Goal: Task Accomplishment & Management: Manage account settings

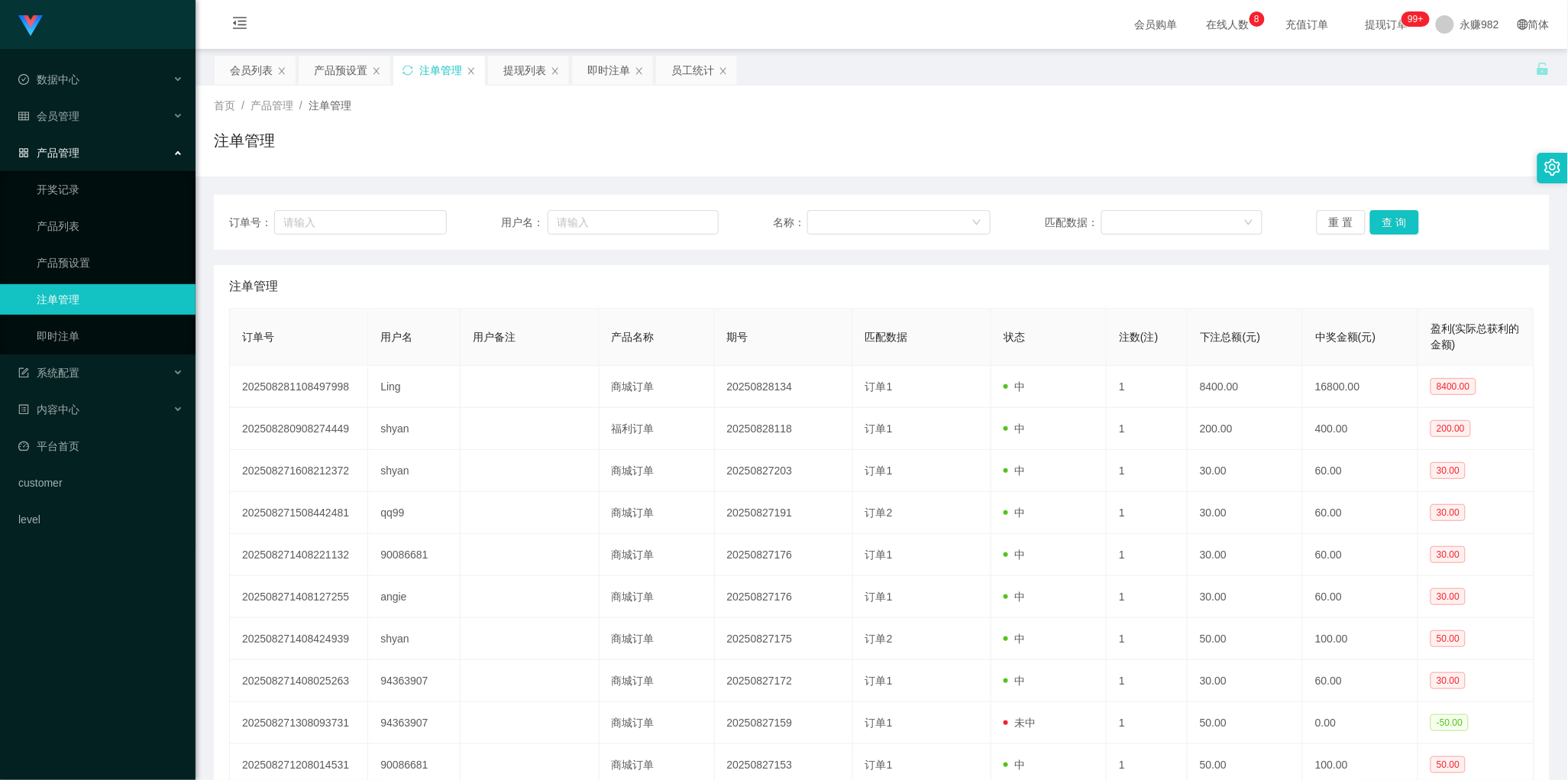
click at [802, 284] on div "注单管理" at bounding box center [882, 286] width 1305 height 42
click at [1376, 223] on button "查 询" at bounding box center [1395, 222] width 49 height 24
click at [892, 271] on div "注单管理" at bounding box center [882, 286] width 1305 height 42
click at [1391, 225] on button "查 询" at bounding box center [1395, 222] width 49 height 24
click at [784, 292] on div "注单管理" at bounding box center [882, 286] width 1305 height 42
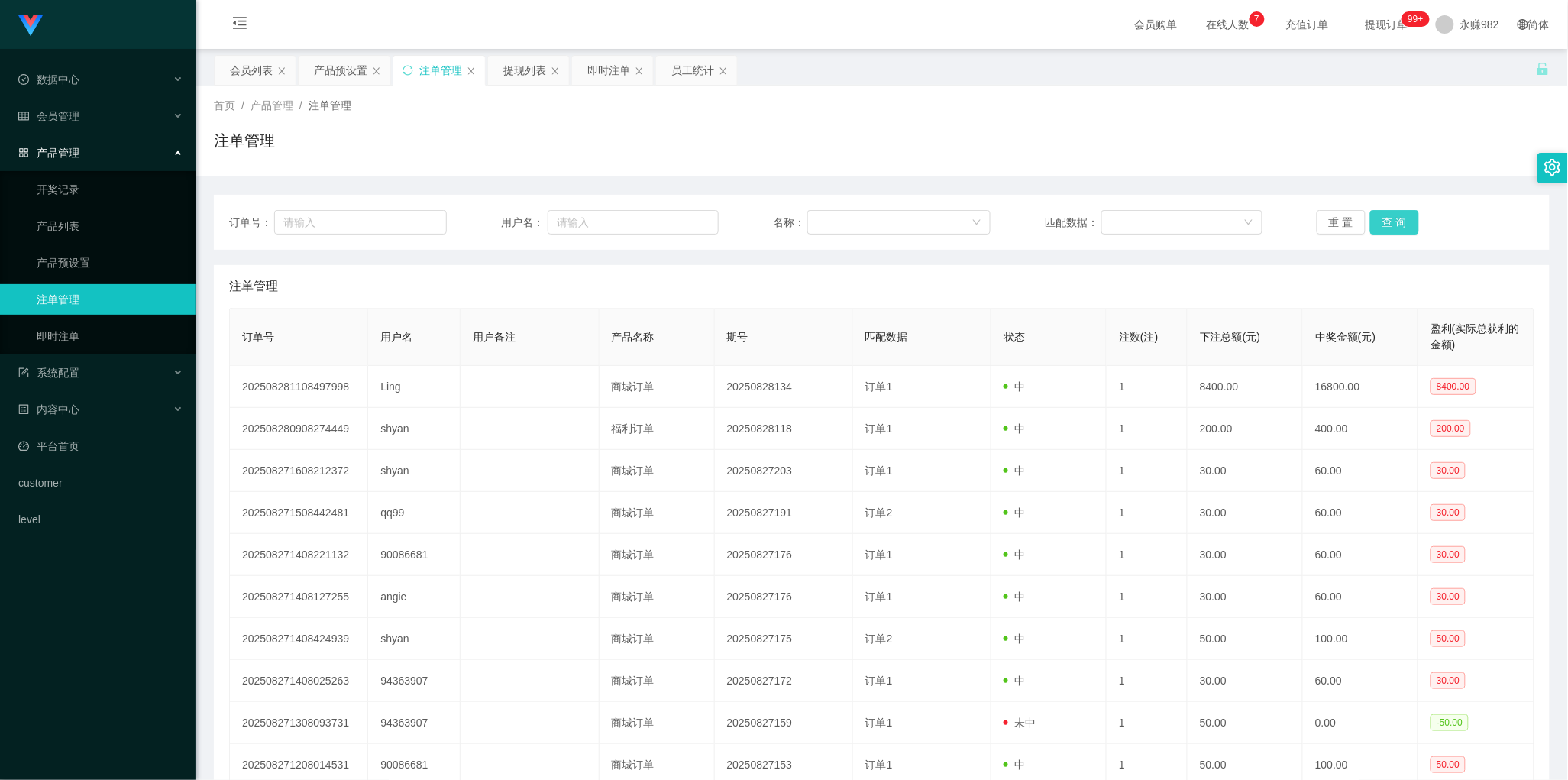
click at [1376, 219] on button "查 询" at bounding box center [1395, 222] width 49 height 24
click at [815, 265] on div "注单管理" at bounding box center [882, 286] width 1305 height 42
click at [1384, 216] on button "查 询" at bounding box center [1395, 222] width 49 height 24
click at [1005, 281] on div "注单管理" at bounding box center [882, 286] width 1305 height 42
click at [1392, 222] on button "查 询" at bounding box center [1395, 222] width 49 height 24
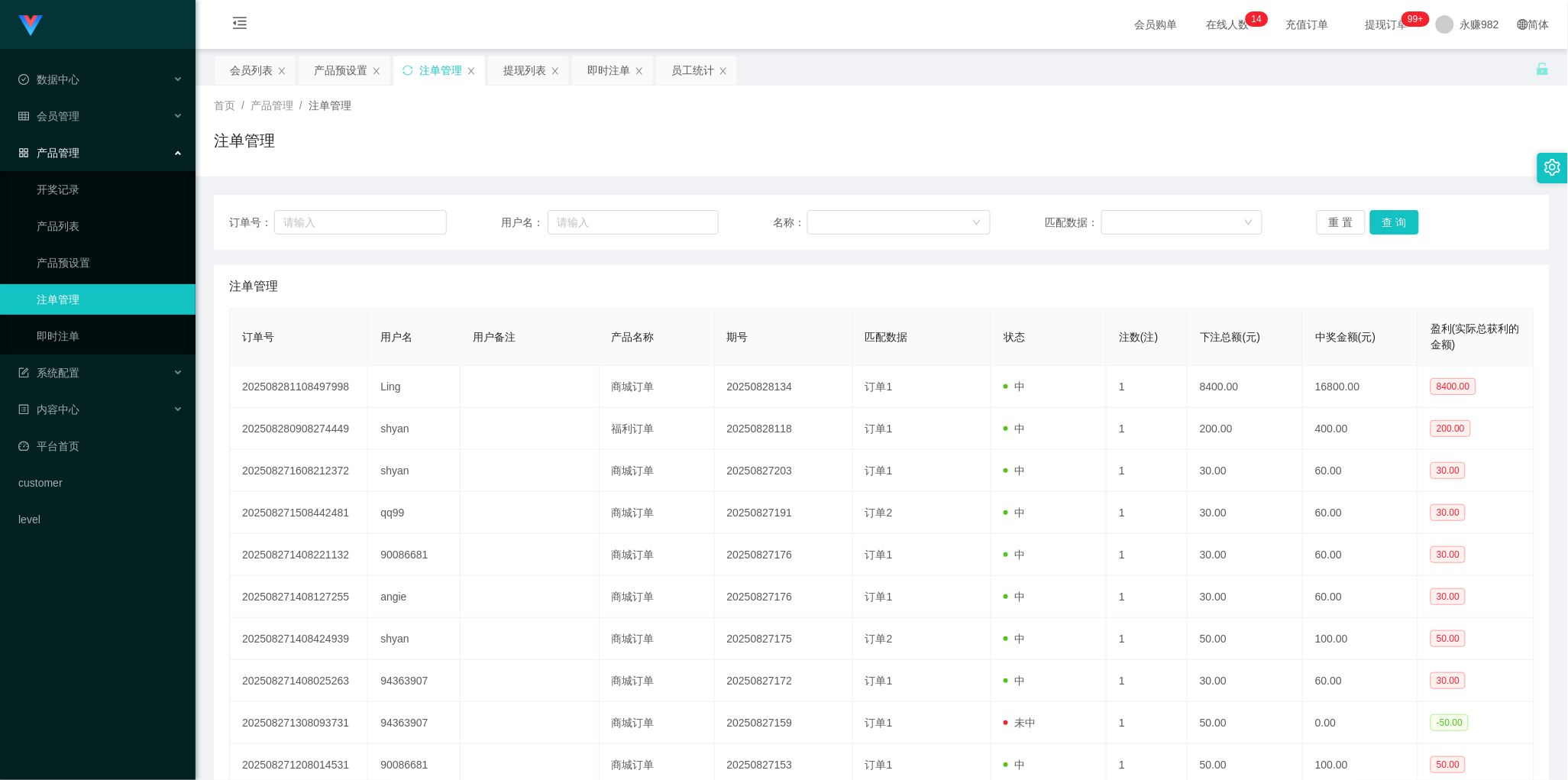
click at [887, 296] on div "注单管理" at bounding box center [882, 286] width 1305 height 42
click at [1407, 220] on button "查 询" at bounding box center [1395, 222] width 49 height 24
click at [869, 293] on div "注单管理" at bounding box center [882, 286] width 1305 height 42
click at [1388, 227] on button "查 询" at bounding box center [1395, 222] width 49 height 24
click at [858, 289] on div "注单管理" at bounding box center [882, 286] width 1305 height 42
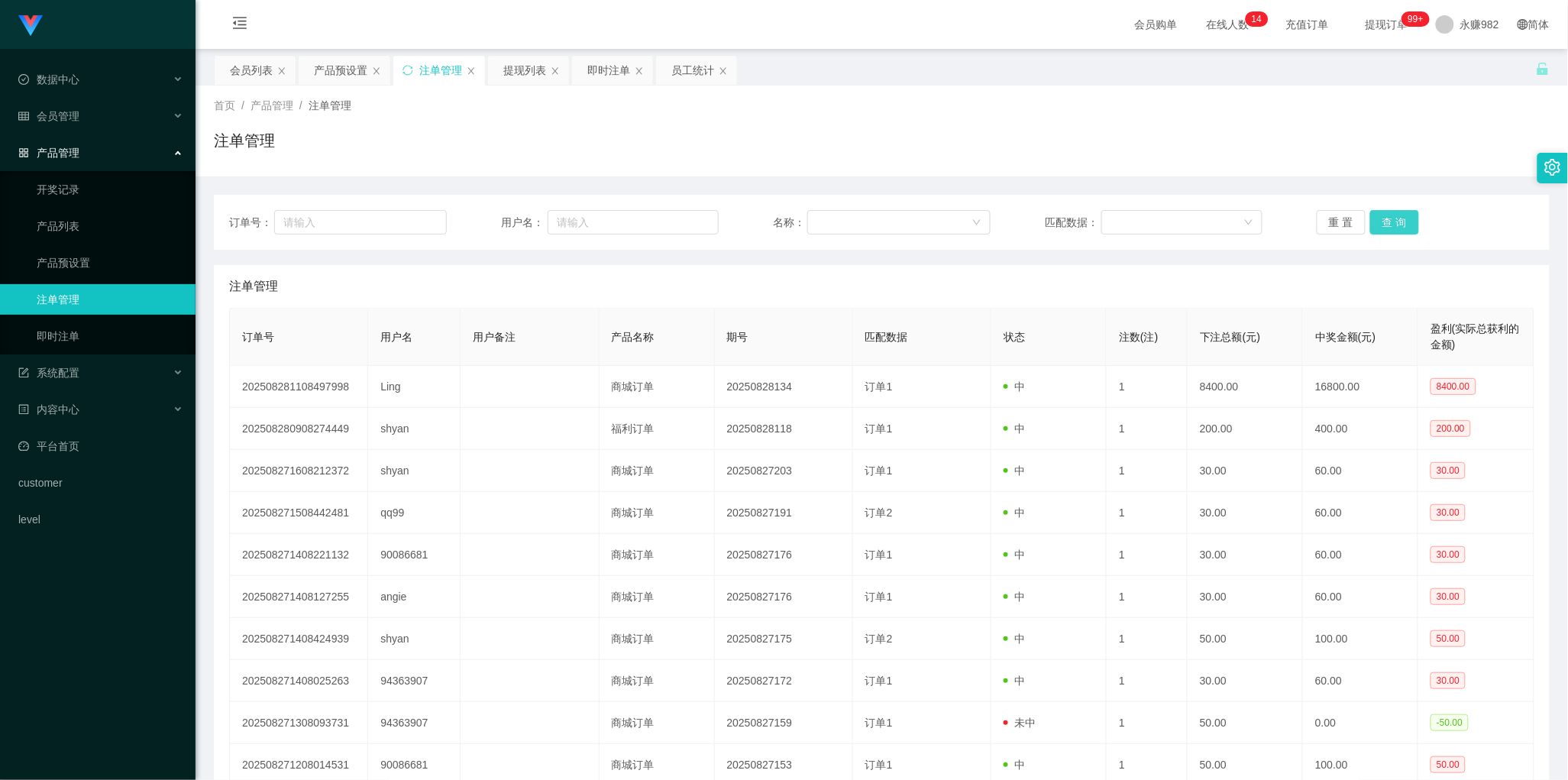
click at [1395, 220] on button "查 询" at bounding box center [1395, 222] width 49 height 24
click at [250, 77] on div "会员列表" at bounding box center [250, 69] width 42 height 29
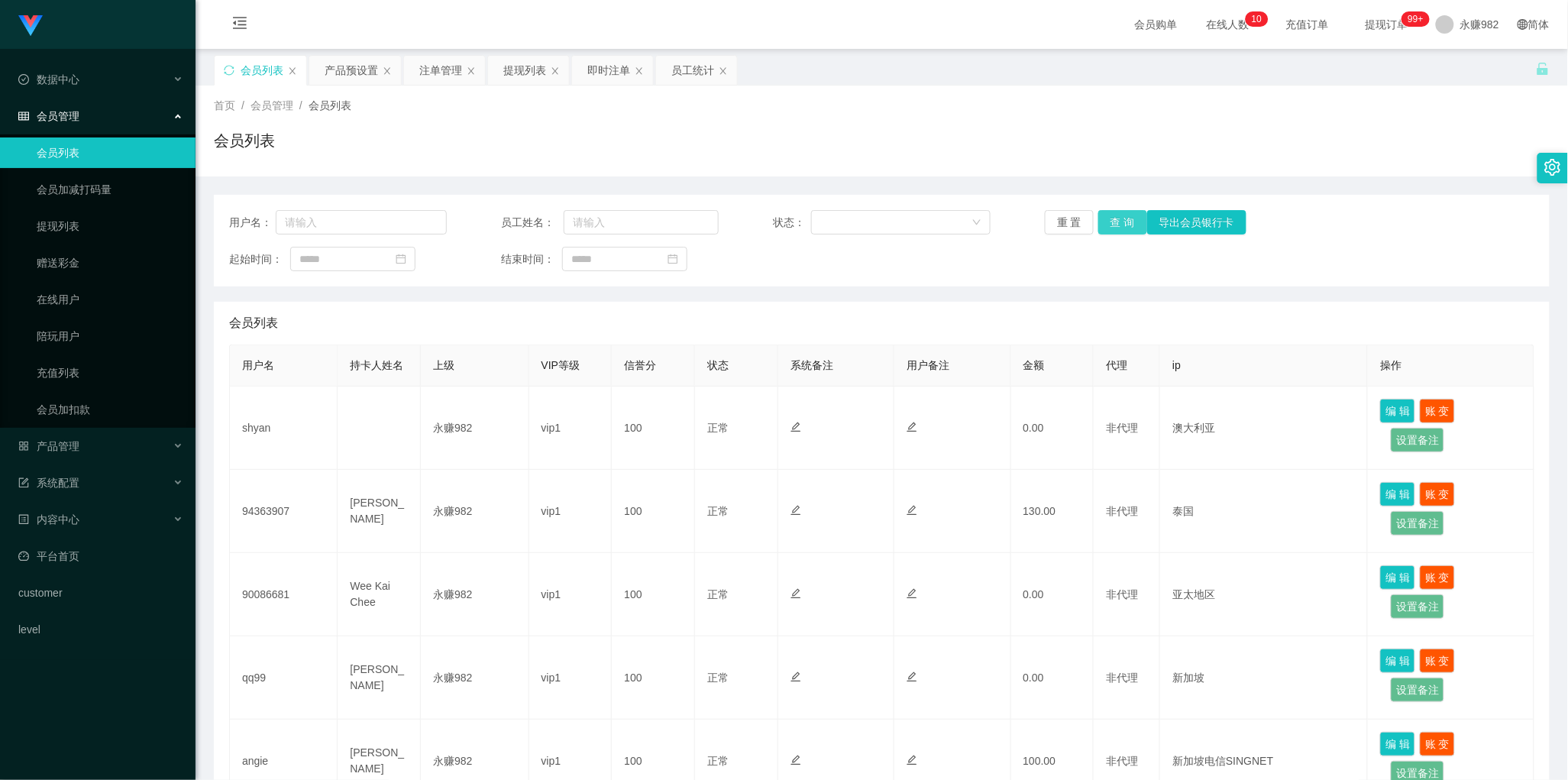
click at [1124, 219] on button "查 询" at bounding box center [1122, 222] width 49 height 24
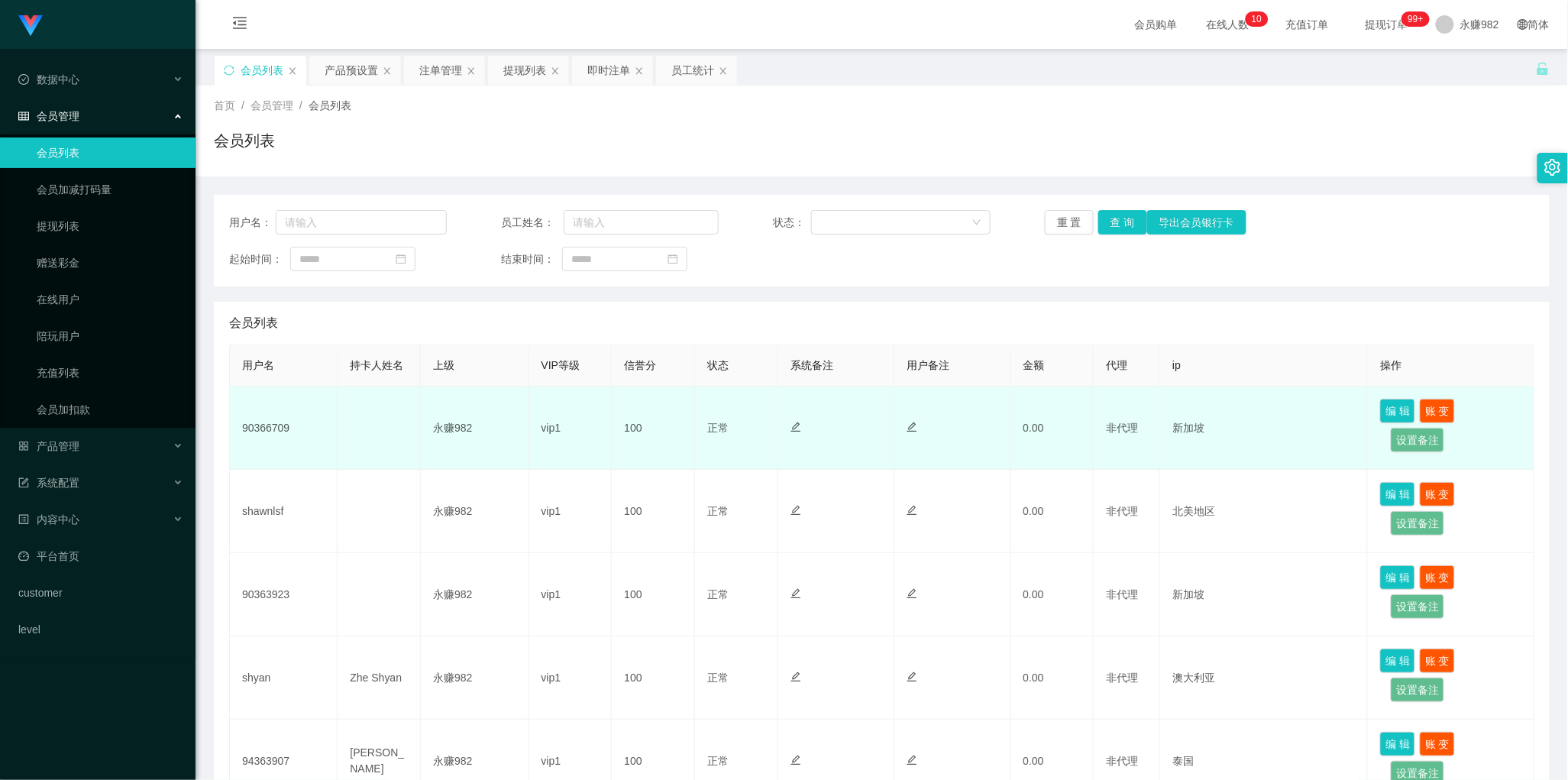
click at [268, 432] on td "90366709" at bounding box center [283, 428] width 107 height 83
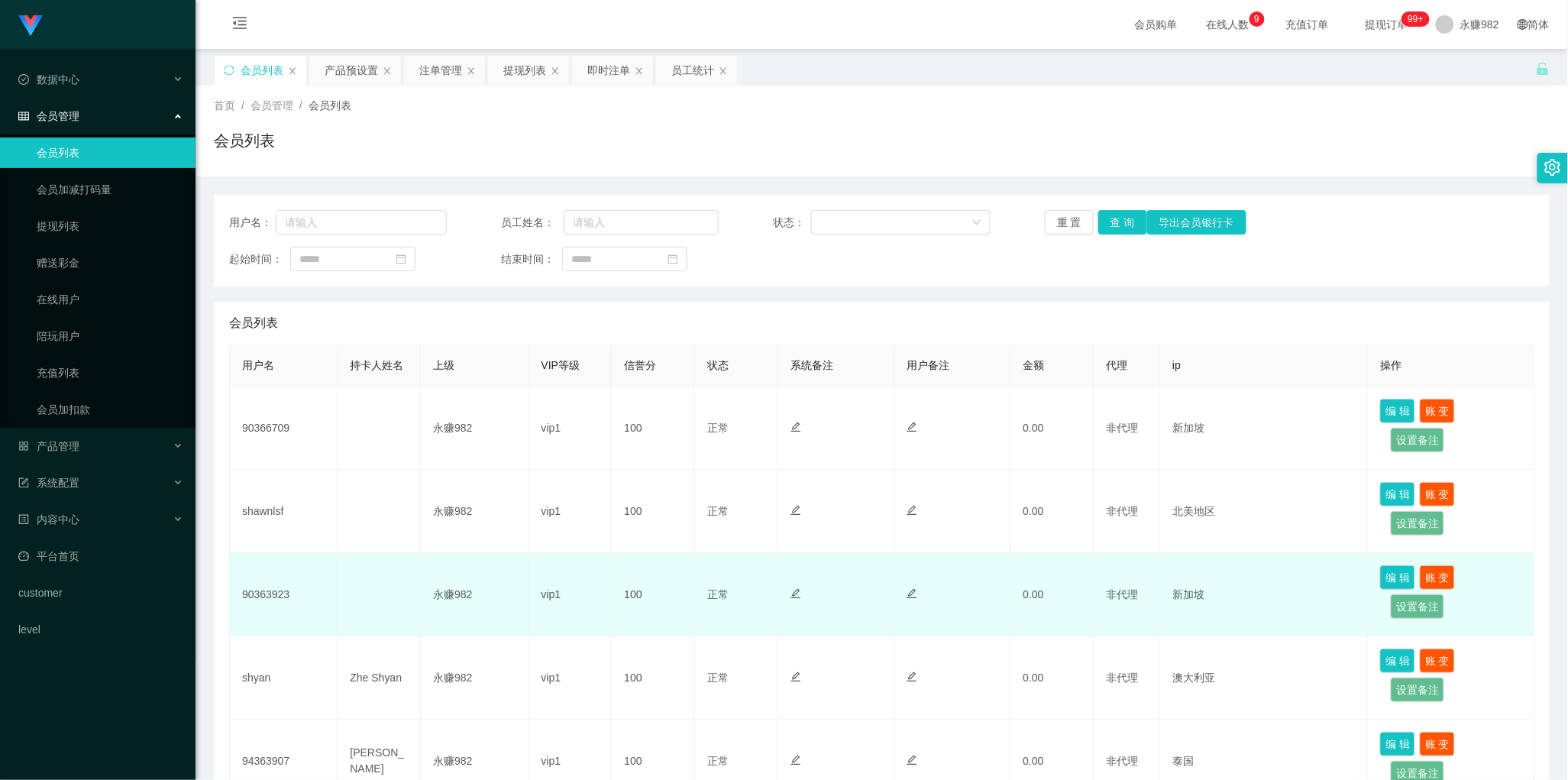
click at [253, 594] on td "90363923" at bounding box center [283, 595] width 107 height 83
copy td "90363923"
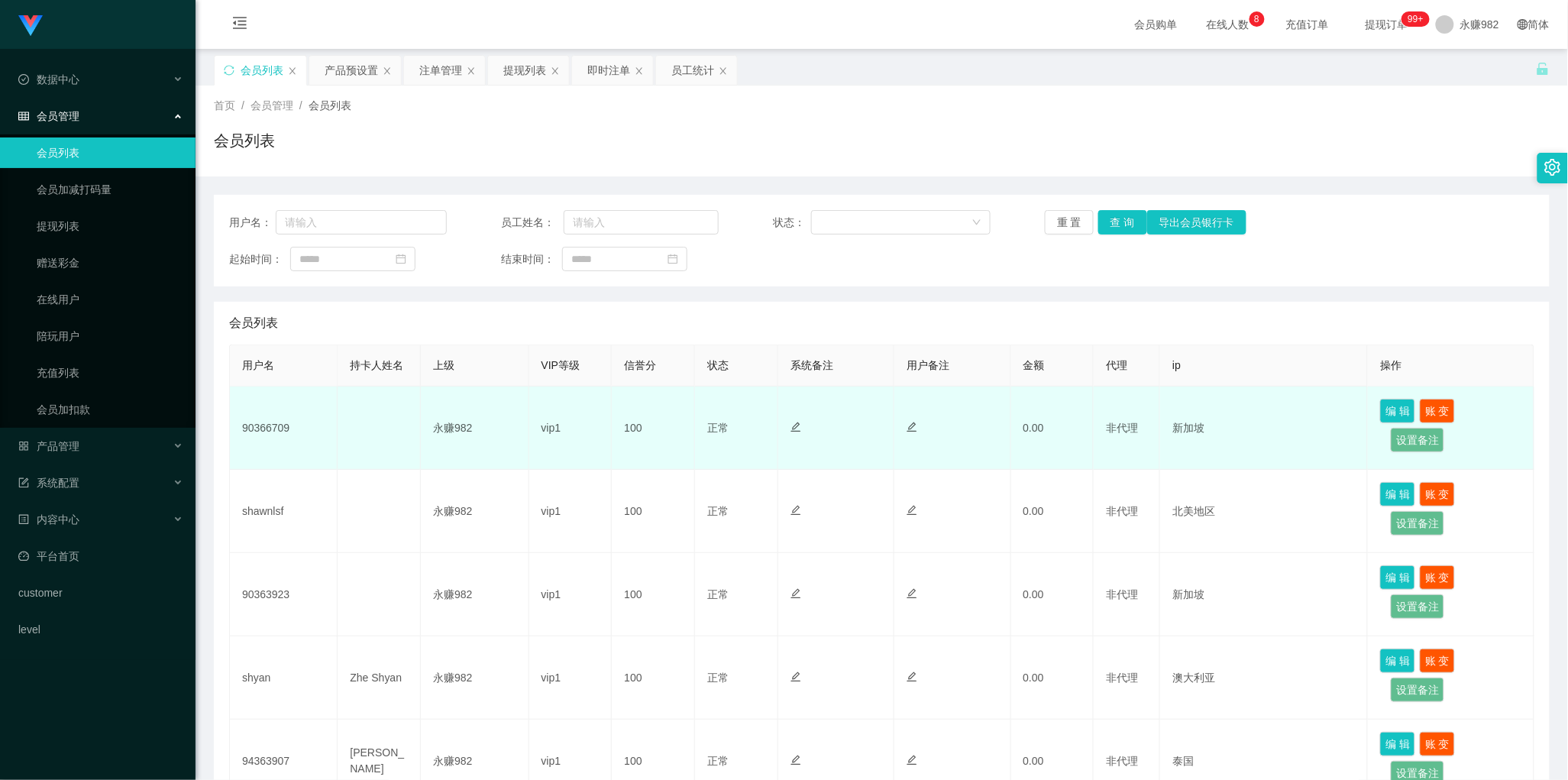
click at [281, 424] on td "90366709" at bounding box center [283, 428] width 107 height 83
copy td "90366709"
click at [271, 422] on td "90366709" at bounding box center [283, 428] width 107 height 83
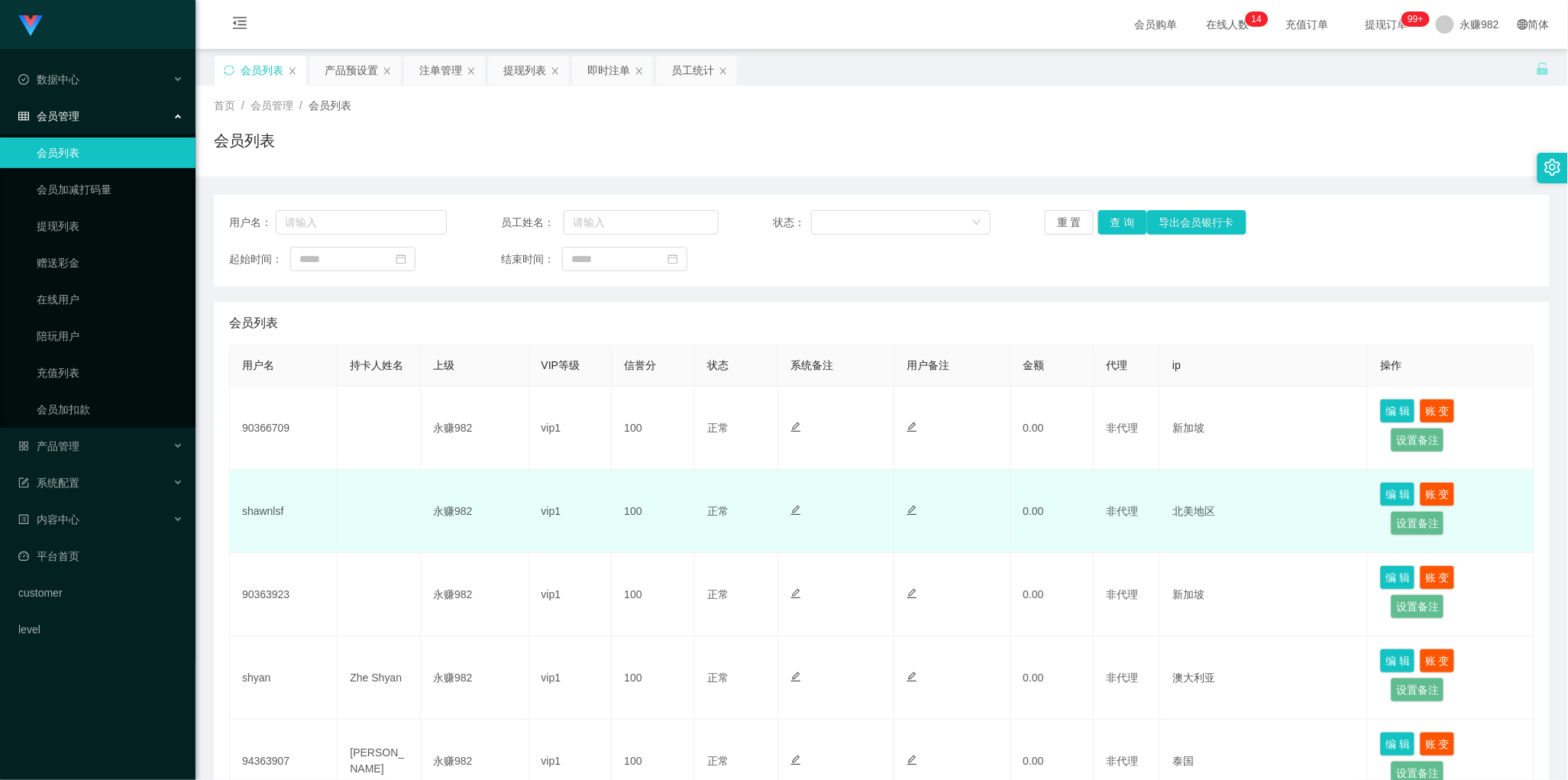
click at [254, 505] on td "shawnlsf" at bounding box center [283, 511] width 107 height 83
copy td "shawnlsf"
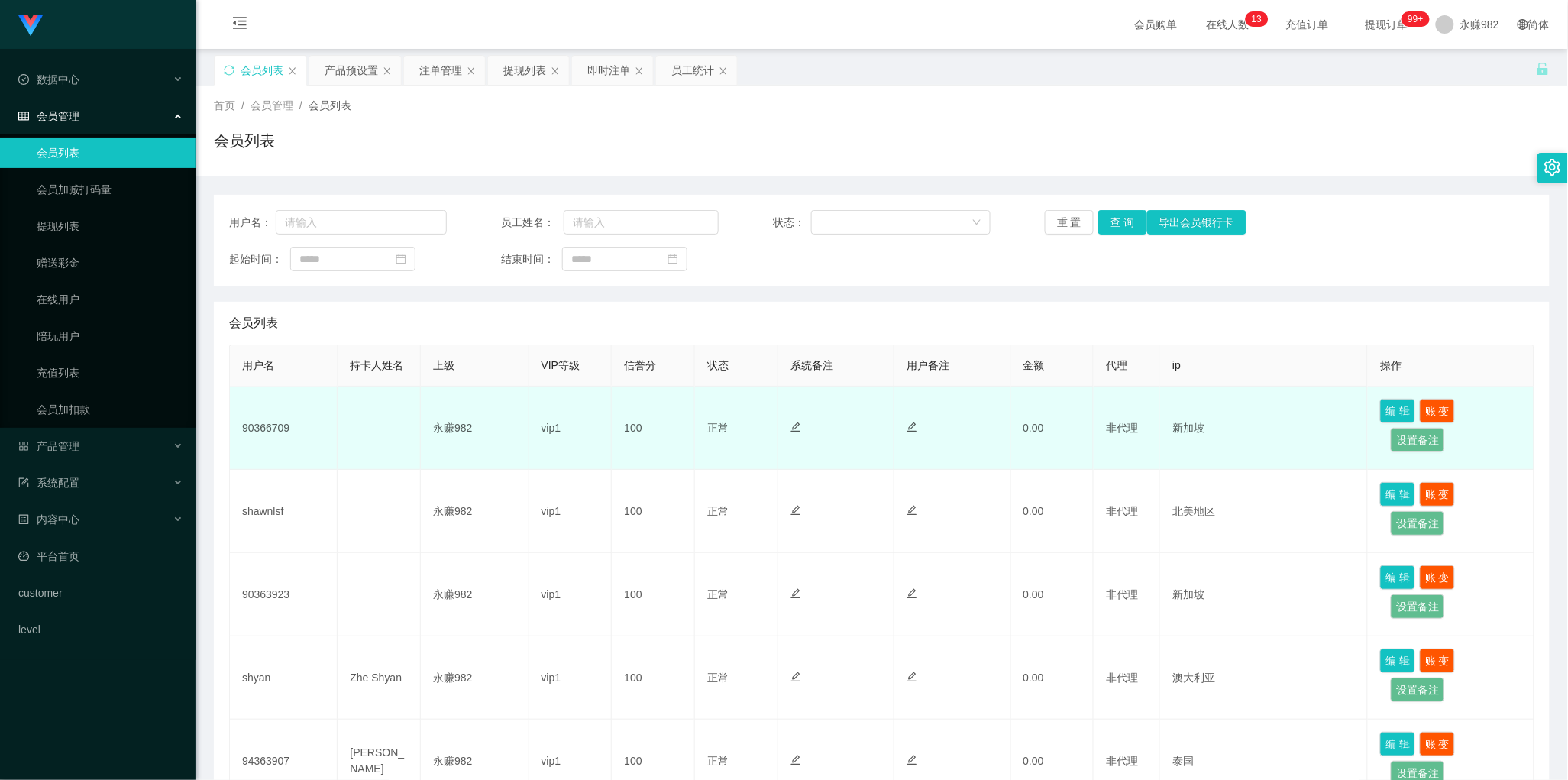
click at [394, 420] on td at bounding box center [380, 428] width 83 height 83
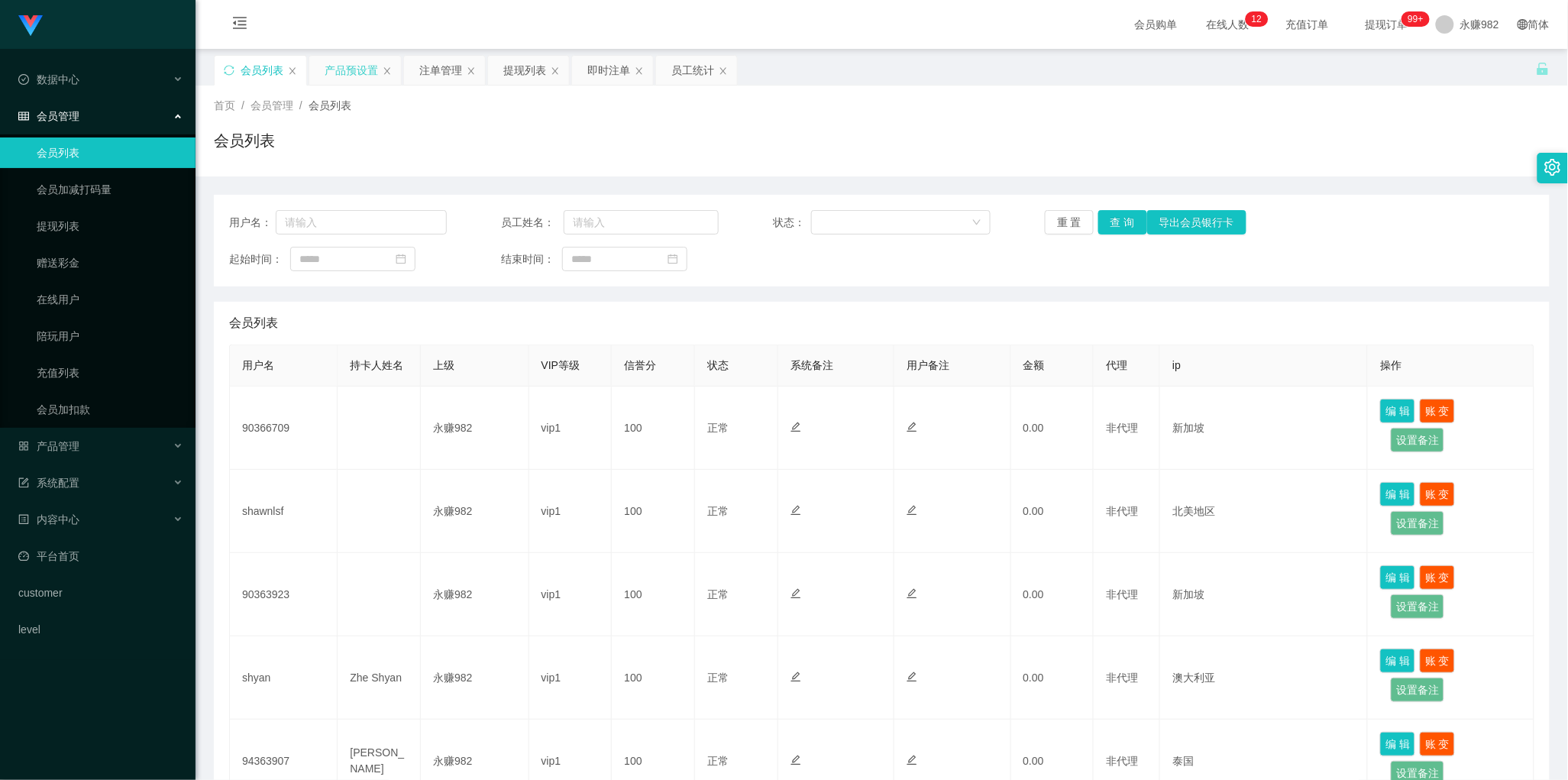
click at [356, 84] on div "产品预设置" at bounding box center [352, 69] width 54 height 29
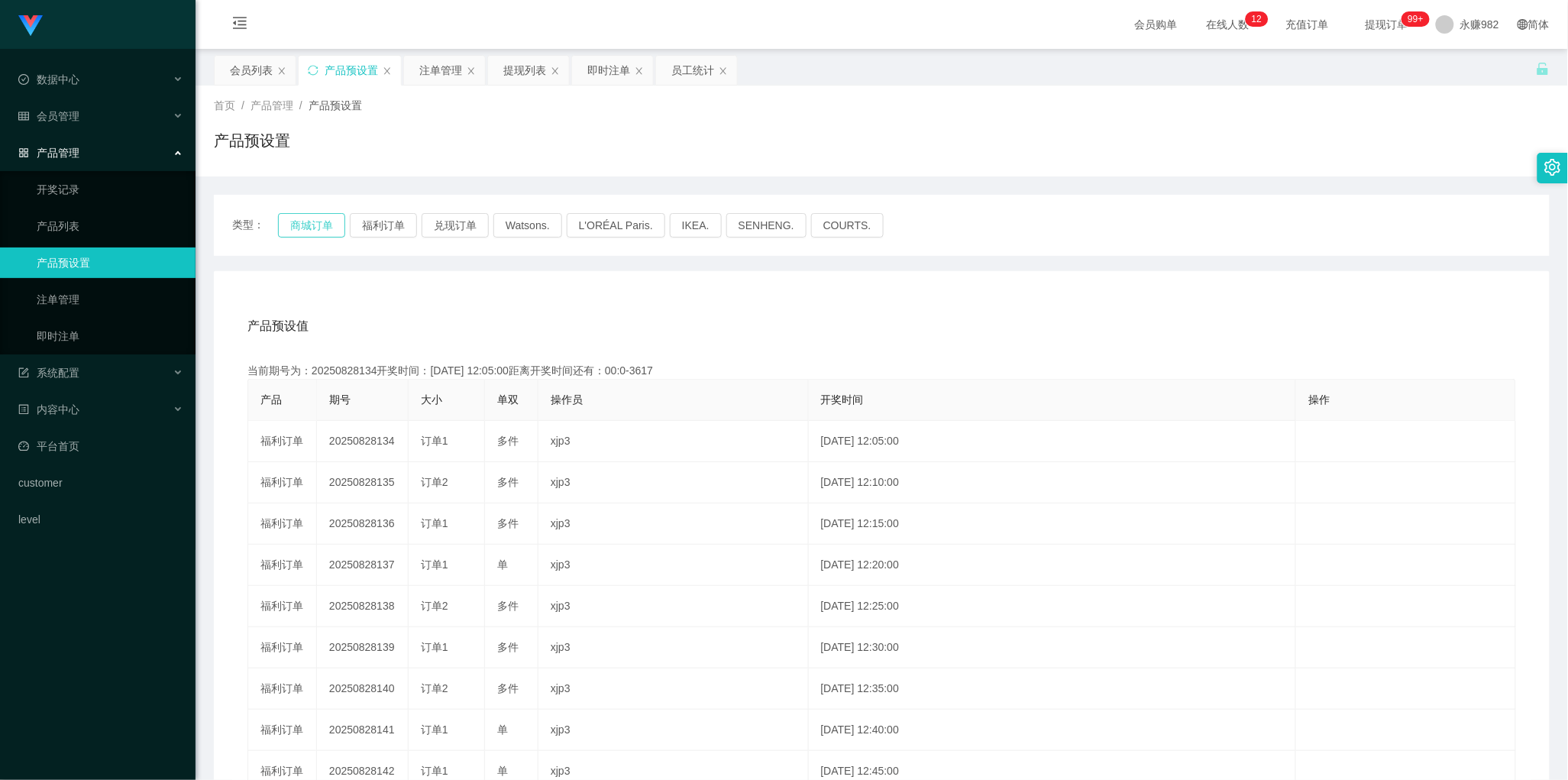
click at [307, 223] on button "商城订单" at bounding box center [312, 225] width 68 height 24
click at [426, 69] on div "注单管理" at bounding box center [440, 69] width 42 height 29
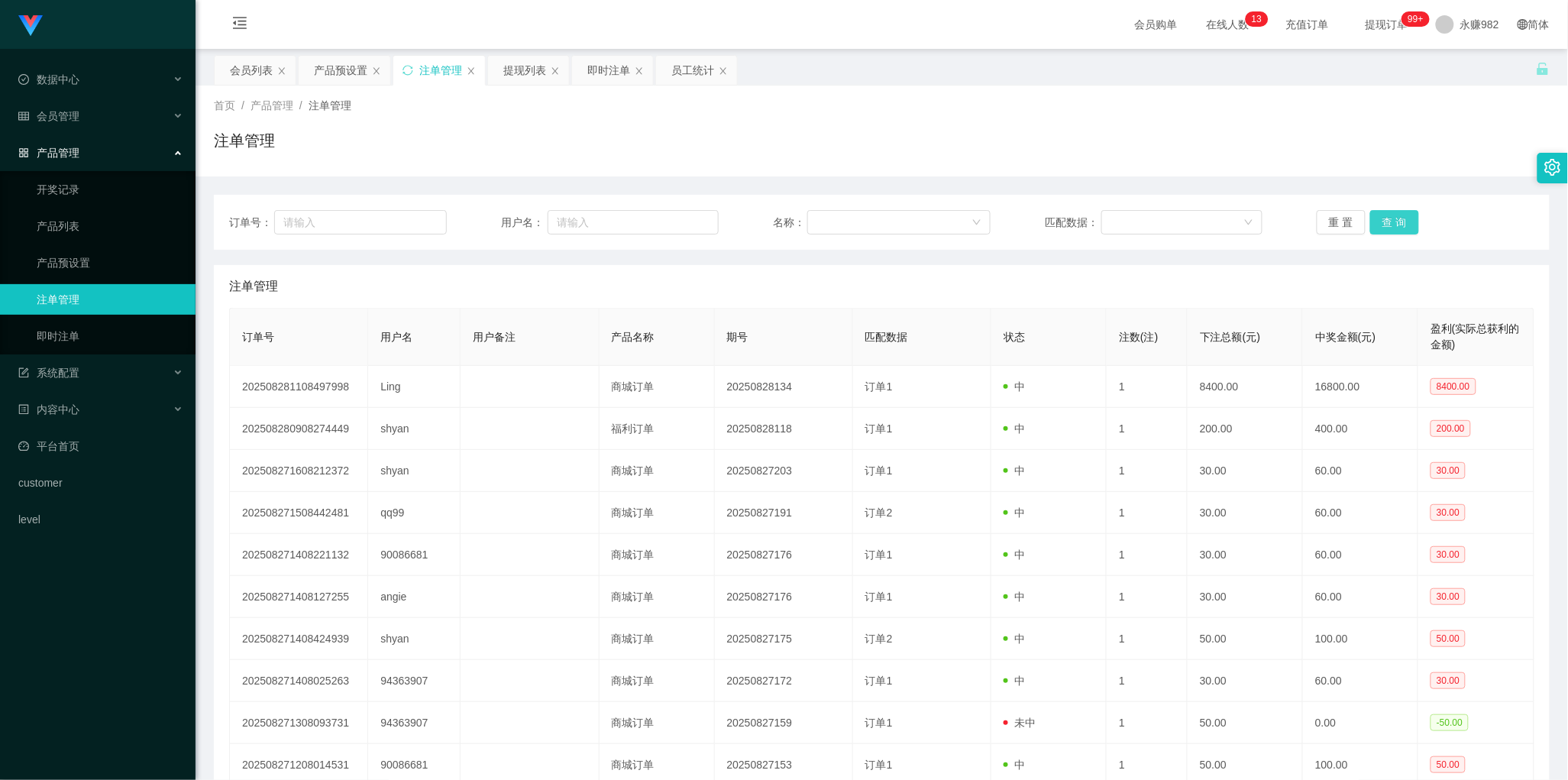
click at [1402, 218] on button "查 询" at bounding box center [1395, 222] width 49 height 24
click at [1375, 216] on button "查 询" at bounding box center [1395, 222] width 49 height 24
click at [1381, 216] on button "查 询" at bounding box center [1395, 222] width 49 height 24
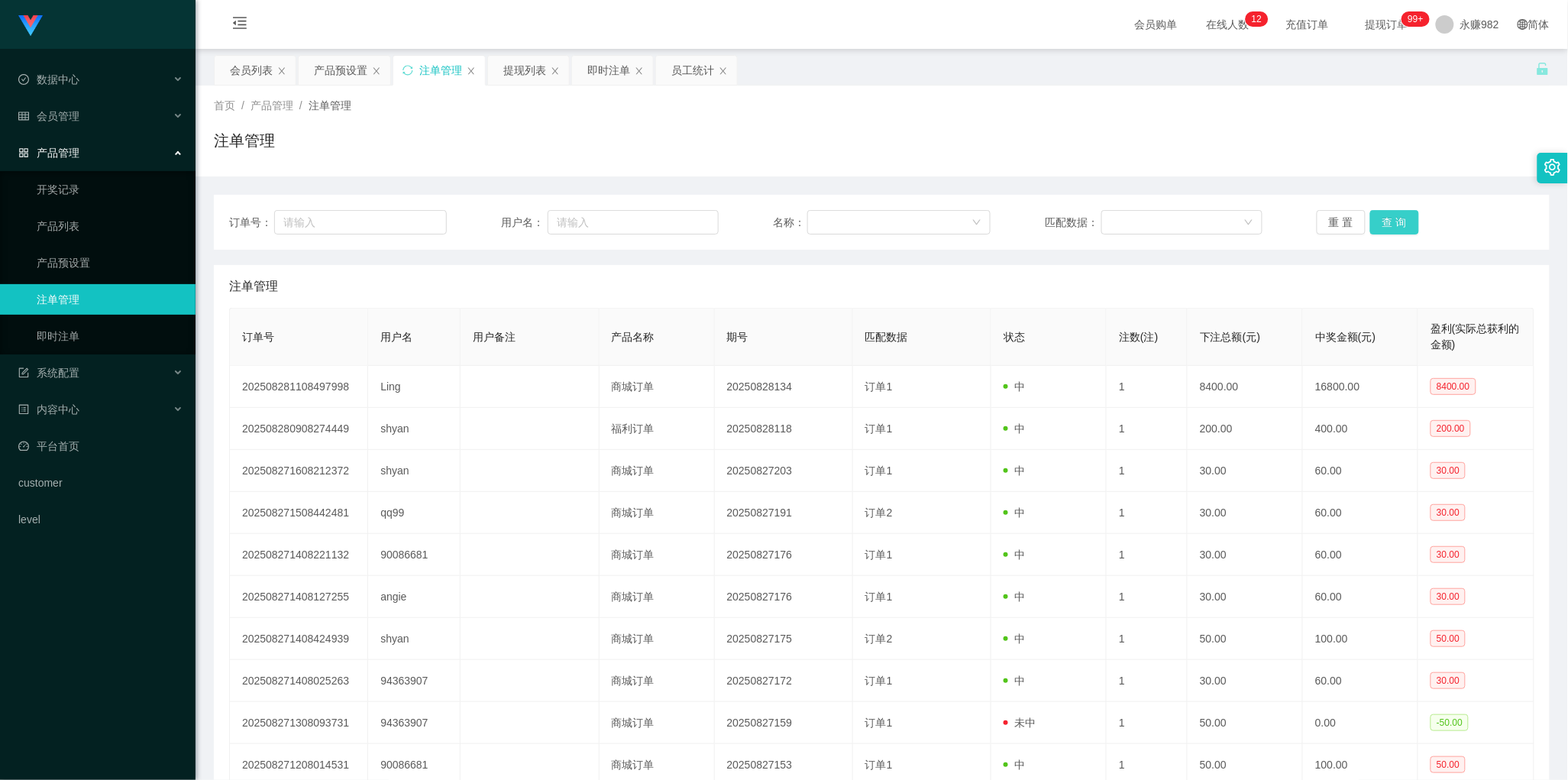
click at [1381, 216] on button "查 询" at bounding box center [1395, 222] width 49 height 24
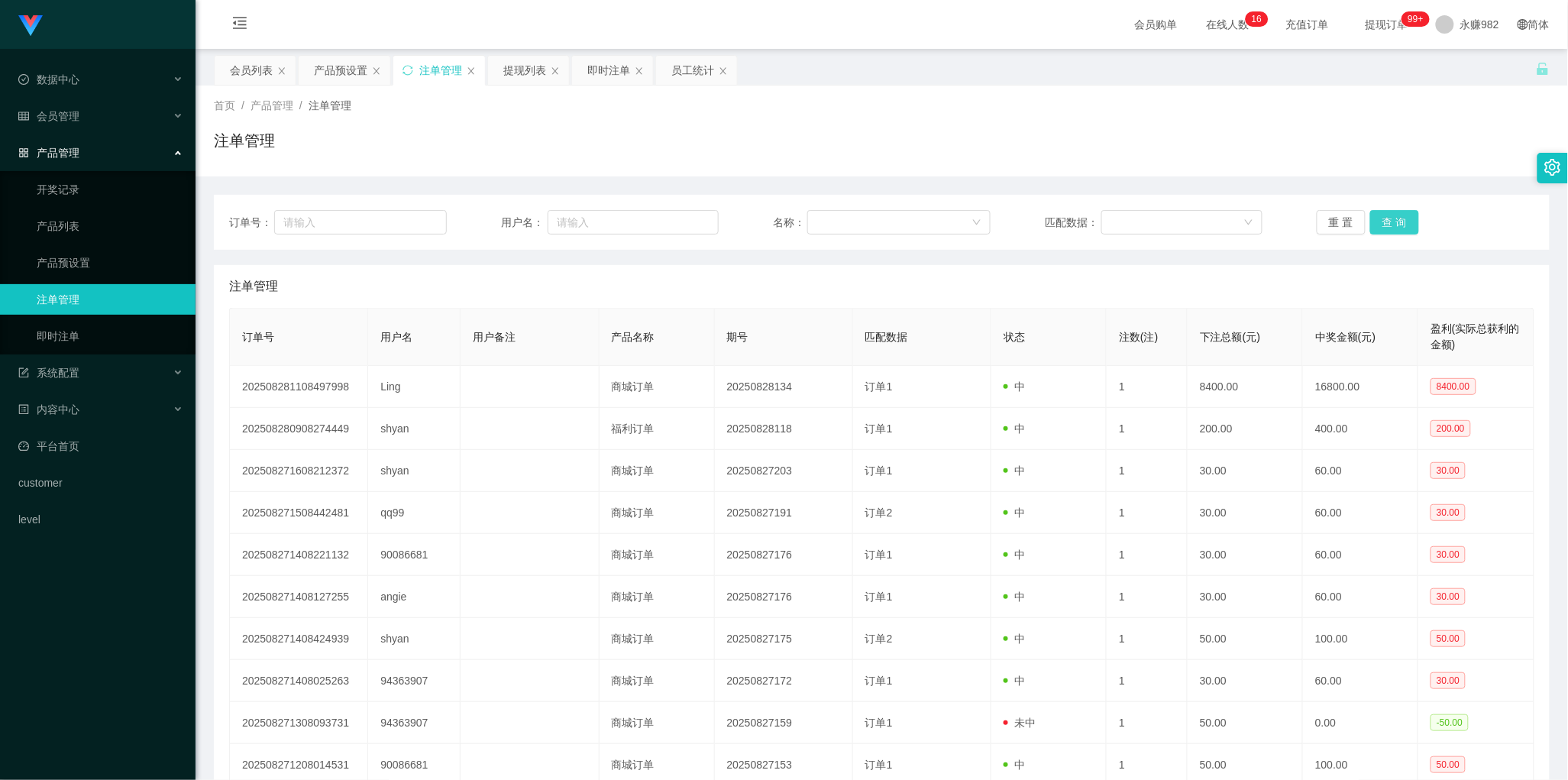
click at [1383, 223] on button "查 询" at bounding box center [1395, 222] width 49 height 24
click at [322, 74] on div "产品预设置" at bounding box center [341, 69] width 54 height 29
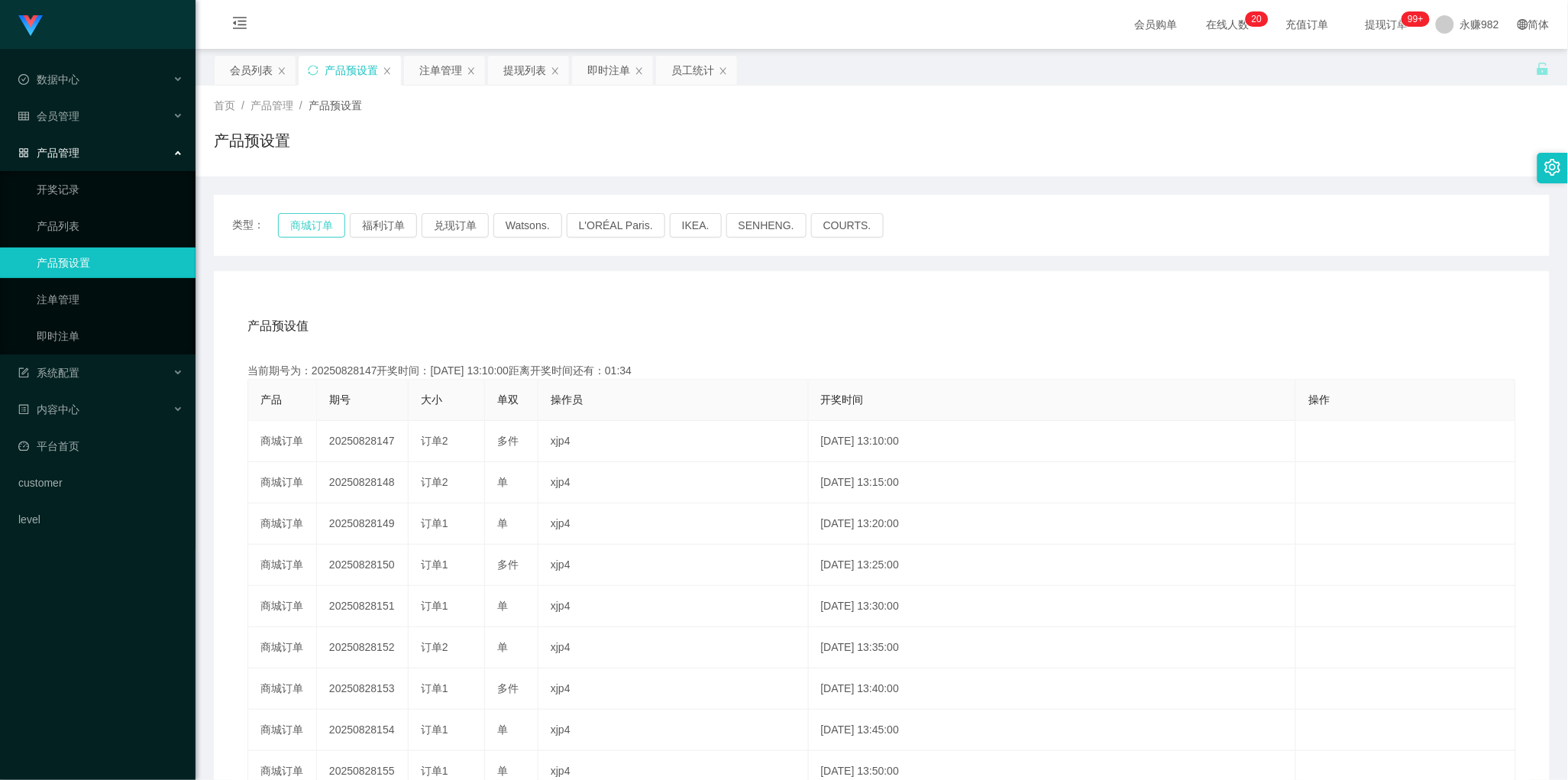
click at [321, 222] on button "商城订单" at bounding box center [312, 225] width 68 height 24
click at [446, 71] on div "注单管理" at bounding box center [440, 69] width 42 height 29
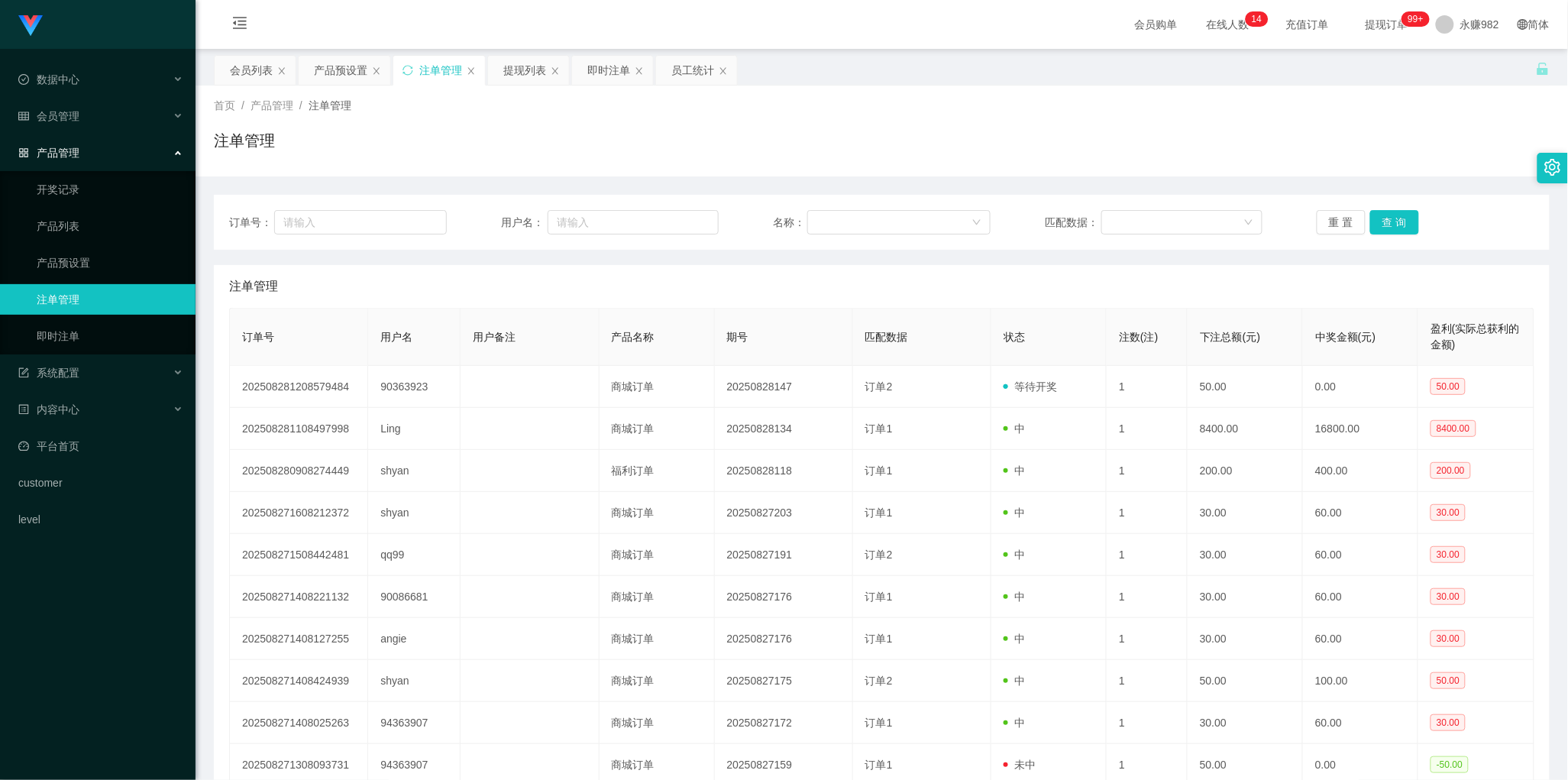
click at [831, 298] on div "注单管理" at bounding box center [882, 286] width 1305 height 42
click at [1388, 224] on button "查 询" at bounding box center [1395, 222] width 49 height 24
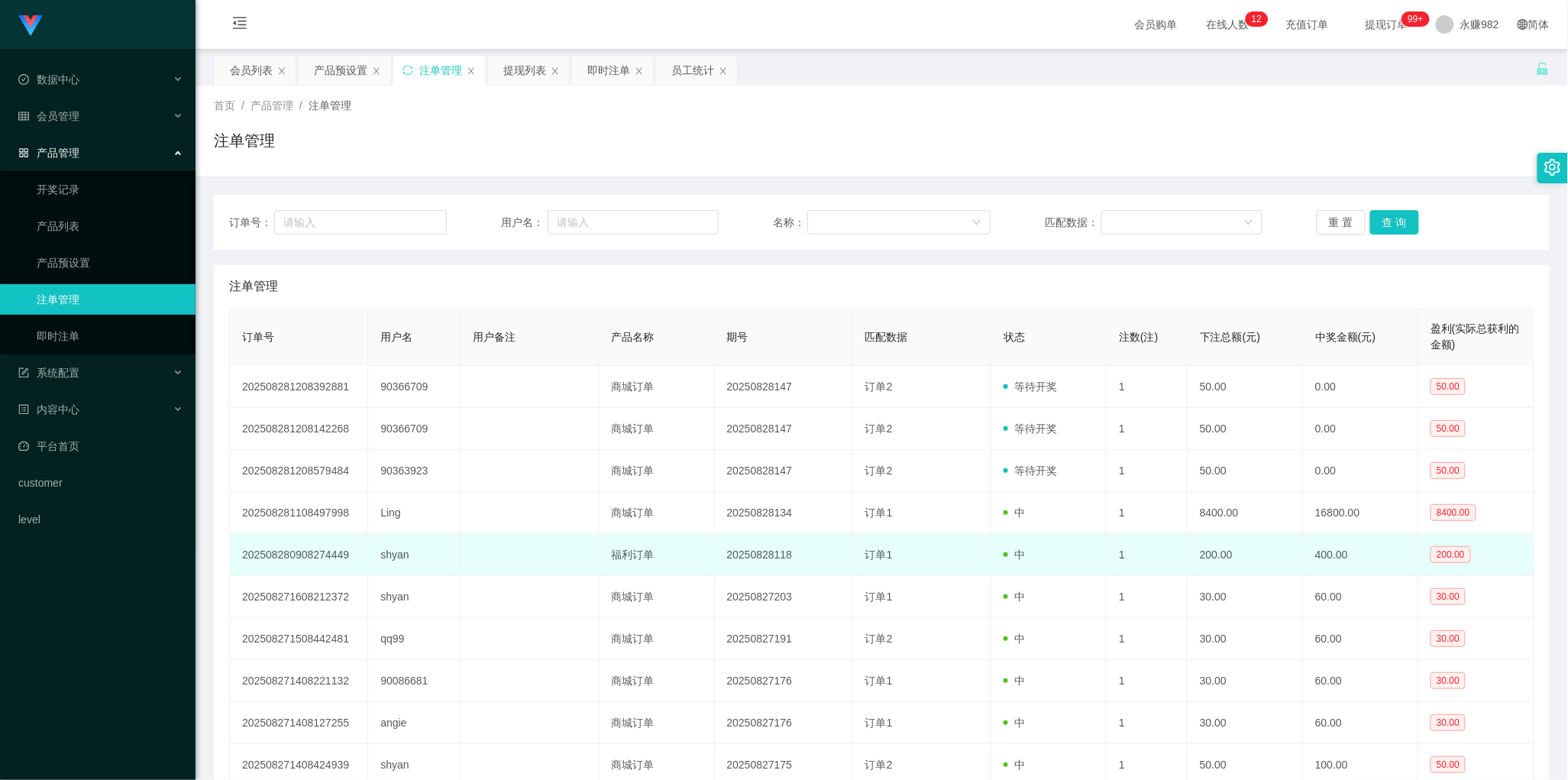
click at [854, 543] on td "订单1" at bounding box center [922, 555] width 139 height 42
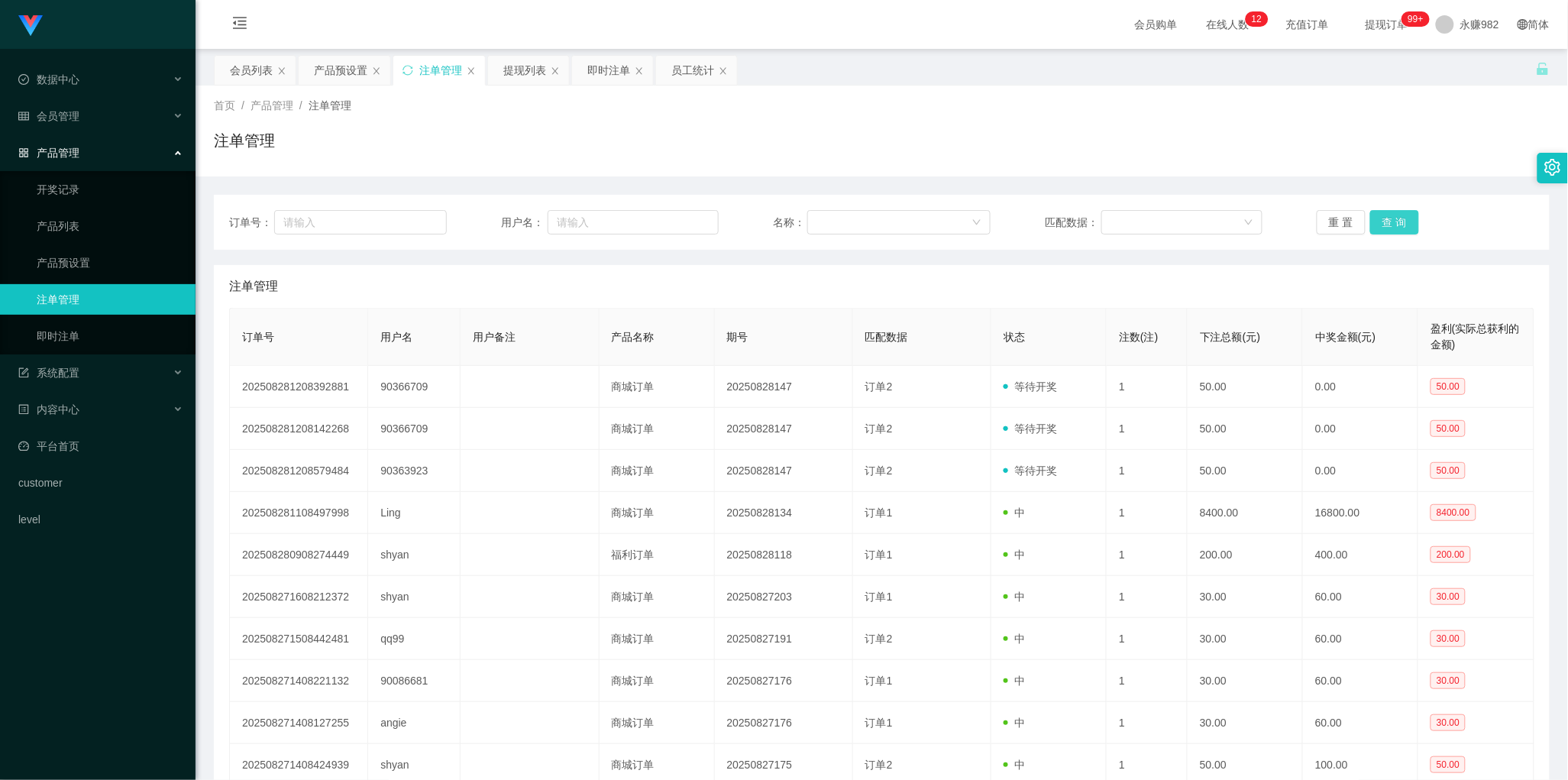
click at [1385, 227] on button "查 询" at bounding box center [1395, 222] width 49 height 24
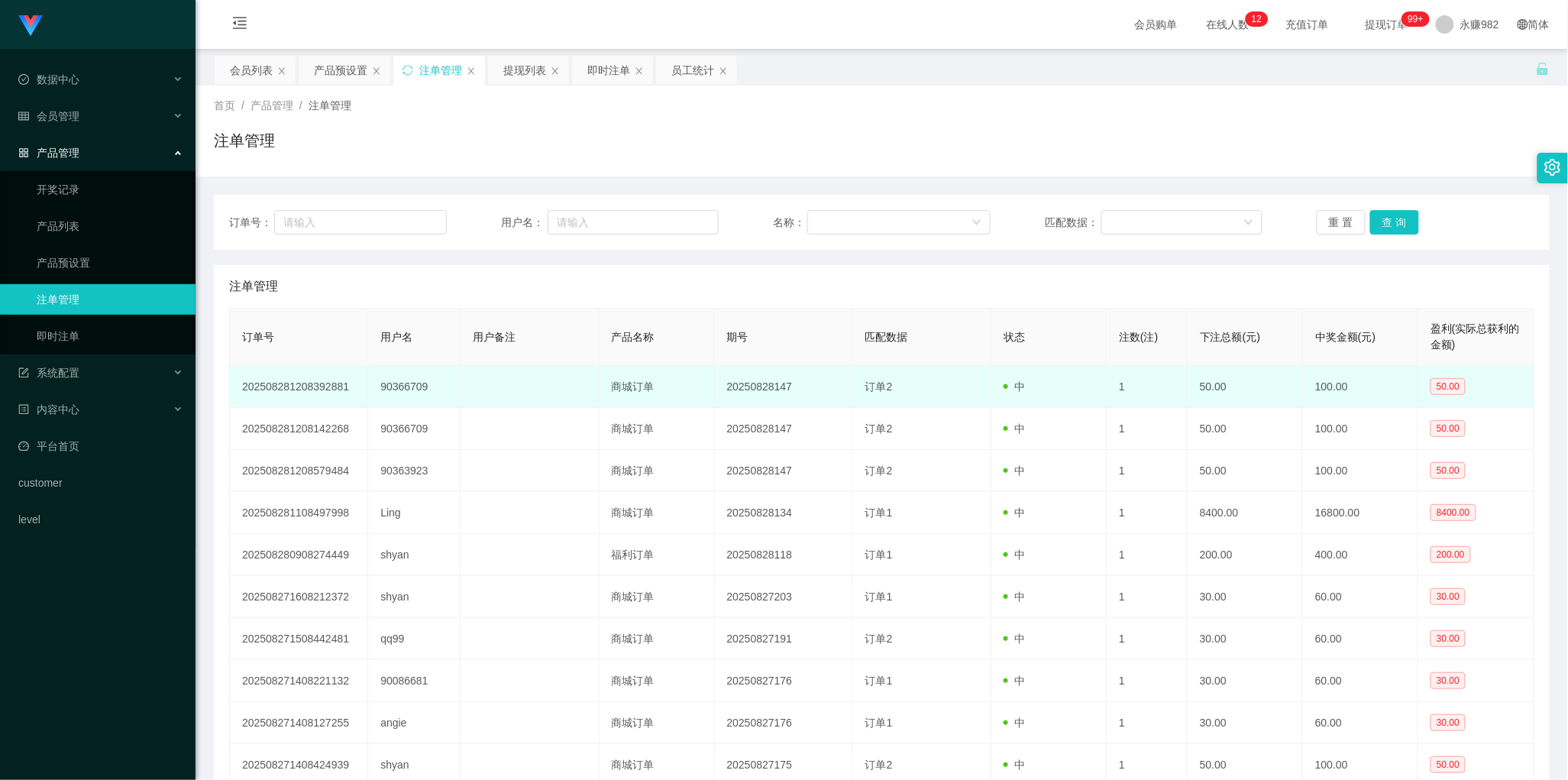
click at [413, 390] on td "90366709" at bounding box center [414, 387] width 93 height 42
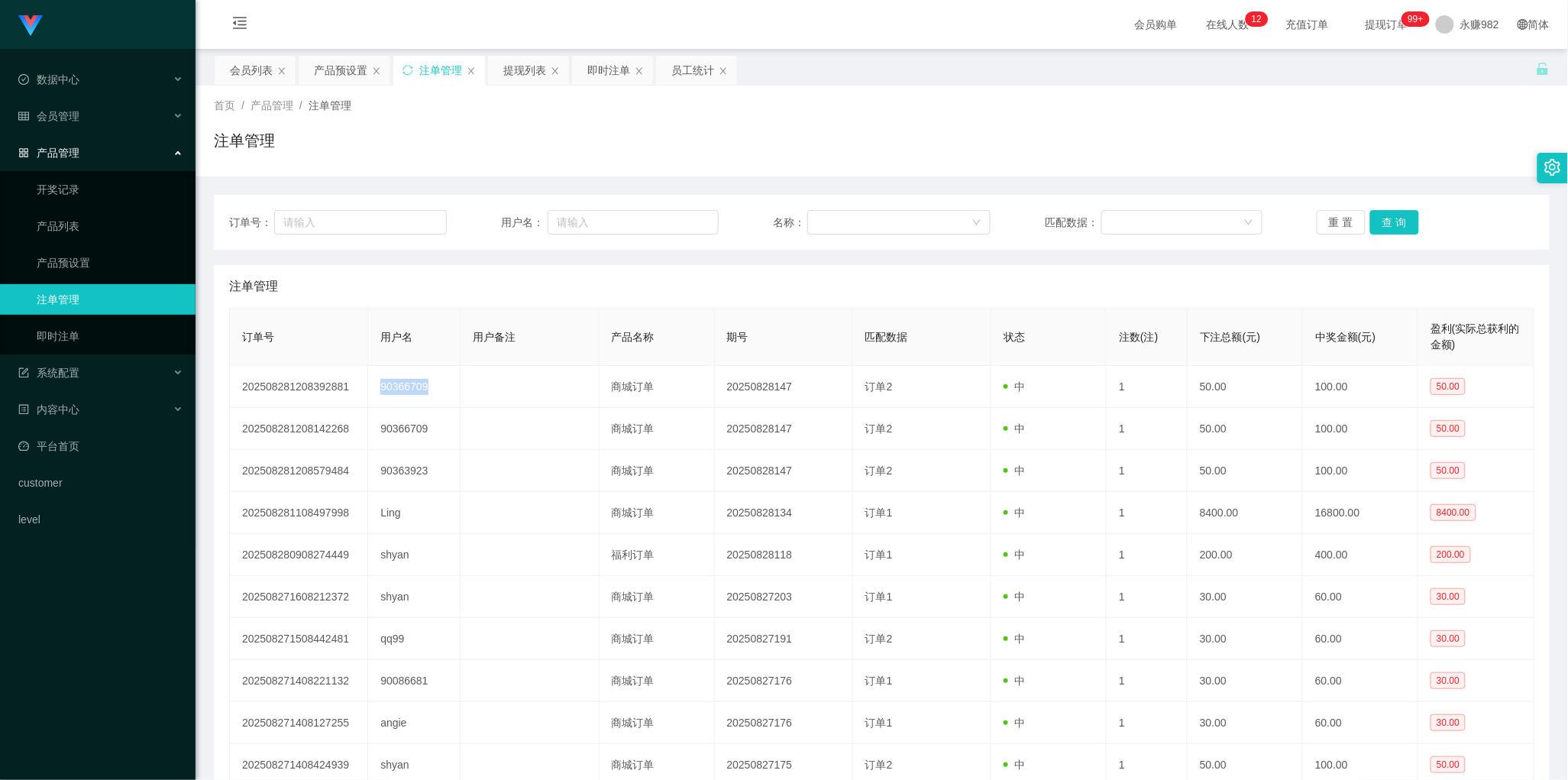
copy td "90366709"
click at [344, 84] on div "产品预设置" at bounding box center [341, 69] width 54 height 29
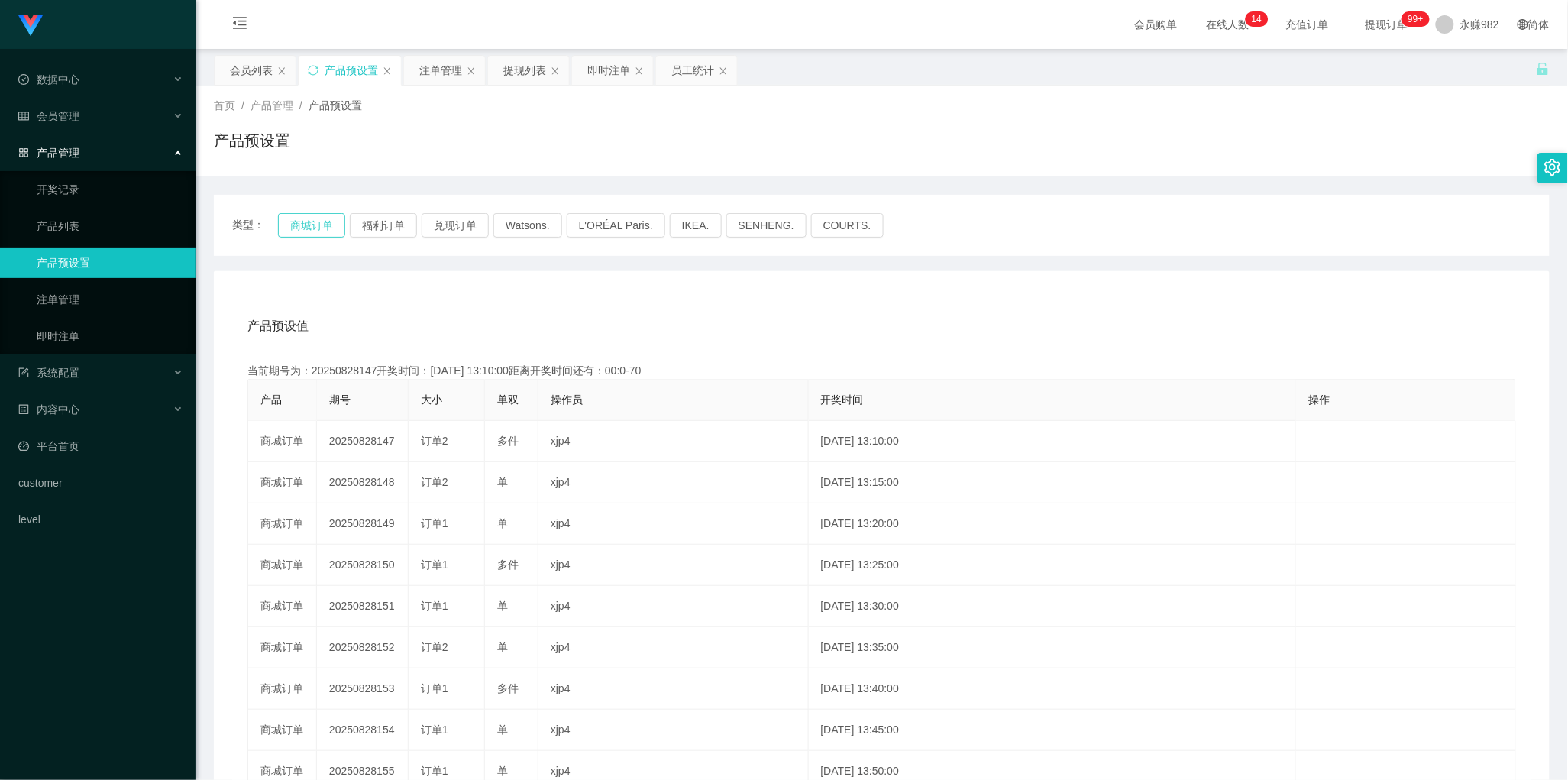
click at [325, 226] on button "商城订单" at bounding box center [312, 225] width 68 height 24
click at [576, 353] on div "产品预设值 添加期号 当前期号为：20250828148开奖时间：[DATE] 13:15:00距离开奖时间还有：02:29 产品 期号 大小 单双 操作员 …" at bounding box center [882, 594] width 1299 height 577
click at [445, 69] on div "注单管理" at bounding box center [440, 69] width 42 height 29
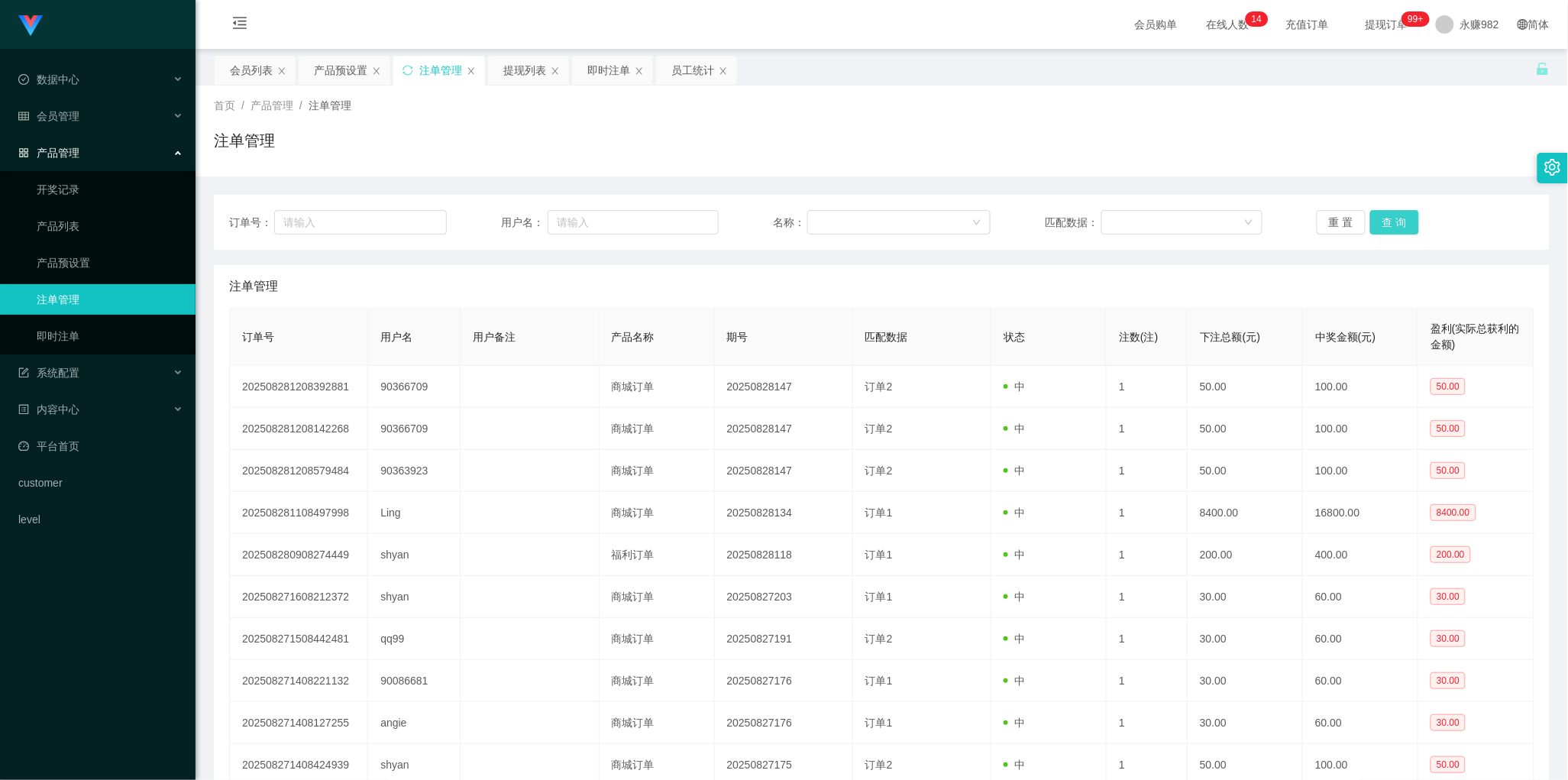
click at [1383, 220] on button "查 询" at bounding box center [1395, 222] width 49 height 24
click at [1391, 227] on button "查 询" at bounding box center [1395, 222] width 49 height 24
click at [527, 75] on div "提现列表" at bounding box center [524, 69] width 42 height 29
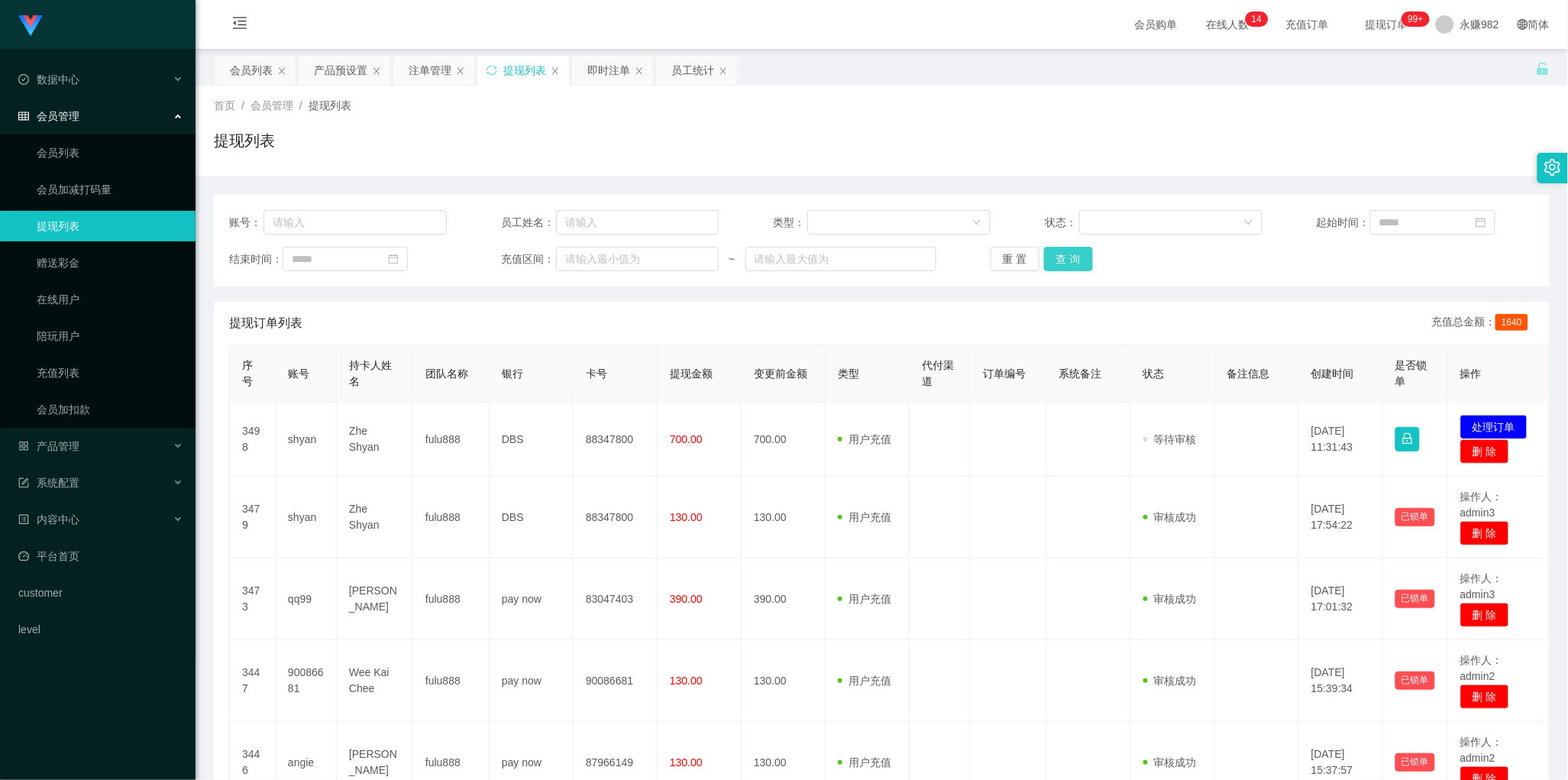
click at [1064, 268] on button "查 询" at bounding box center [1069, 259] width 49 height 24
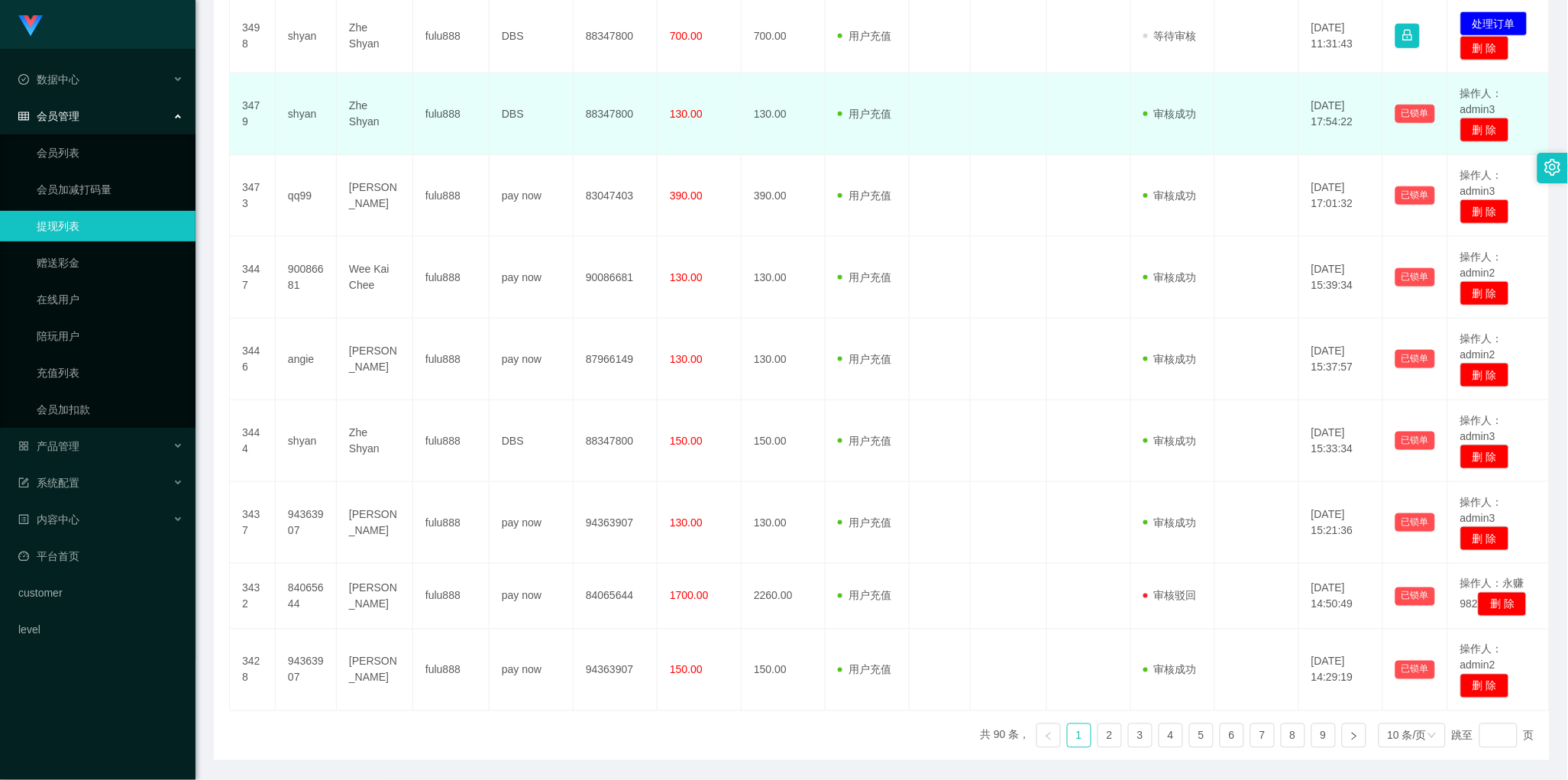
scroll to position [546, 0]
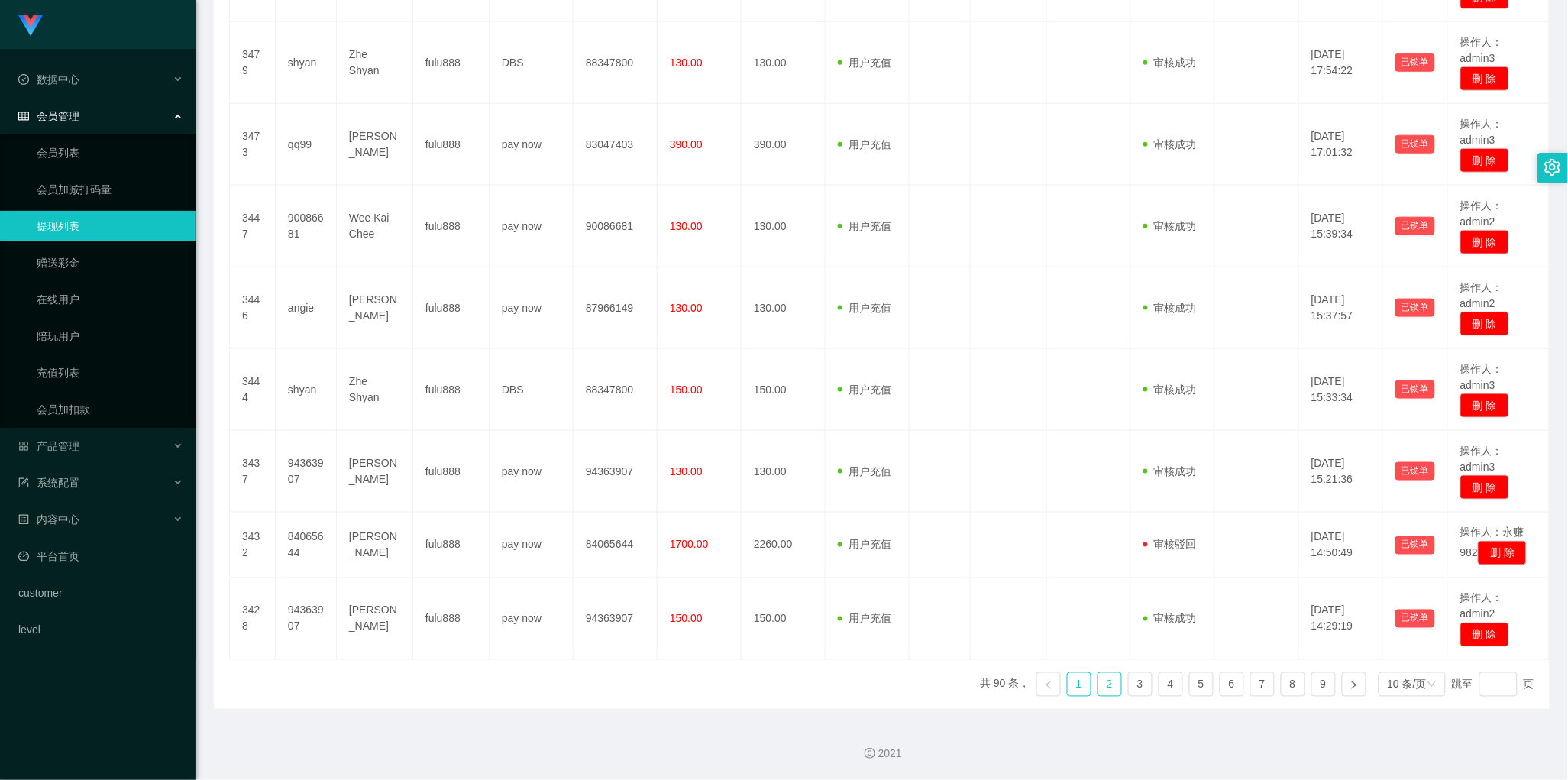
click at [1103, 684] on link "2" at bounding box center [1109, 684] width 23 height 23
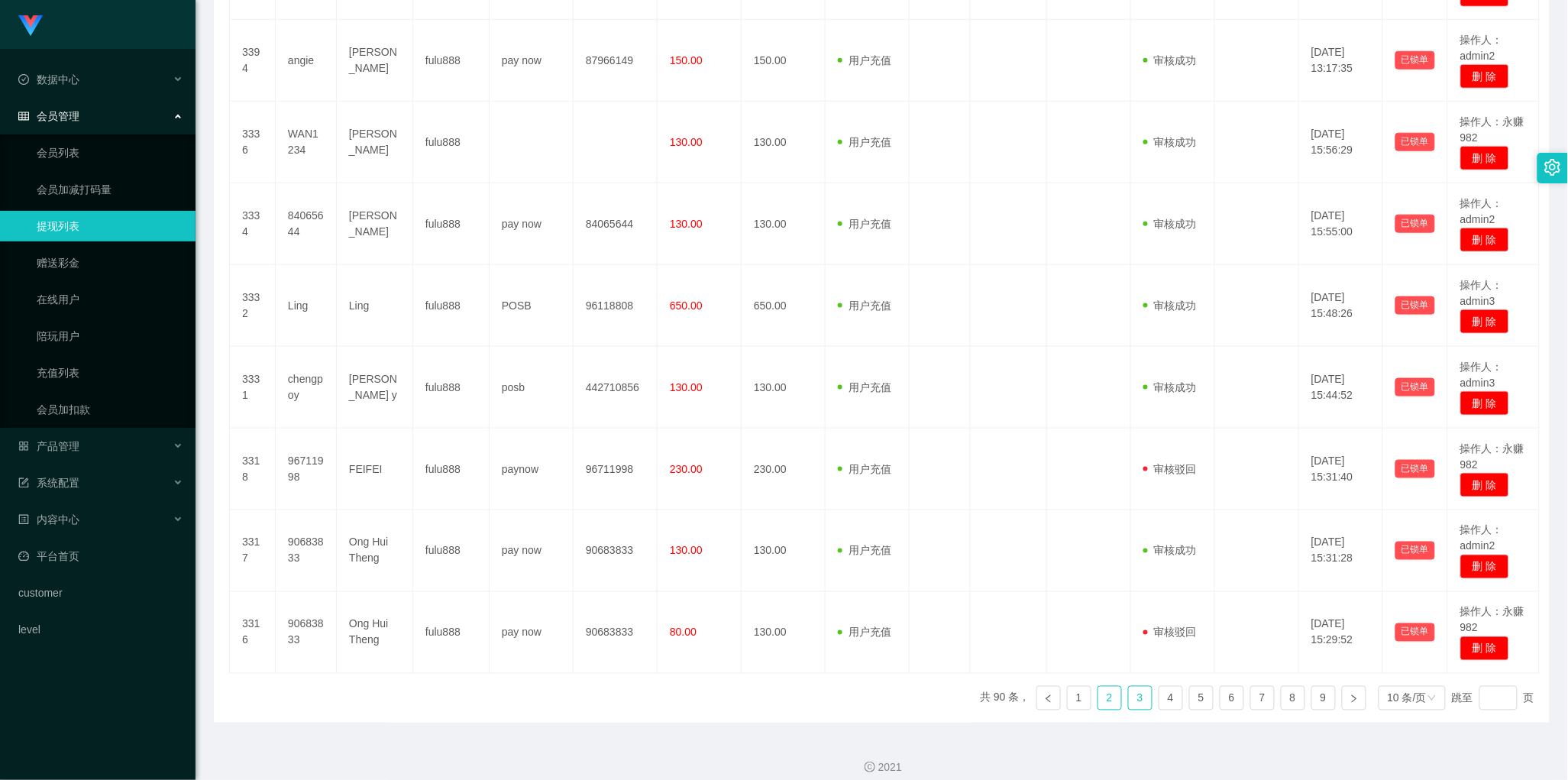
click at [1131, 698] on link "3" at bounding box center [1141, 698] width 23 height 23
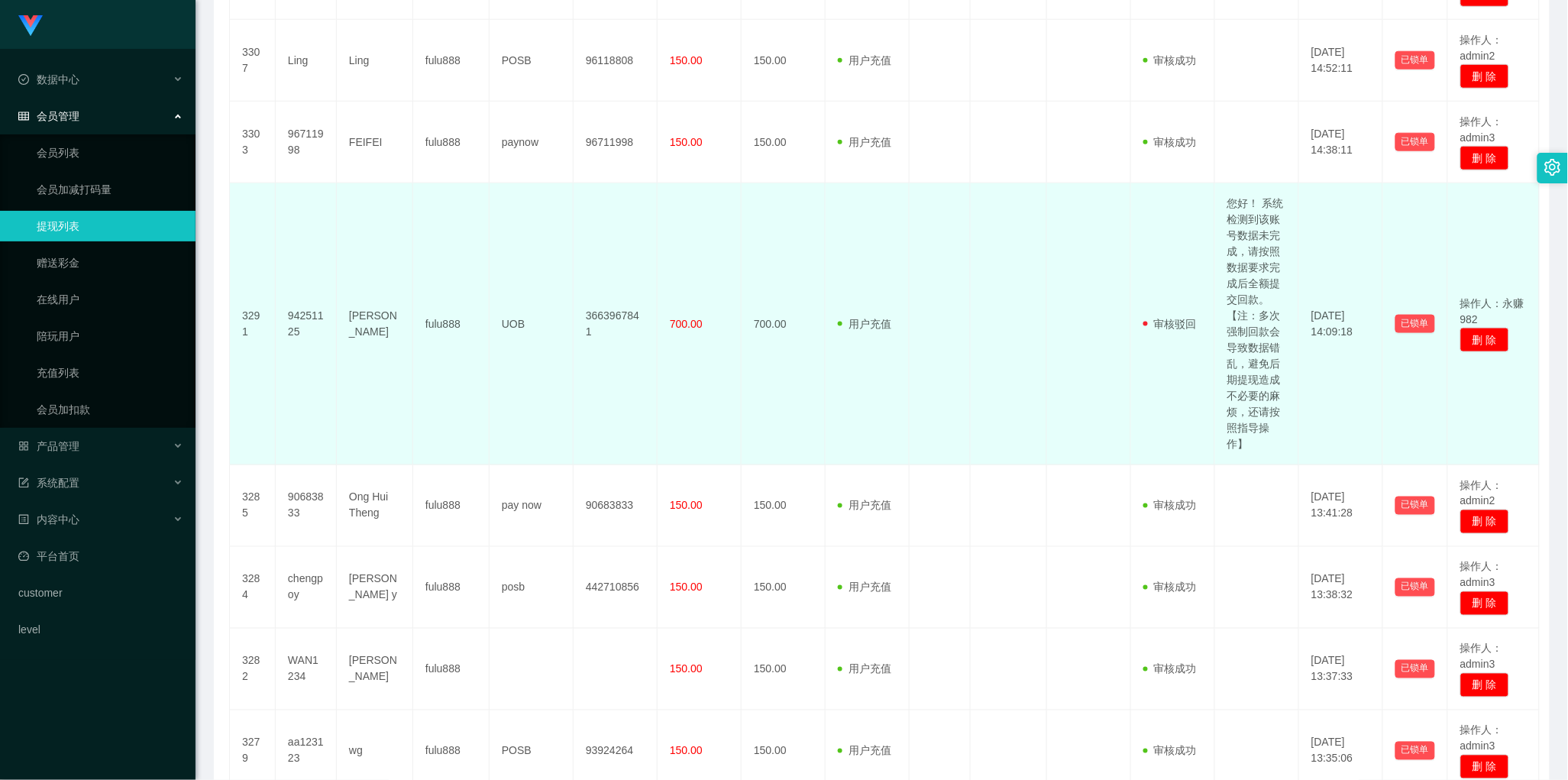
click at [1260, 314] on td "您好！ 系统检测到该账号数据未完成，请按照数据要求完成后全额提交回款。【注：多次强制回款会导致数据错乱，避免后期提现造成不必要的麻烦，还请按照指导操作】" at bounding box center [1257, 324] width 84 height 282
copy td "您好！ 系统检测到该账号数据未完成，请按照数据要求完成后全额提交回款。【注：多次强制回款会导致数据错乱，避免后期提现造成不必要的麻烦，还请按照指导操作】"
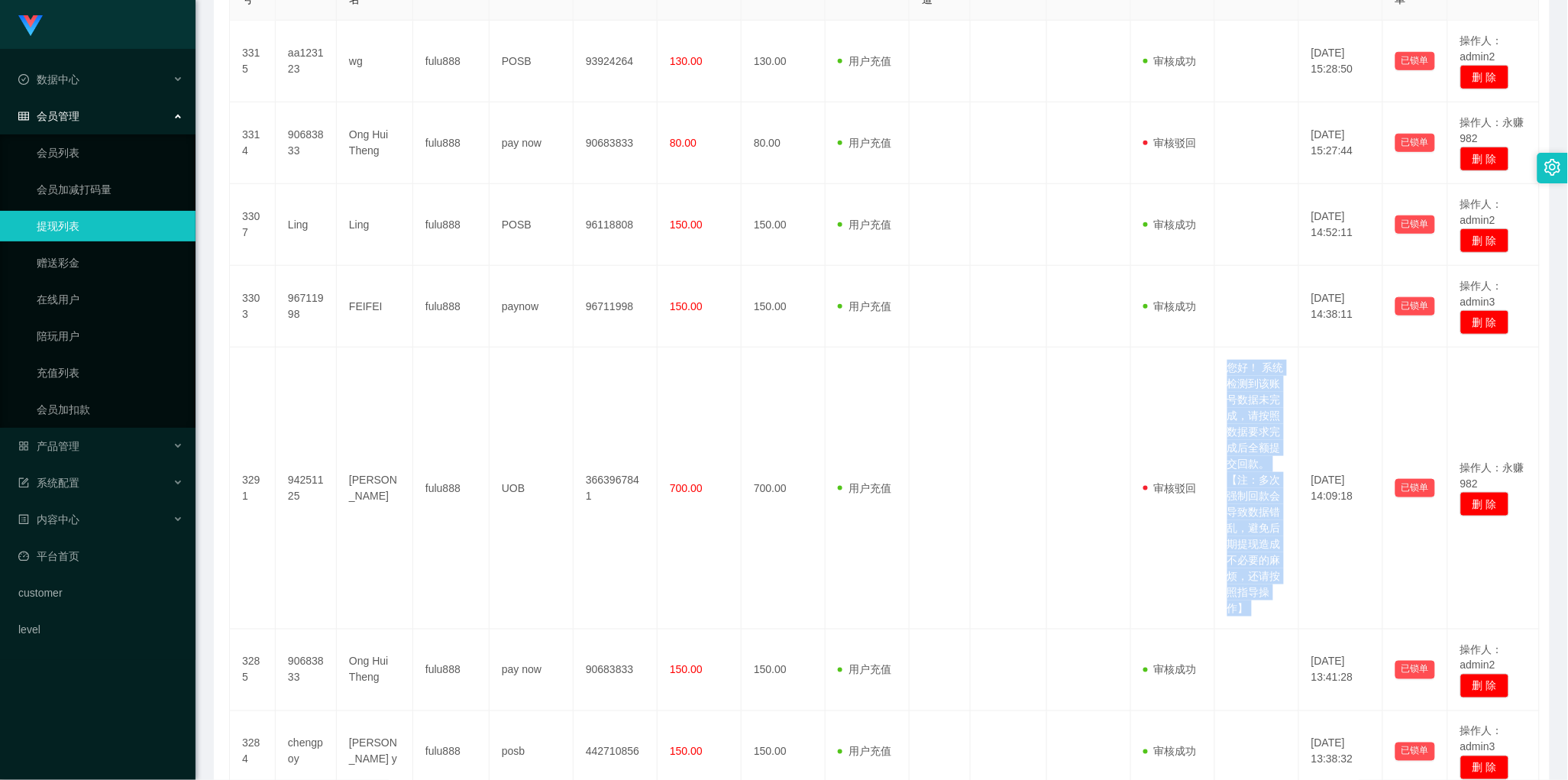
scroll to position [762, 0]
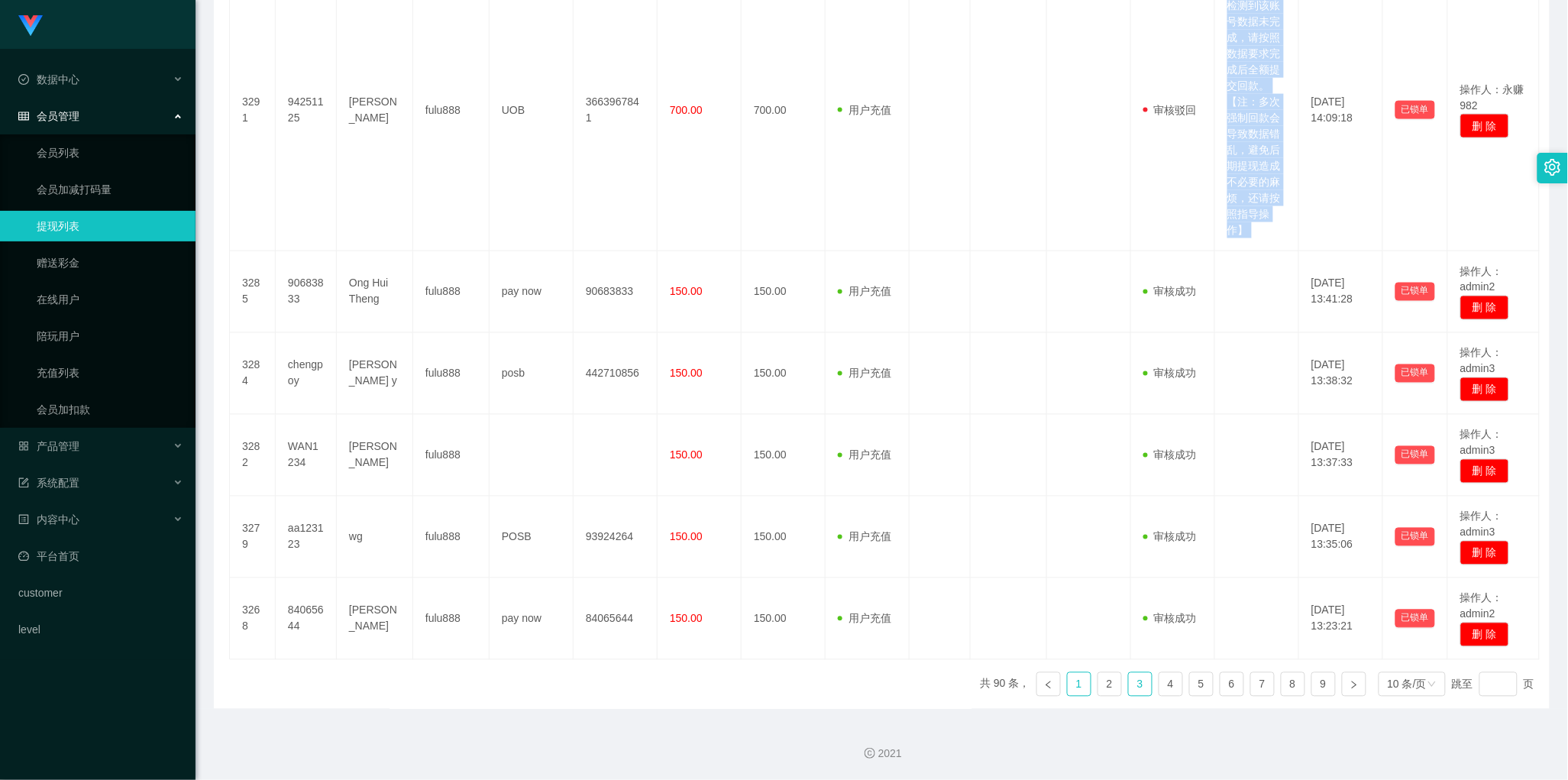
click at [1068, 686] on link "1" at bounding box center [1079, 684] width 23 height 23
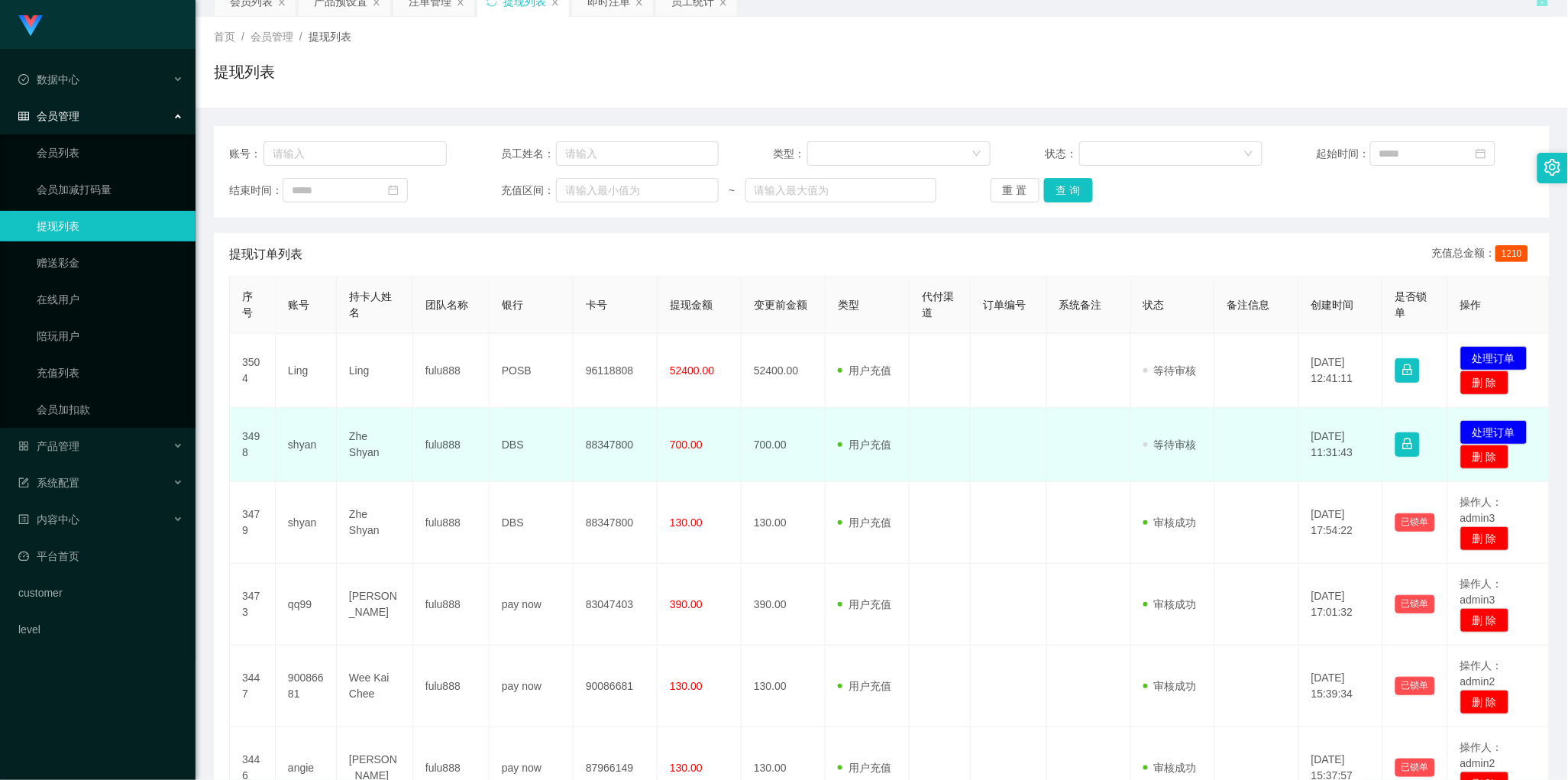
scroll to position [0, 0]
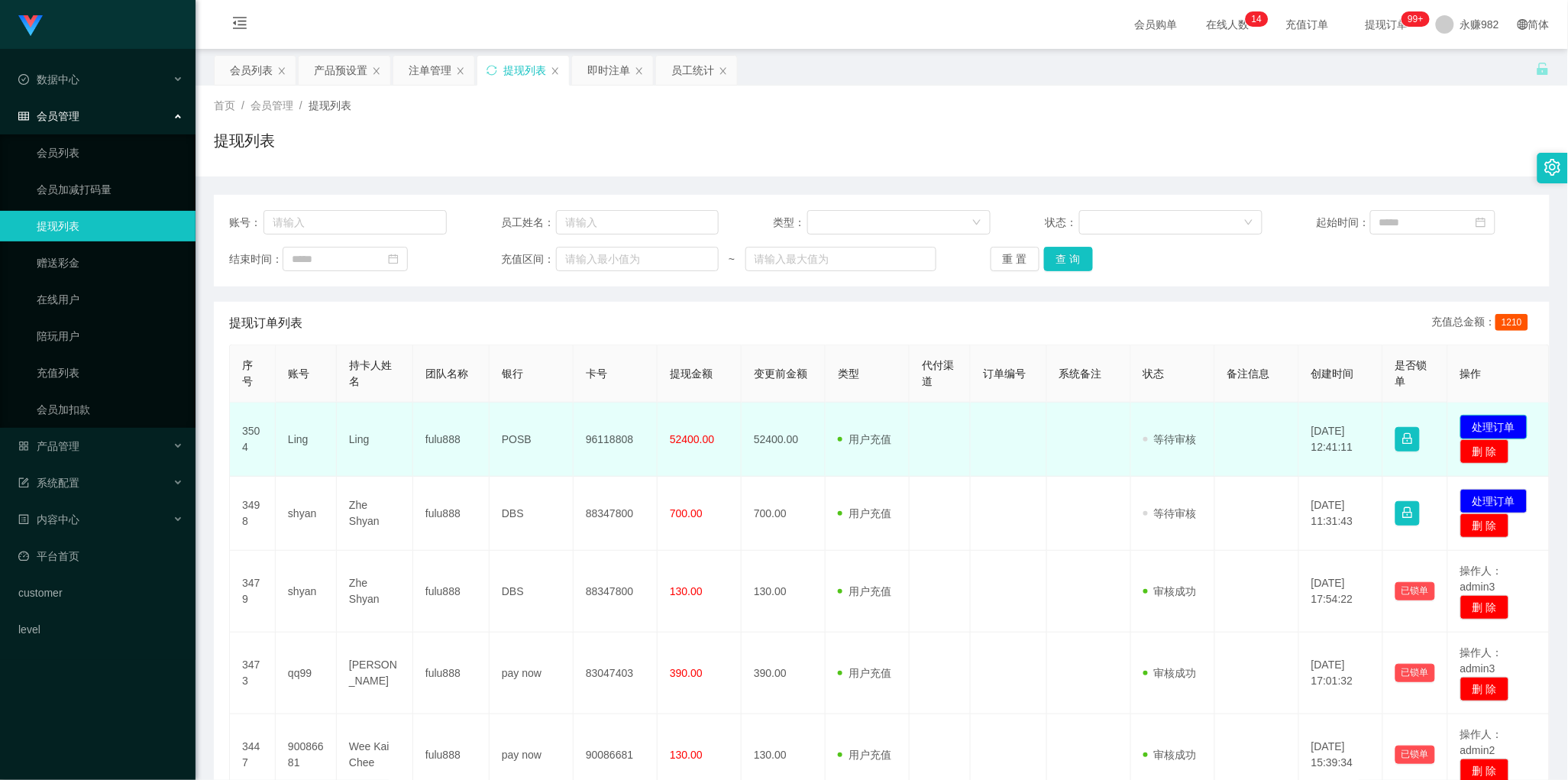
click at [1478, 425] on button "处理订单" at bounding box center [1494, 427] width 68 height 24
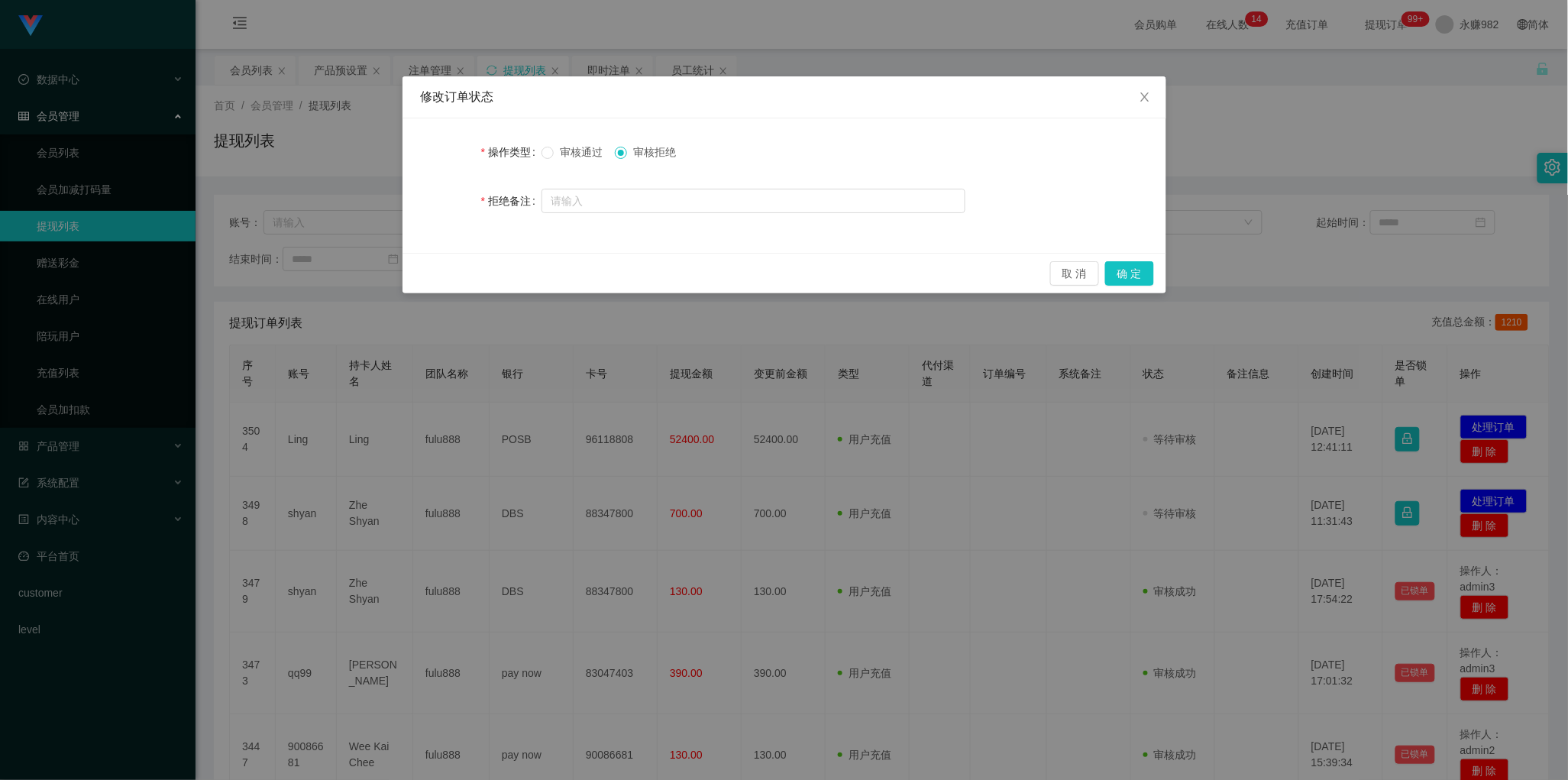
click at [654, 152] on span "审核拒绝" at bounding box center [654, 152] width 55 height 12
click at [652, 210] on input "text" at bounding box center [753, 201] width 424 height 24
paste input "您好！ 系统检测到该账号数据未完成，请按照数据要求完成后全额提交回款。【注：多次强制回款会导致数据错乱，避免后期提现造成不必要的麻烦，还请按照指导操作】"
type input "您好！ 系统检测到该账号数据未完成，请按照数据要求完成后全额提交回款。【注：多次强制回款会导致数据错乱，避免后期提现造成不必要的麻烦，还请按照指导操作】"
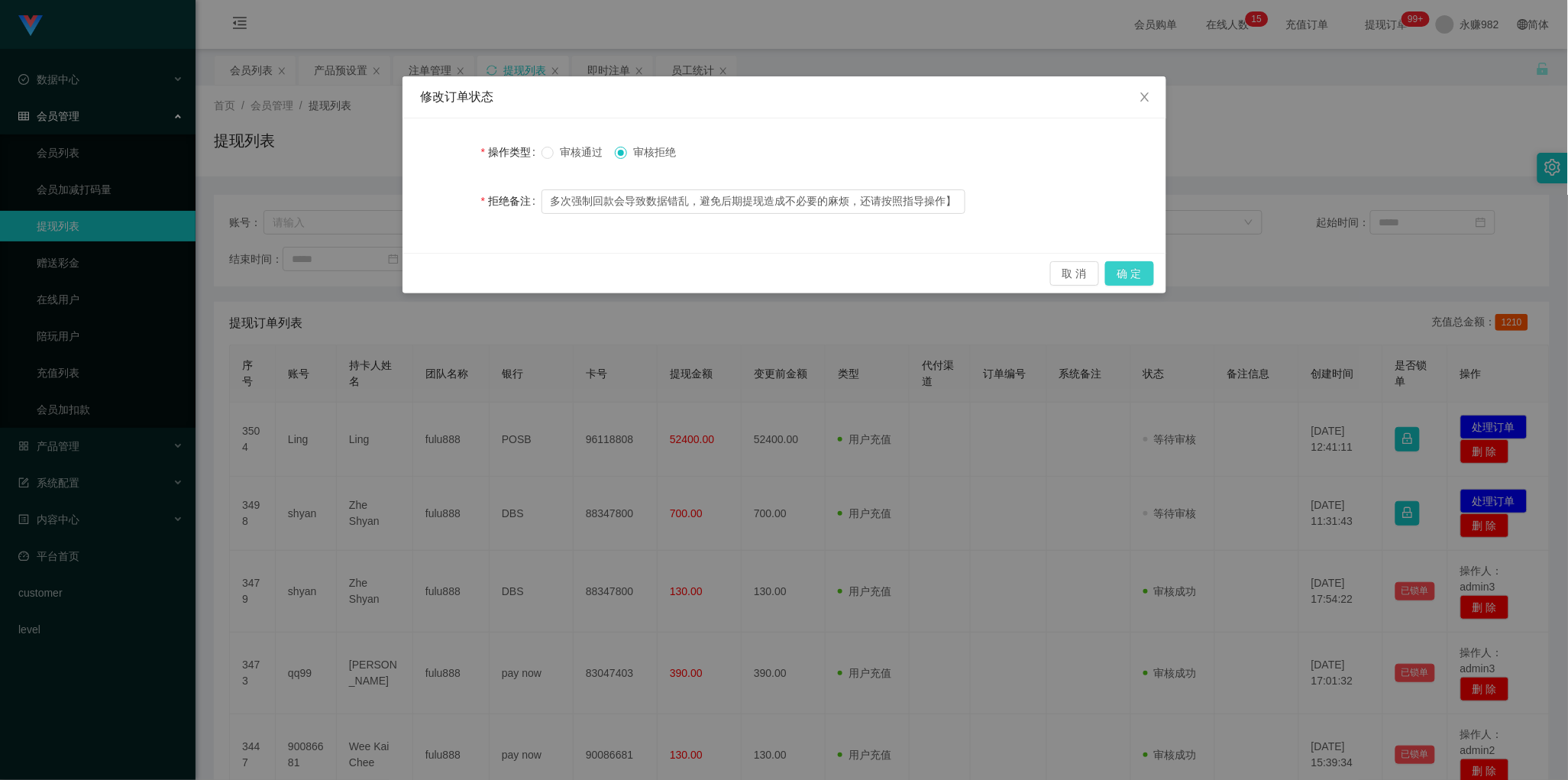
click at [1123, 276] on button "确 定" at bounding box center [1129, 273] width 49 height 24
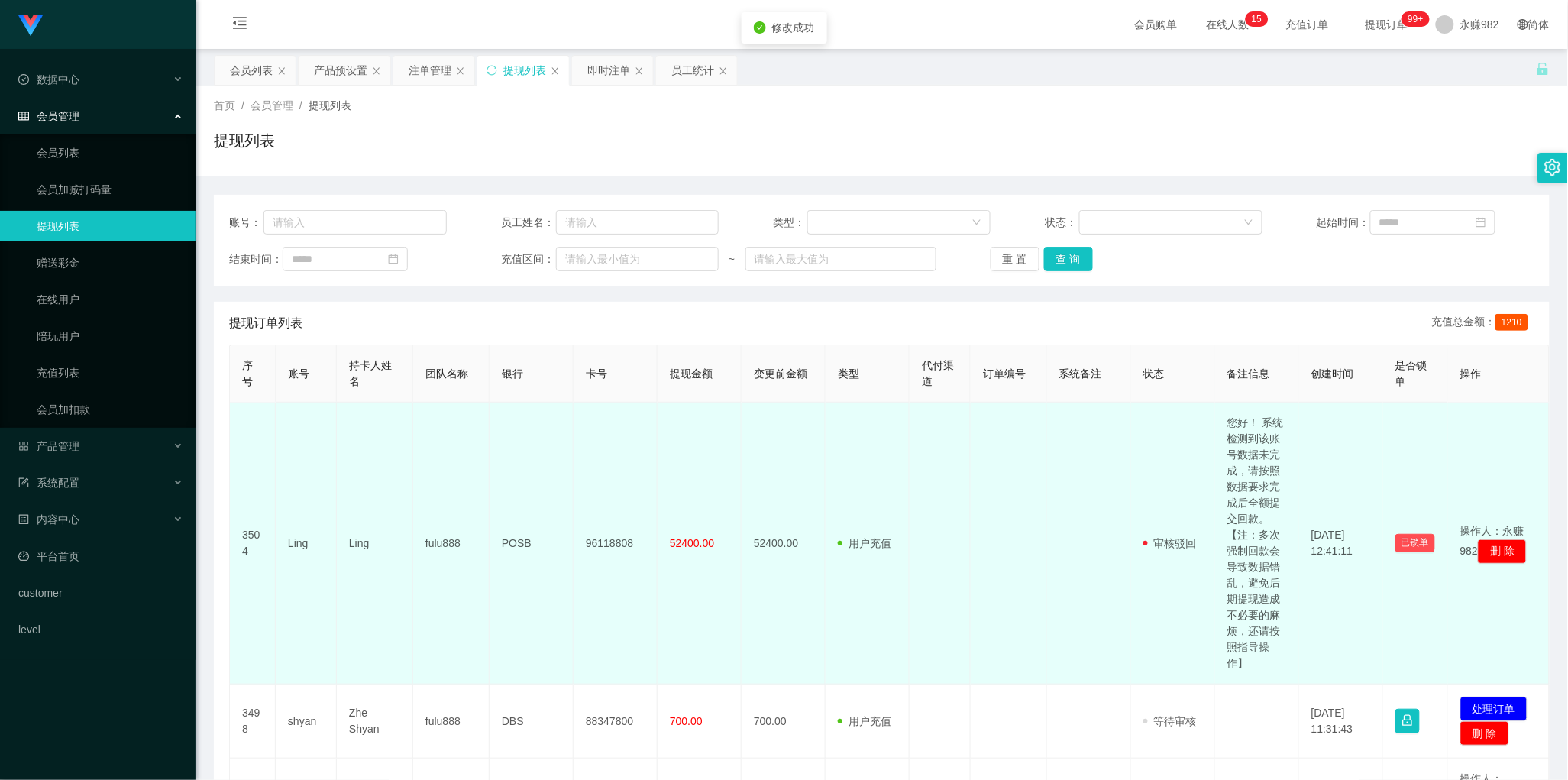
scroll to position [287, 0]
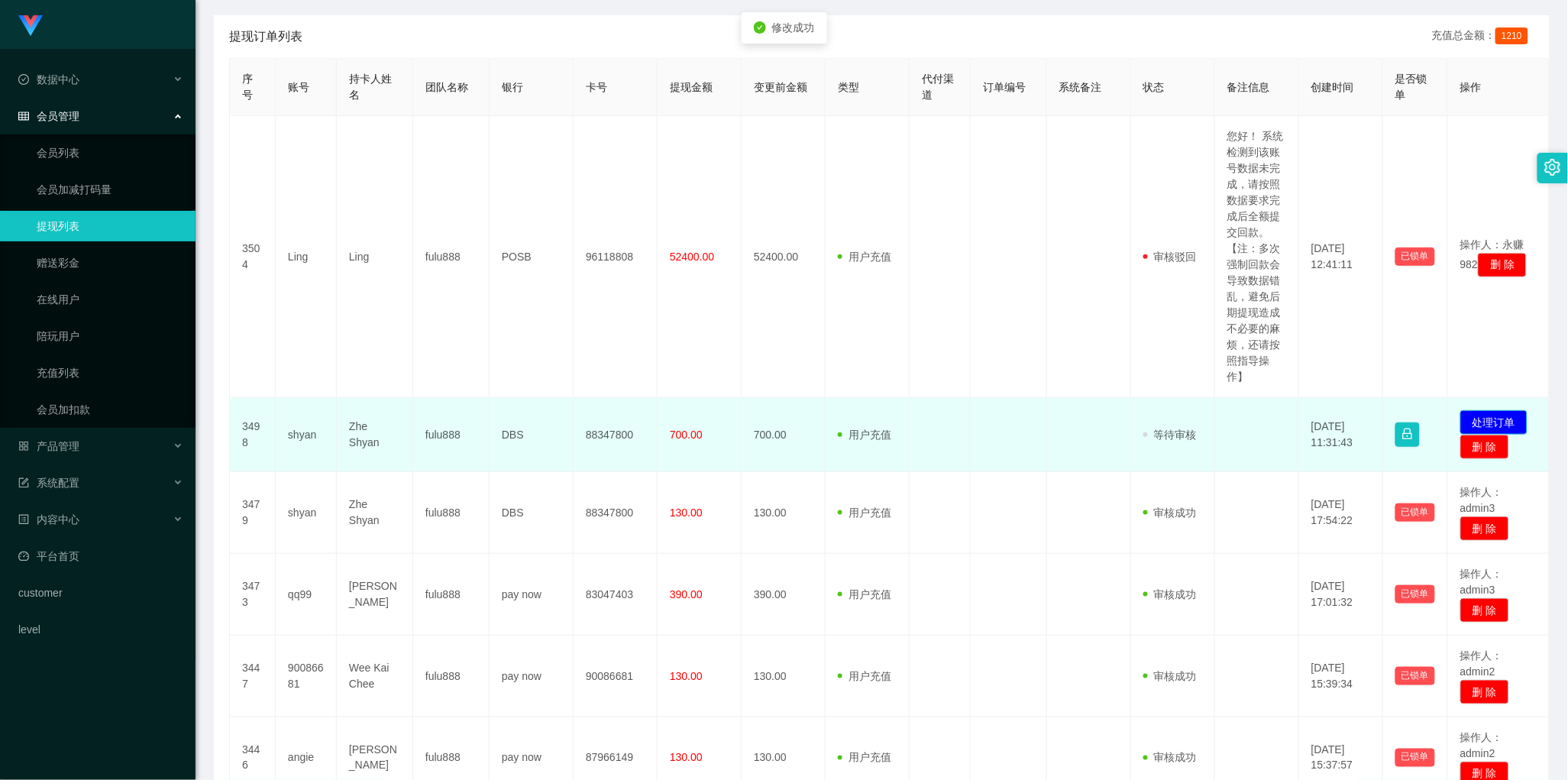
click at [1490, 418] on button "处理订单" at bounding box center [1494, 422] width 68 height 24
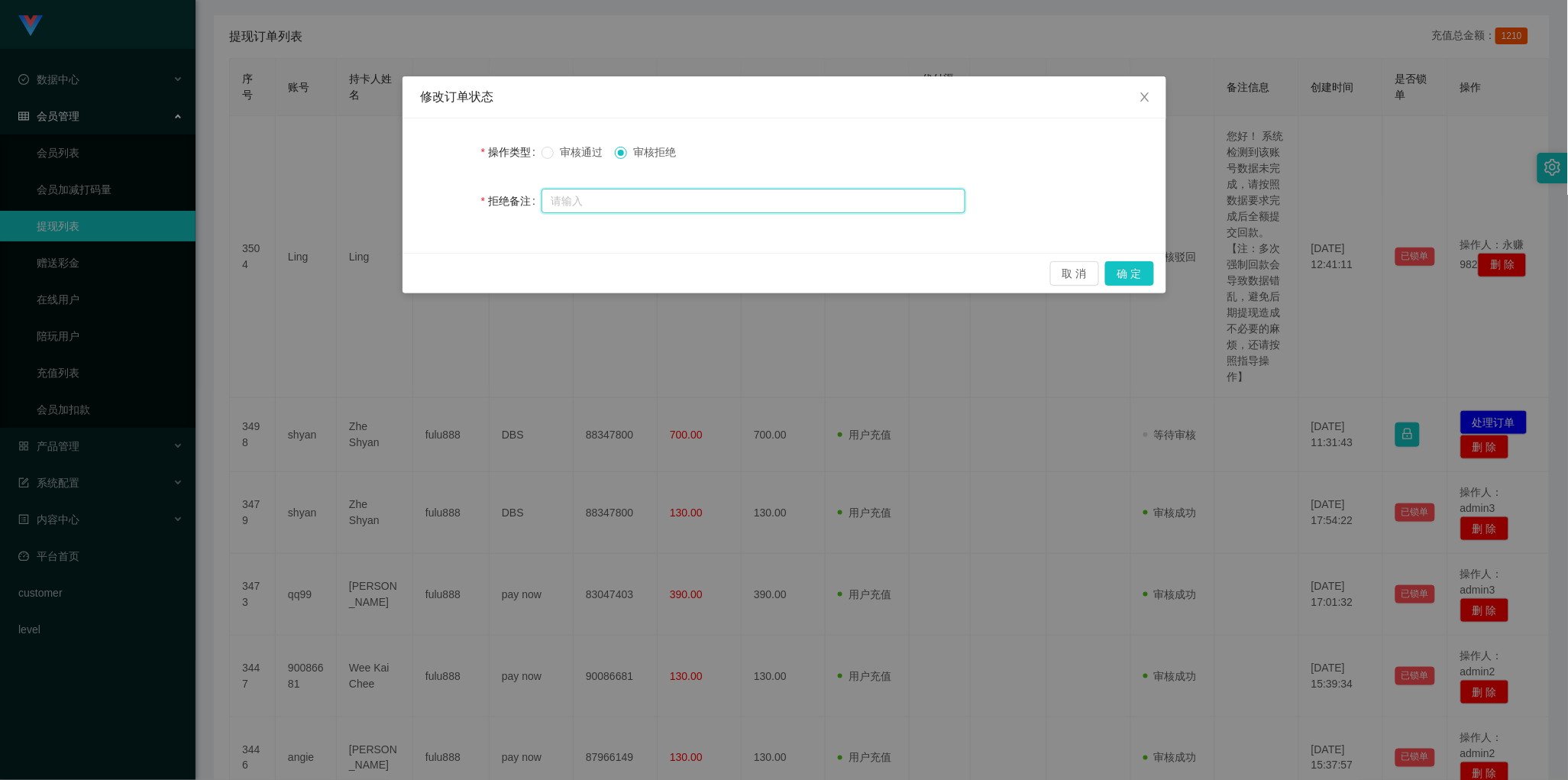
click at [699, 200] on input "text" at bounding box center [753, 201] width 424 height 24
paste input "您好！ 系统检测到该账号数据未完成，请按照数据要求完成后全额提交回款。【注：多次强制回款会导致数据错乱，避免后期提现造成不必要的麻烦，还请按照指导操作】"
type input "您好！ 系统检测到该账号数据未完成，请按照数据要求完成后全额提交回款。【注：多次强制回款会导致数据错乱，避免后期提现造成不必要的麻烦，还请按照指导操作】"
click at [1123, 274] on button "确 定" at bounding box center [1129, 273] width 49 height 24
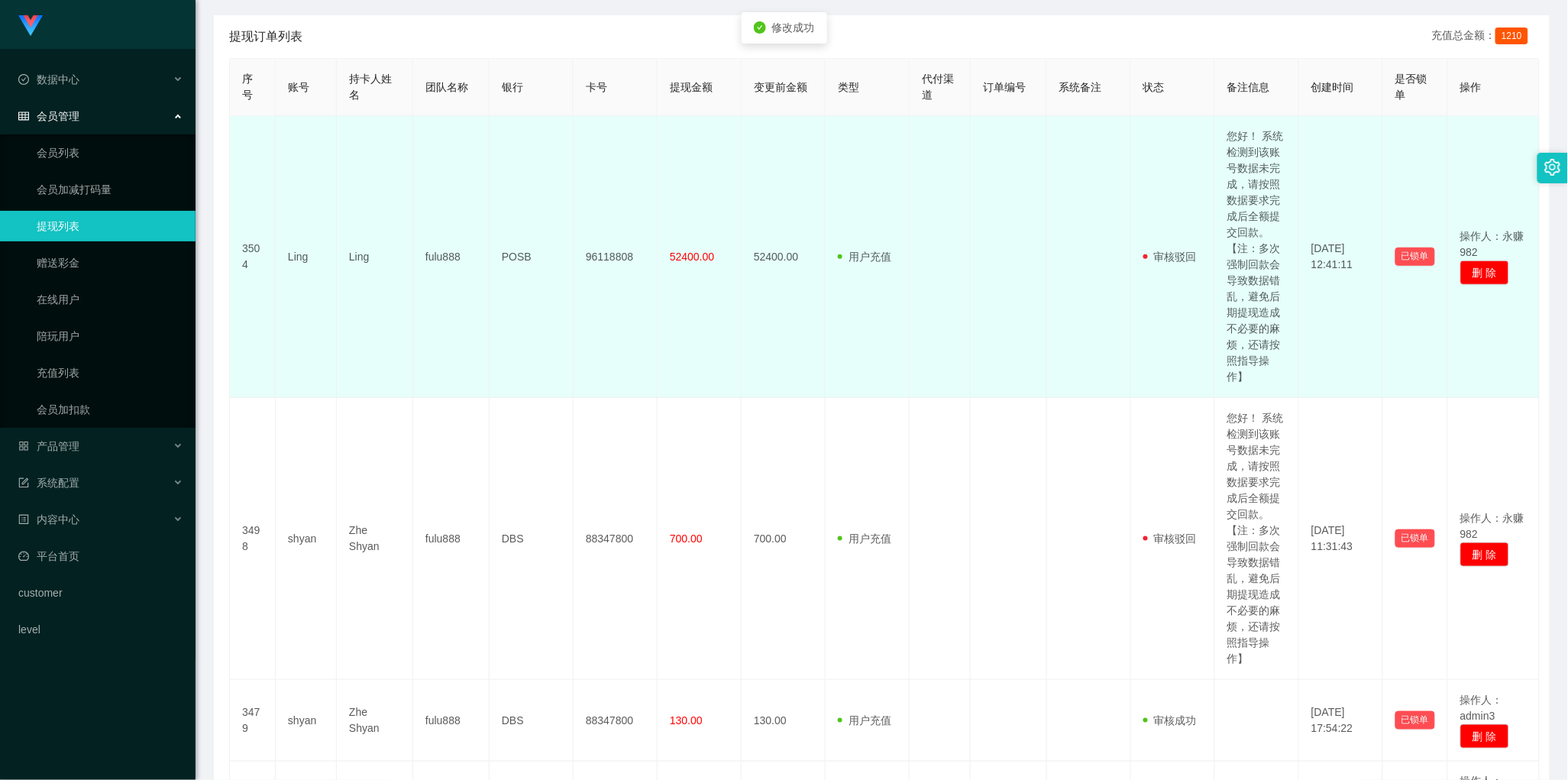
scroll to position [0, 0]
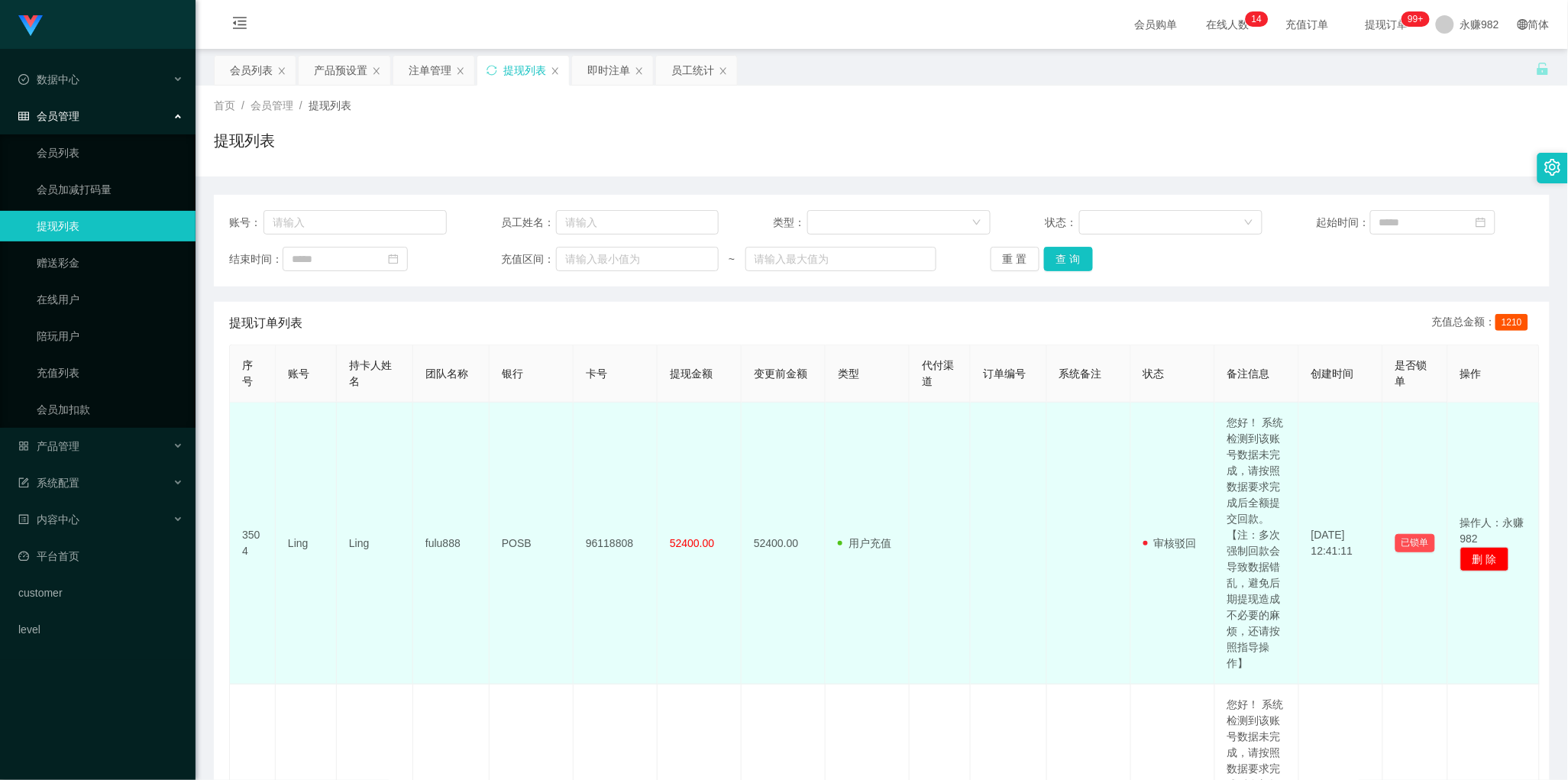
click at [693, 481] on td "52400.00" at bounding box center [699, 543] width 84 height 282
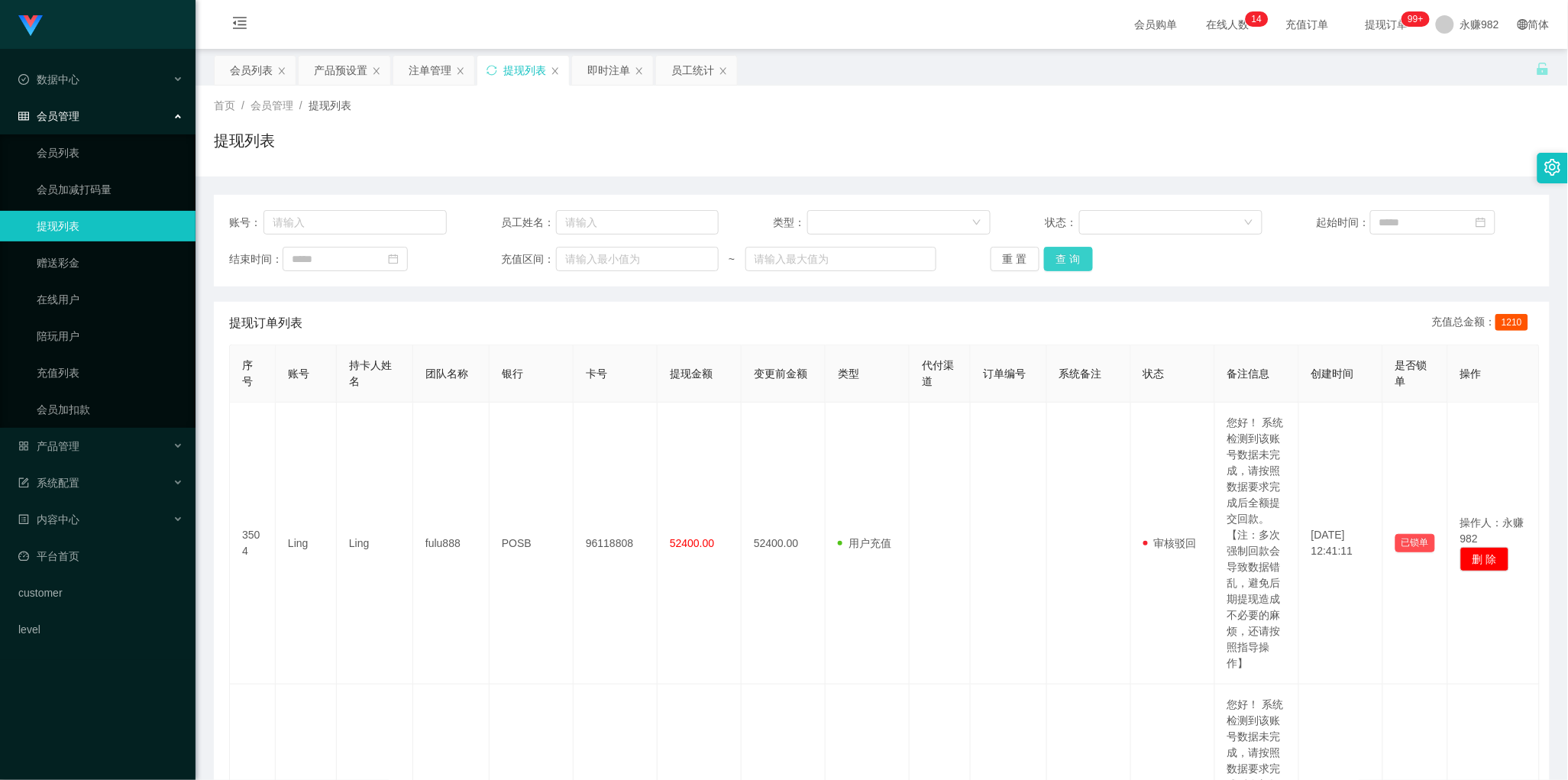
click at [1062, 261] on button "查 询" at bounding box center [1069, 259] width 49 height 24
click at [1063, 261] on button "查 询" at bounding box center [1069, 259] width 49 height 24
click at [1070, 258] on button "查 询" at bounding box center [1069, 259] width 49 height 24
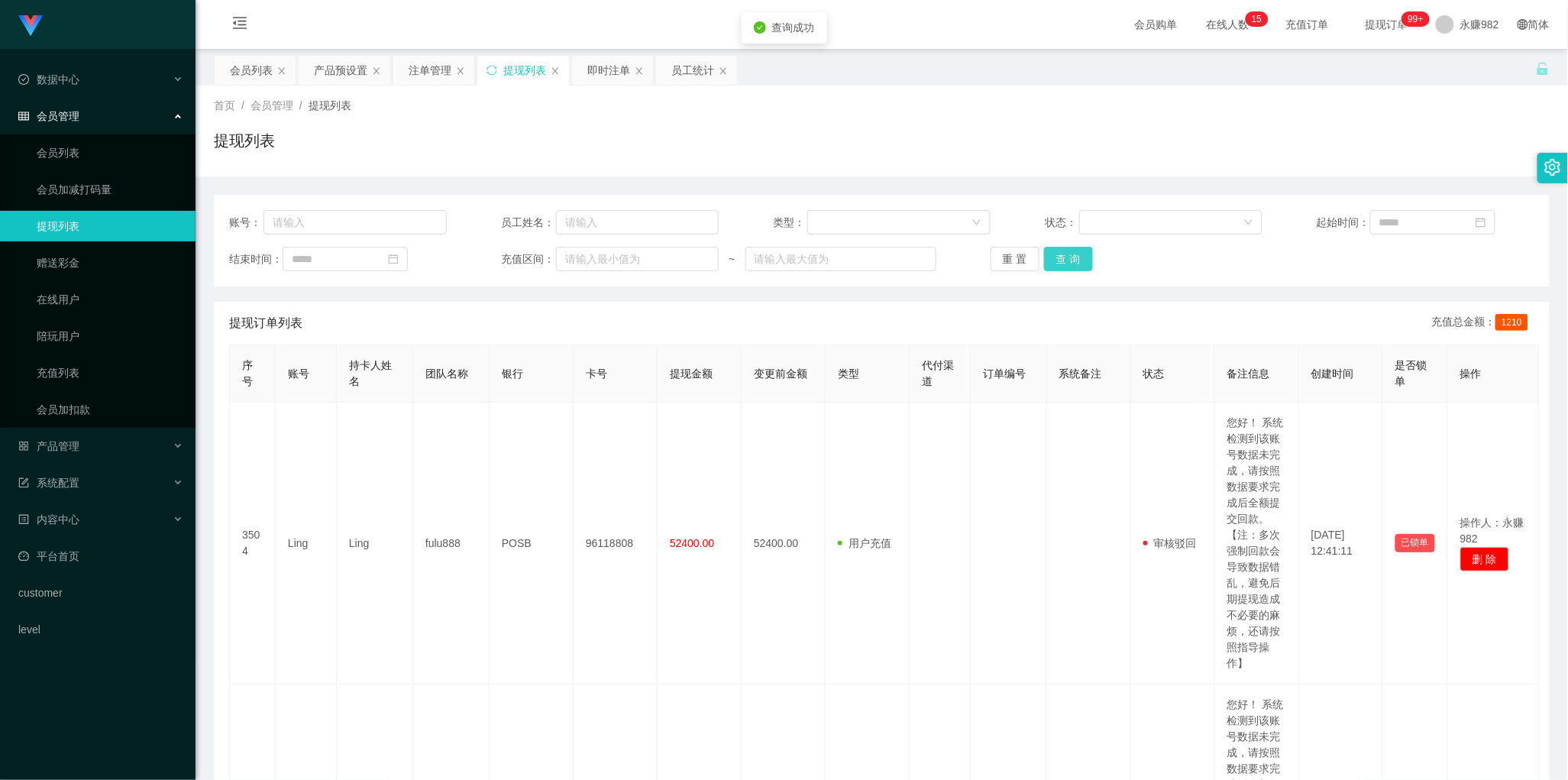
click at [1070, 258] on button "查 询" at bounding box center [1069, 259] width 49 height 24
click at [235, 69] on div "会员列表" at bounding box center [250, 69] width 42 height 29
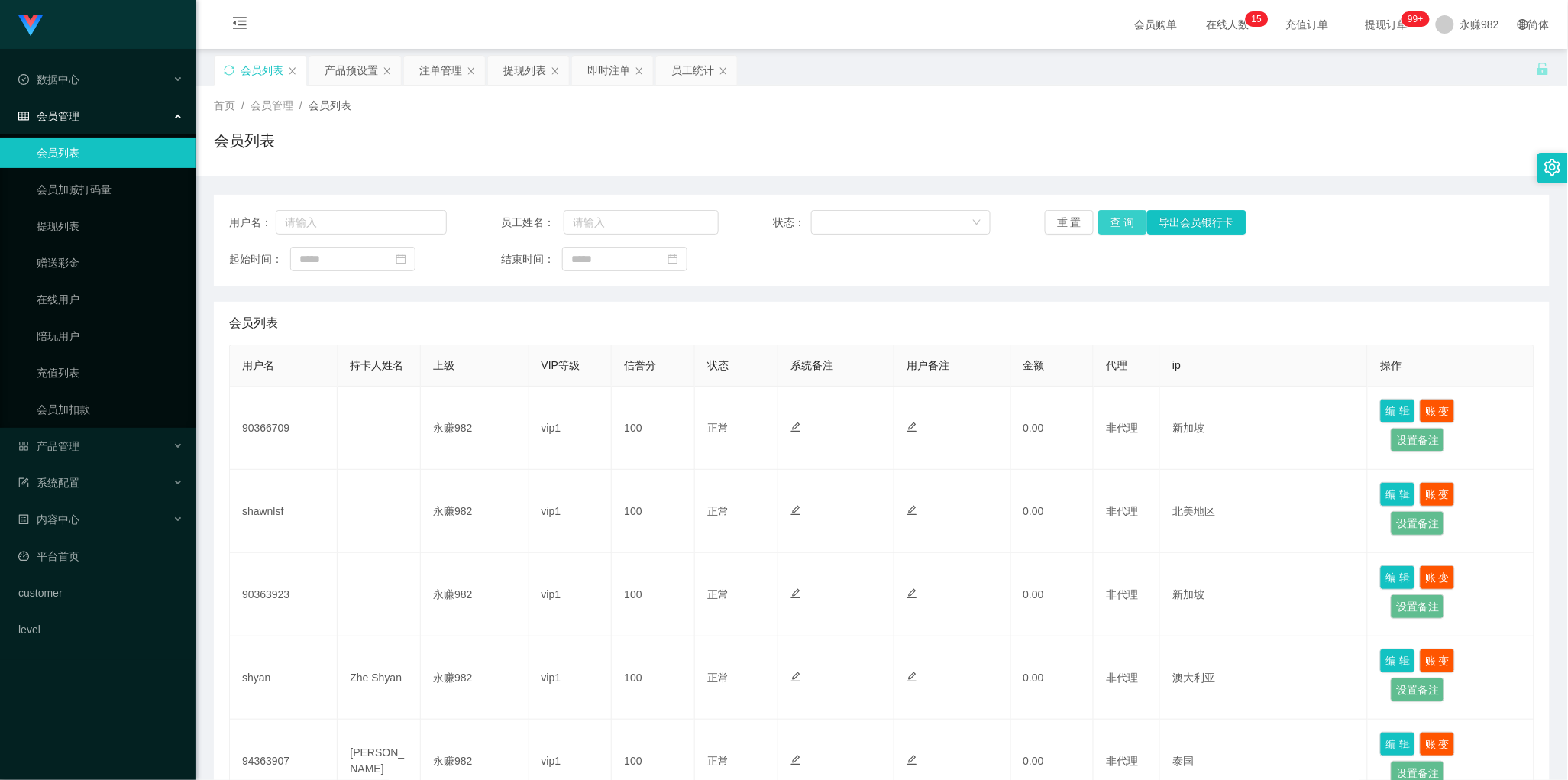
click at [1104, 231] on button "查 询" at bounding box center [1122, 222] width 49 height 24
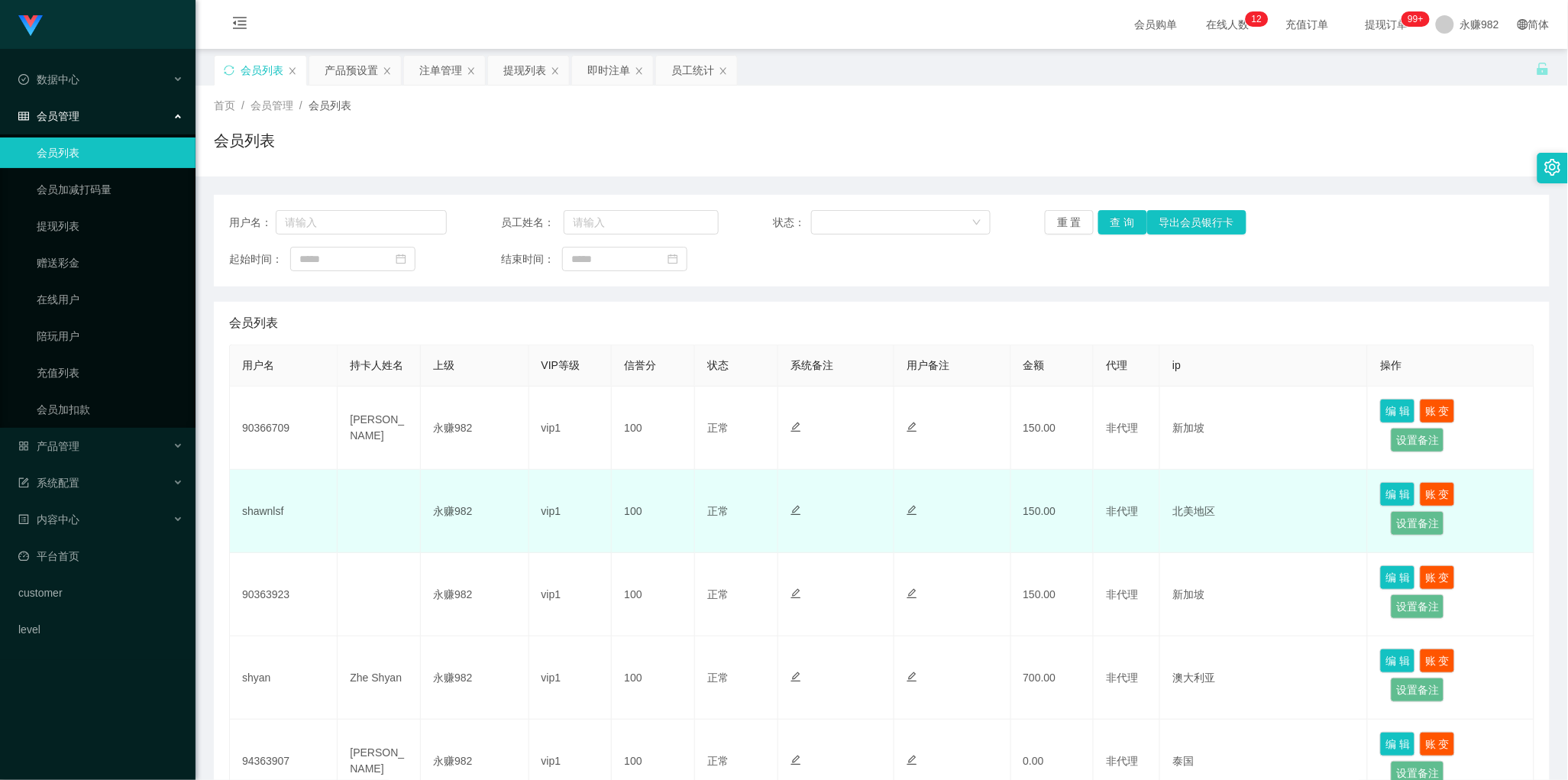
drag, startPoint x: 826, startPoint y: 527, endPoint x: 844, endPoint y: 521, distance: 19.0
click at [826, 527] on td at bounding box center [836, 511] width 116 height 83
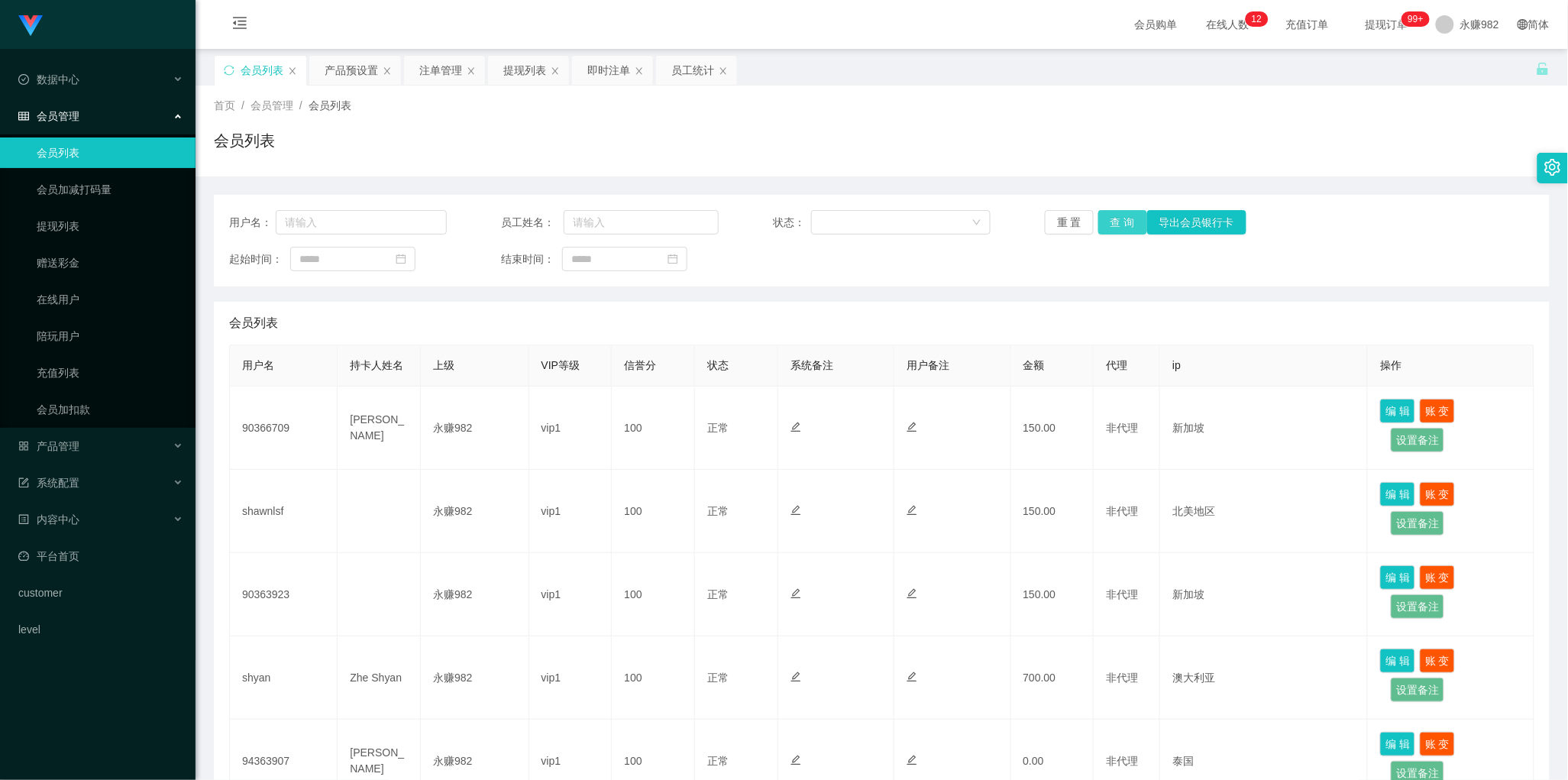
click at [1111, 229] on button "查 询" at bounding box center [1122, 222] width 49 height 24
click at [517, 68] on div "提现列表" at bounding box center [524, 69] width 42 height 29
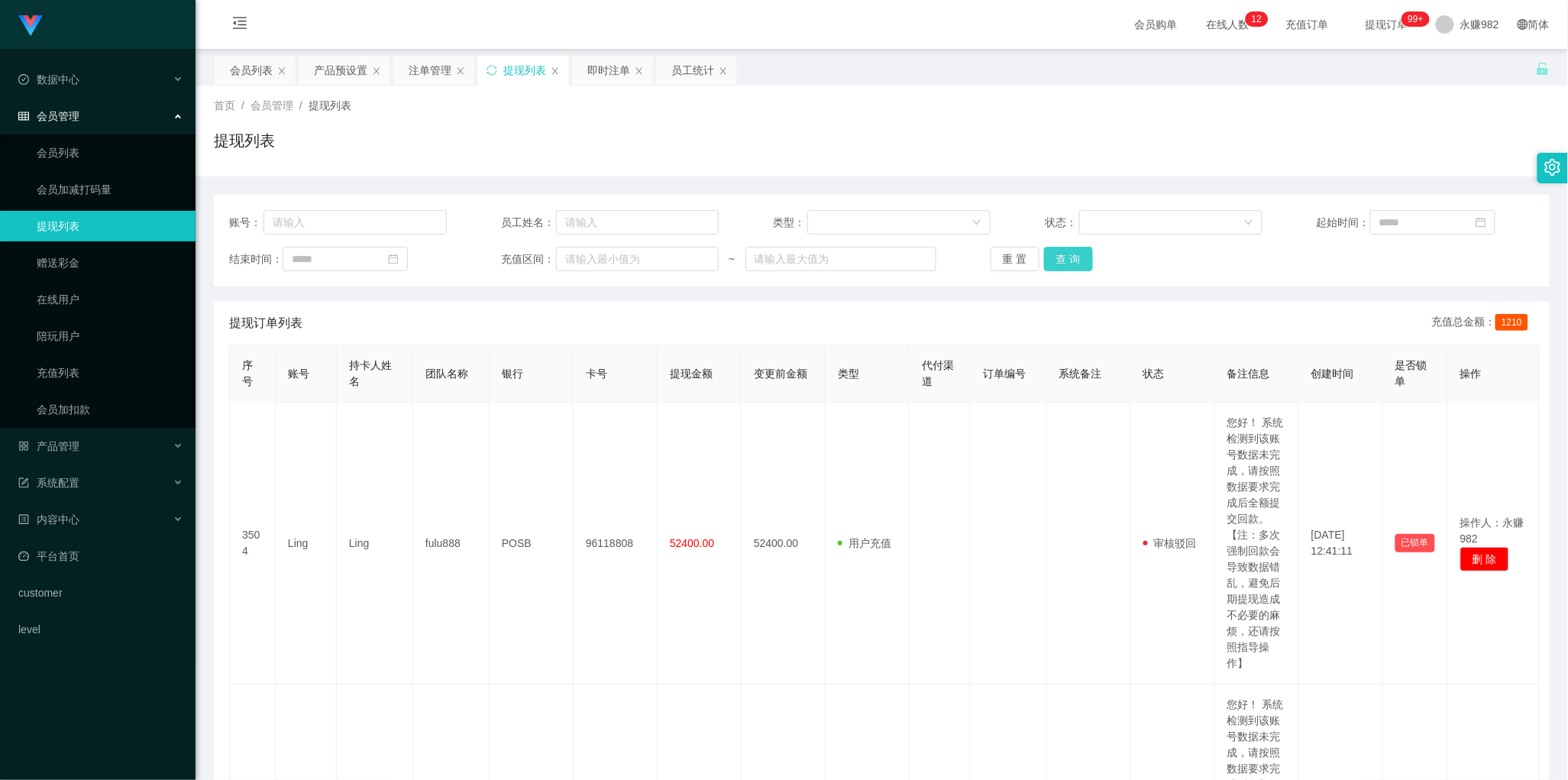
click at [1072, 257] on button "查 询" at bounding box center [1069, 259] width 49 height 24
click at [1059, 261] on button "查 询" at bounding box center [1069, 259] width 49 height 24
click at [1064, 260] on button "查 询" at bounding box center [1069, 259] width 49 height 24
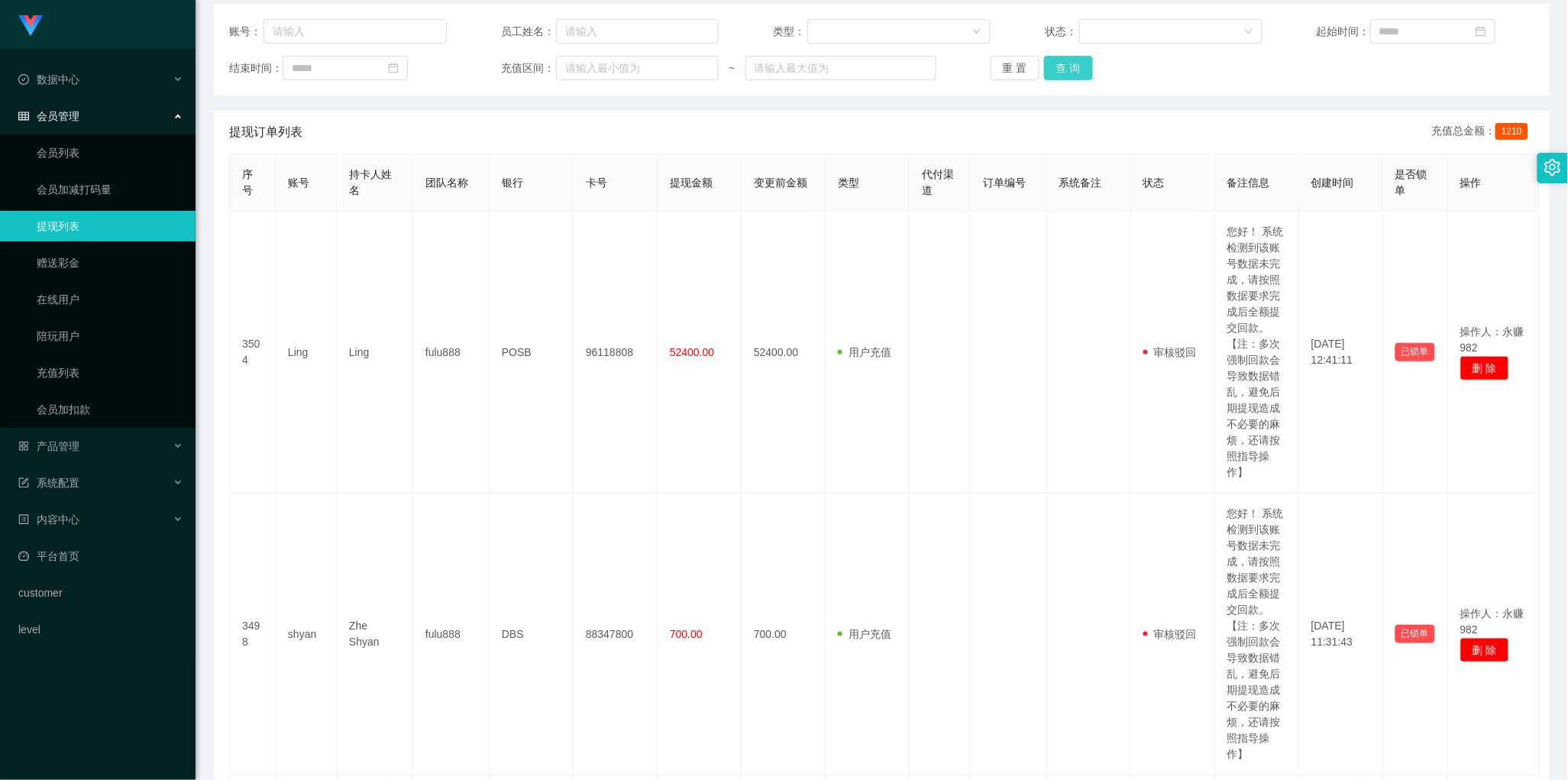
click at [1070, 71] on button "查 询" at bounding box center [1069, 68] width 49 height 24
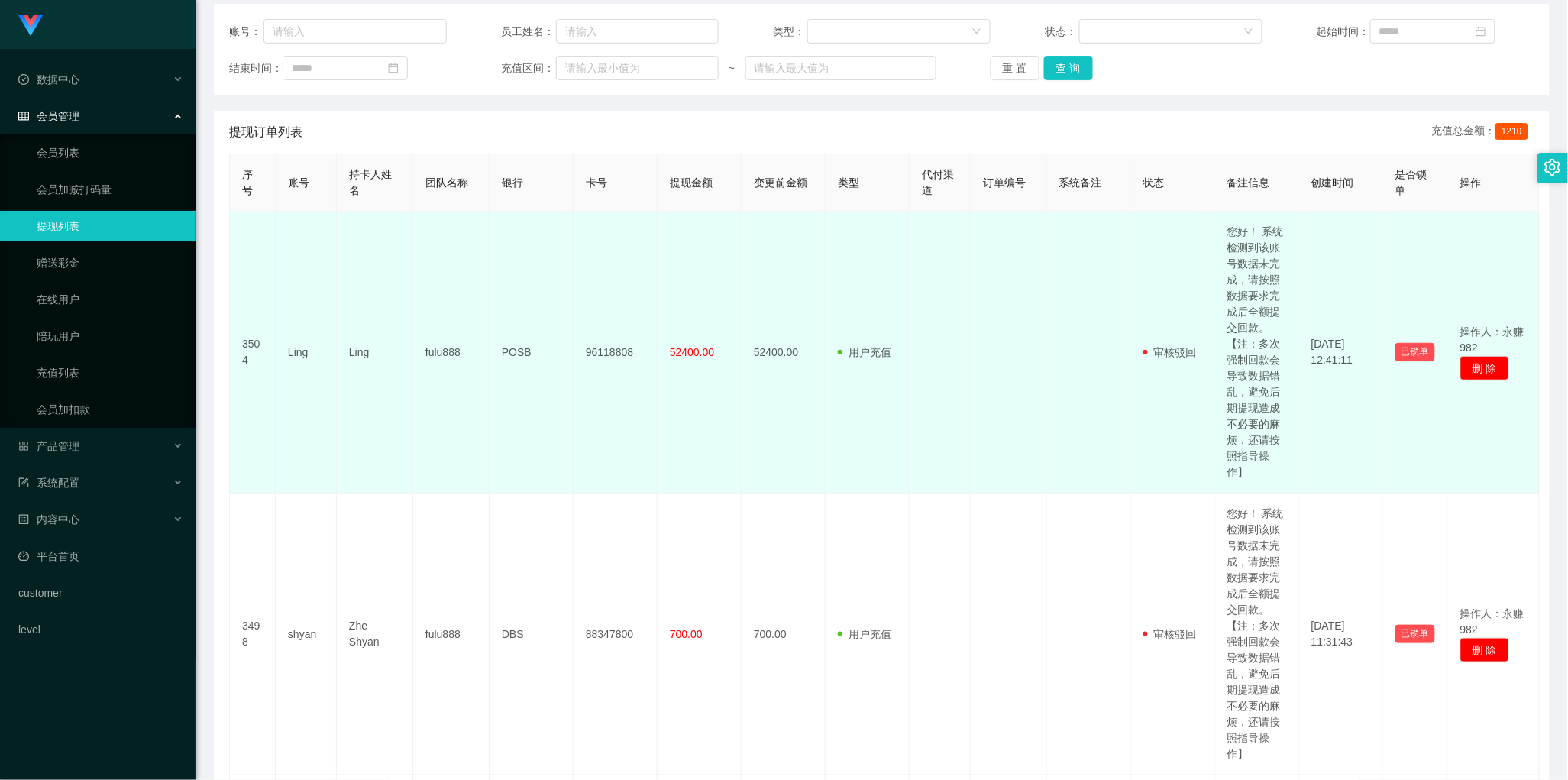
click at [792, 323] on td "52400.00" at bounding box center [784, 352] width 84 height 282
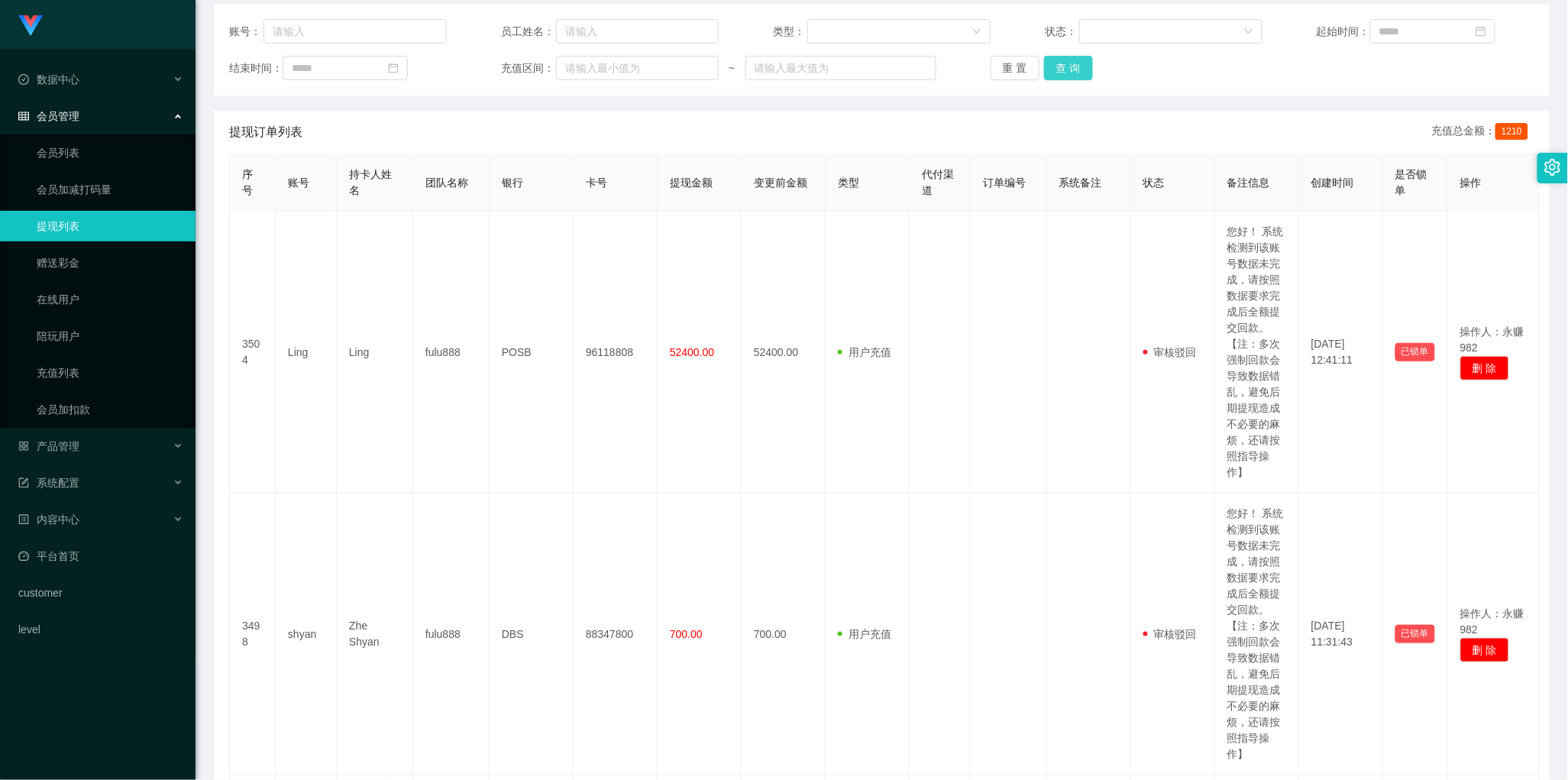
click at [1073, 74] on button "查 询" at bounding box center [1069, 68] width 49 height 24
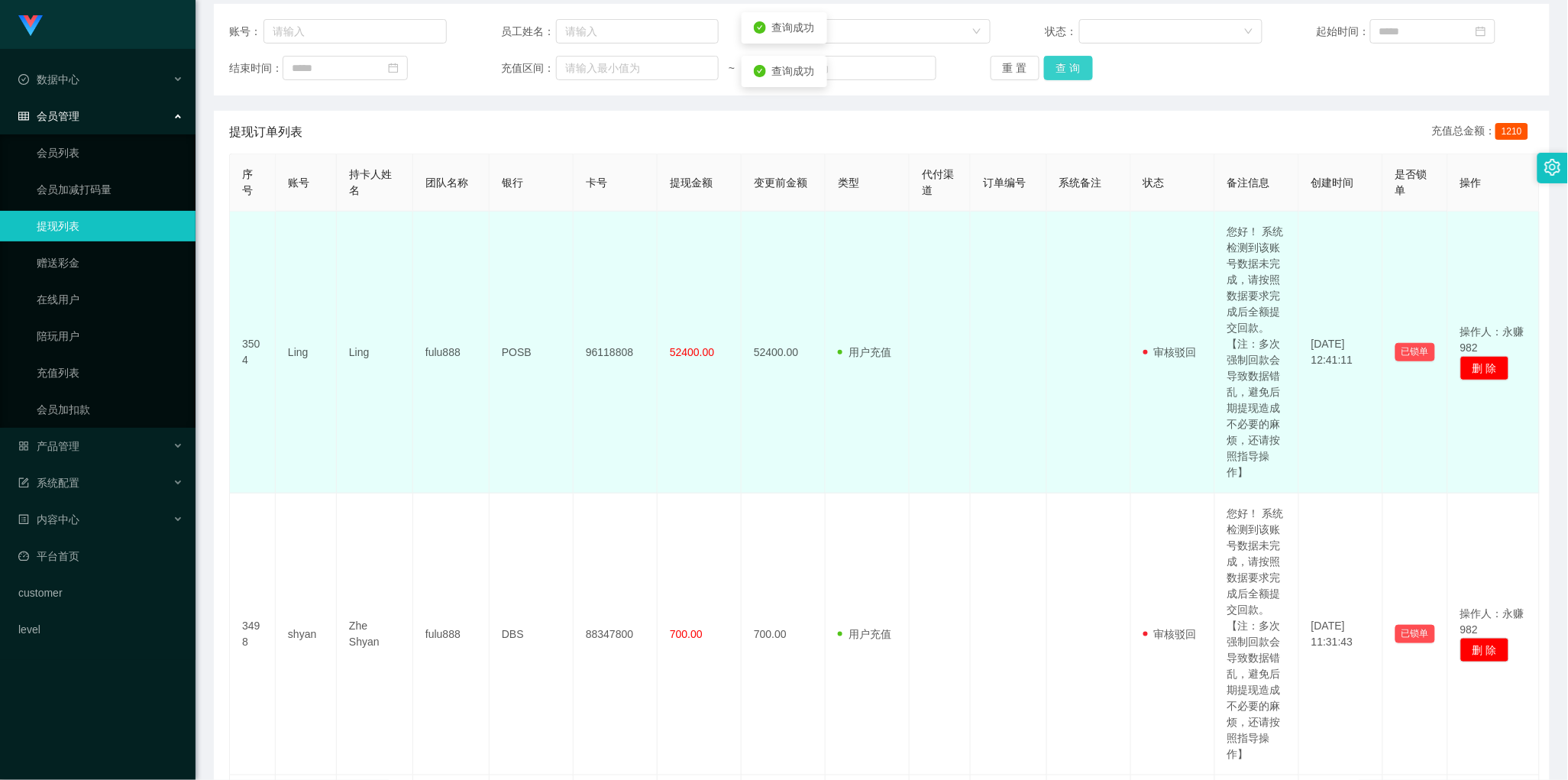
scroll to position [0, 0]
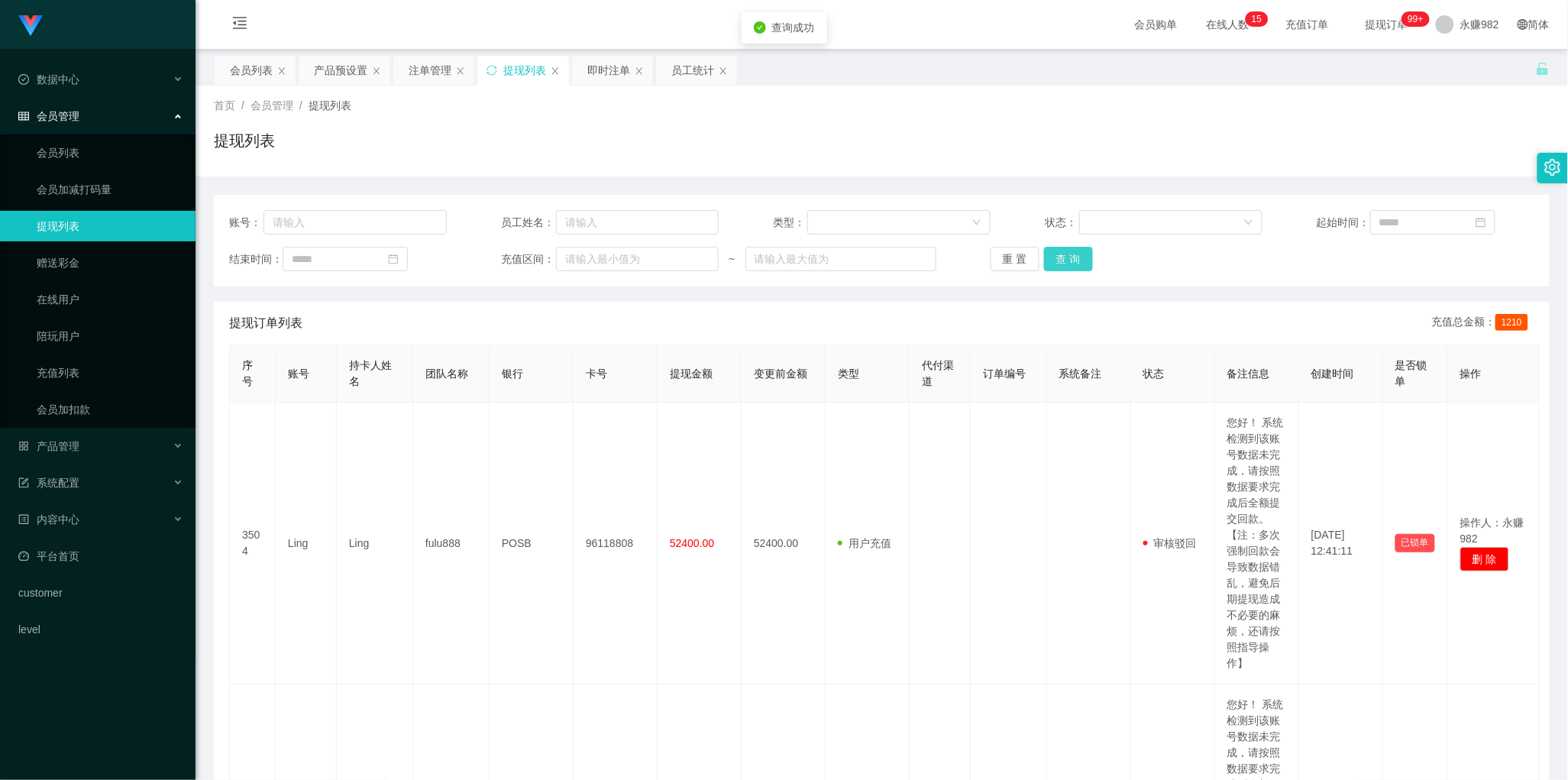
click at [1059, 267] on button "查 询" at bounding box center [1069, 259] width 49 height 24
click at [1081, 250] on button "查 询" at bounding box center [1069, 259] width 49 height 24
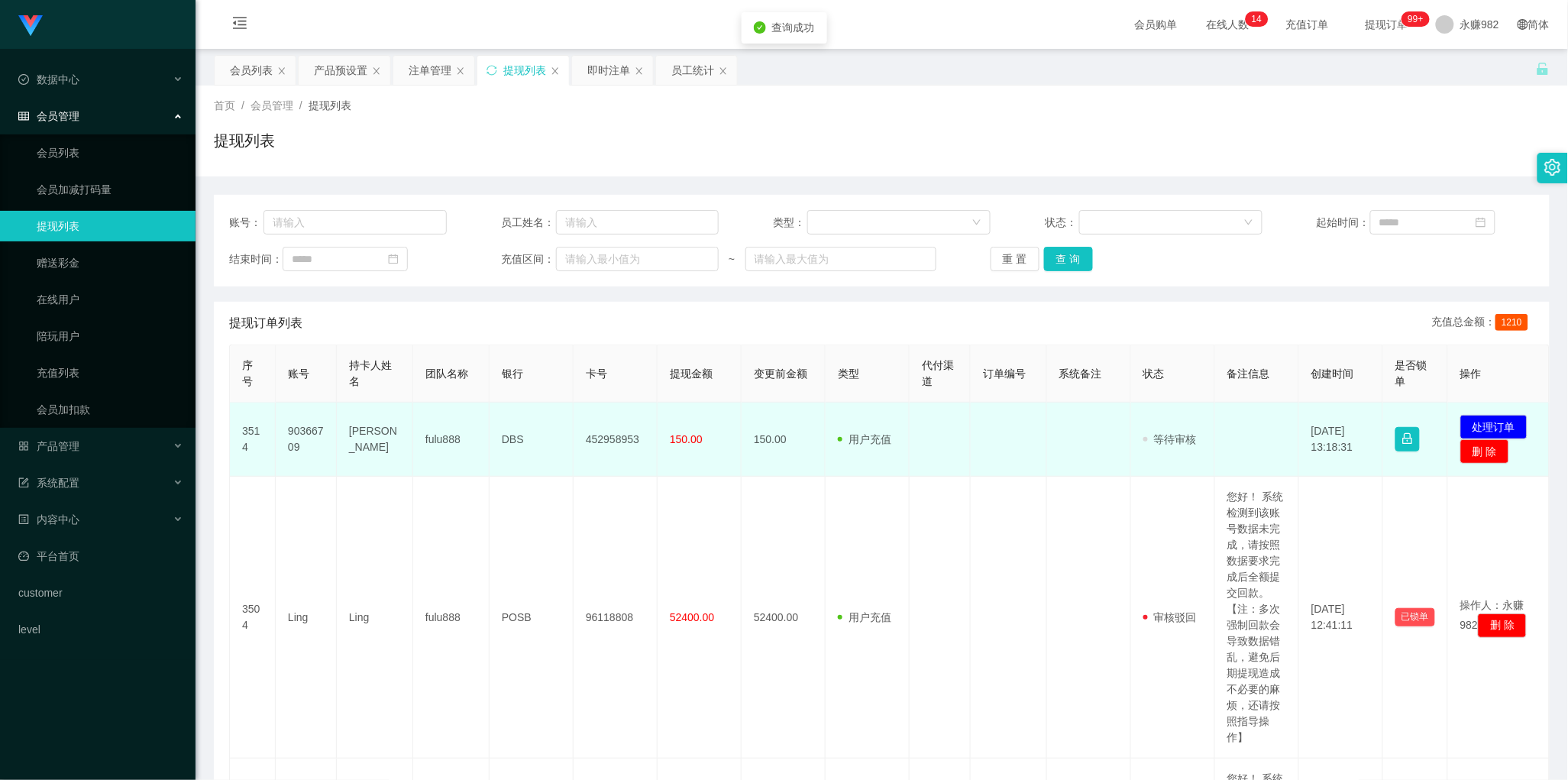
click at [315, 441] on td "90366709" at bounding box center [306, 439] width 62 height 74
copy td "90366709"
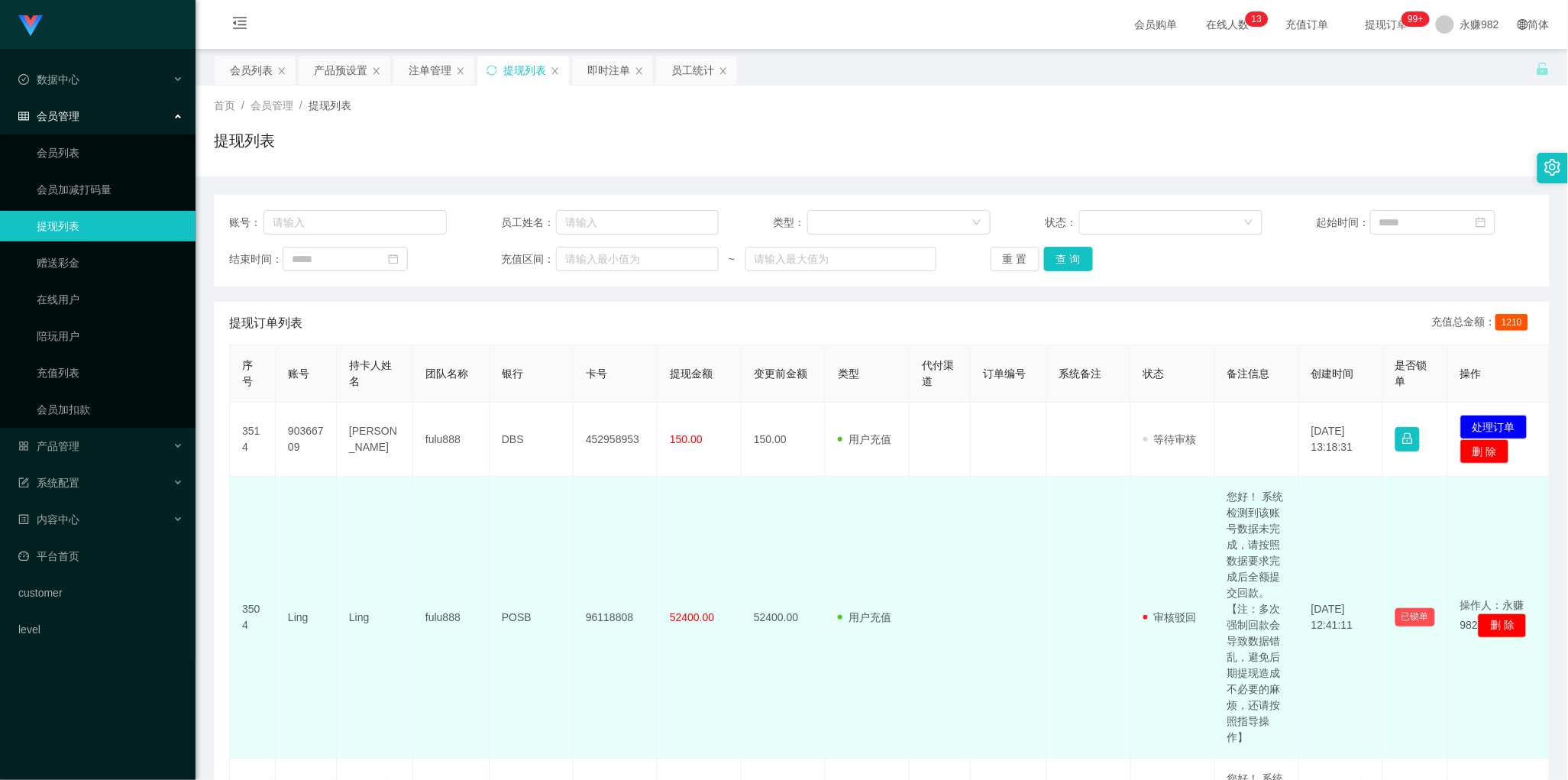
drag, startPoint x: 837, startPoint y: 563, endPoint x: 858, endPoint y: 544, distance: 28.3
click at [837, 563] on td "用户充值 人工扣款" at bounding box center [868, 617] width 84 height 282
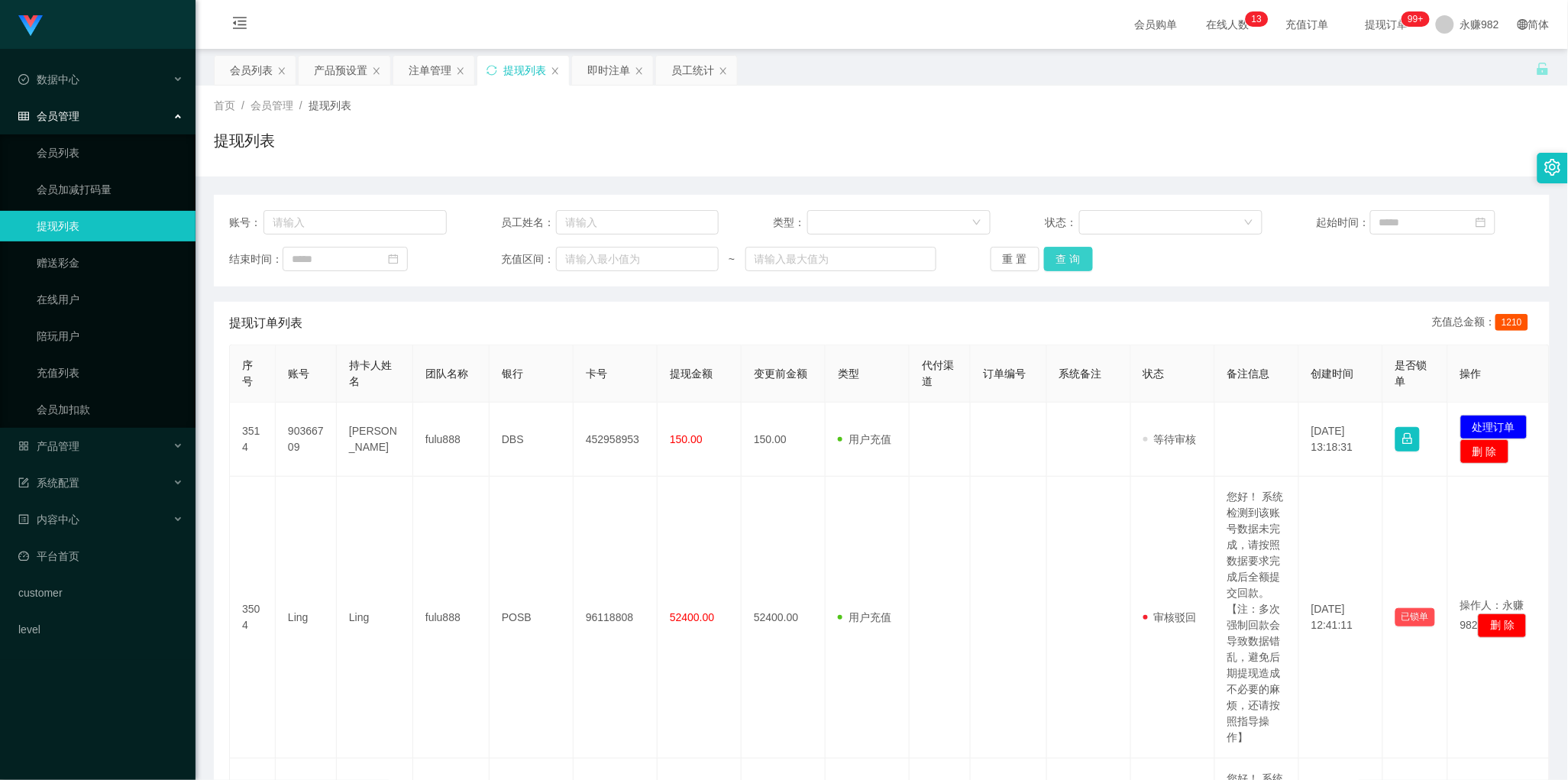
click at [1059, 264] on button "查 询" at bounding box center [1069, 259] width 49 height 24
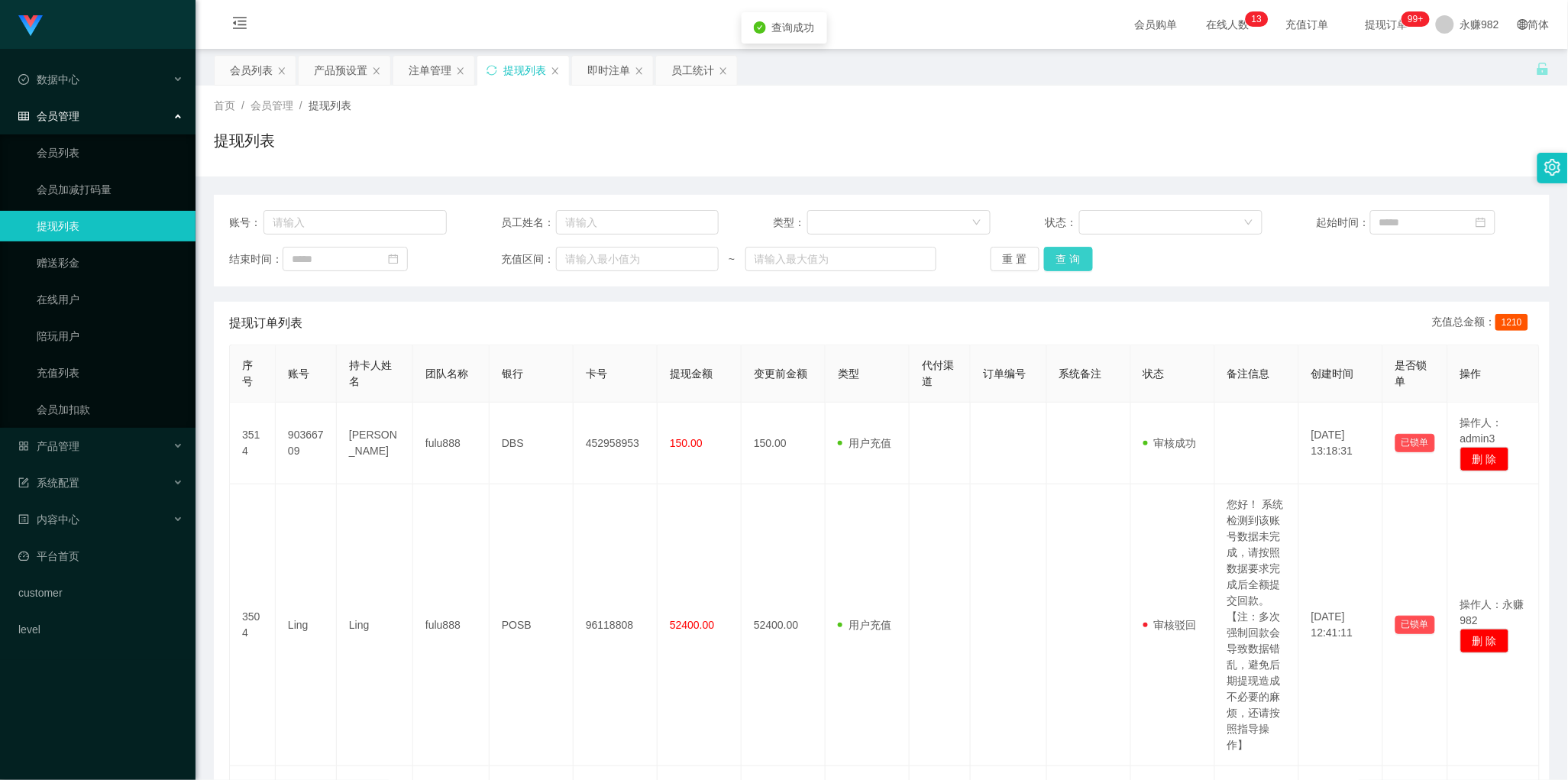
click at [1059, 264] on button "查 询" at bounding box center [1069, 259] width 49 height 24
click at [1056, 250] on button "查 询" at bounding box center [1069, 259] width 49 height 24
click at [834, 116] on div "首页 / 会员管理 / 提现列表 / 提现列表" at bounding box center [882, 131] width 1336 height 67
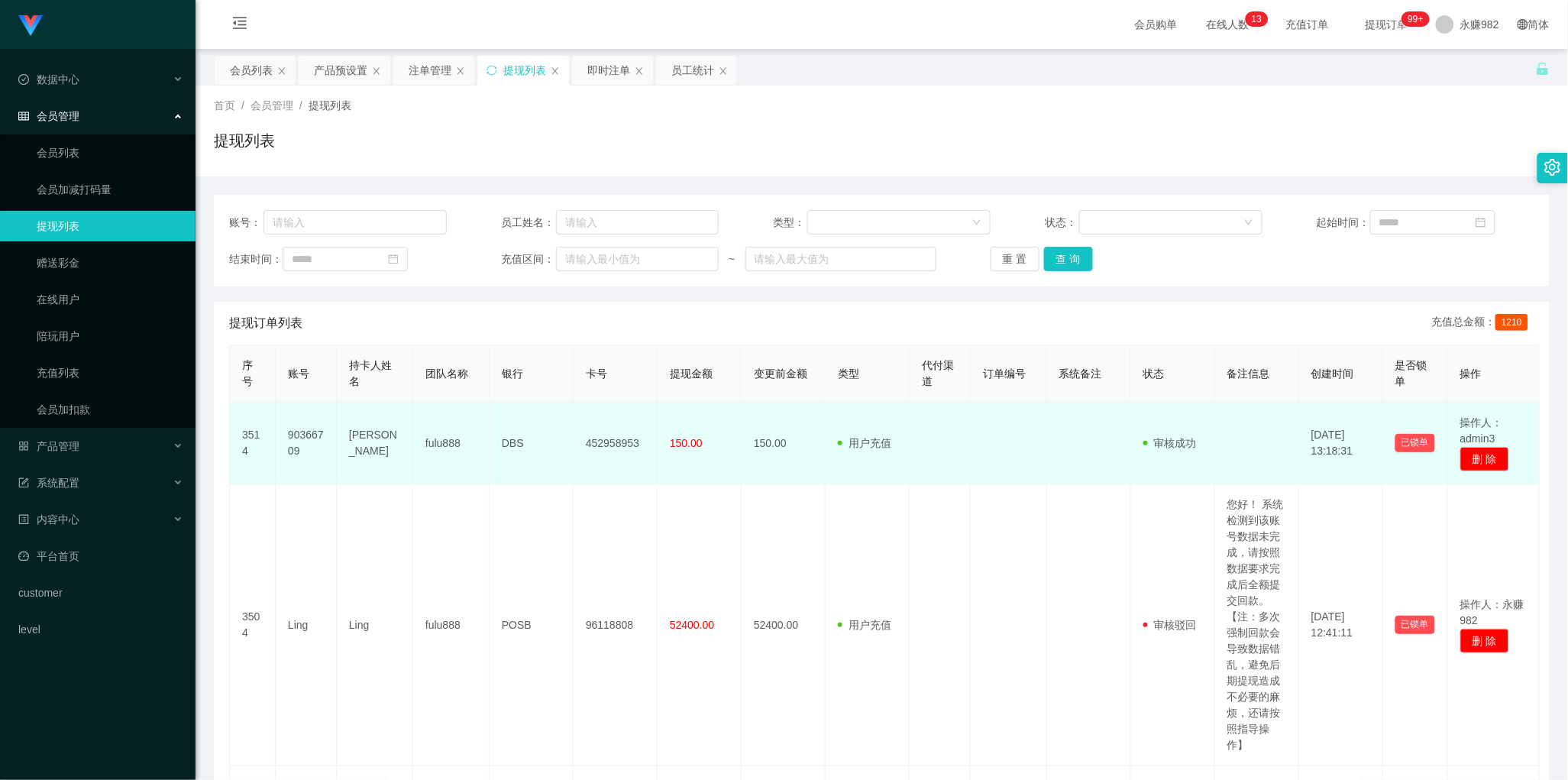
click at [853, 460] on td "用户充值 人工扣款" at bounding box center [868, 443] width 84 height 81
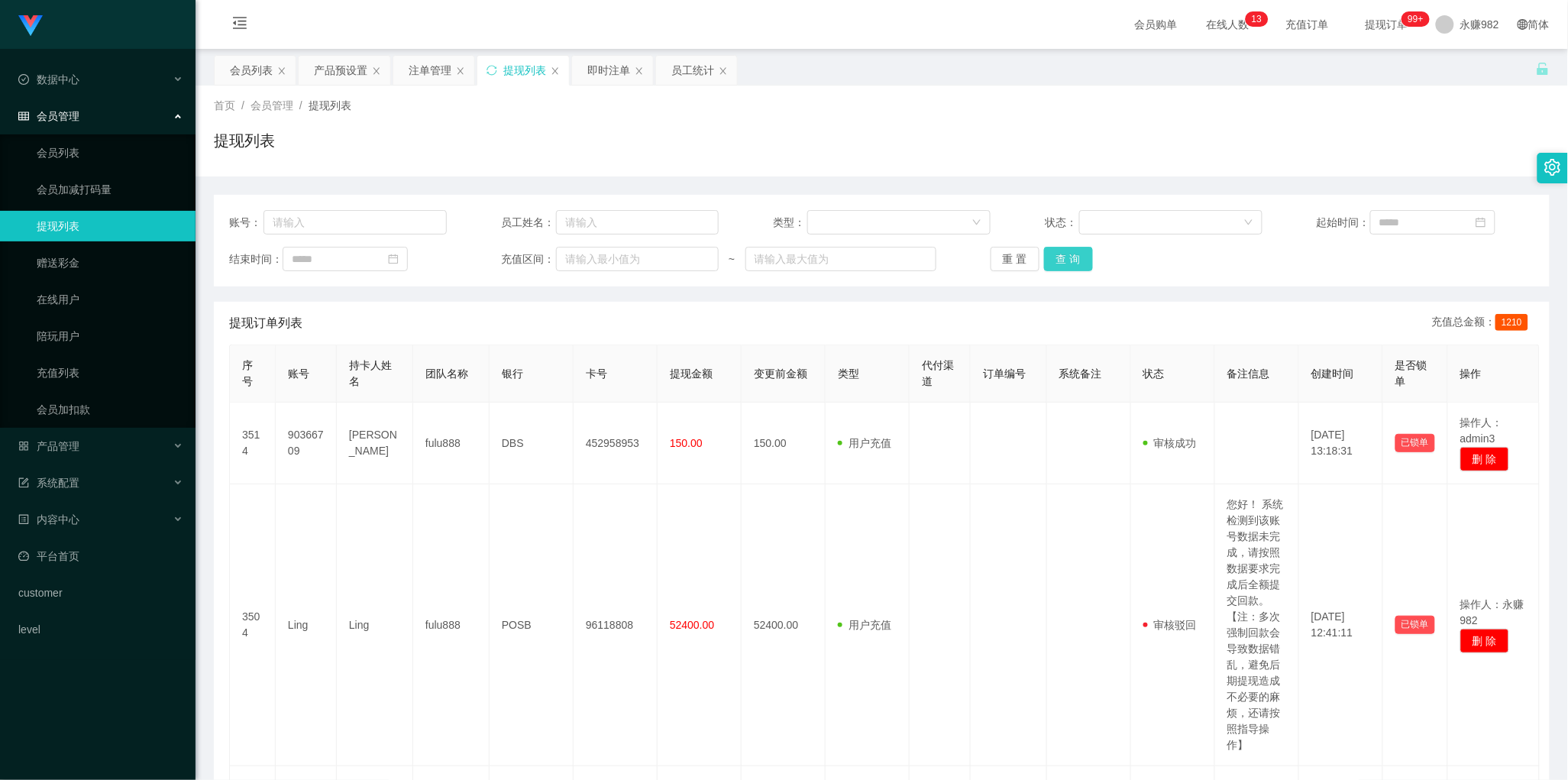
click at [1070, 262] on button "查 询" at bounding box center [1069, 259] width 49 height 24
click at [1076, 253] on button "查 询" at bounding box center [1069, 259] width 49 height 24
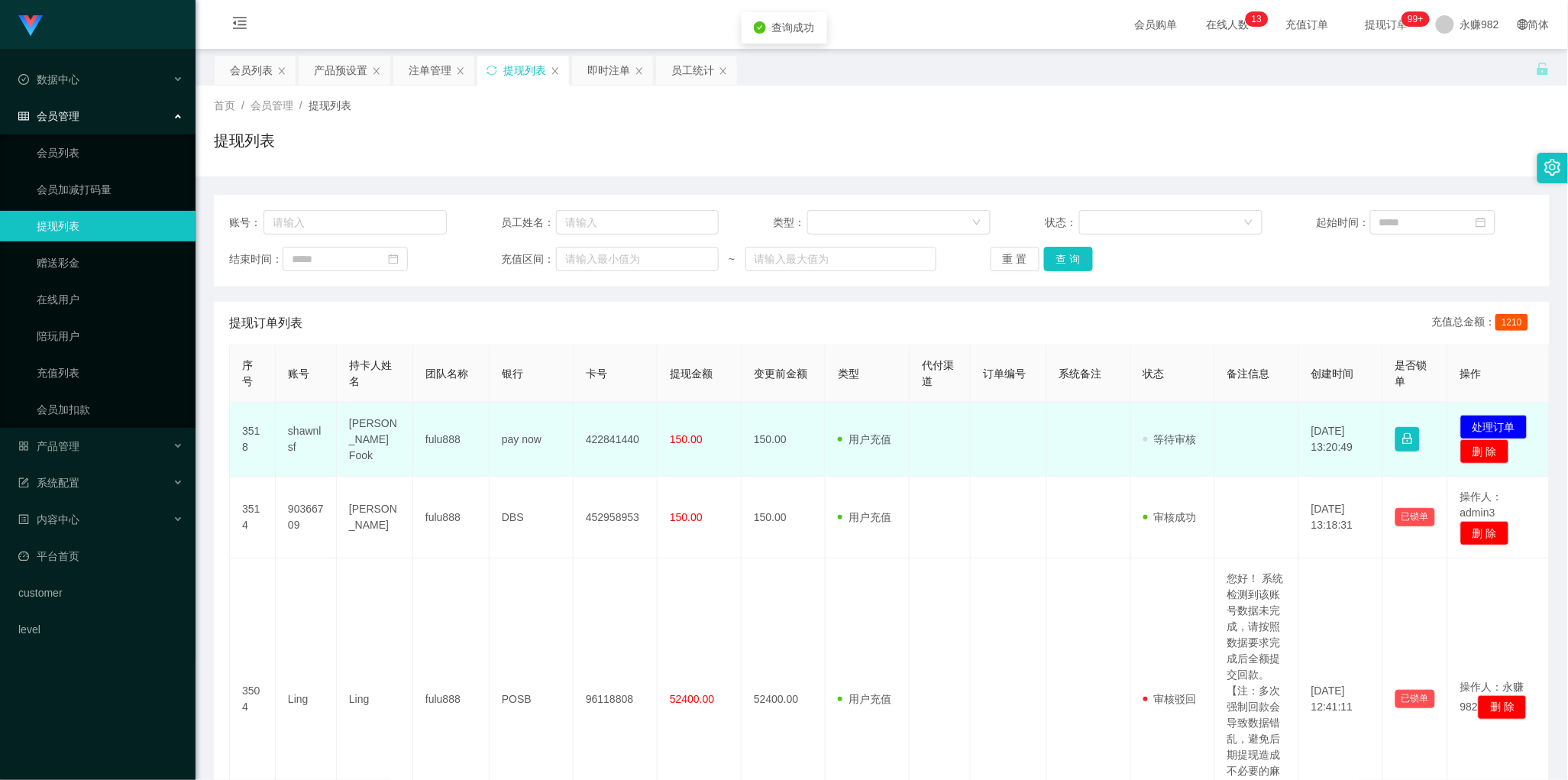
click at [313, 432] on td "shawnlsf" at bounding box center [306, 439] width 62 height 74
copy td "shawnlsf"
click at [978, 468] on td at bounding box center [1009, 439] width 76 height 74
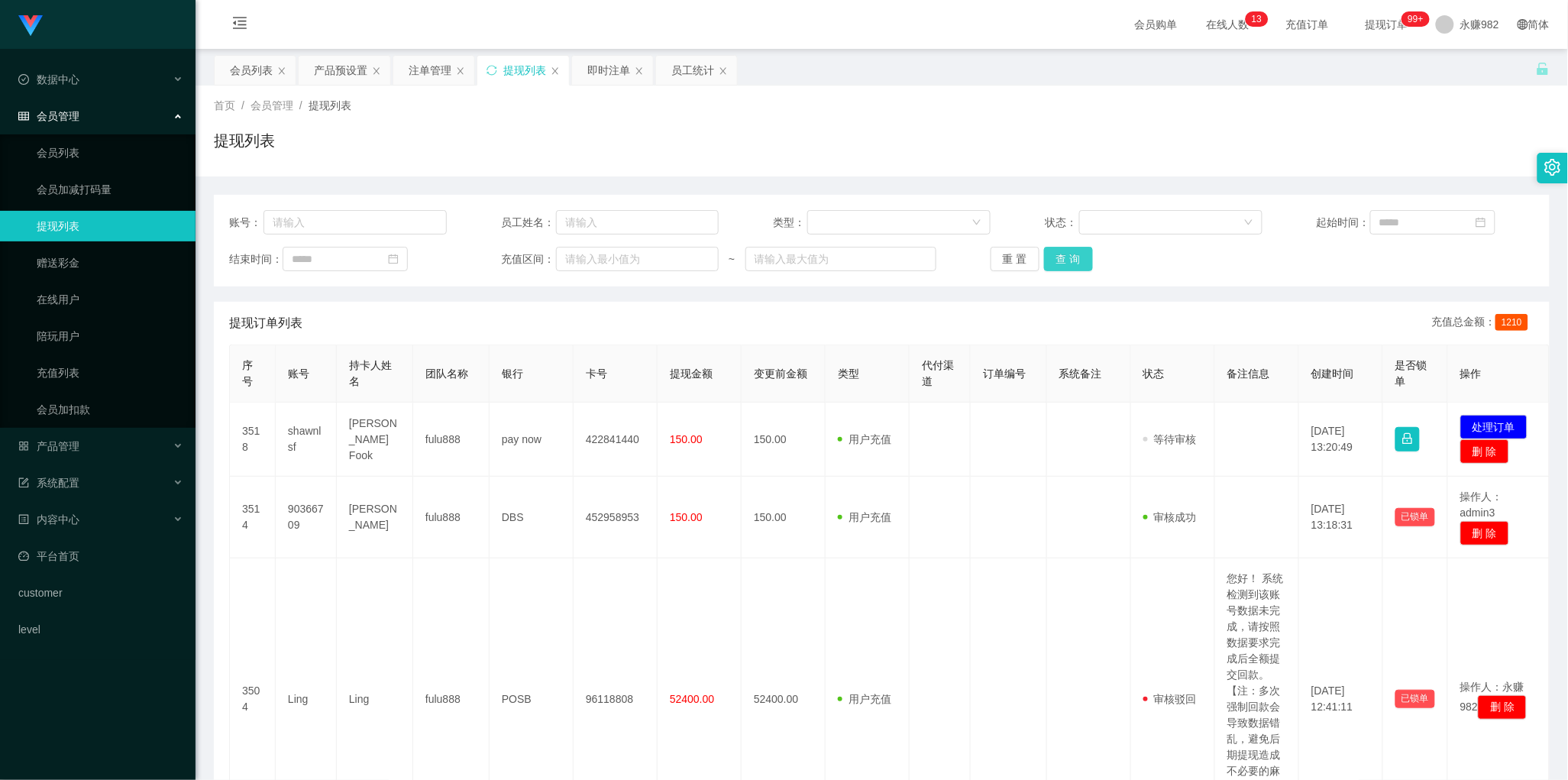
click at [1071, 257] on button "查 询" at bounding box center [1069, 259] width 49 height 24
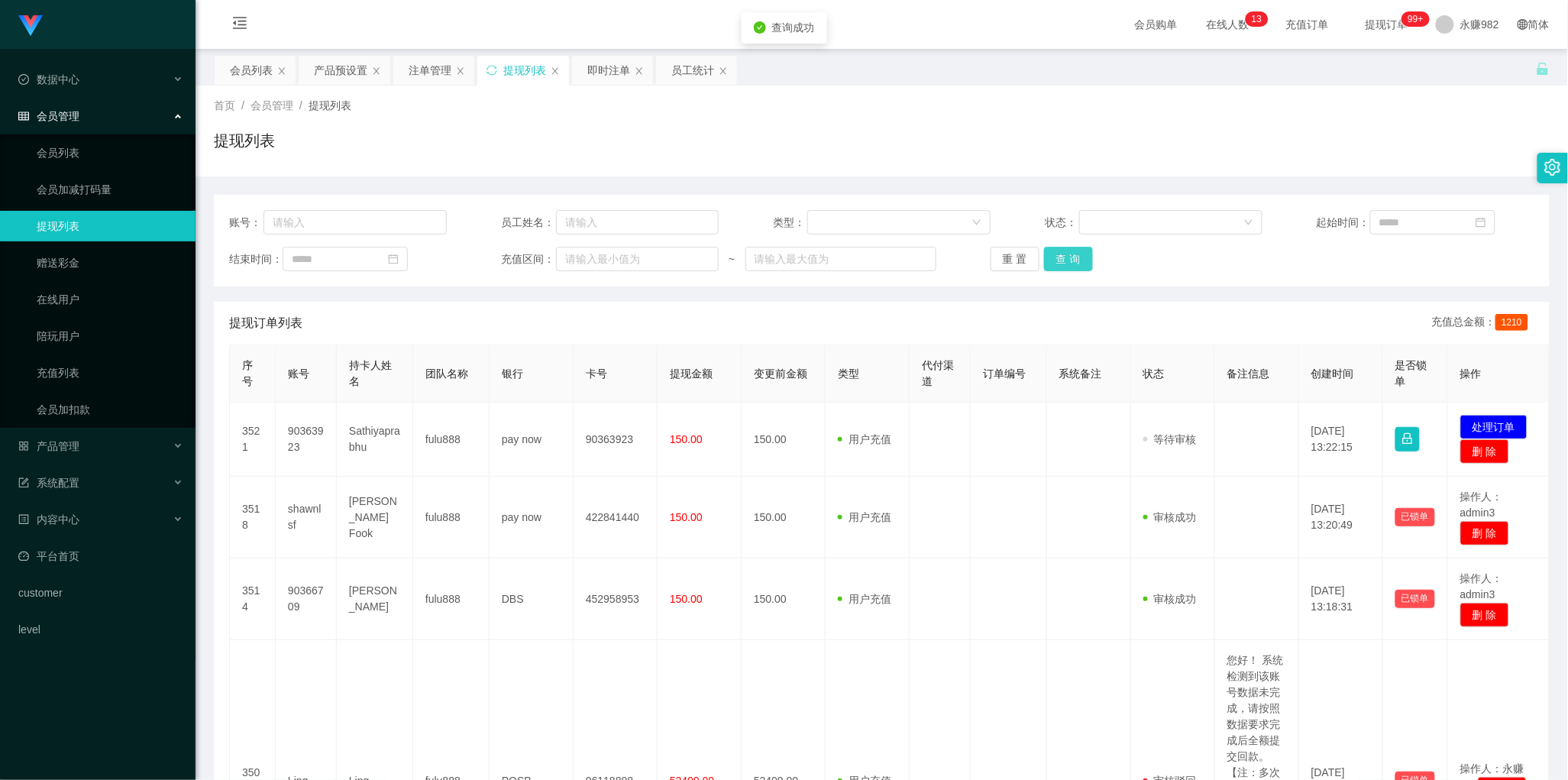
click at [1070, 257] on button "查 询" at bounding box center [1069, 259] width 49 height 24
click at [1070, 257] on div "重 置 查 询" at bounding box center [1099, 259] width 218 height 24
click at [1070, 257] on button "查 询" at bounding box center [1069, 259] width 49 height 24
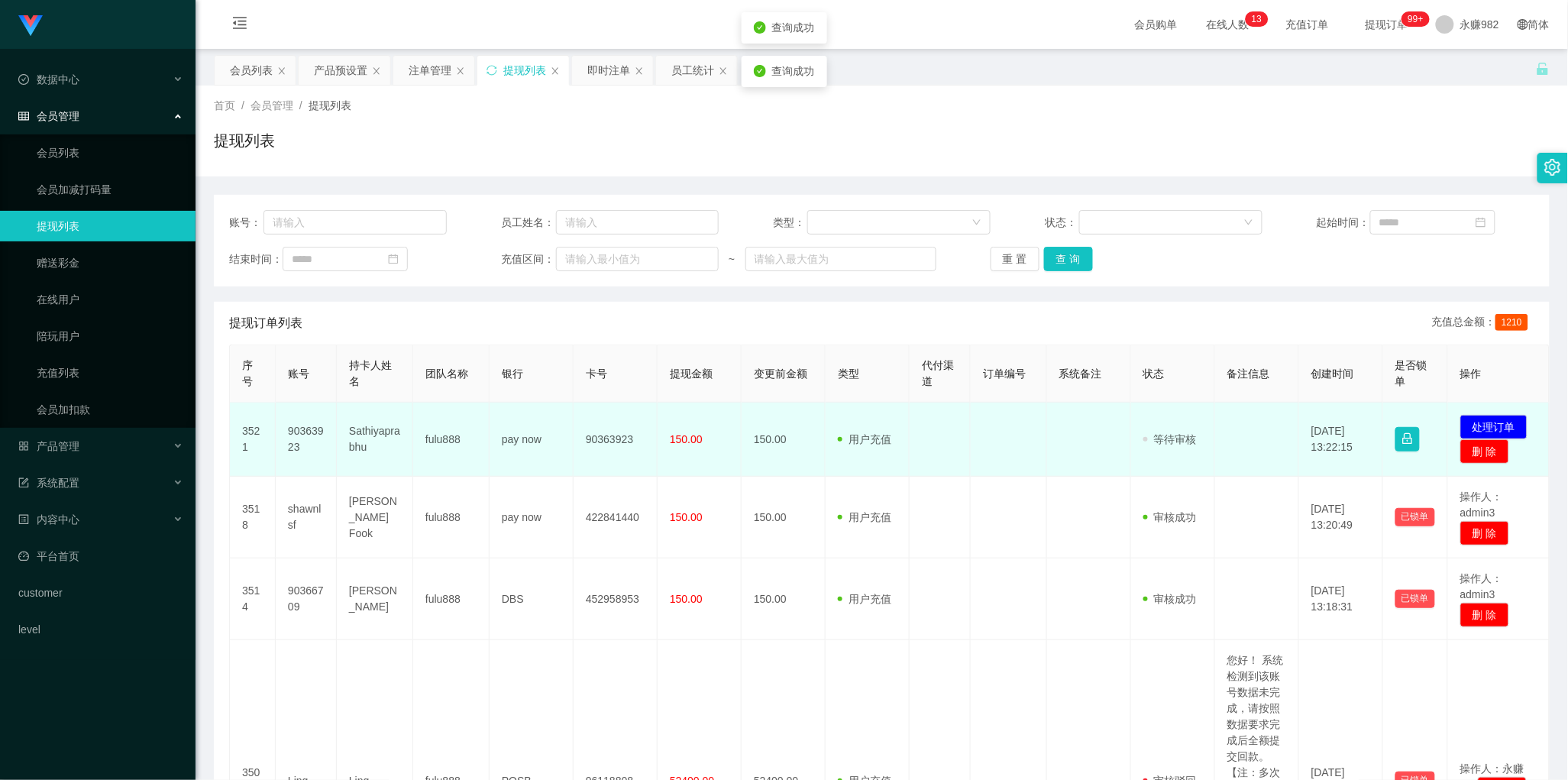
click at [299, 425] on td "90363923" at bounding box center [306, 439] width 62 height 74
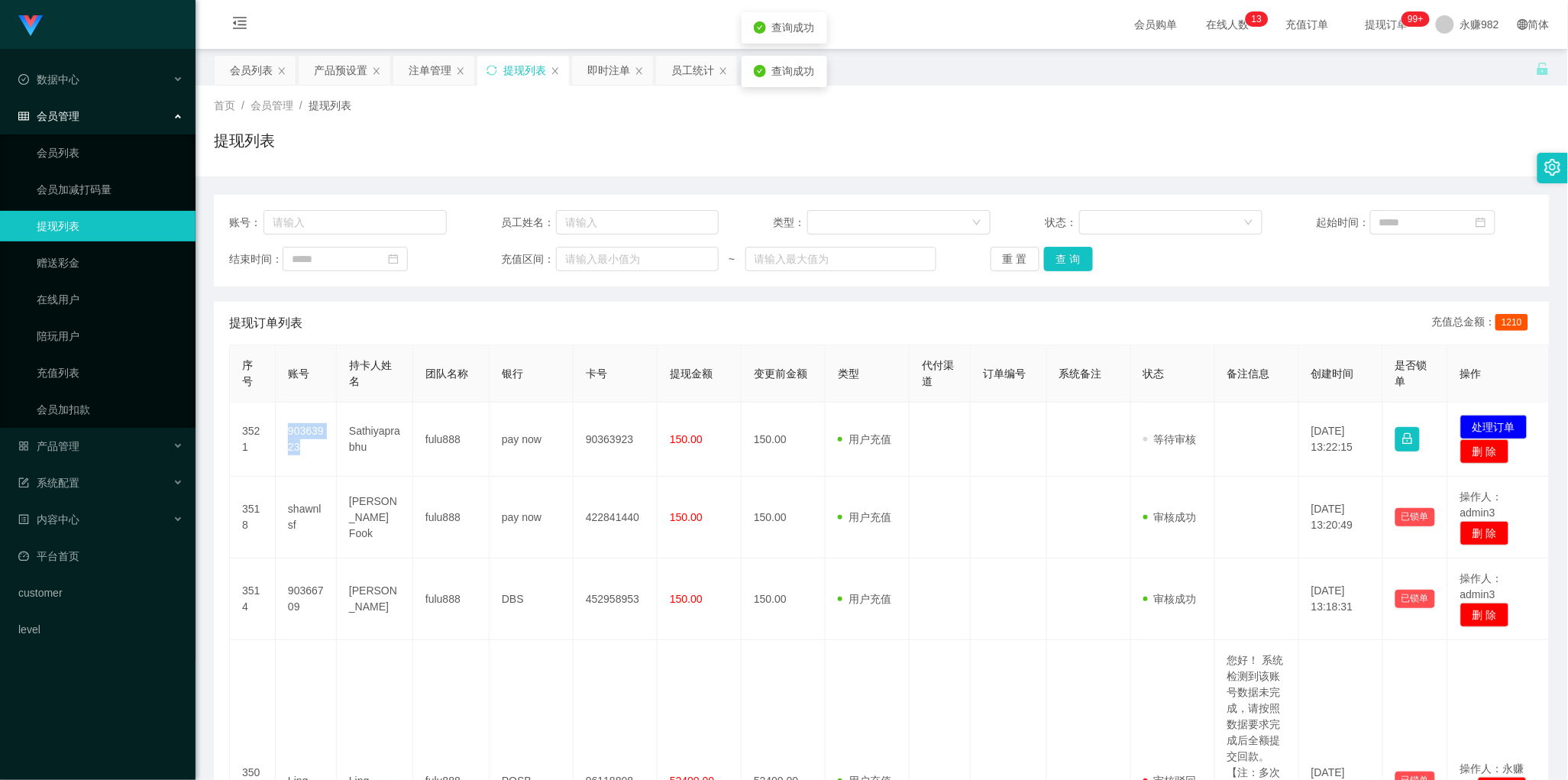
copy td "90363923"
click at [1054, 254] on button "查 询" at bounding box center [1069, 259] width 49 height 24
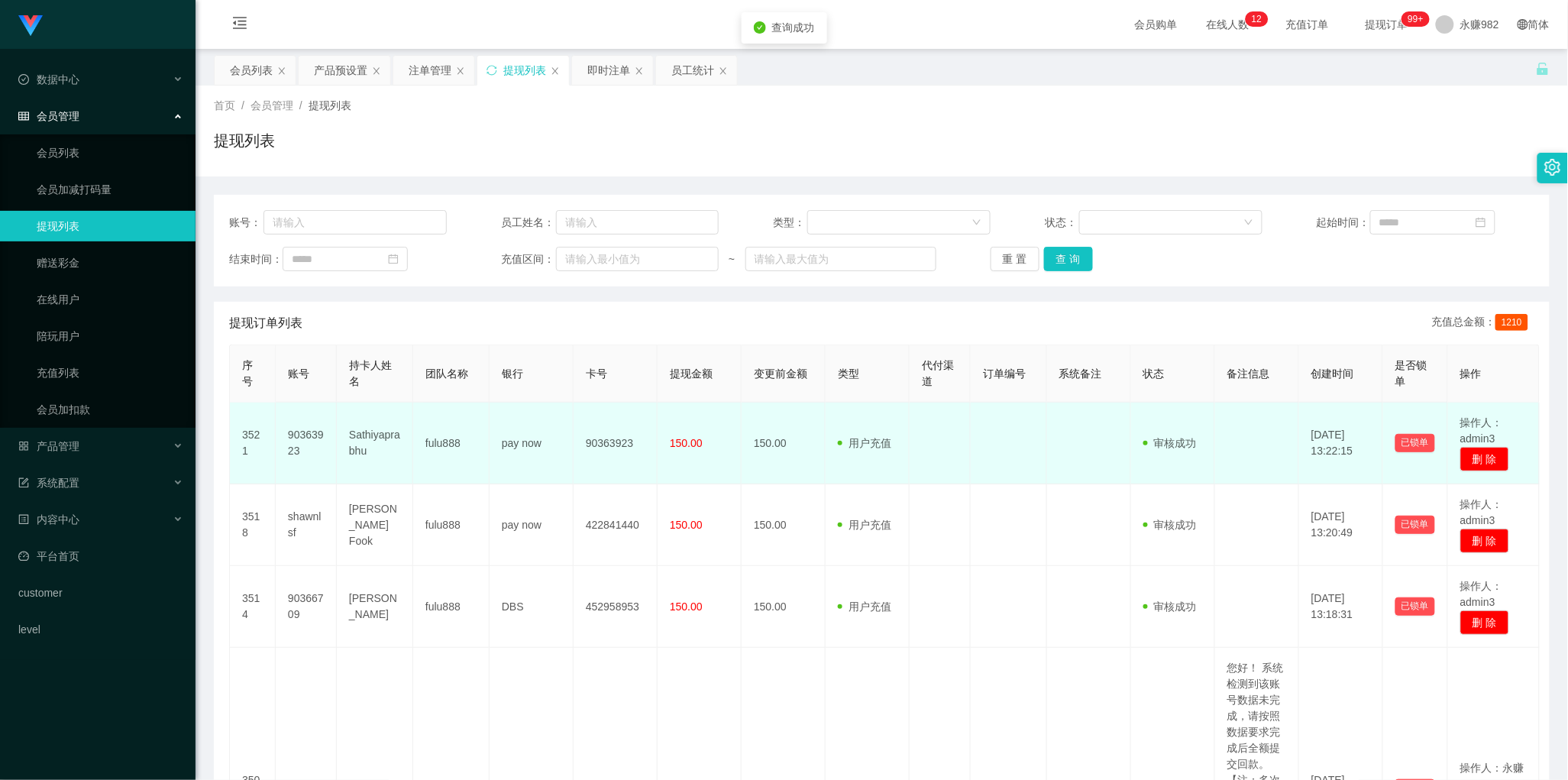
click at [930, 473] on td at bounding box center [940, 443] width 62 height 81
drag, startPoint x: 930, startPoint y: 445, endPoint x: 953, endPoint y: 441, distance: 23.3
click at [930, 445] on td at bounding box center [940, 443] width 62 height 81
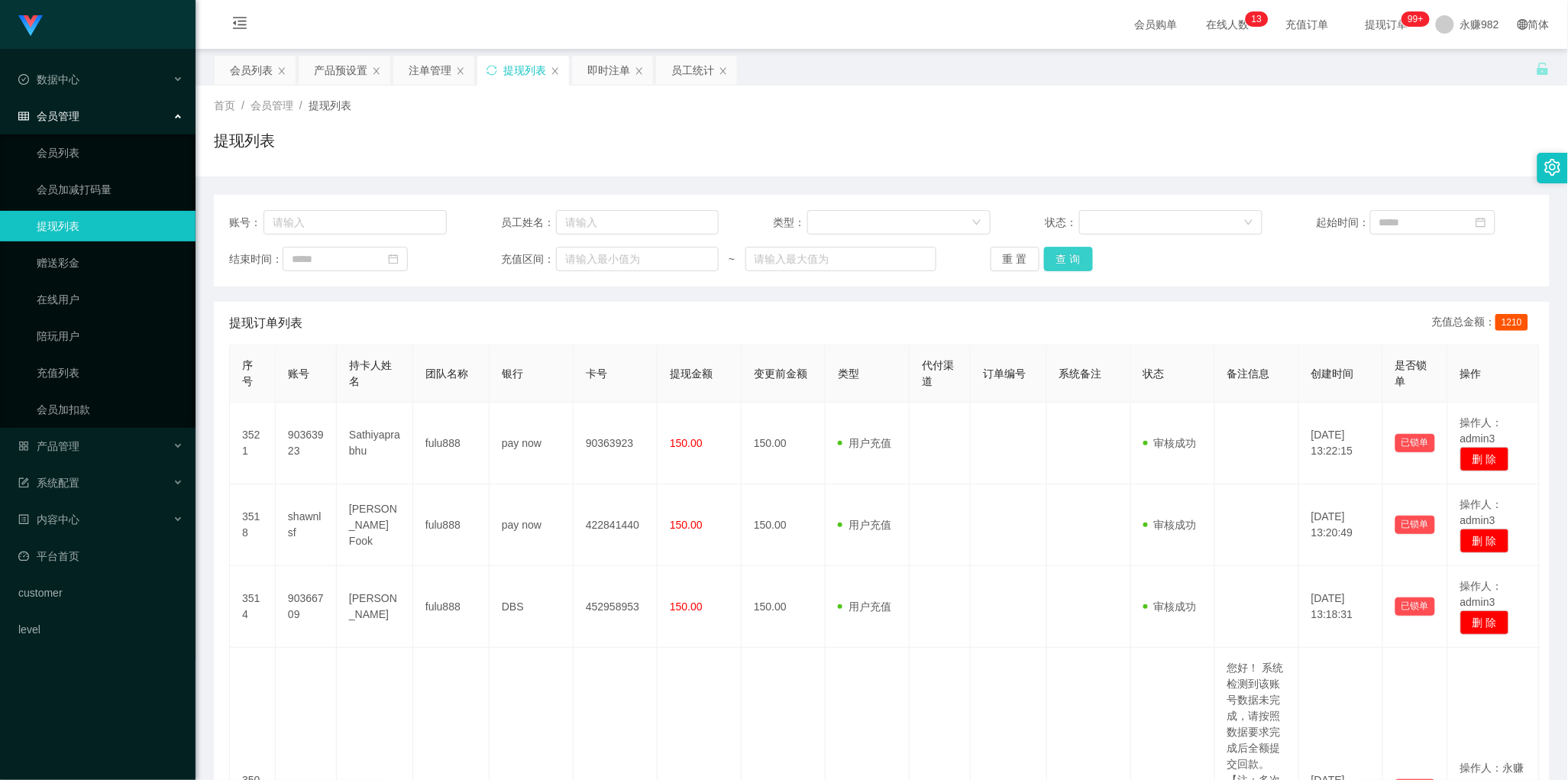
click at [1083, 266] on button "查 询" at bounding box center [1069, 259] width 49 height 24
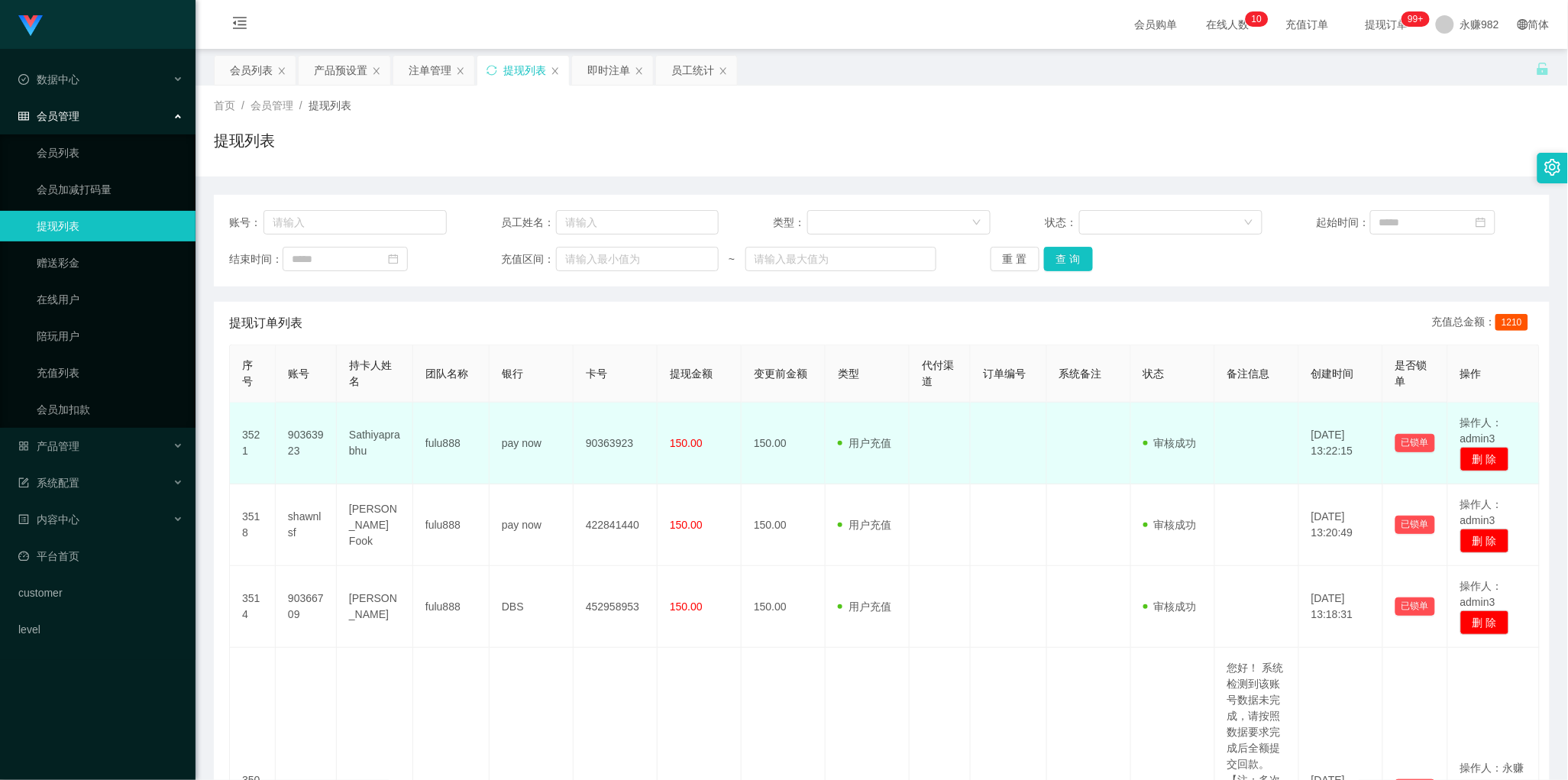
click at [943, 458] on td at bounding box center [940, 443] width 62 height 81
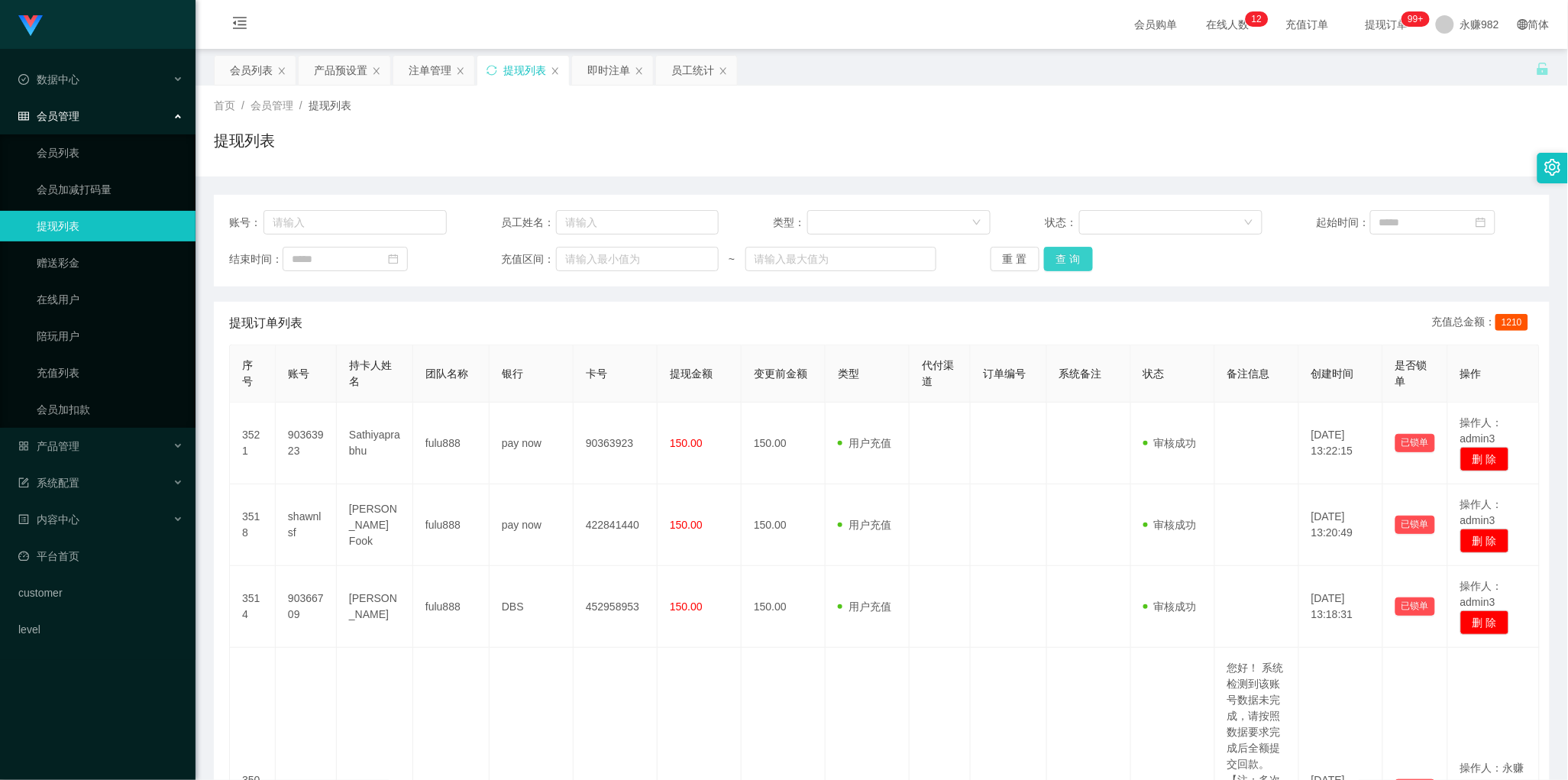
click at [1070, 269] on button "查 询" at bounding box center [1069, 259] width 49 height 24
click at [332, 68] on div "产品预设置" at bounding box center [341, 69] width 54 height 29
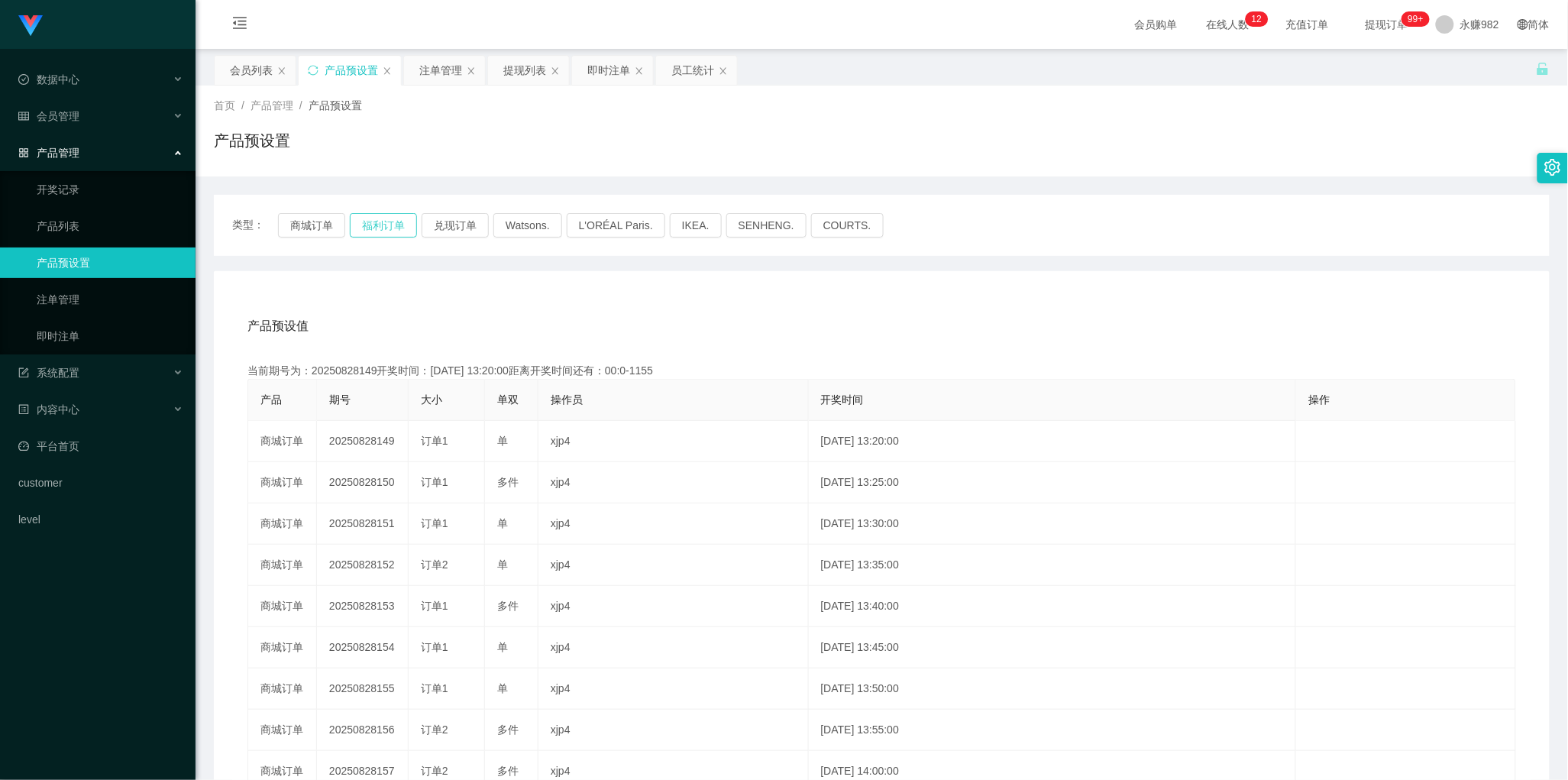
click at [397, 220] on button "福利订单" at bounding box center [384, 225] width 68 height 24
click at [400, 222] on button "福利订单" at bounding box center [384, 225] width 68 height 24
drag, startPoint x: 546, startPoint y: 306, endPoint x: 535, endPoint y: 306, distance: 11.0
click at [539, 306] on div "产品预设值 添加期号" at bounding box center [882, 326] width 1269 height 42
click at [386, 223] on button "福利订单" at bounding box center [384, 225] width 68 height 24
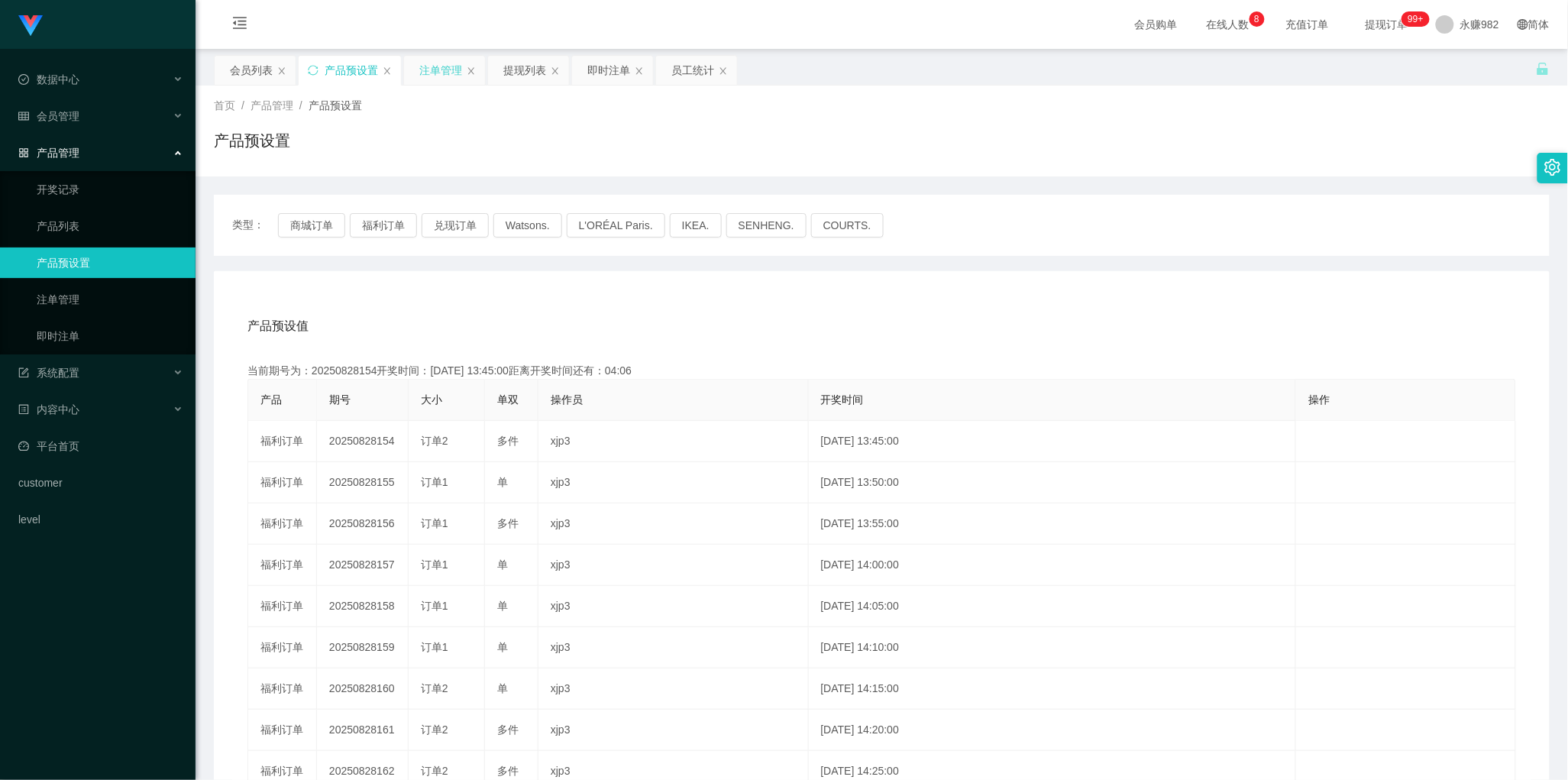
click at [435, 76] on div "注单管理" at bounding box center [440, 69] width 42 height 29
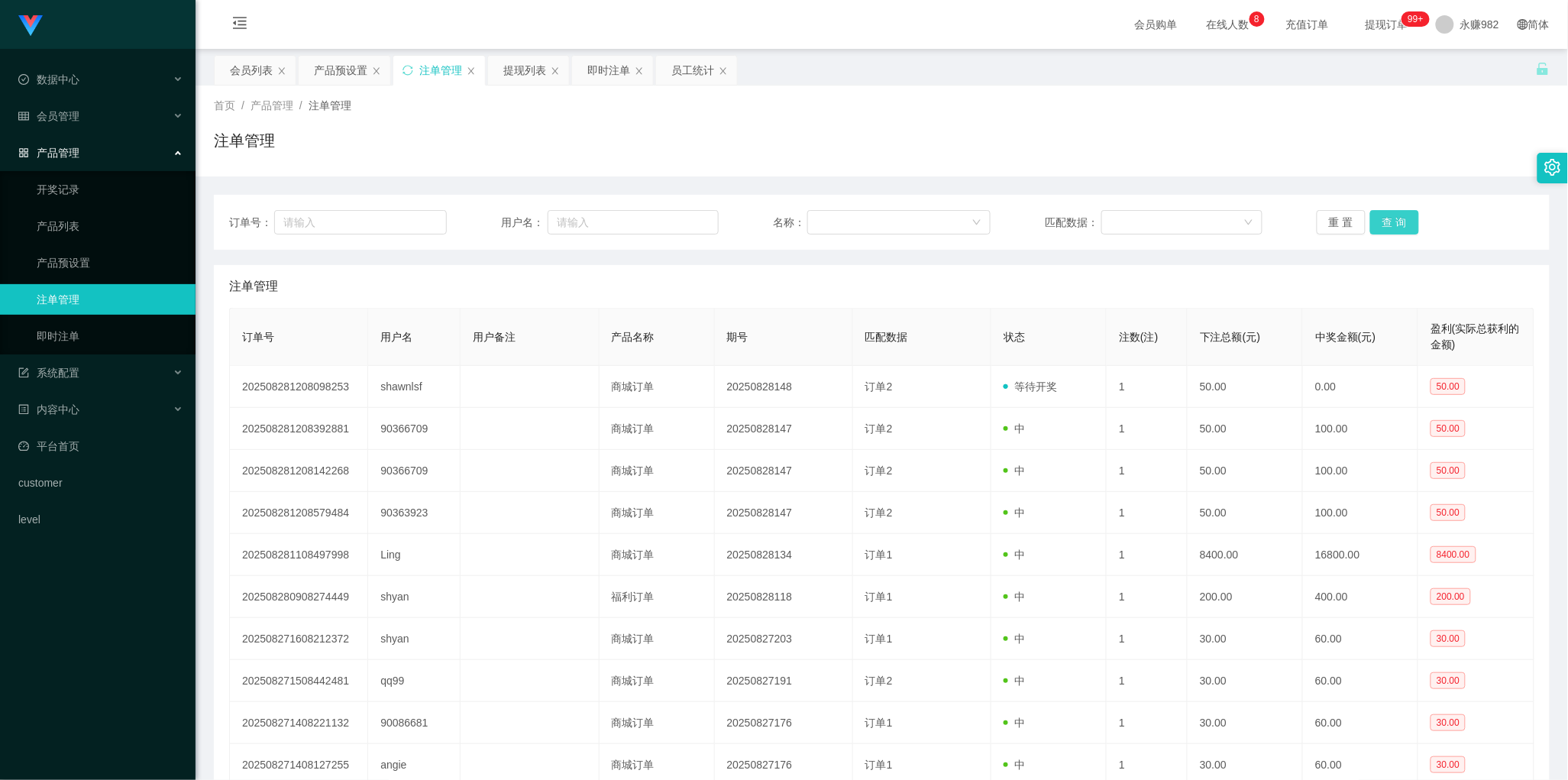
click at [1398, 225] on button "查 询" at bounding box center [1395, 222] width 49 height 24
click at [254, 63] on div "会员列表" at bounding box center [250, 69] width 42 height 29
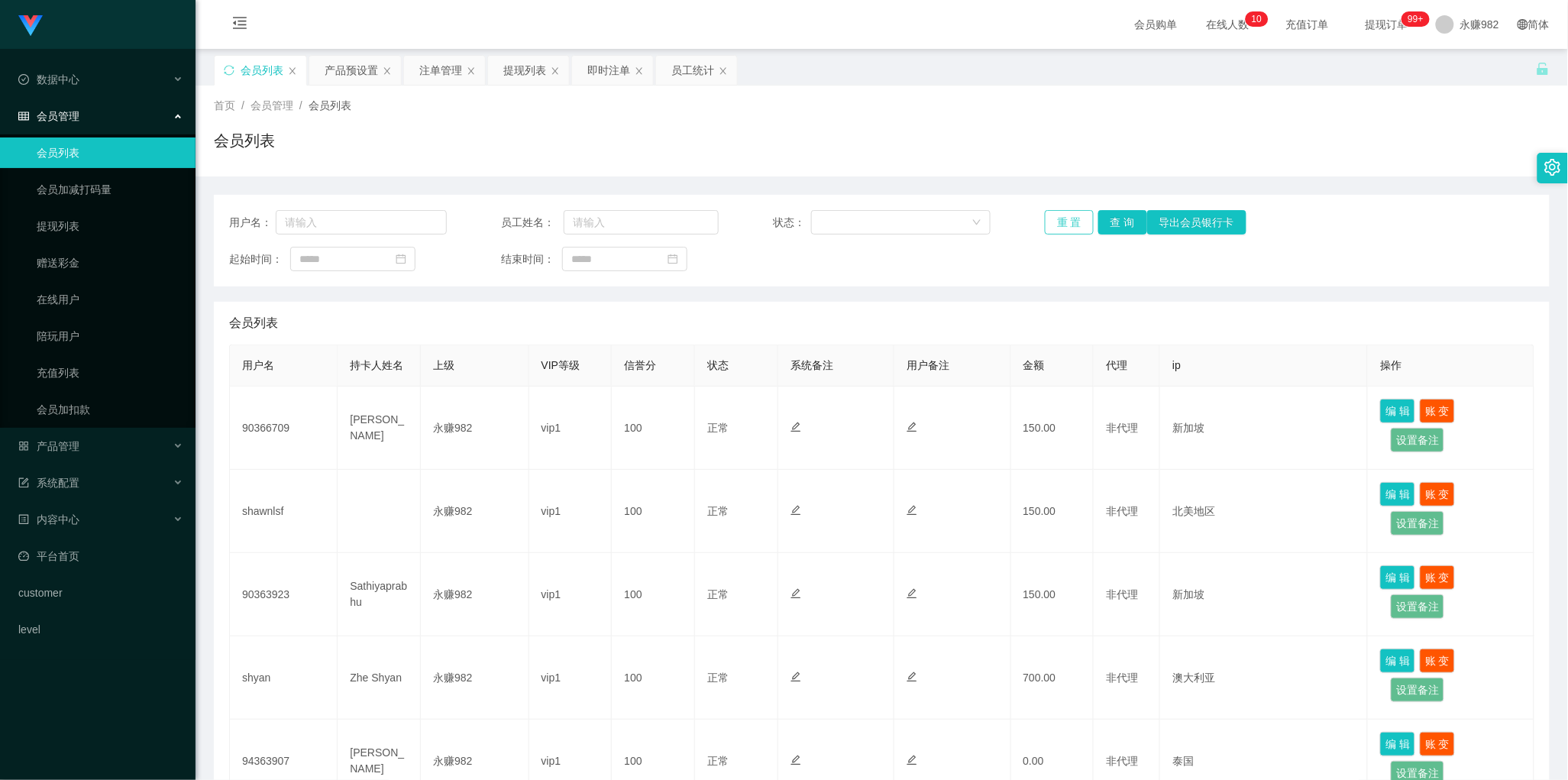
click at [1070, 225] on button "重 置" at bounding box center [1070, 222] width 49 height 24
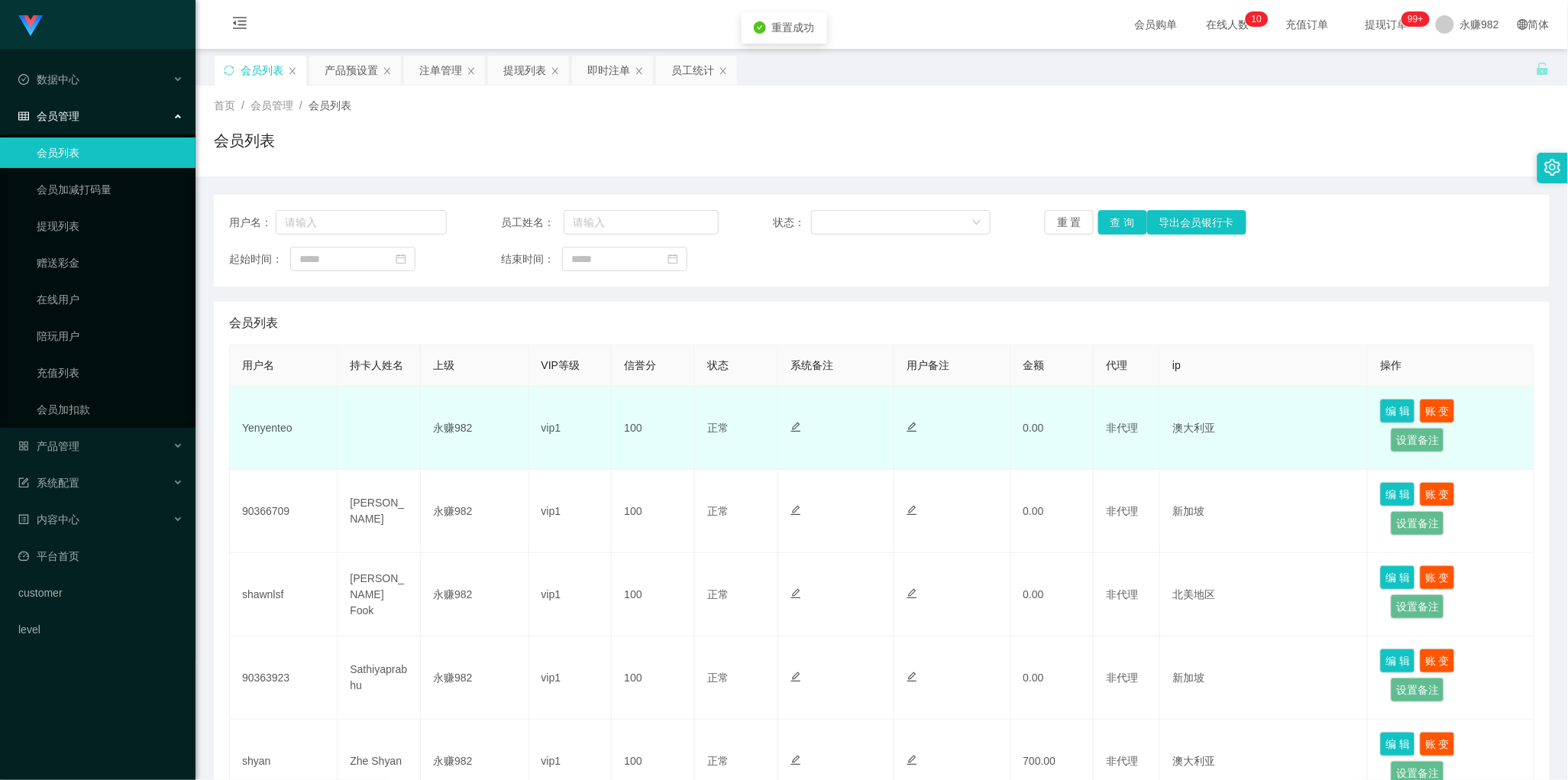
click at [280, 422] on td "Yenyenteo" at bounding box center [283, 428] width 107 height 83
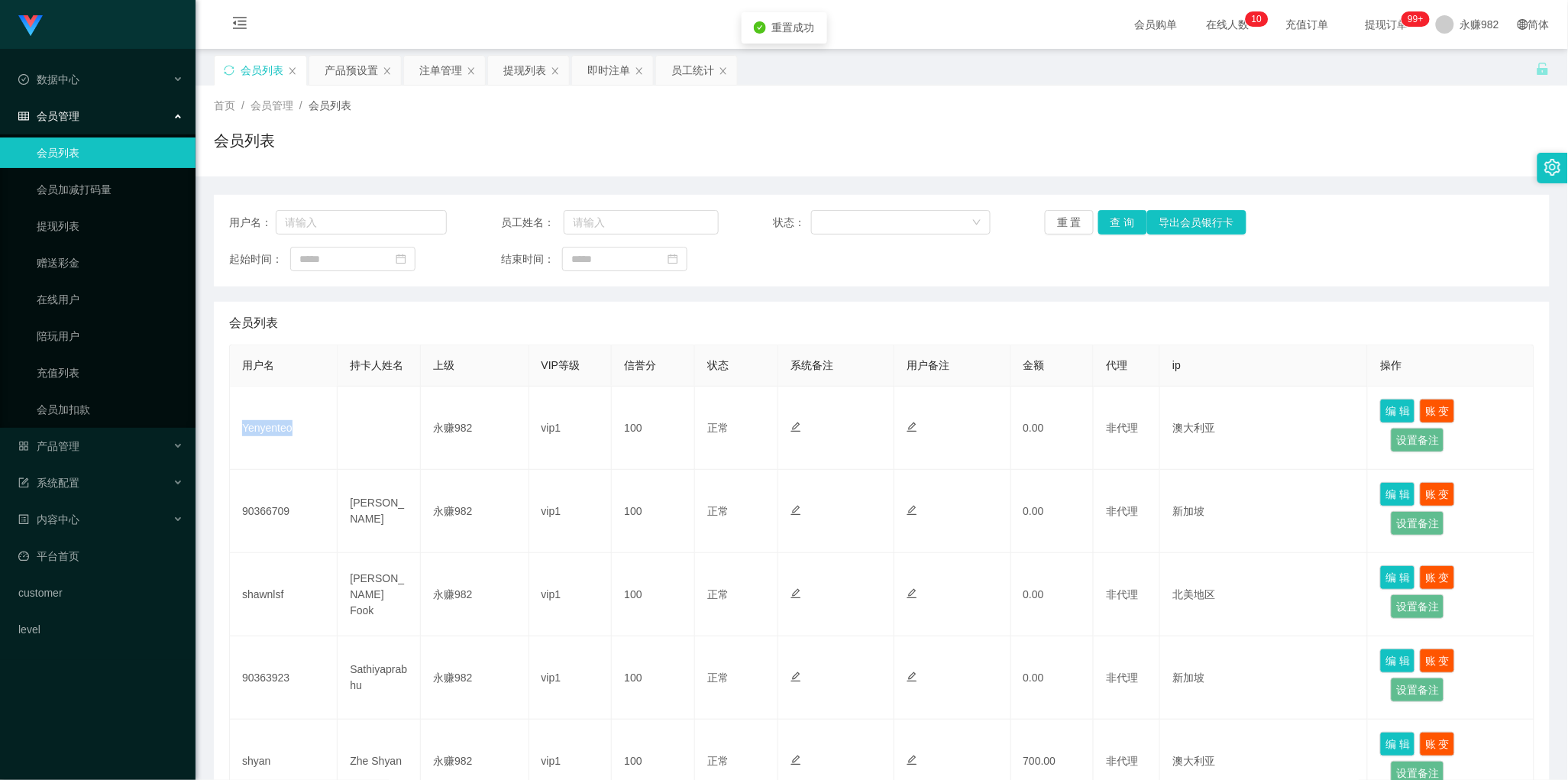
copy td "Yenyenteo"
click at [368, 74] on div "产品预设置" at bounding box center [352, 69] width 54 height 29
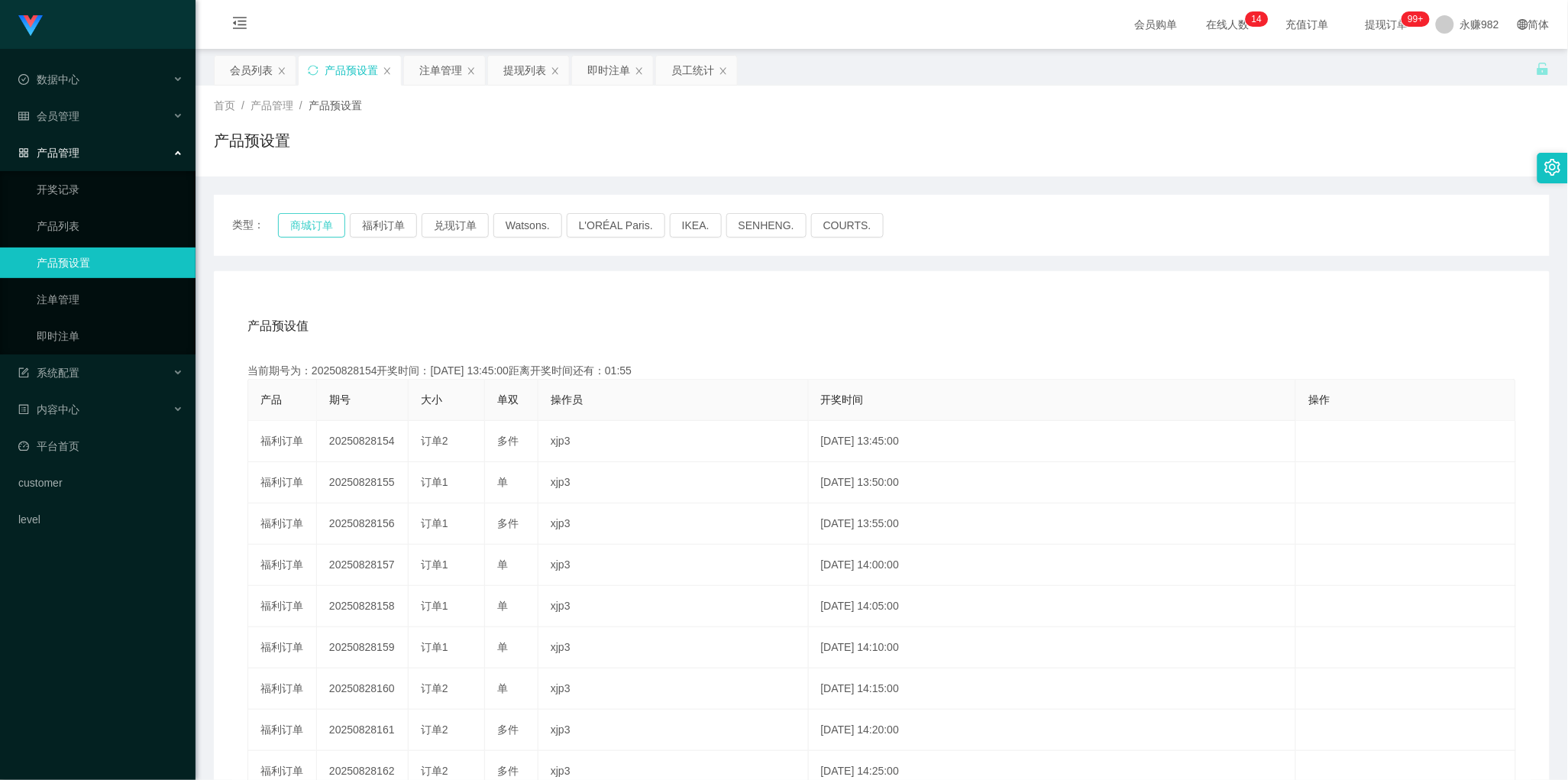
click at [312, 226] on button "商城订单" at bounding box center [312, 225] width 68 height 24
click at [318, 226] on button "商城订单" at bounding box center [312, 225] width 68 height 24
click at [367, 224] on button "福利订单" at bounding box center [384, 225] width 68 height 24
click at [319, 225] on button "商城订单" at bounding box center [312, 225] width 68 height 24
drag, startPoint x: 443, startPoint y: 66, endPoint x: 451, endPoint y: 68, distance: 8.2
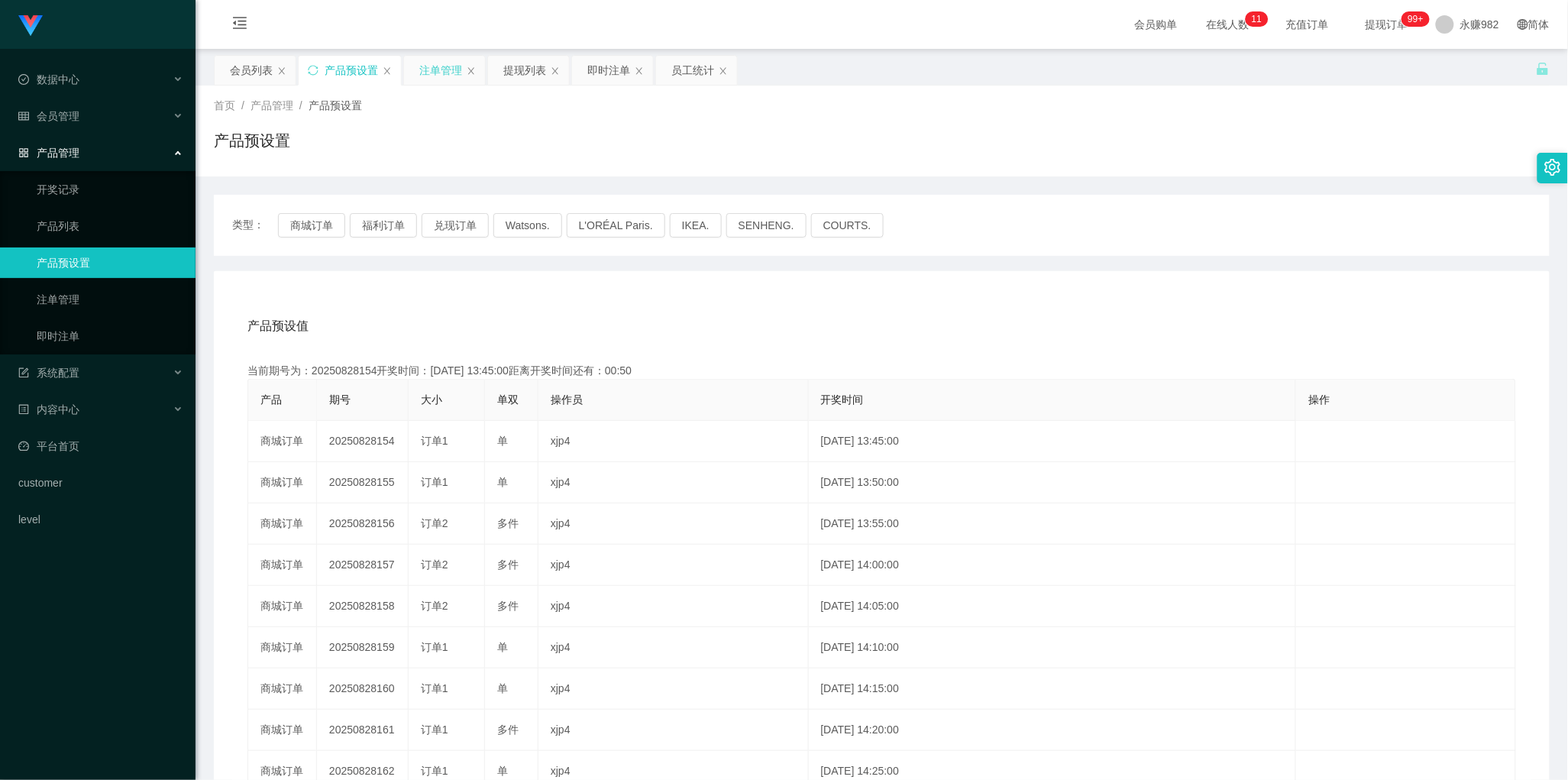
click at [443, 66] on div "注单管理" at bounding box center [440, 69] width 42 height 29
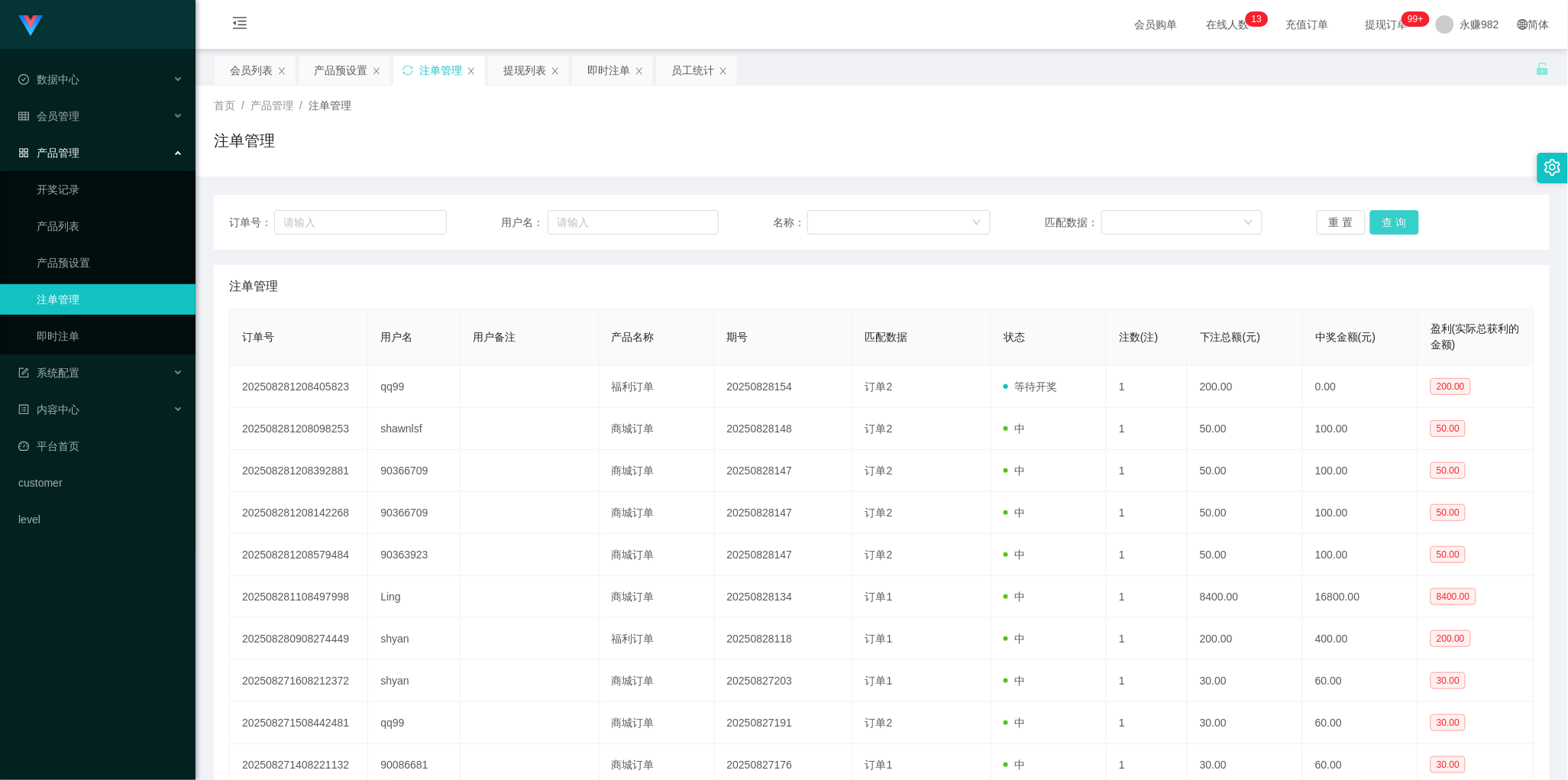
click at [1376, 216] on button "查 询" at bounding box center [1395, 222] width 49 height 24
click at [858, 315] on th "匹配数据" at bounding box center [922, 337] width 139 height 57
click at [1383, 222] on button "查 询" at bounding box center [1395, 222] width 49 height 24
drag, startPoint x: 613, startPoint y: 283, endPoint x: 622, endPoint y: 283, distance: 9.0
click at [613, 283] on div "注单管理" at bounding box center [882, 286] width 1305 height 42
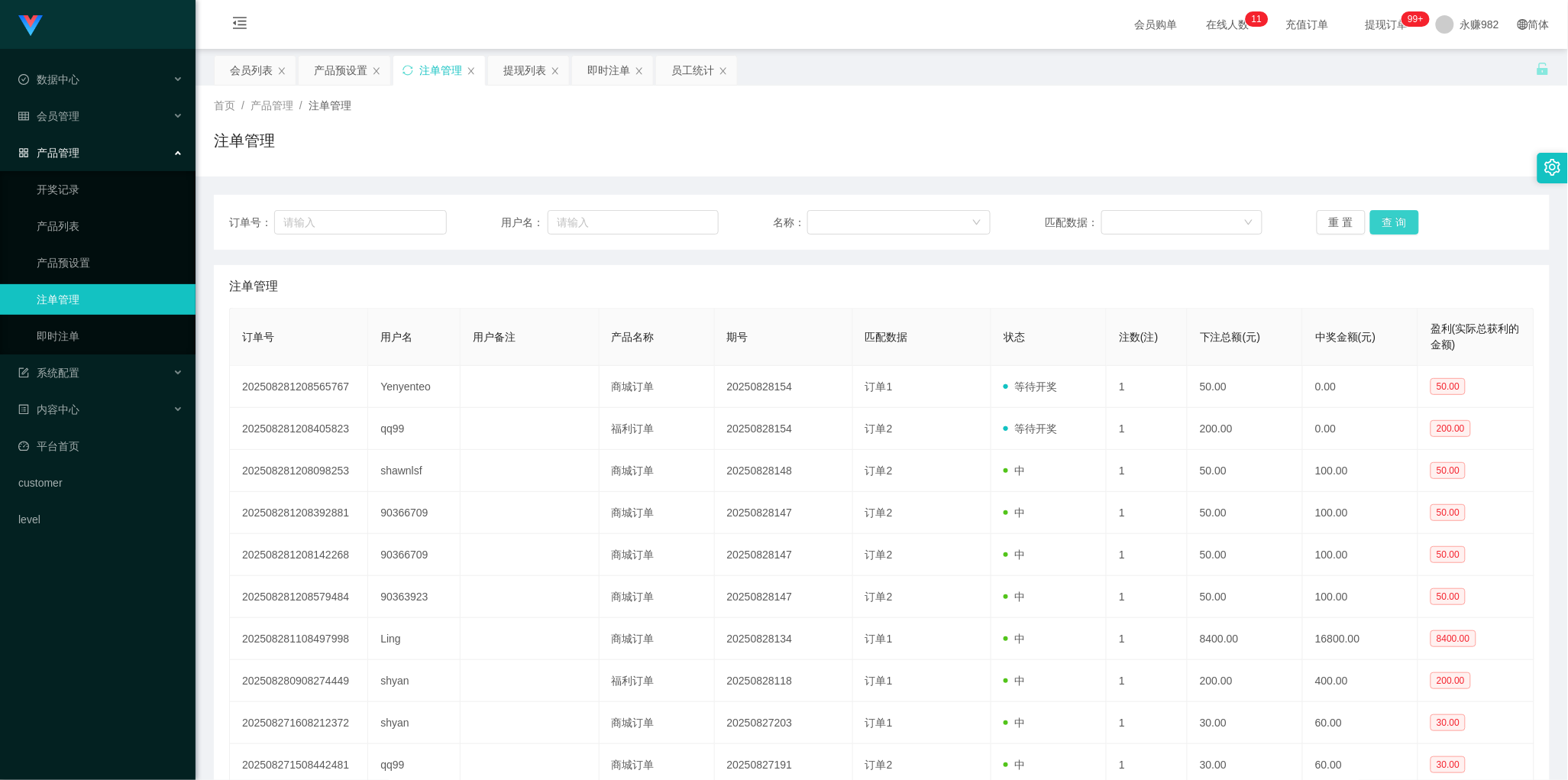
click at [1395, 211] on button "查 询" at bounding box center [1395, 222] width 49 height 24
click at [677, 289] on div "注单管理" at bounding box center [882, 286] width 1305 height 42
click at [527, 74] on div "提现列表" at bounding box center [524, 69] width 42 height 29
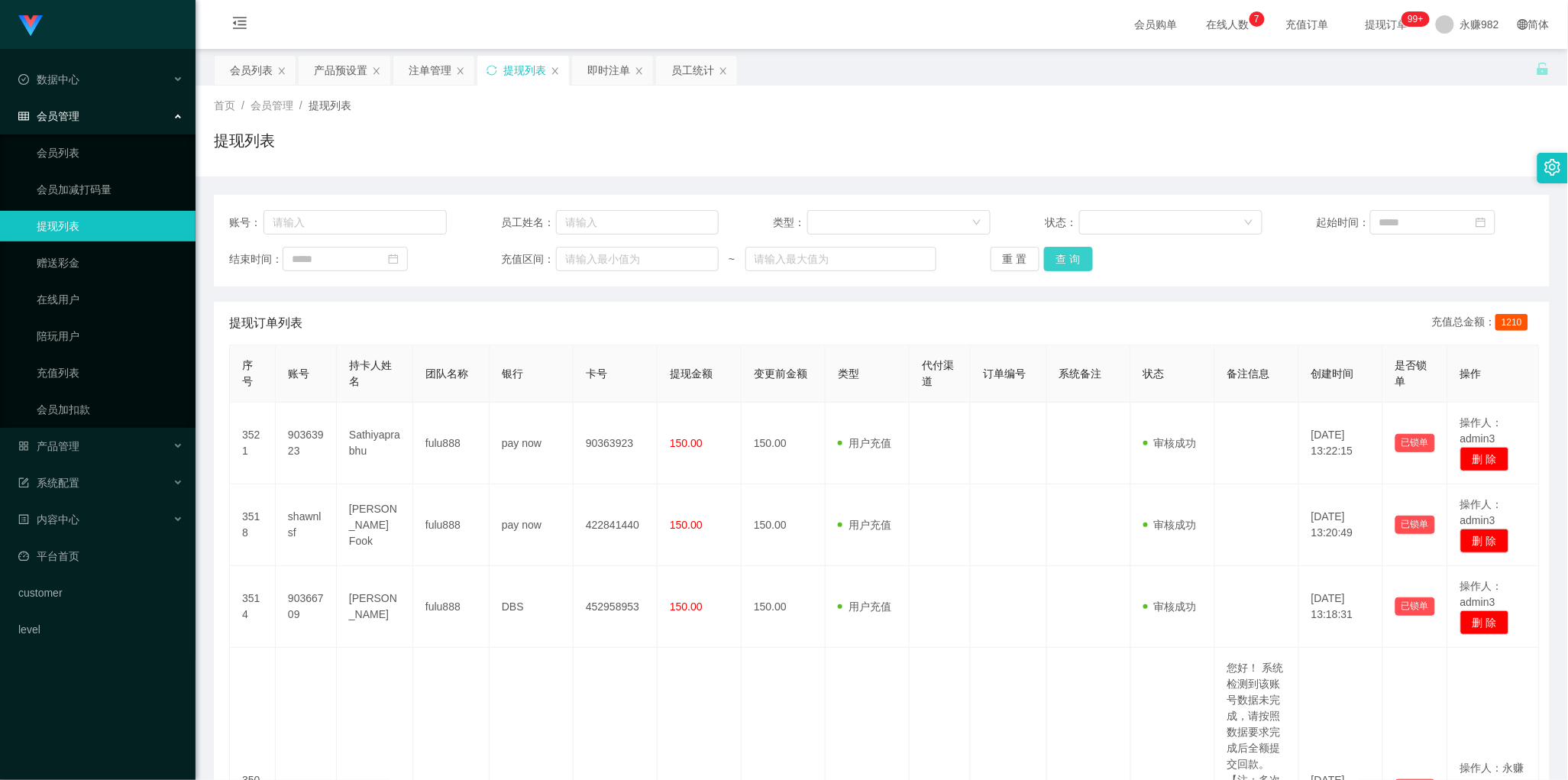
click at [1070, 254] on button "查 询" at bounding box center [1069, 259] width 49 height 24
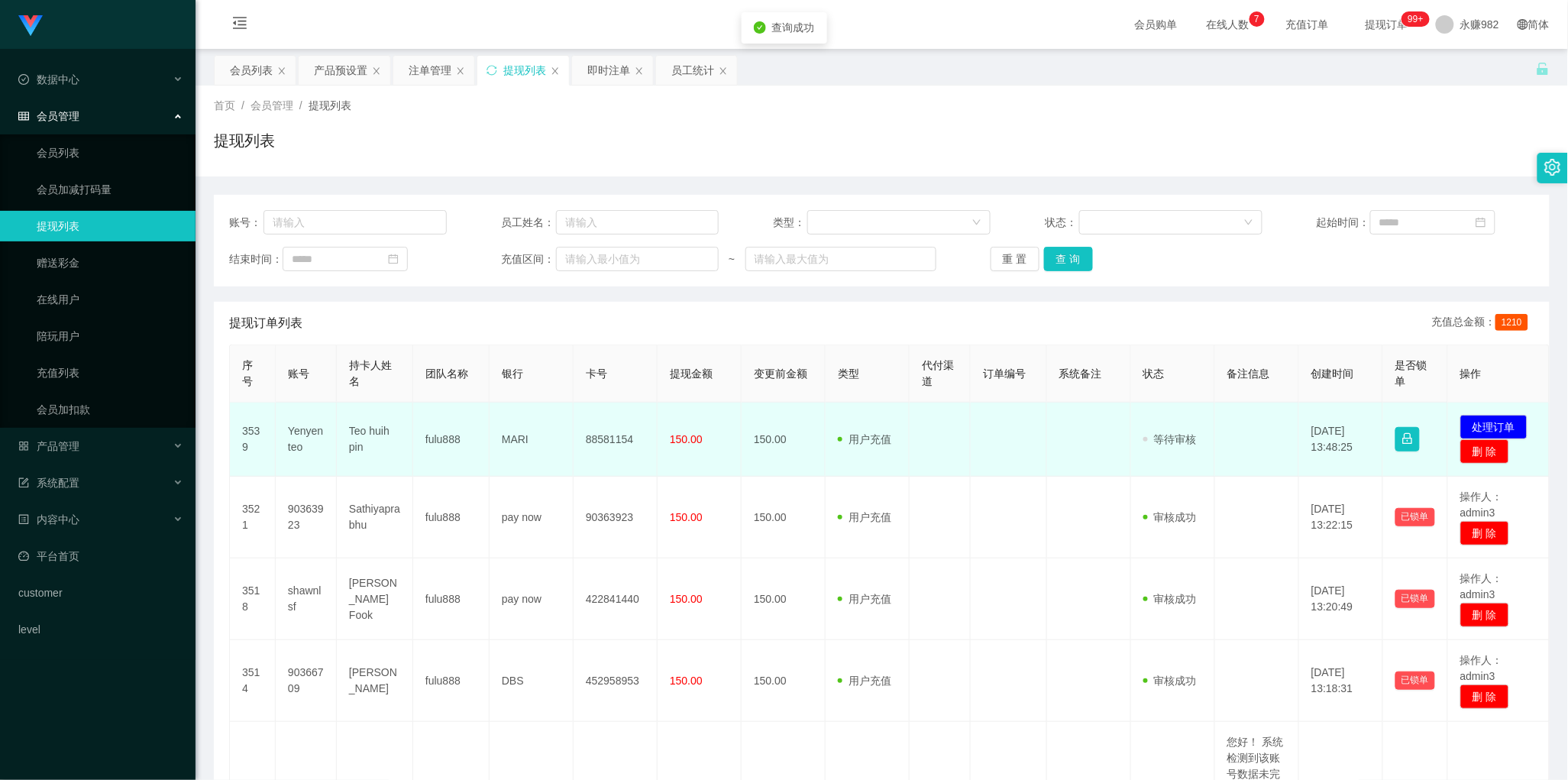
click at [303, 433] on td "Yenyenteo" at bounding box center [306, 439] width 62 height 74
copy td "Yenyenteo"
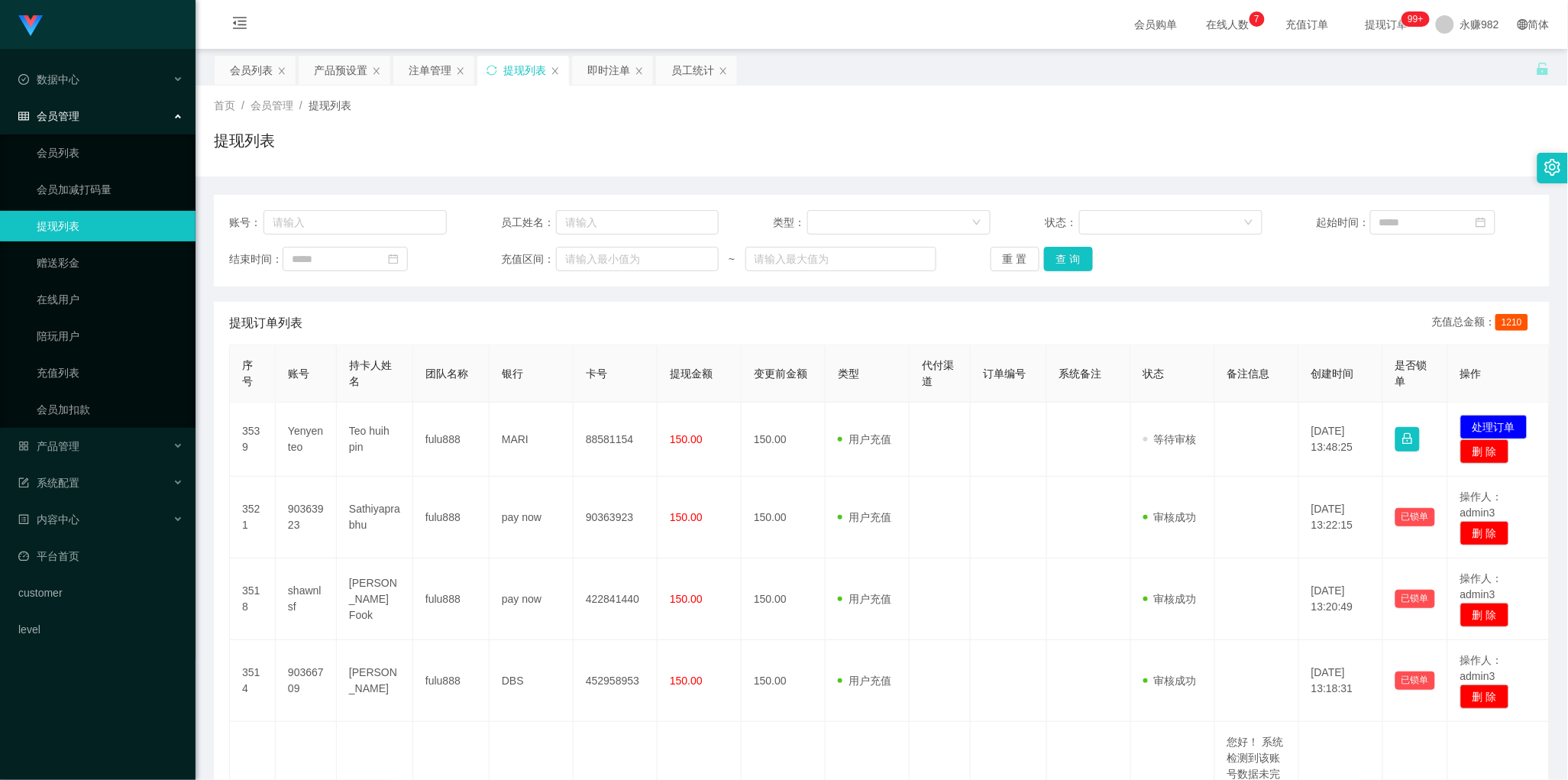
drag, startPoint x: 823, startPoint y: 323, endPoint x: 835, endPoint y: 319, distance: 12.6
click at [823, 323] on div "提现订单列表 充值总金额： 1210" at bounding box center [882, 322] width 1305 height 42
click at [1064, 261] on button "查 询" at bounding box center [1069, 259] width 49 height 24
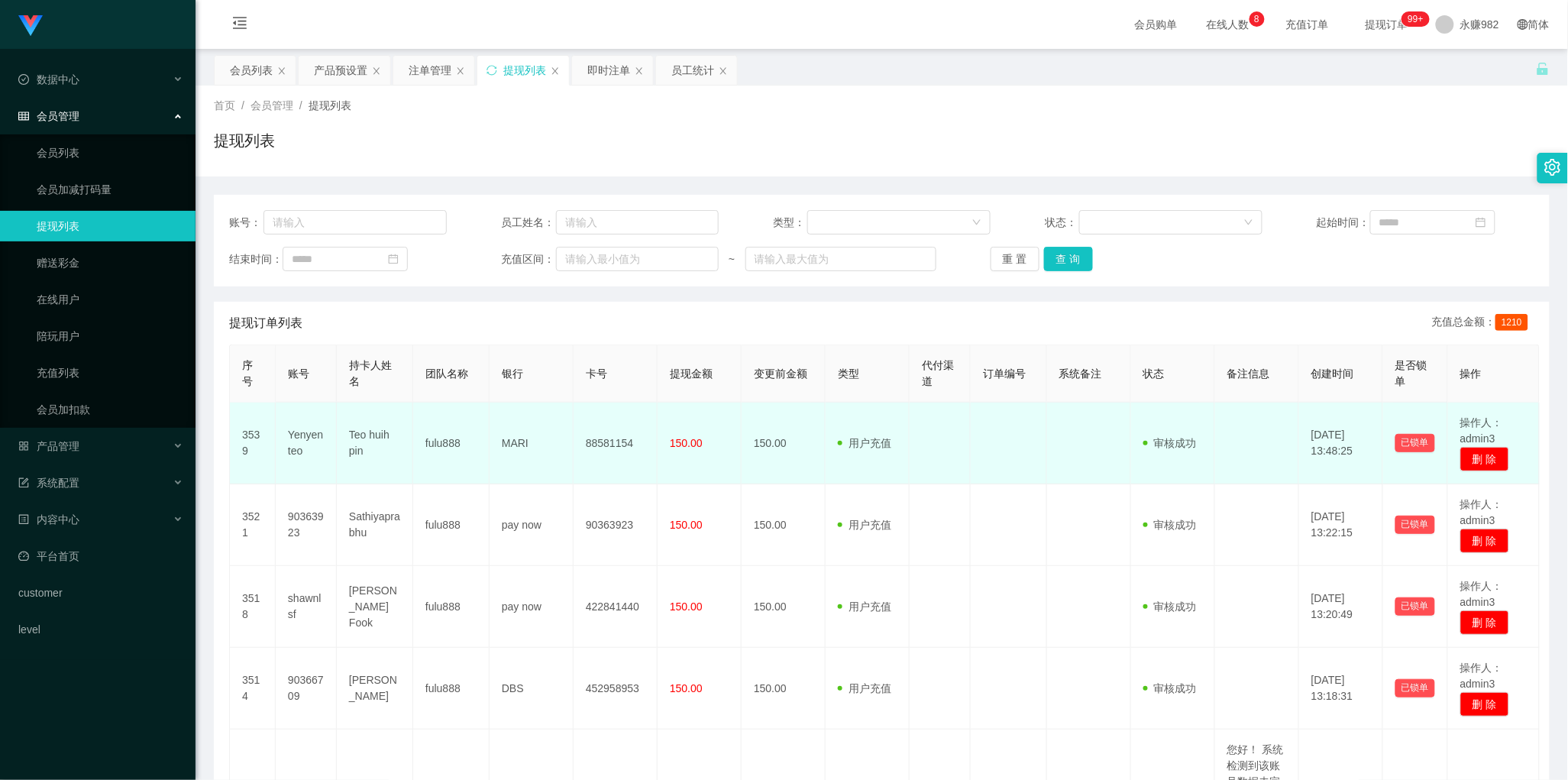
click at [787, 471] on td "150.00" at bounding box center [784, 443] width 84 height 81
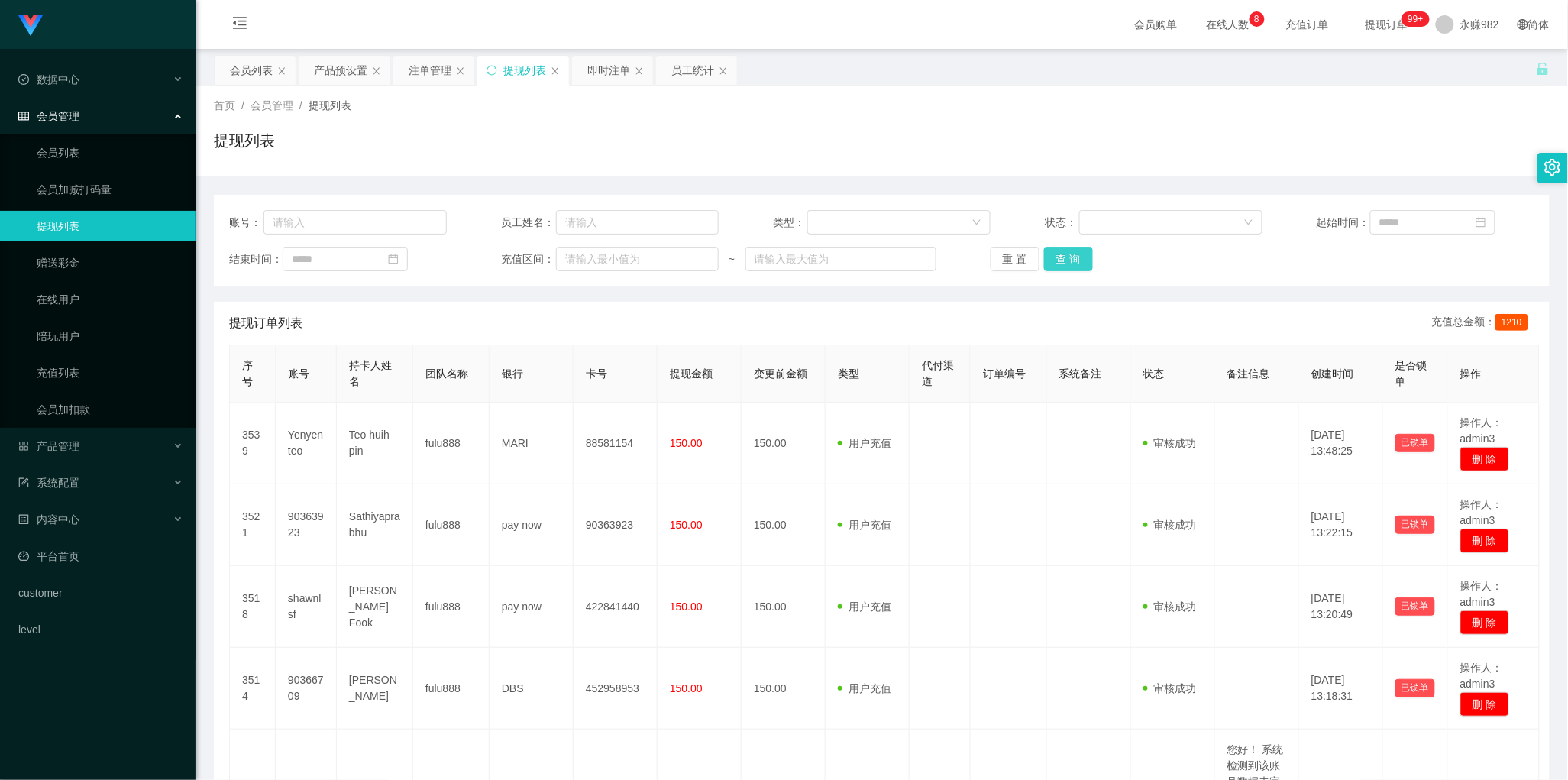
click at [1064, 267] on button "查 询" at bounding box center [1069, 259] width 49 height 24
click at [835, 315] on div "提现订单列表 充值总金额： 1210" at bounding box center [882, 322] width 1305 height 42
click at [1083, 269] on button "查 询" at bounding box center [1069, 259] width 49 height 24
click at [237, 74] on div "会员列表" at bounding box center [250, 69] width 42 height 29
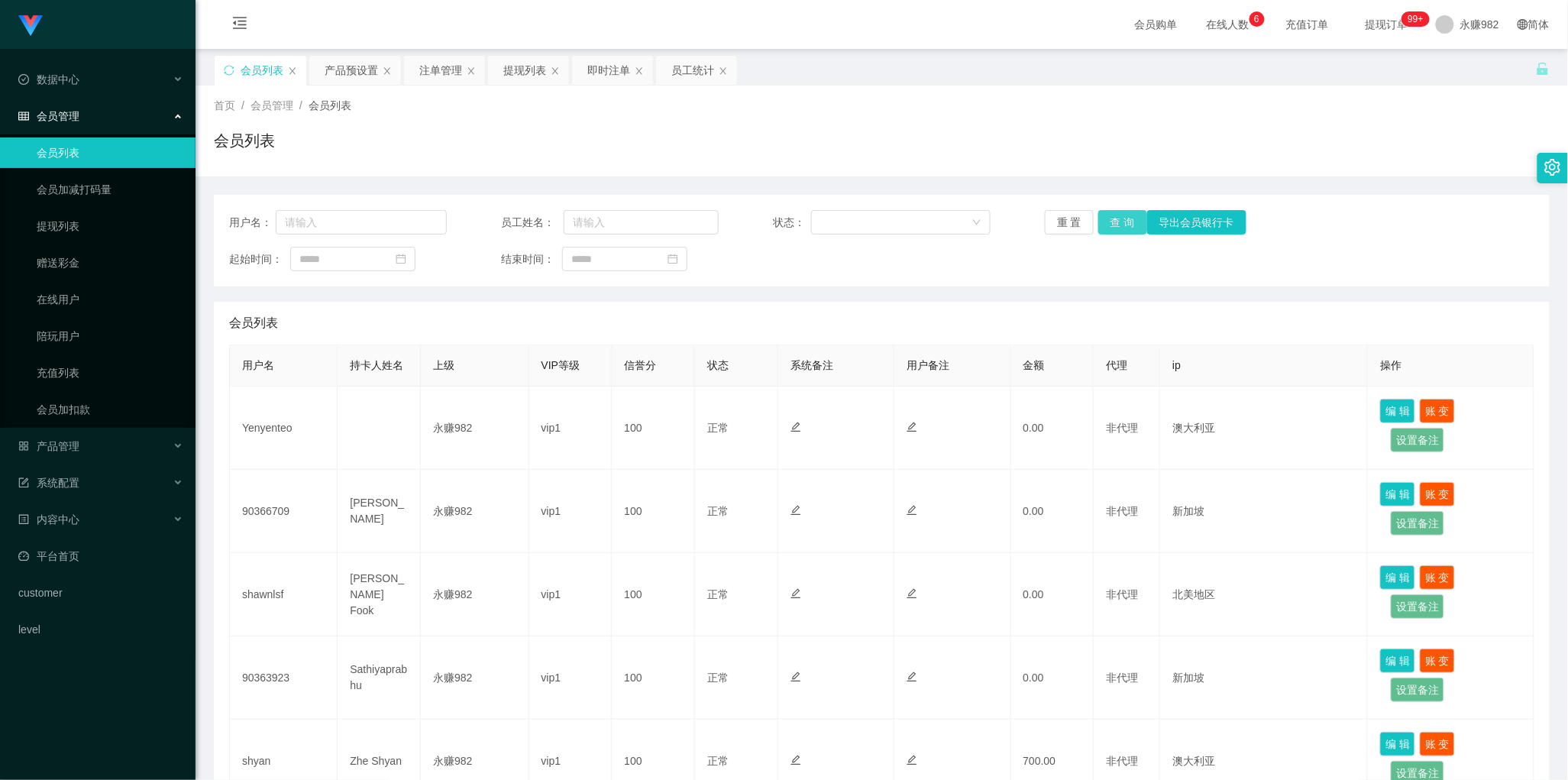
click at [1113, 228] on button "查 询" at bounding box center [1122, 222] width 49 height 24
drag, startPoint x: 937, startPoint y: 145, endPoint x: 960, endPoint y: 144, distance: 23.0
click at [937, 145] on div "会员列表" at bounding box center [882, 146] width 1336 height 36
click at [1108, 223] on button "查 询" at bounding box center [1122, 222] width 49 height 24
click at [1109, 218] on button "查 询" at bounding box center [1122, 222] width 49 height 24
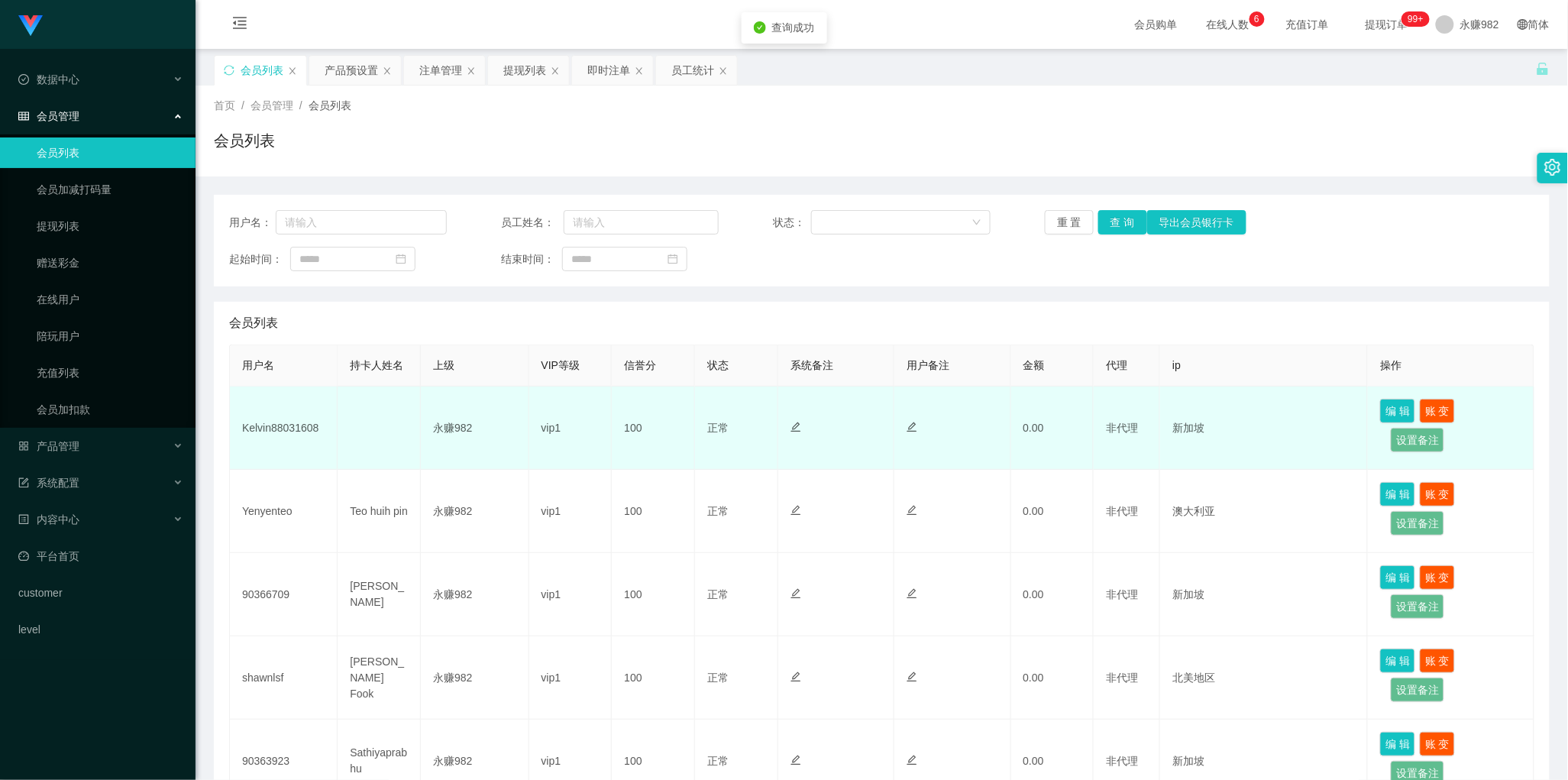
click at [293, 426] on td "Kelvin88031608" at bounding box center [283, 428] width 107 height 83
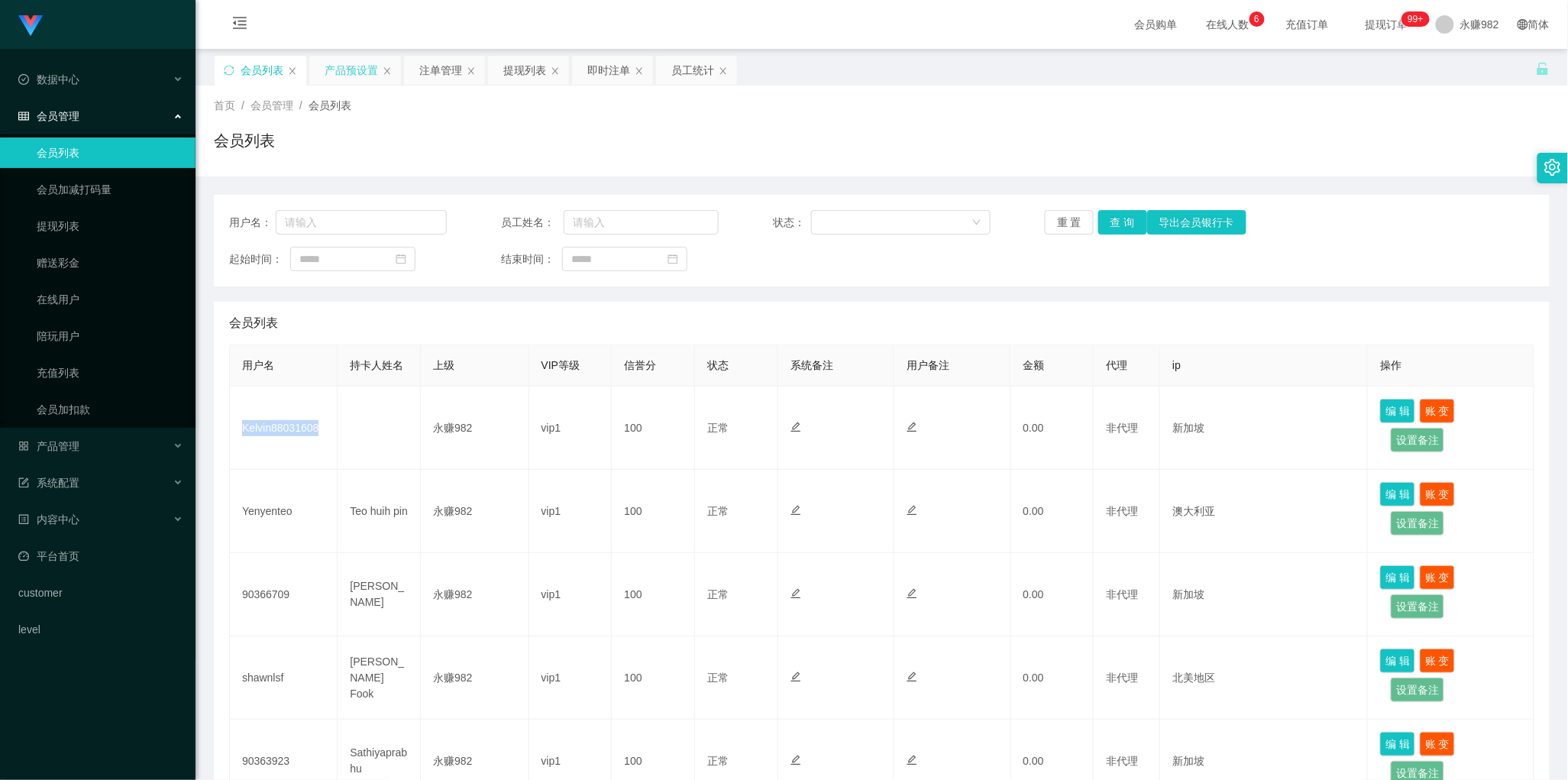
click at [338, 63] on div "产品预设置" at bounding box center [352, 69] width 54 height 29
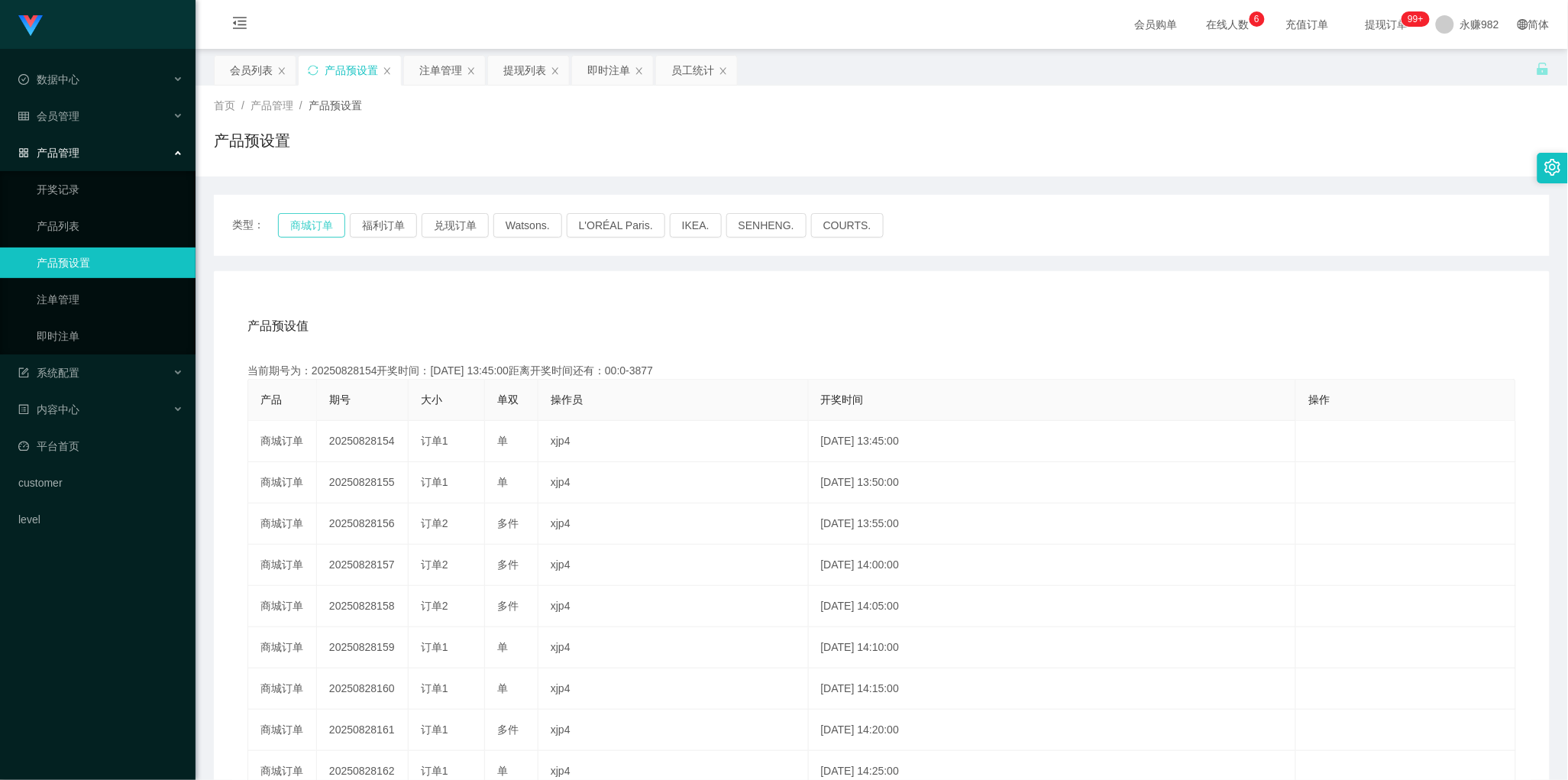
click at [333, 228] on button "商城订单" at bounding box center [312, 225] width 68 height 24
click at [254, 76] on div "会员列表" at bounding box center [250, 69] width 42 height 29
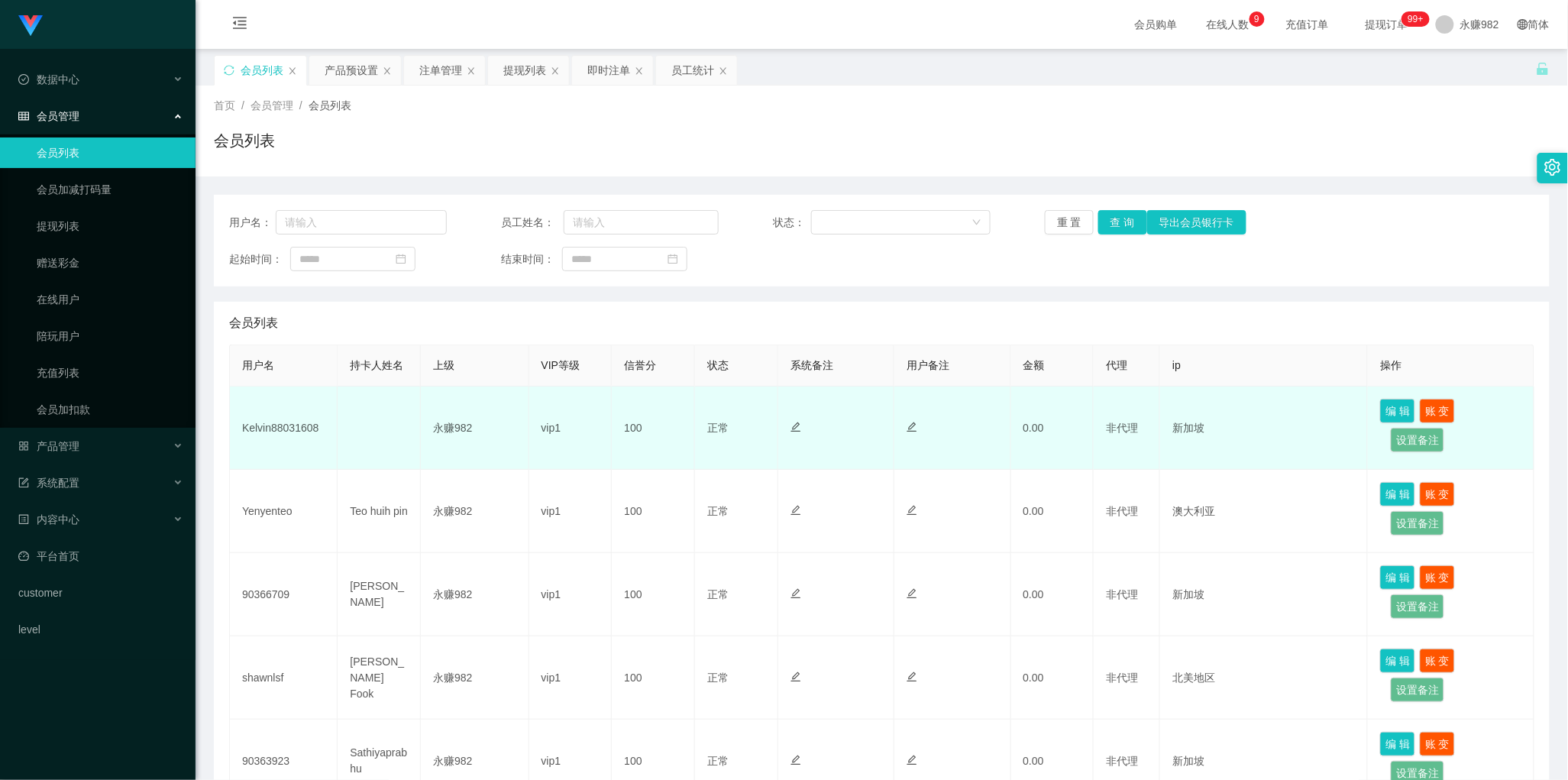
click at [294, 430] on td "Kelvin88031608" at bounding box center [283, 428] width 107 height 83
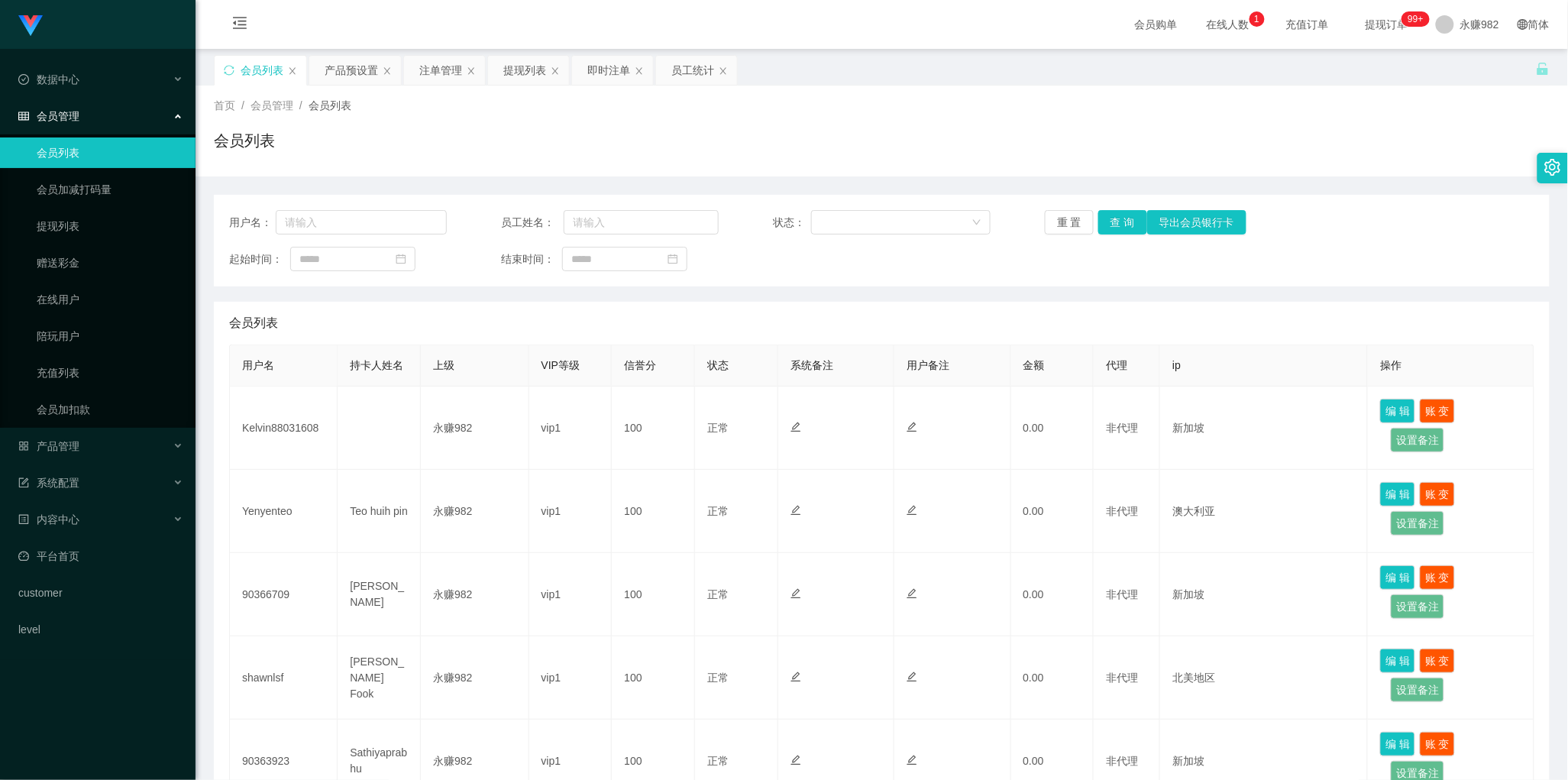
drag, startPoint x: 725, startPoint y: 329, endPoint x: 914, endPoint y: 283, distance: 194.5
click at [725, 329] on div "会员列表" at bounding box center [882, 322] width 1305 height 42
click at [1119, 230] on button "查 询" at bounding box center [1122, 222] width 49 height 24
click at [609, 76] on div "即时注单" at bounding box center [608, 69] width 42 height 29
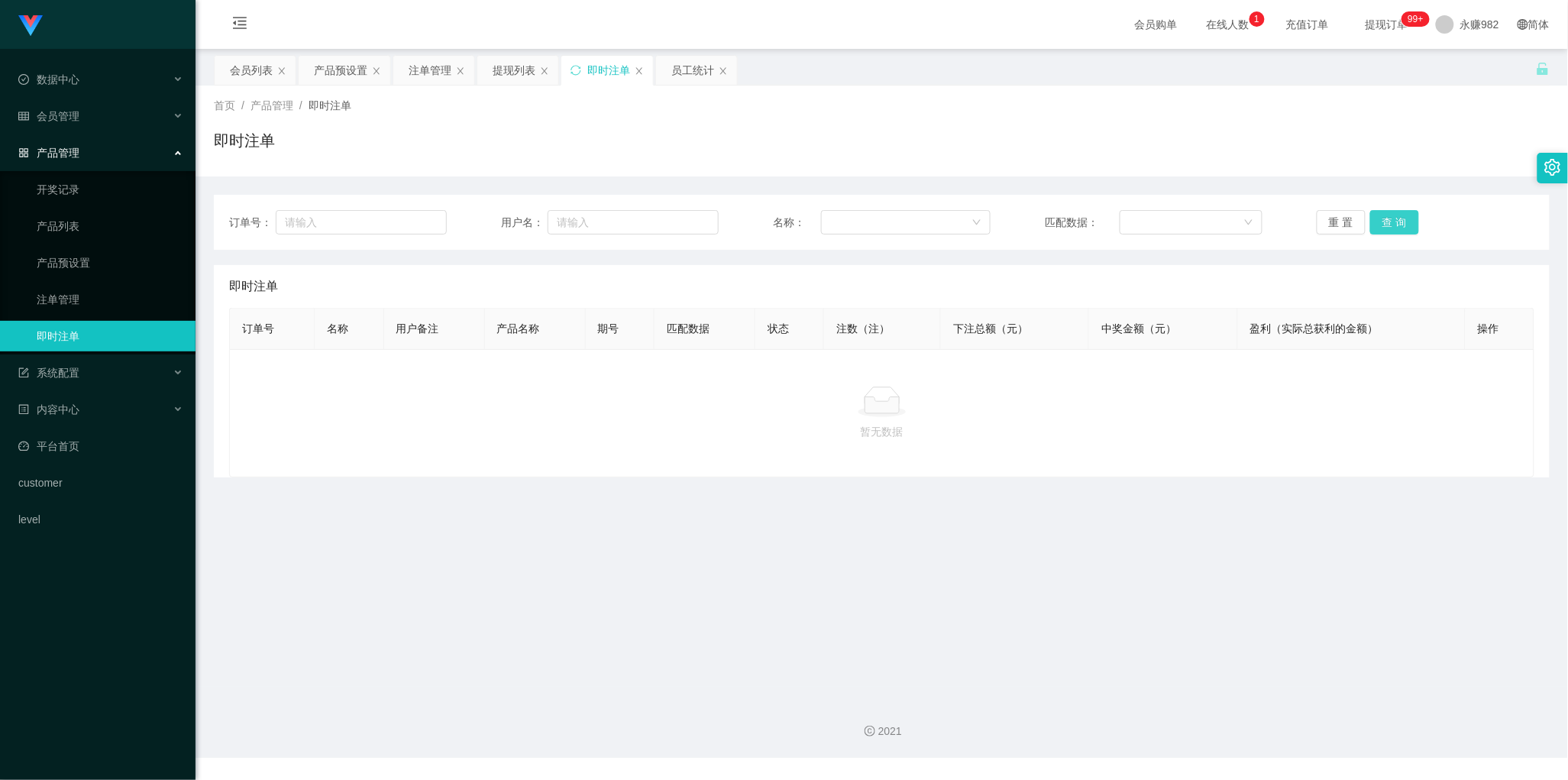
click at [1388, 220] on button "查 询" at bounding box center [1395, 222] width 49 height 24
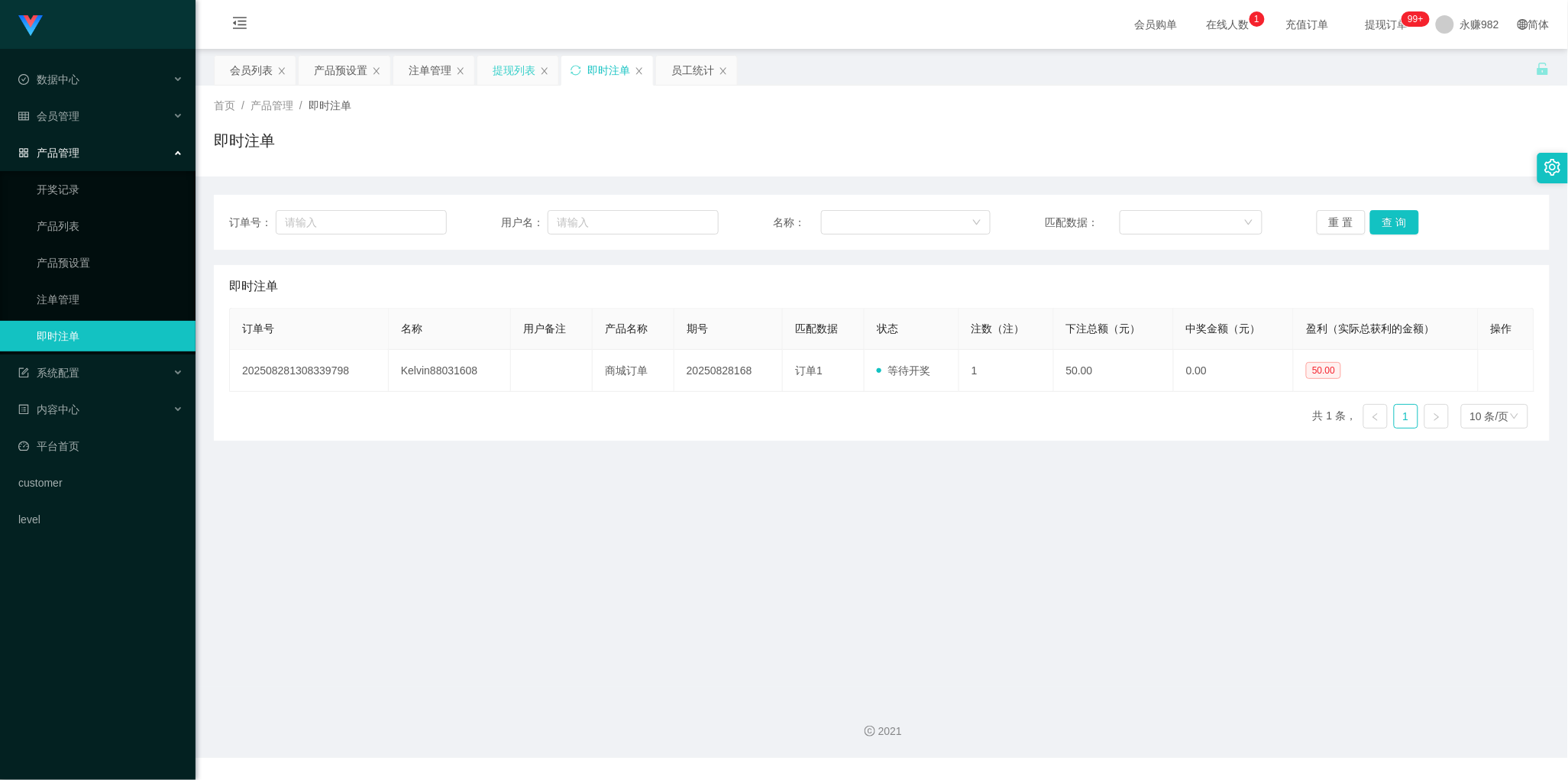
click at [503, 78] on div "提现列表" at bounding box center [513, 69] width 42 height 29
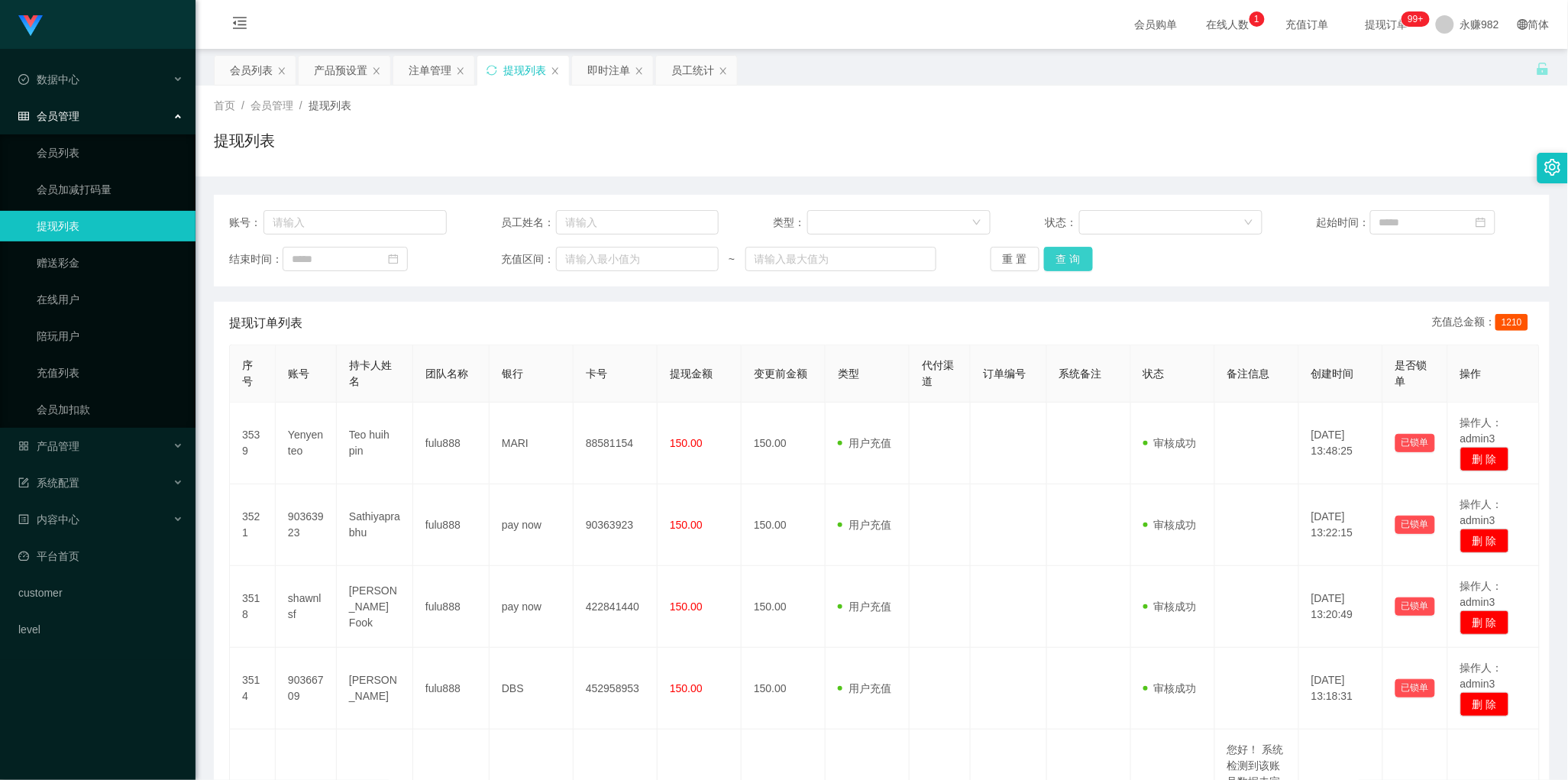
click at [1046, 254] on button "查 询" at bounding box center [1069, 259] width 49 height 24
click at [402, 77] on div "注单管理" at bounding box center [433, 69] width 81 height 29
click at [405, 76] on div "注单管理" at bounding box center [433, 69] width 81 height 29
click at [428, 74] on div "注单管理" at bounding box center [430, 69] width 42 height 29
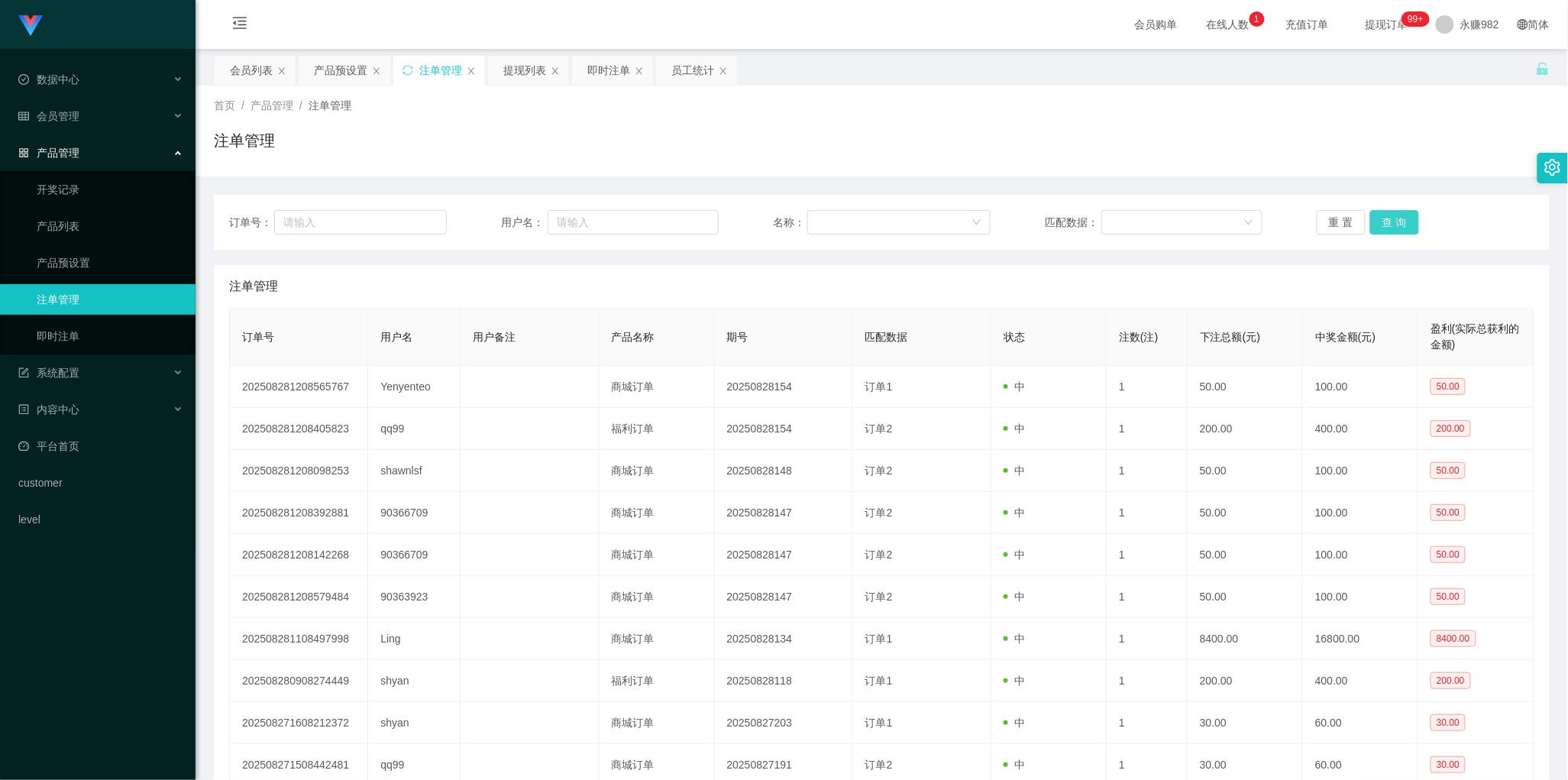
click at [1377, 222] on button "查 询" at bounding box center [1395, 222] width 49 height 24
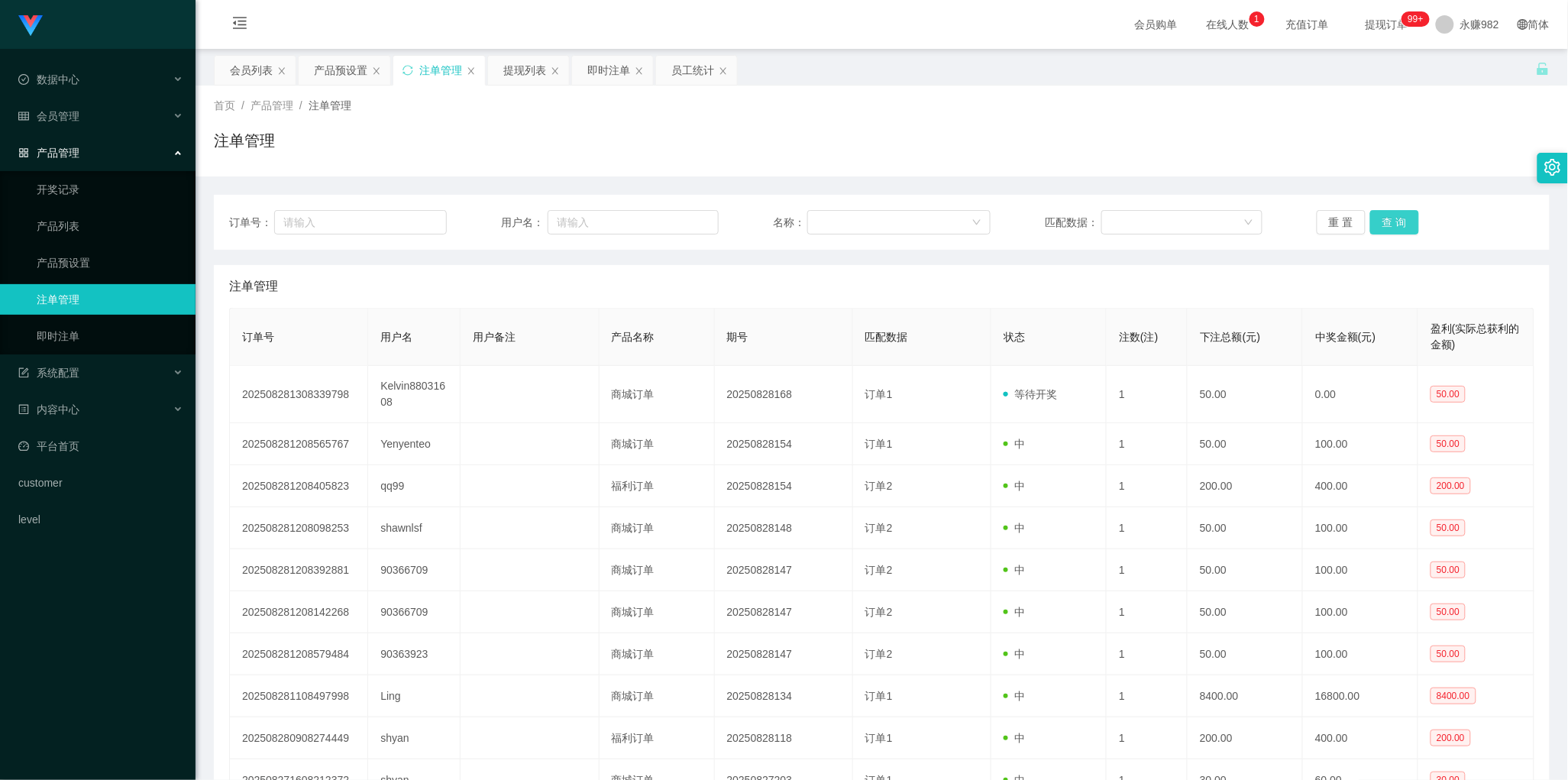
click at [1377, 222] on button "查 询" at bounding box center [1395, 222] width 49 height 24
click at [808, 150] on div "注单管理" at bounding box center [882, 146] width 1336 height 36
click at [854, 39] on div "会员购单 在线人数 0 1 2 3 4 5 6 7 8 9 0 1 2 3 4 5 6 7 8 9 0 1 2 3 4 5 6 7 8 9 充值订单 提现订单…" at bounding box center [882, 24] width 1373 height 49
click at [1391, 211] on button "查 询" at bounding box center [1395, 222] width 49 height 24
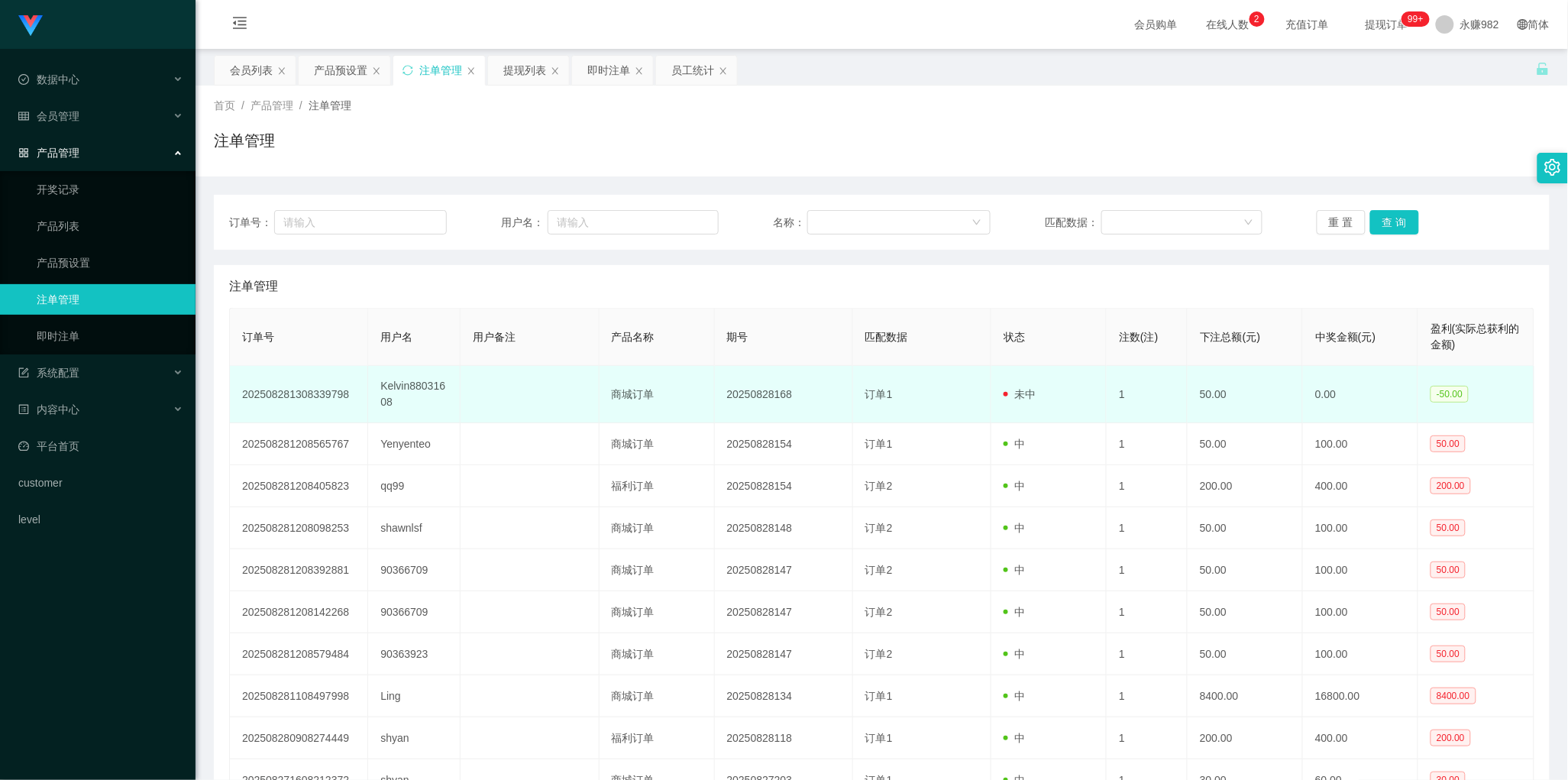
click at [372, 395] on td "Kelvin88031608" at bounding box center [414, 394] width 93 height 57
click at [635, 396] on td "商城订单" at bounding box center [657, 394] width 115 height 57
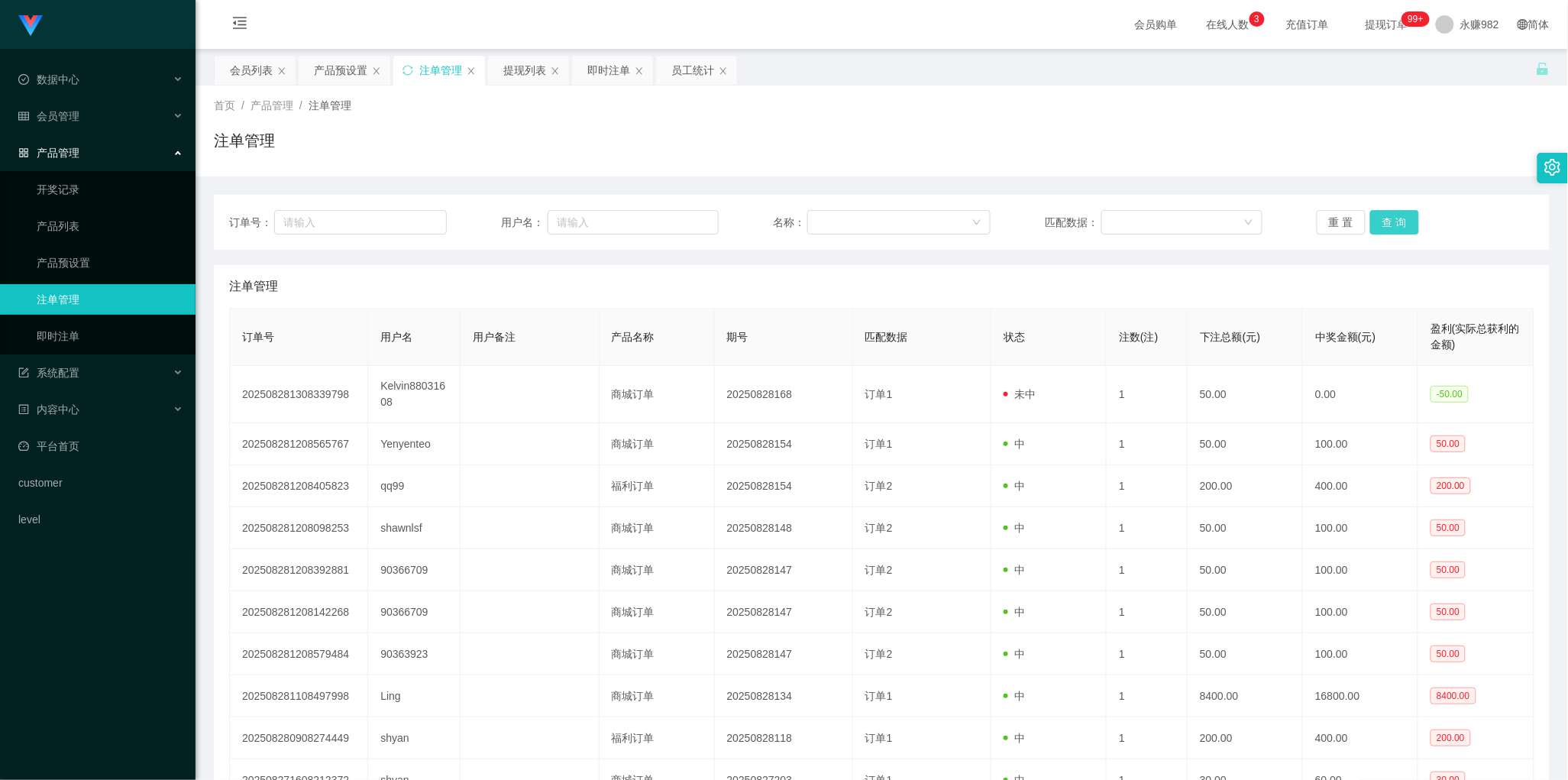
click at [1396, 218] on button "查 询" at bounding box center [1395, 222] width 49 height 24
click at [1396, 218] on div "重 置 查 询" at bounding box center [1425, 222] width 218 height 24
click at [872, 276] on div "注单管理" at bounding box center [882, 286] width 1305 height 42
click at [1402, 222] on button "查 询" at bounding box center [1395, 222] width 49 height 24
click at [895, 288] on div "注单管理" at bounding box center [882, 286] width 1305 height 42
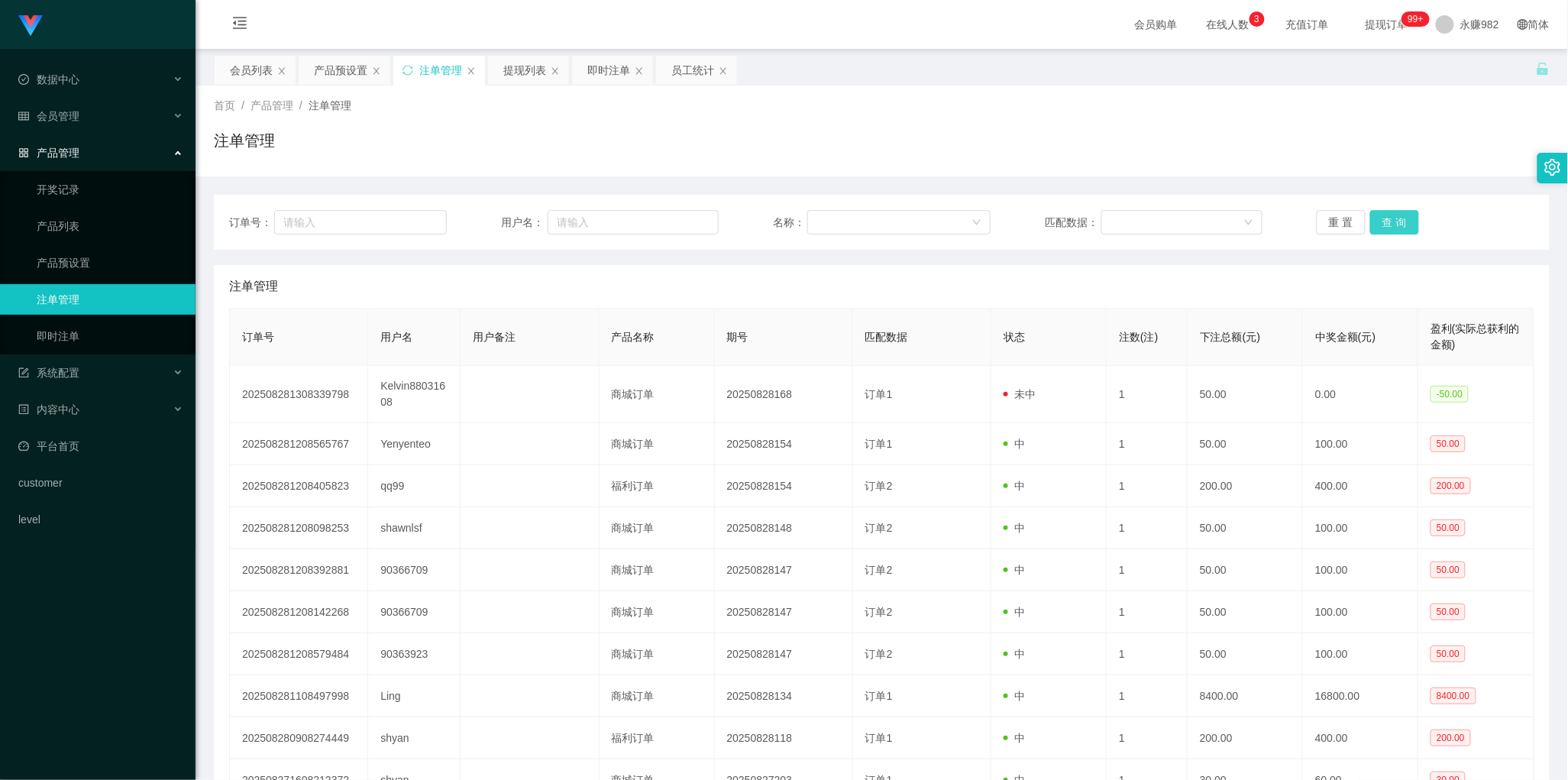
click at [1402, 228] on button "查 询" at bounding box center [1395, 222] width 49 height 24
click at [246, 66] on div "会员列表" at bounding box center [250, 69] width 42 height 29
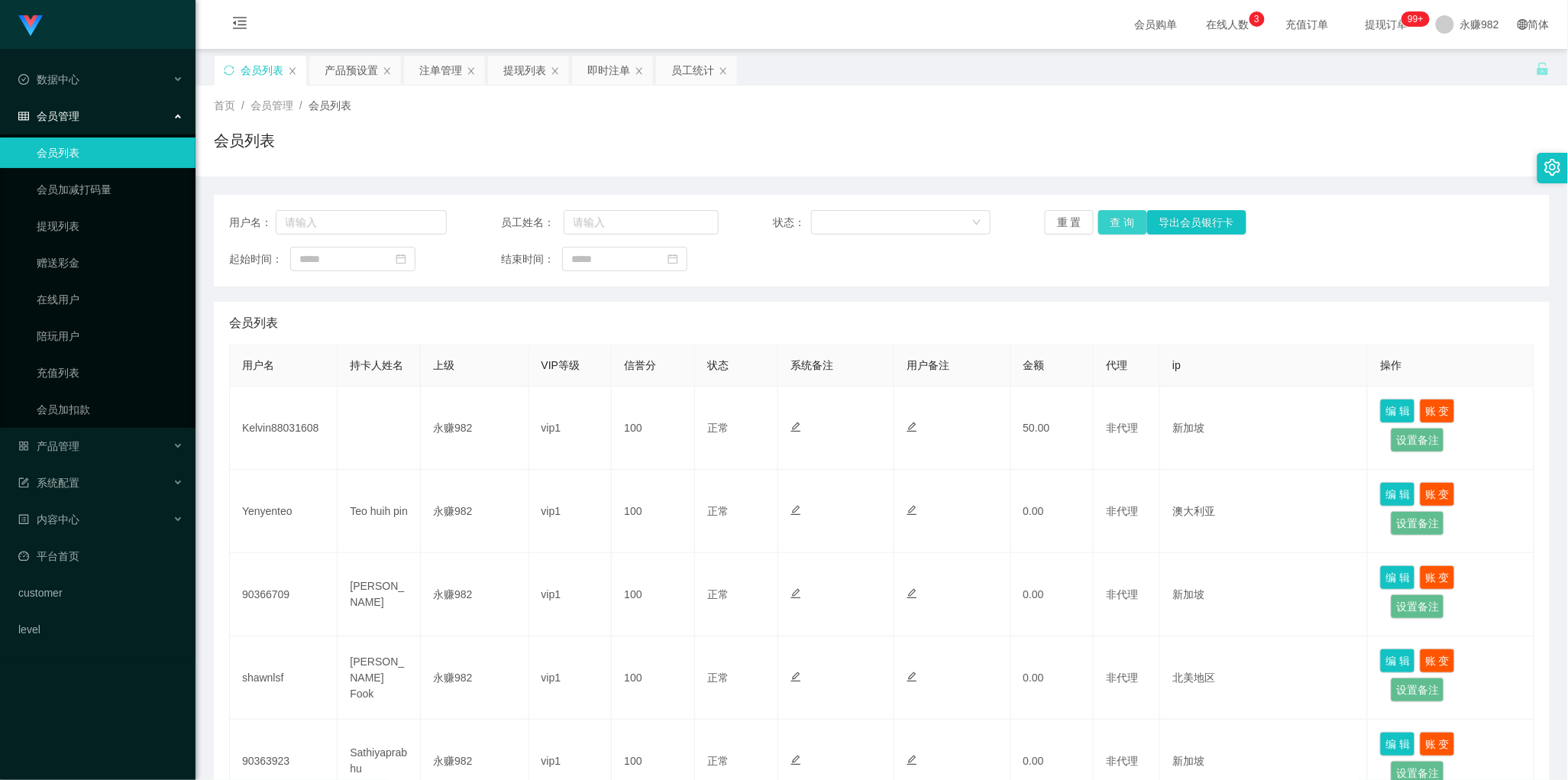
click at [1119, 226] on button "查 询" at bounding box center [1122, 222] width 49 height 24
click at [1116, 223] on button "查 询" at bounding box center [1122, 222] width 49 height 24
click at [360, 73] on div "产品预设置" at bounding box center [352, 69] width 54 height 29
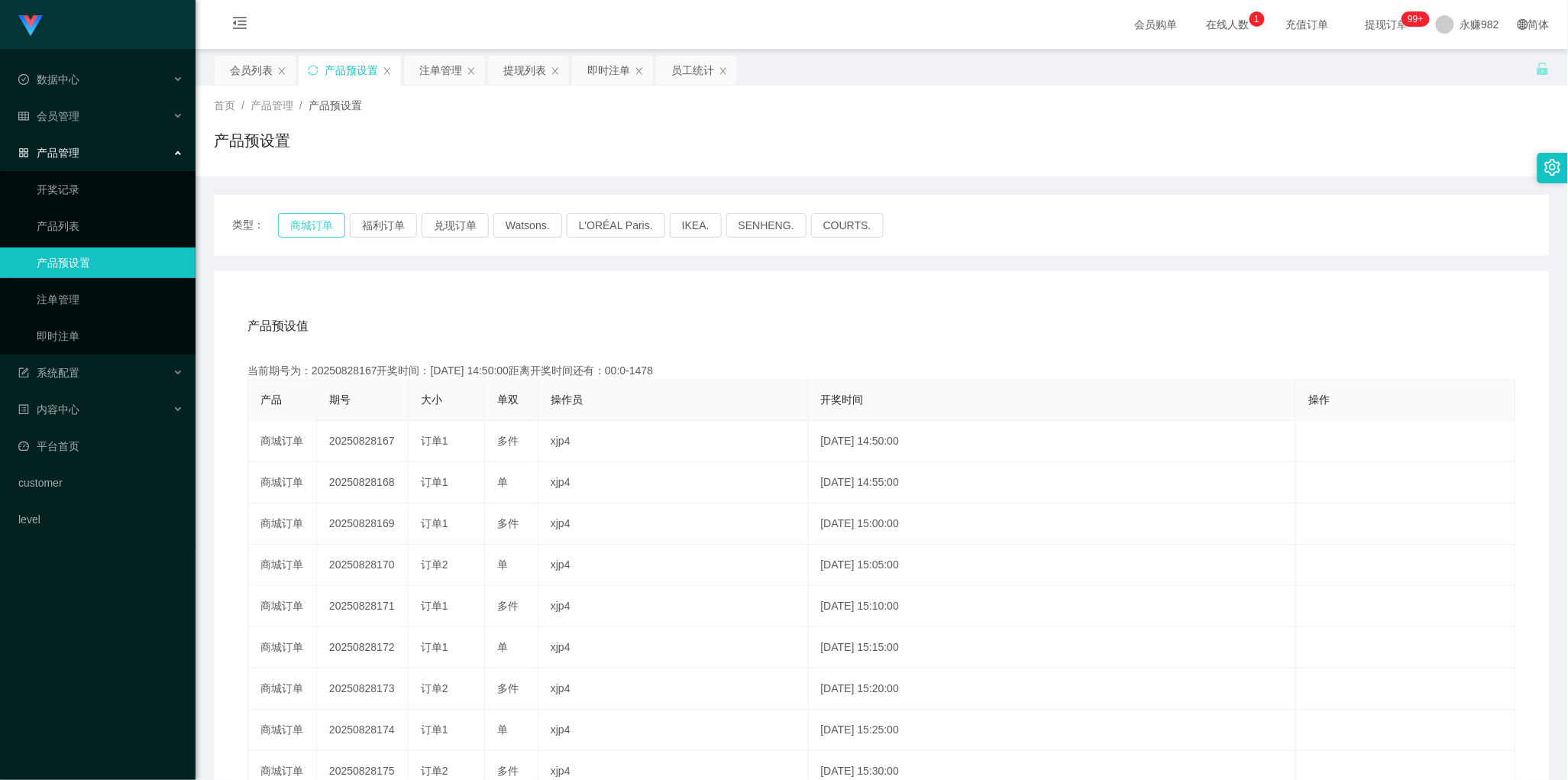
click at [326, 228] on button "商城订单" at bounding box center [312, 225] width 68 height 24
click at [317, 222] on button "商城订单" at bounding box center [312, 225] width 68 height 24
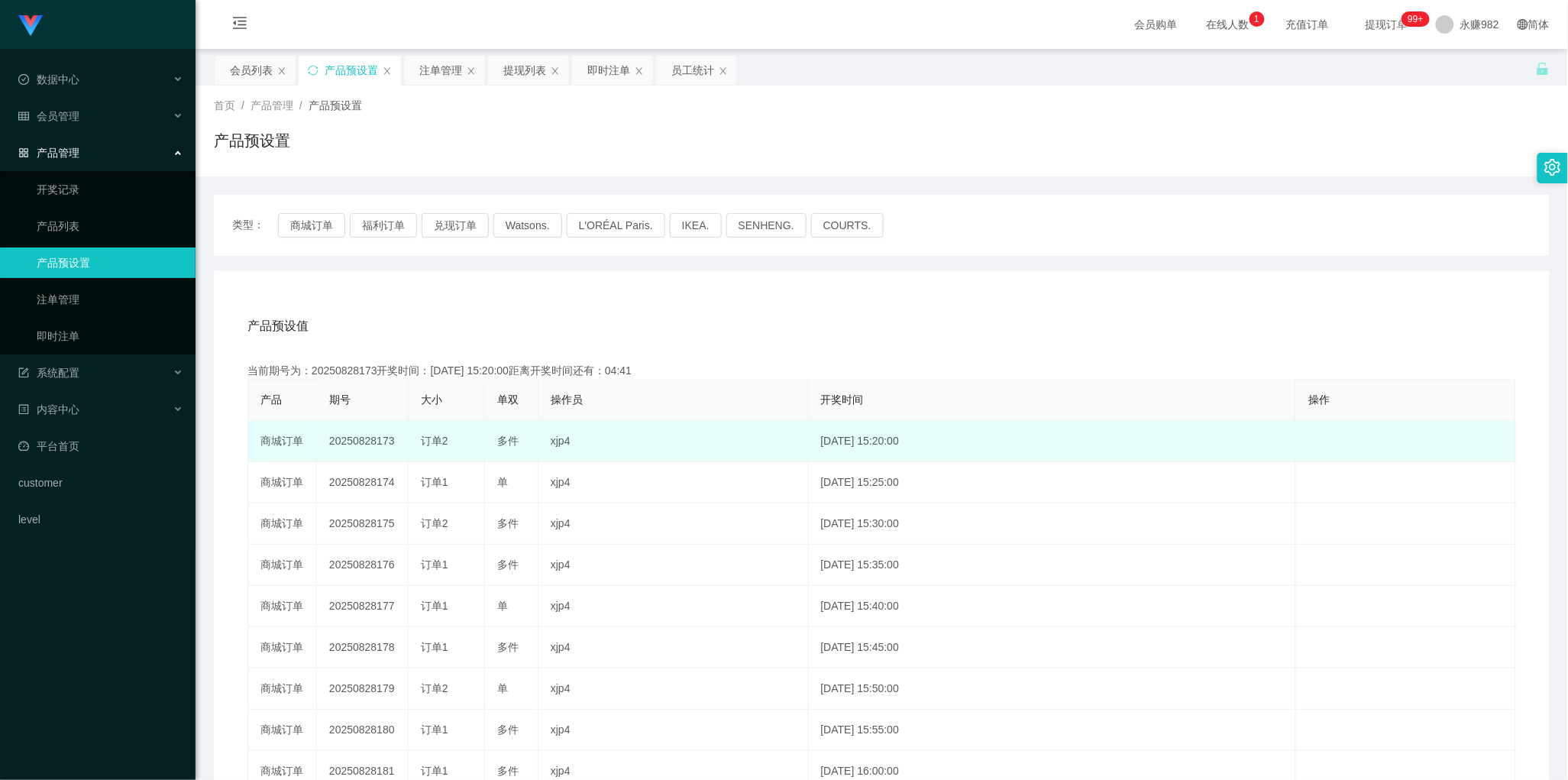
click at [352, 440] on td "20250828173" at bounding box center [363, 442] width 92 height 42
click at [369, 440] on td "20250828173" at bounding box center [363, 442] width 92 height 42
drag, startPoint x: 329, startPoint y: 437, endPoint x: 395, endPoint y: 440, distance: 66.1
click at [395, 440] on td "20250828173" at bounding box center [363, 442] width 92 height 42
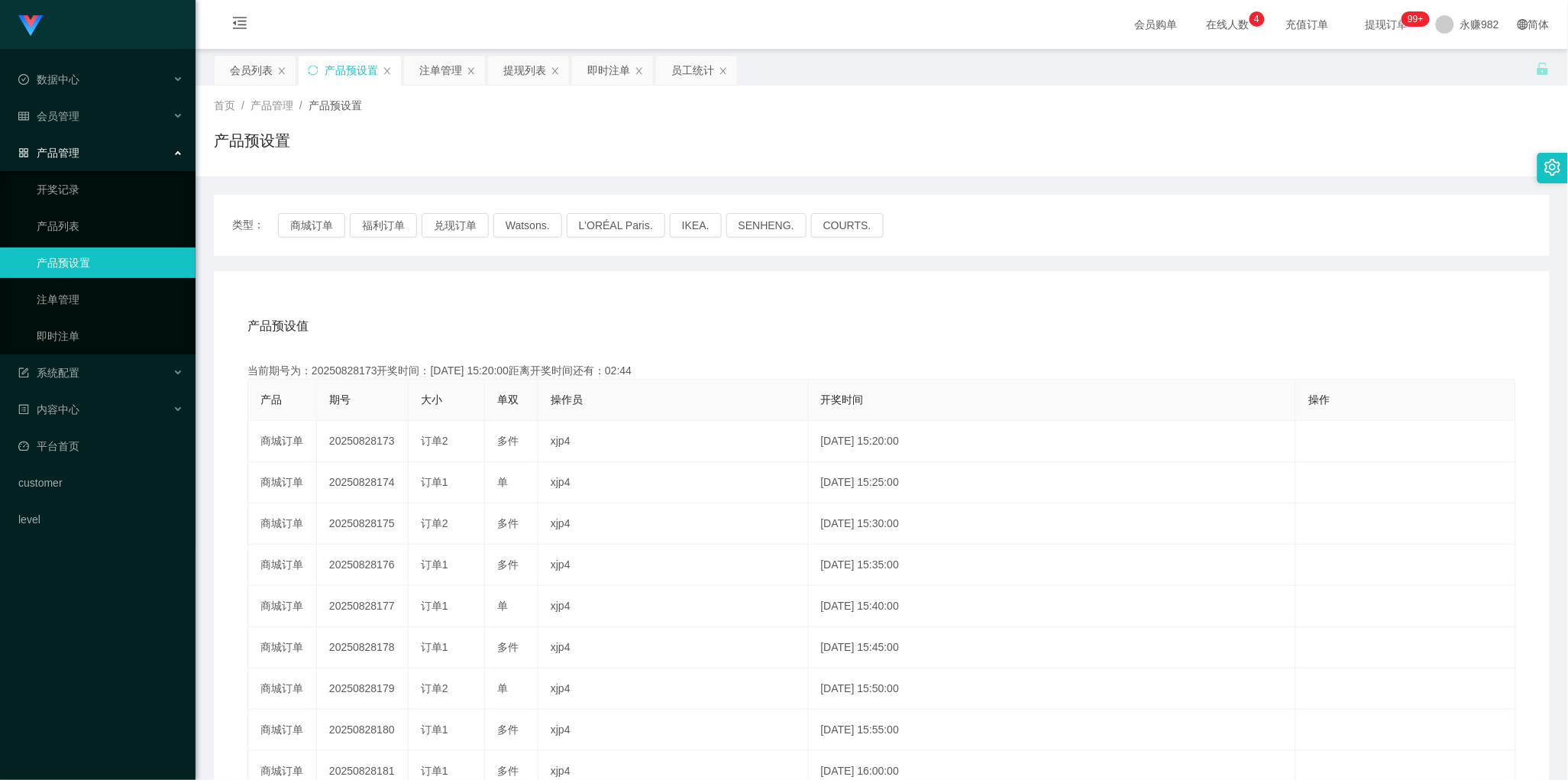
drag, startPoint x: 688, startPoint y: 353, endPoint x: 641, endPoint y: 336, distance: 50.0
click at [688, 352] on div "产品预设值 添加期号 当前期号为：20250828173开奖时间：[DATE] 15:20:00距离开奖时间还有：02:44 产品 期号 大小 单双 操作员 …" at bounding box center [882, 594] width 1299 height 577
click at [306, 228] on button "商城订单" at bounding box center [312, 225] width 68 height 24
click at [437, 81] on div "注单管理" at bounding box center [440, 69] width 42 height 29
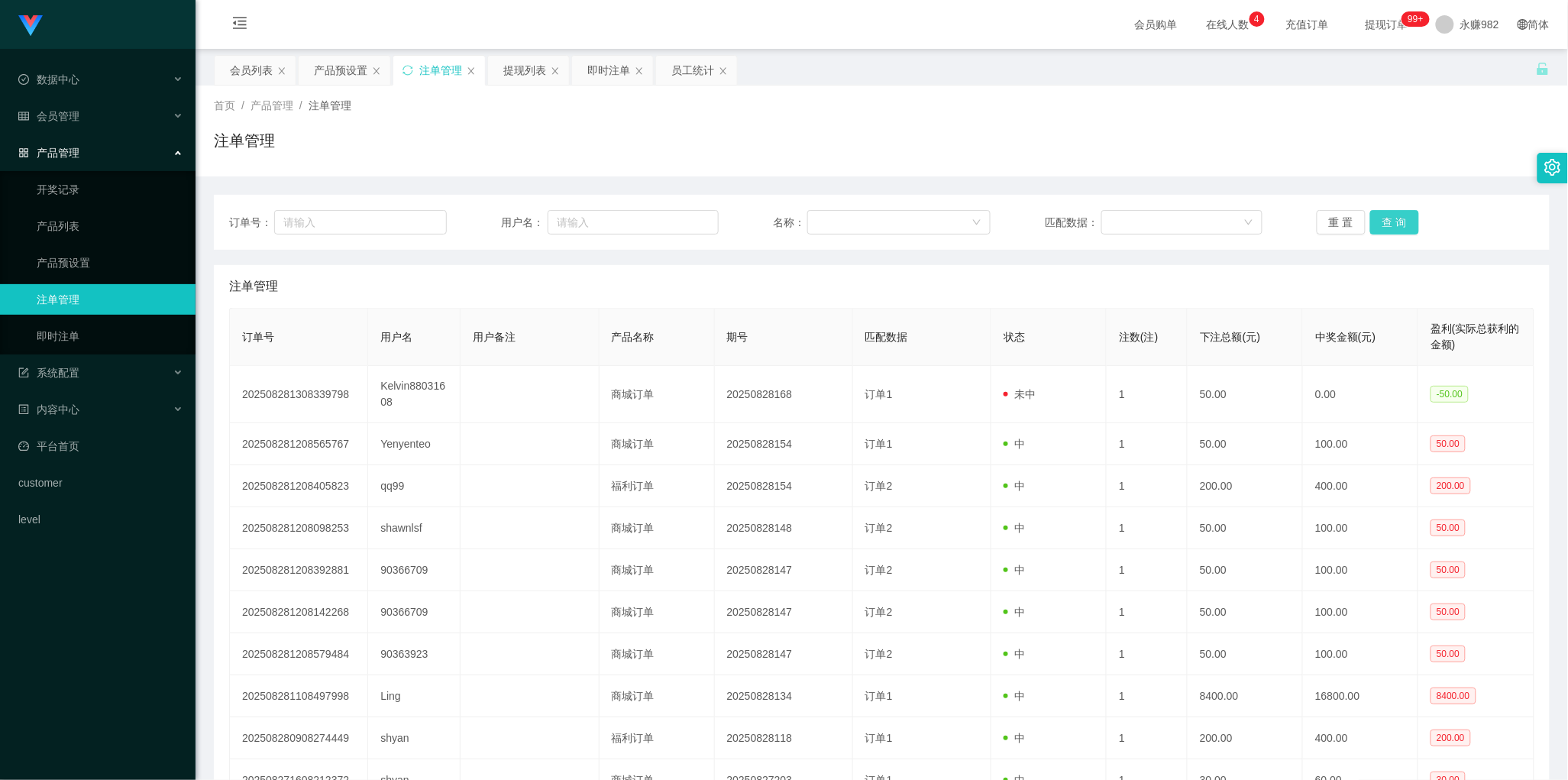
click at [1399, 224] on button "查 询" at bounding box center [1395, 222] width 49 height 24
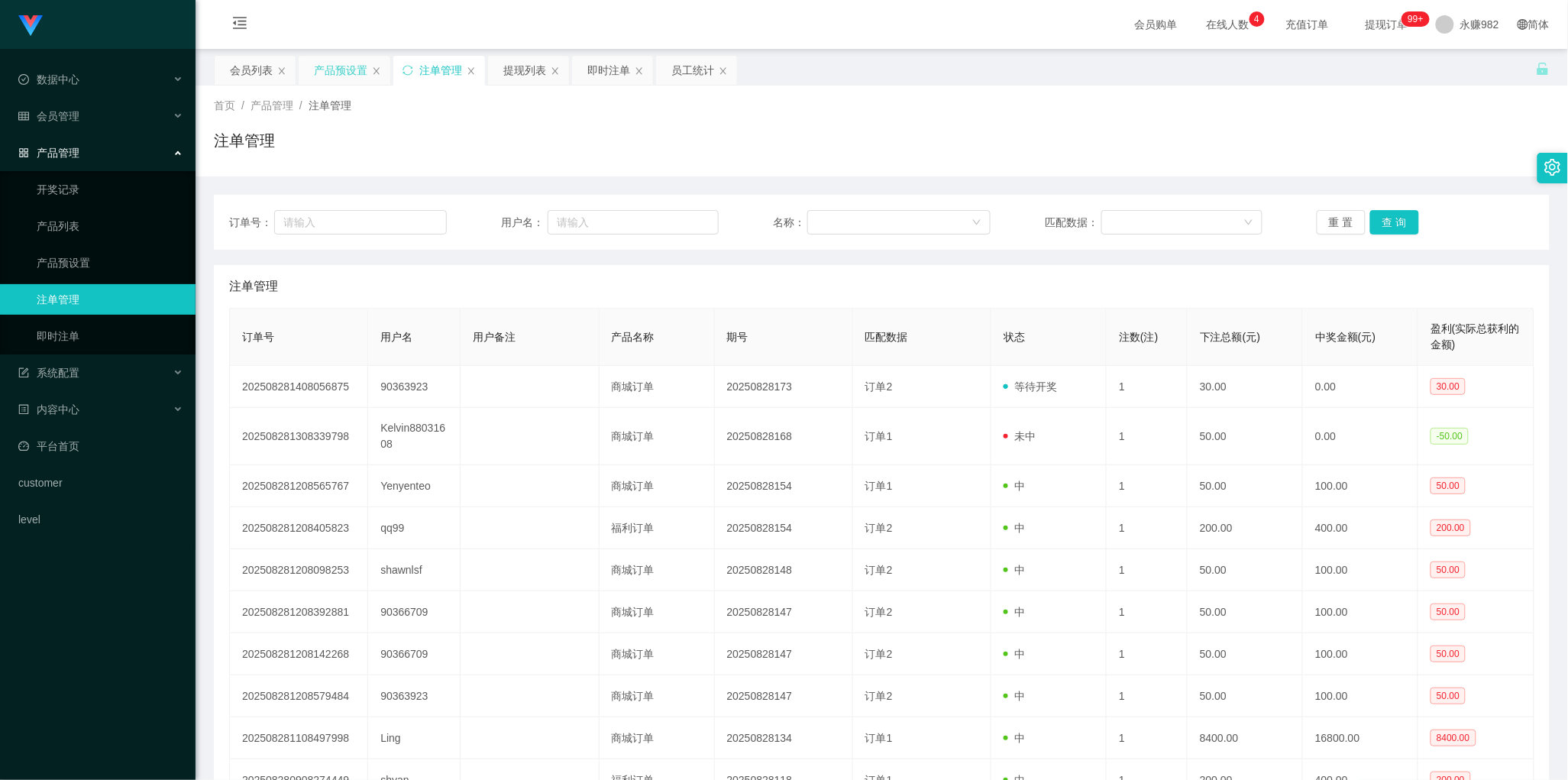
drag, startPoint x: 333, startPoint y: 66, endPoint x: 498, endPoint y: 85, distance: 166.1
click at [334, 66] on div "产品预设置" at bounding box center [341, 69] width 54 height 29
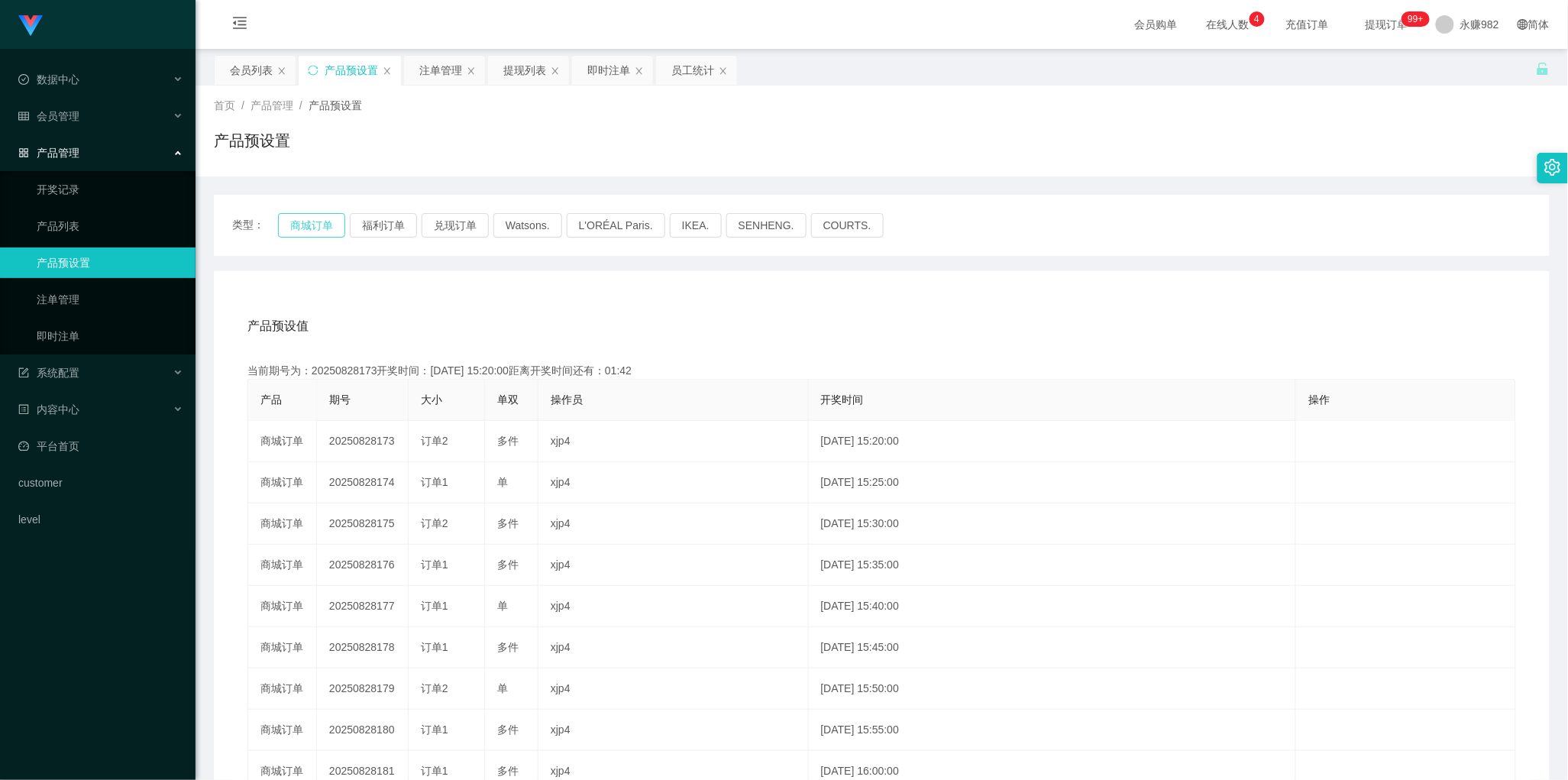
click at [334, 219] on button "商城订单" at bounding box center [312, 225] width 68 height 24
click at [844, 325] on div "产品预设值 添加期号" at bounding box center [882, 326] width 1269 height 42
click at [428, 78] on div "注单管理" at bounding box center [440, 69] width 42 height 29
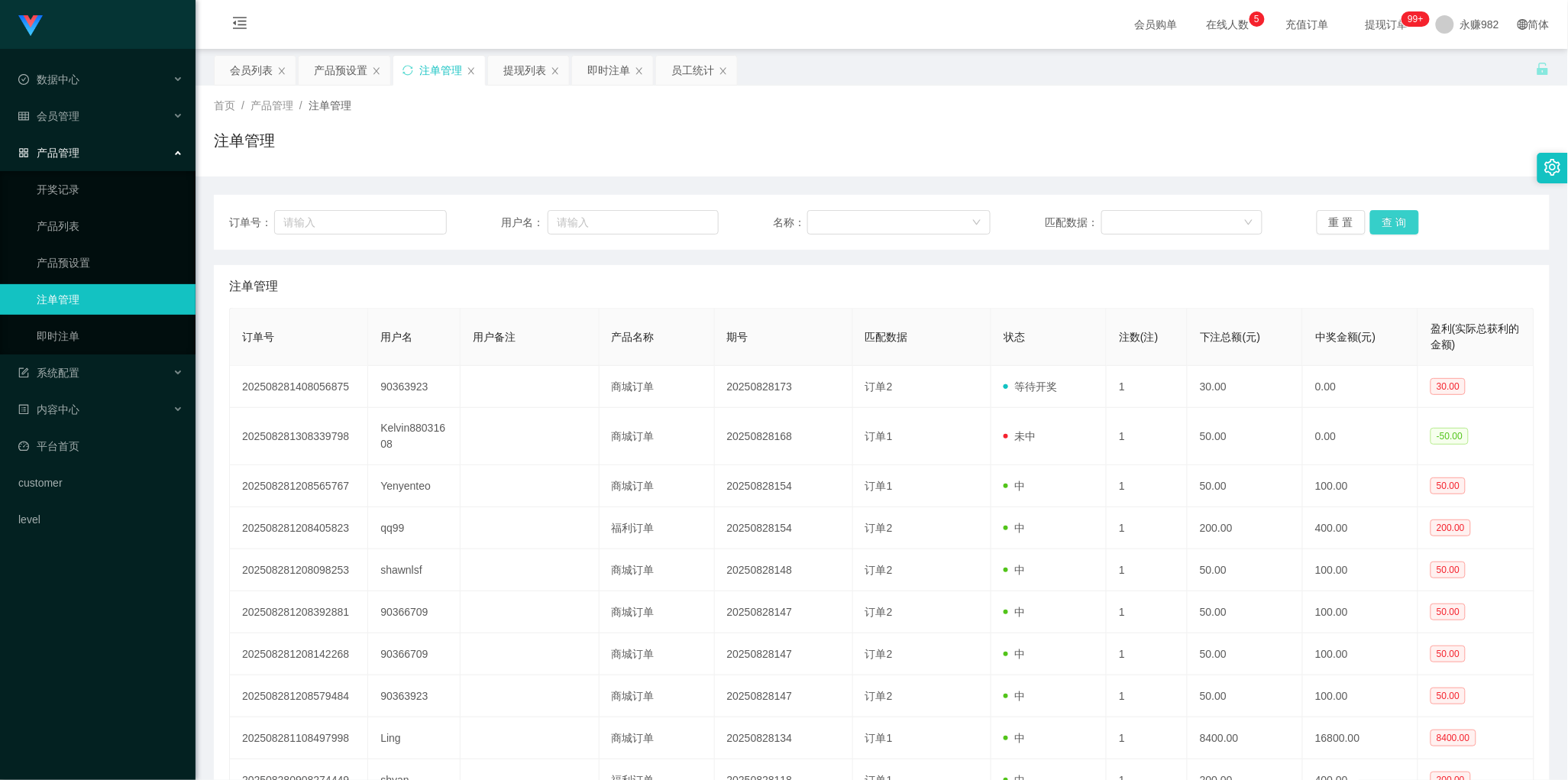
click at [1402, 228] on button "查 询" at bounding box center [1395, 222] width 49 height 24
click at [1394, 228] on button "查 询" at bounding box center [1395, 222] width 49 height 24
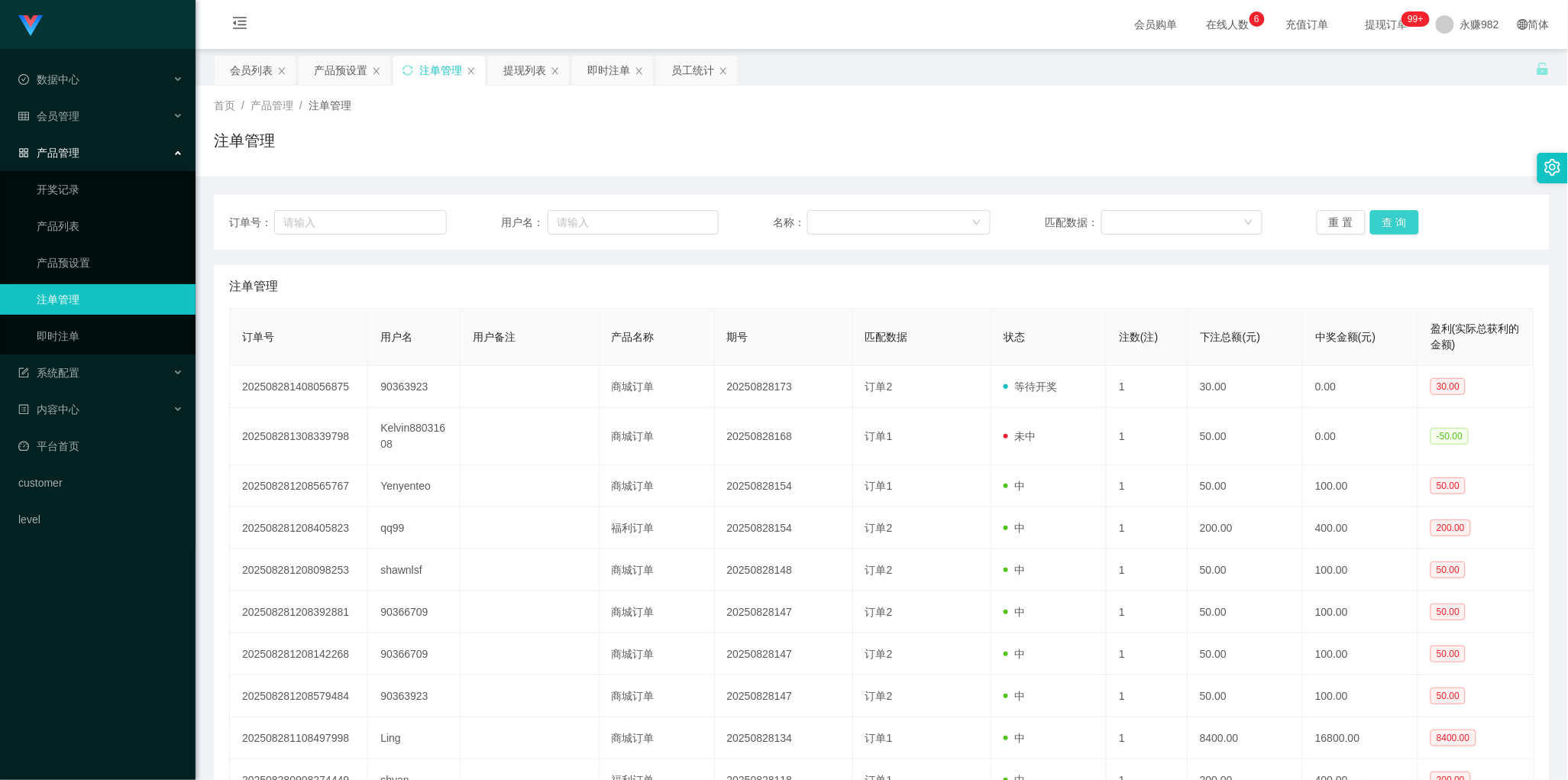
click at [1394, 228] on button "查 询" at bounding box center [1395, 222] width 49 height 24
click at [1396, 219] on button "查 询" at bounding box center [1395, 222] width 49 height 24
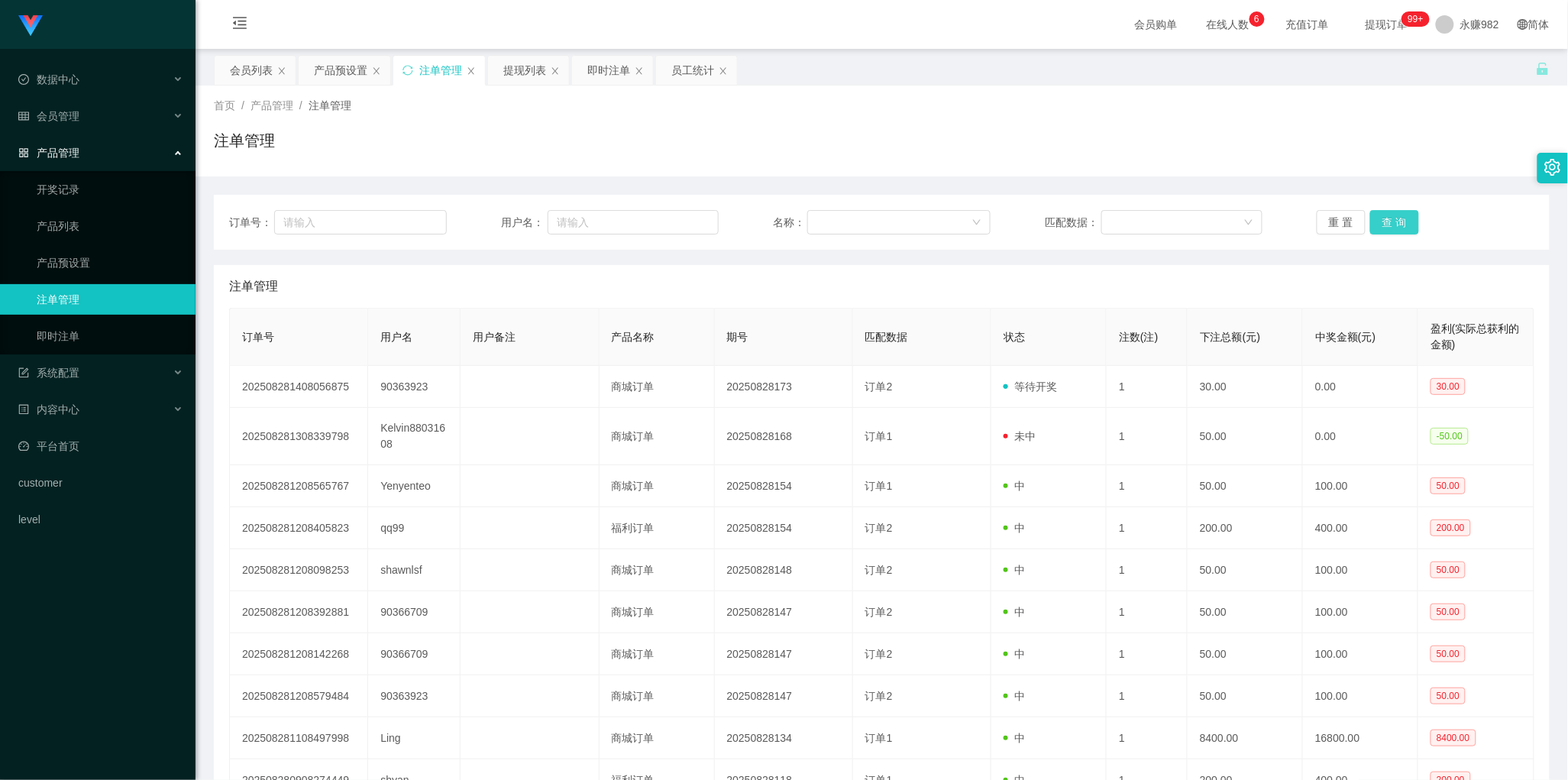
click at [1396, 219] on button "查 询" at bounding box center [1395, 222] width 49 height 24
click at [1396, 219] on button "查 询" at bounding box center [1403, 222] width 66 height 24
click at [1396, 219] on button "查 询" at bounding box center [1395, 222] width 49 height 24
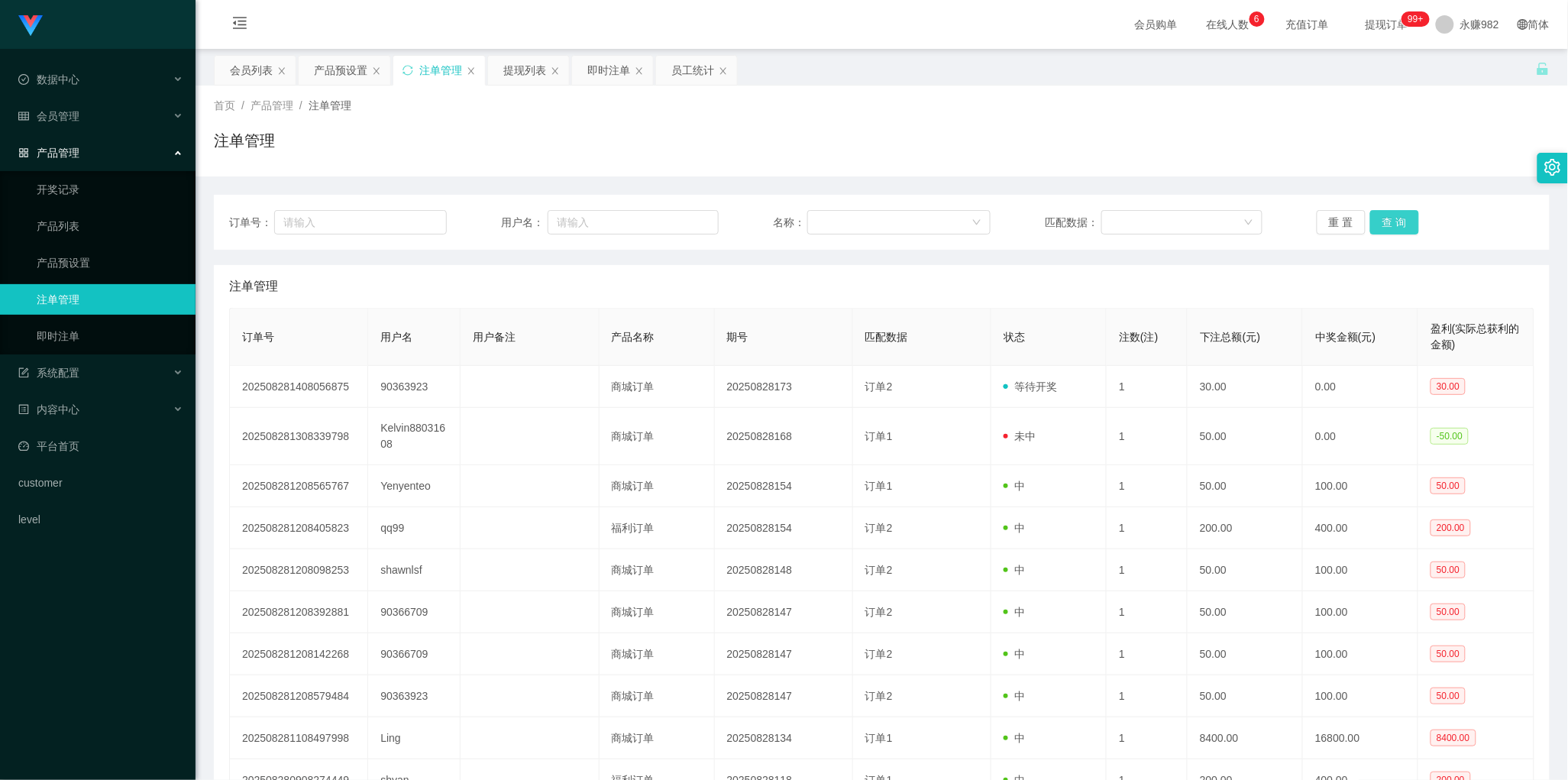
click at [1396, 219] on button "查 询" at bounding box center [1395, 222] width 49 height 24
click at [1396, 219] on div "重 置 查 询" at bounding box center [1425, 222] width 218 height 24
click at [1381, 215] on button "查 询" at bounding box center [1395, 222] width 49 height 24
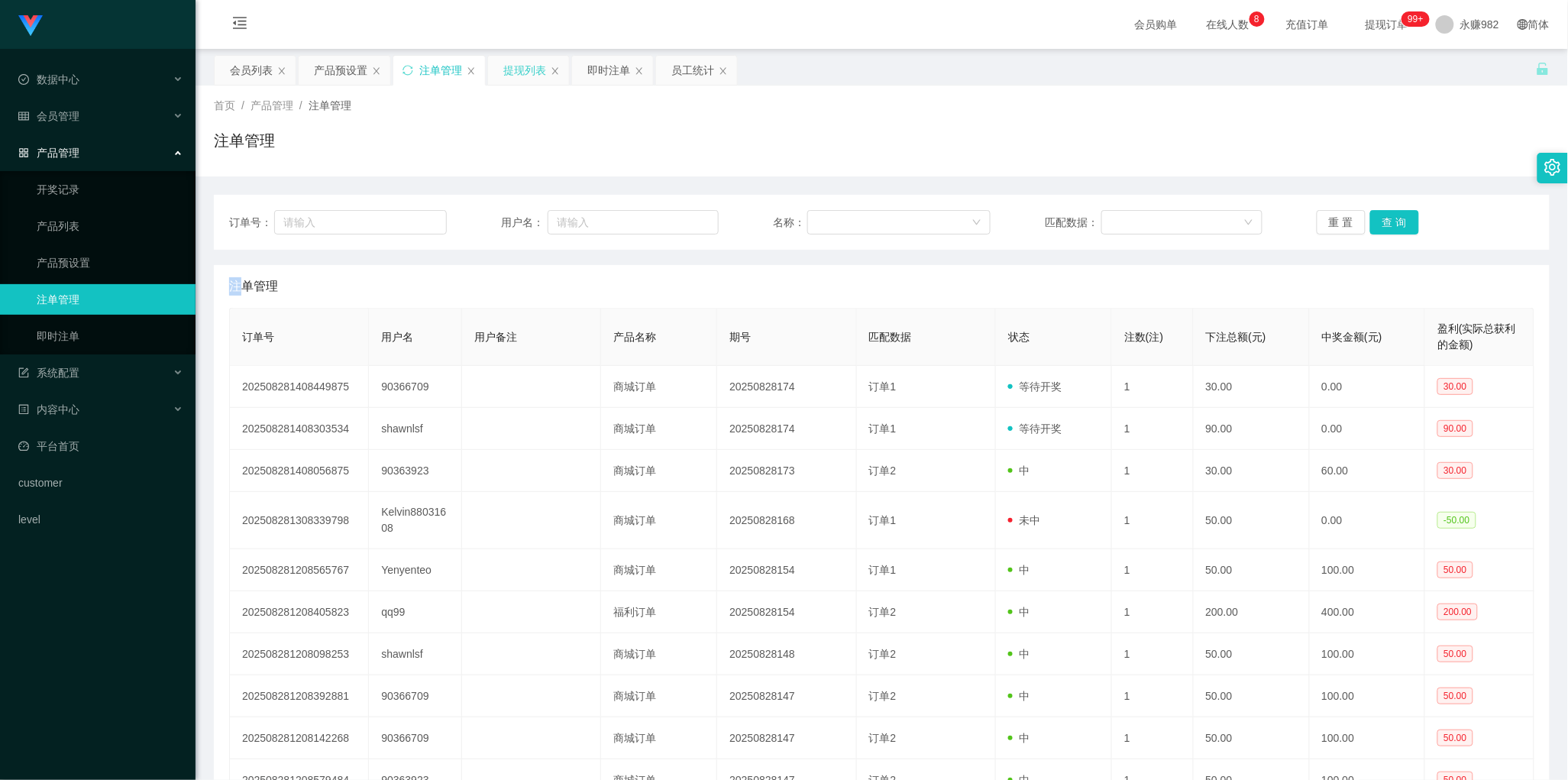
click at [524, 73] on div "提现列表" at bounding box center [524, 69] width 42 height 29
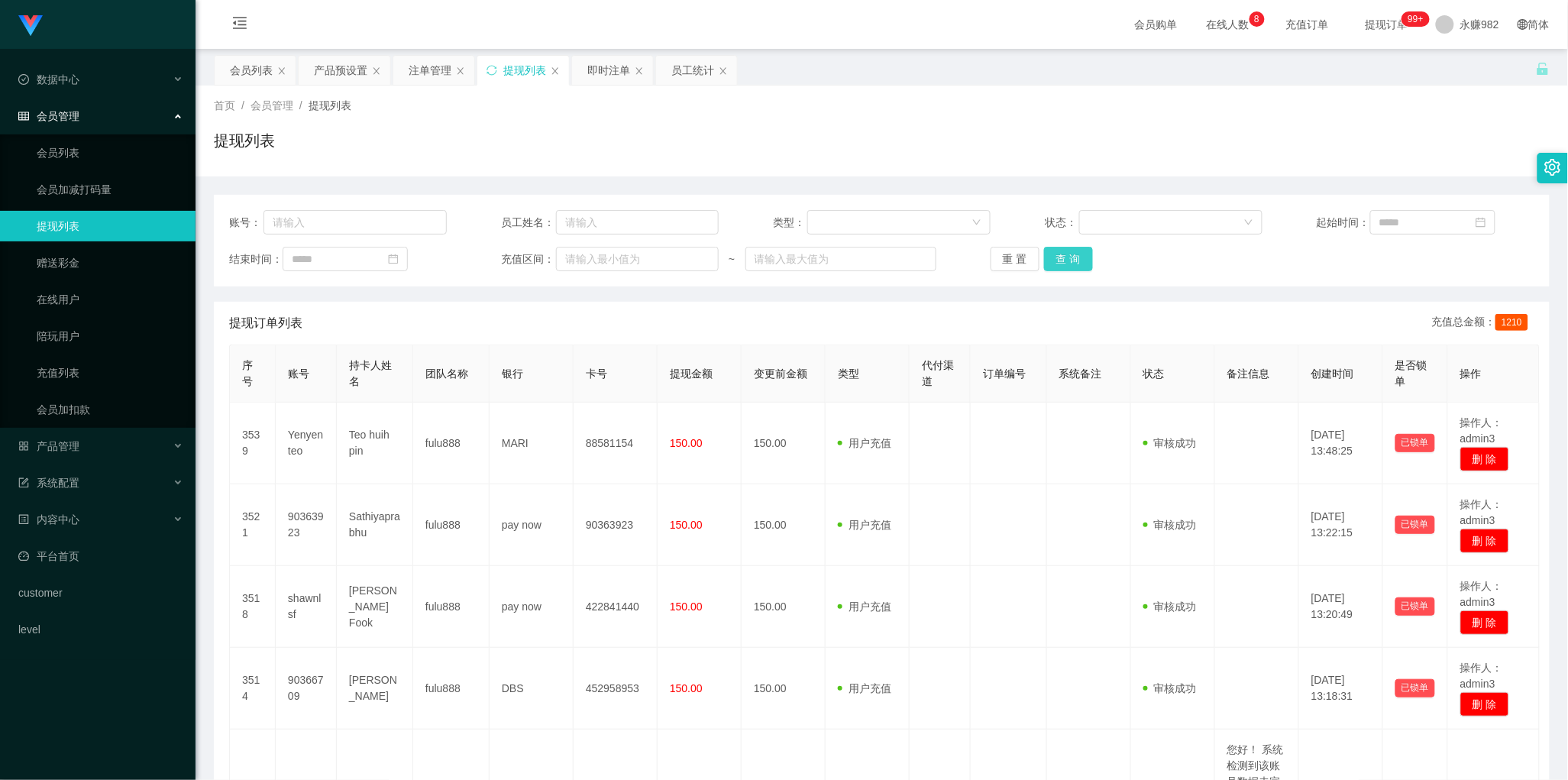
click at [1082, 265] on button "查 询" at bounding box center [1069, 259] width 49 height 24
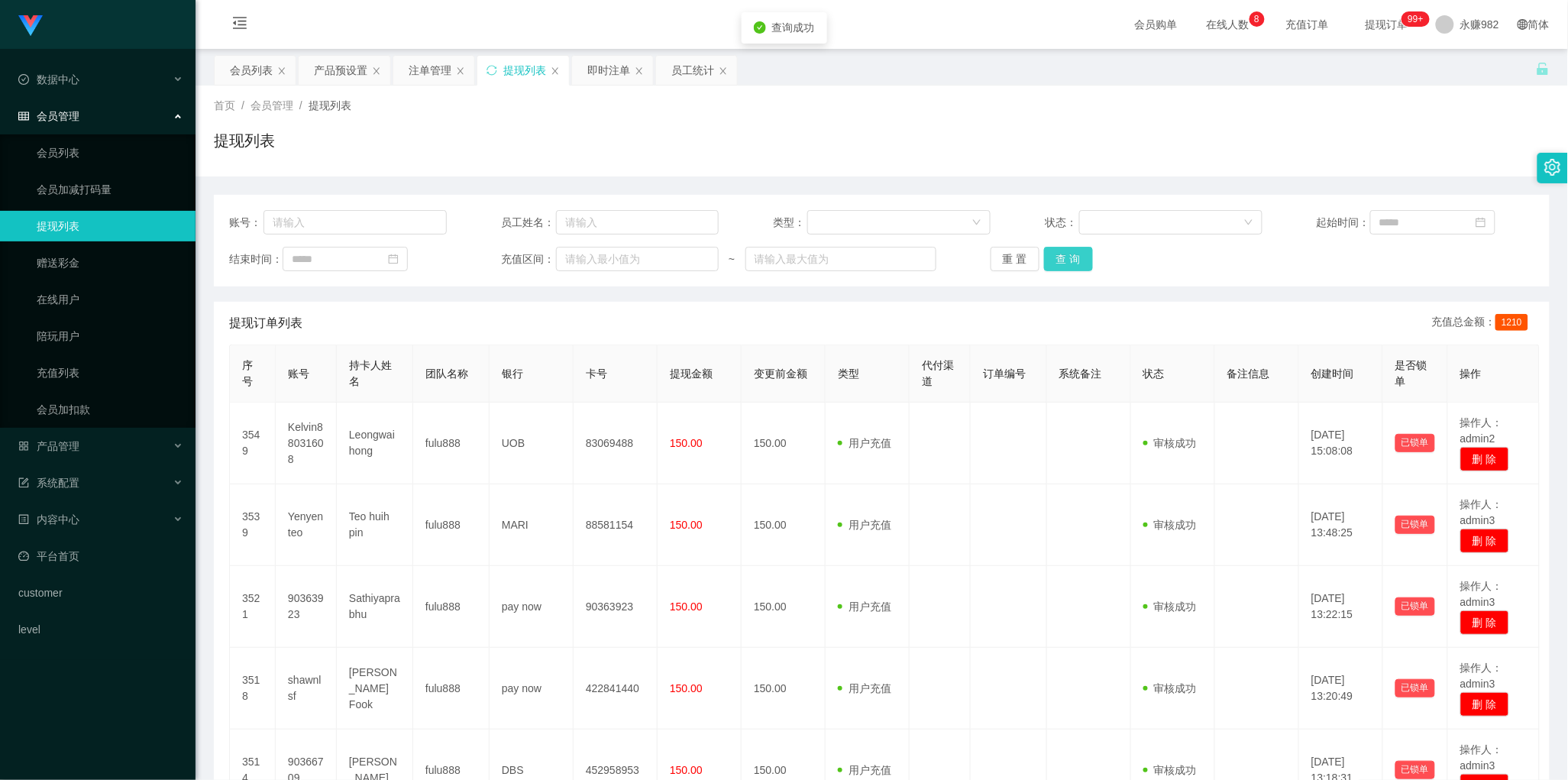
click at [1082, 265] on button "查 询" at bounding box center [1069, 259] width 49 height 24
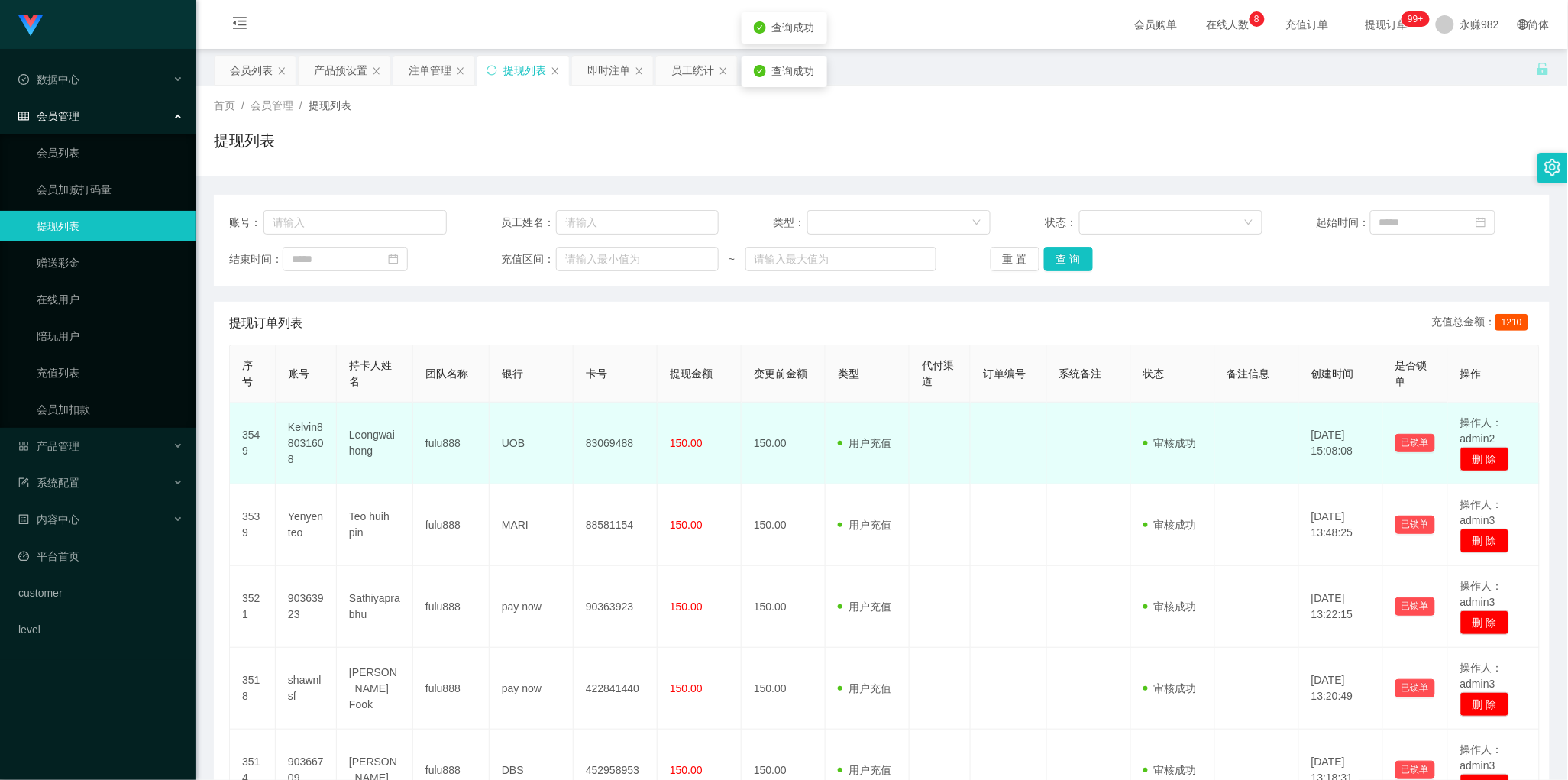
click at [370, 447] on td "Leongwaihong" at bounding box center [375, 443] width 76 height 81
click at [803, 468] on td "150.00" at bounding box center [784, 443] width 84 height 81
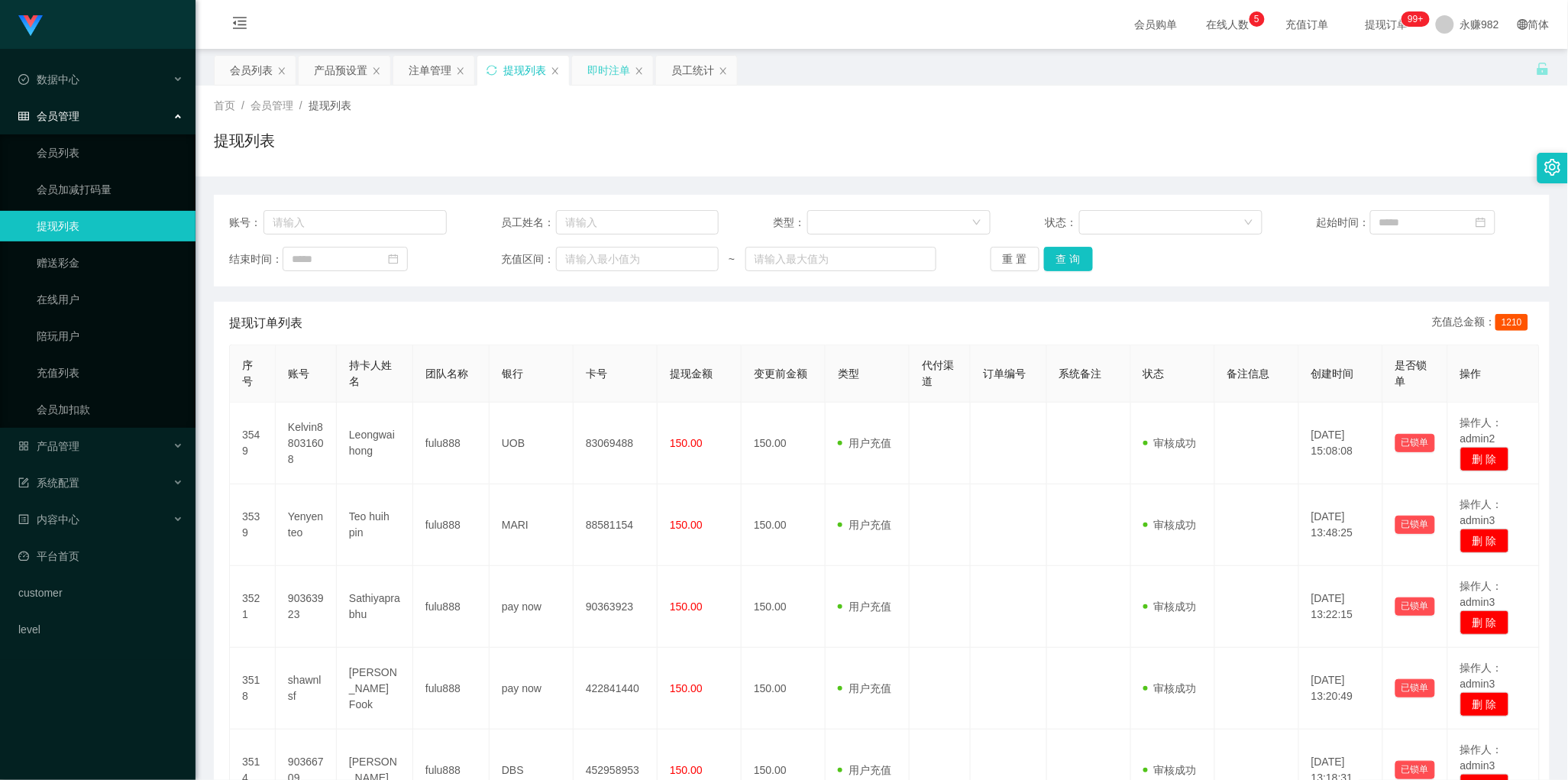
click at [595, 71] on div "即时注单" at bounding box center [608, 69] width 42 height 29
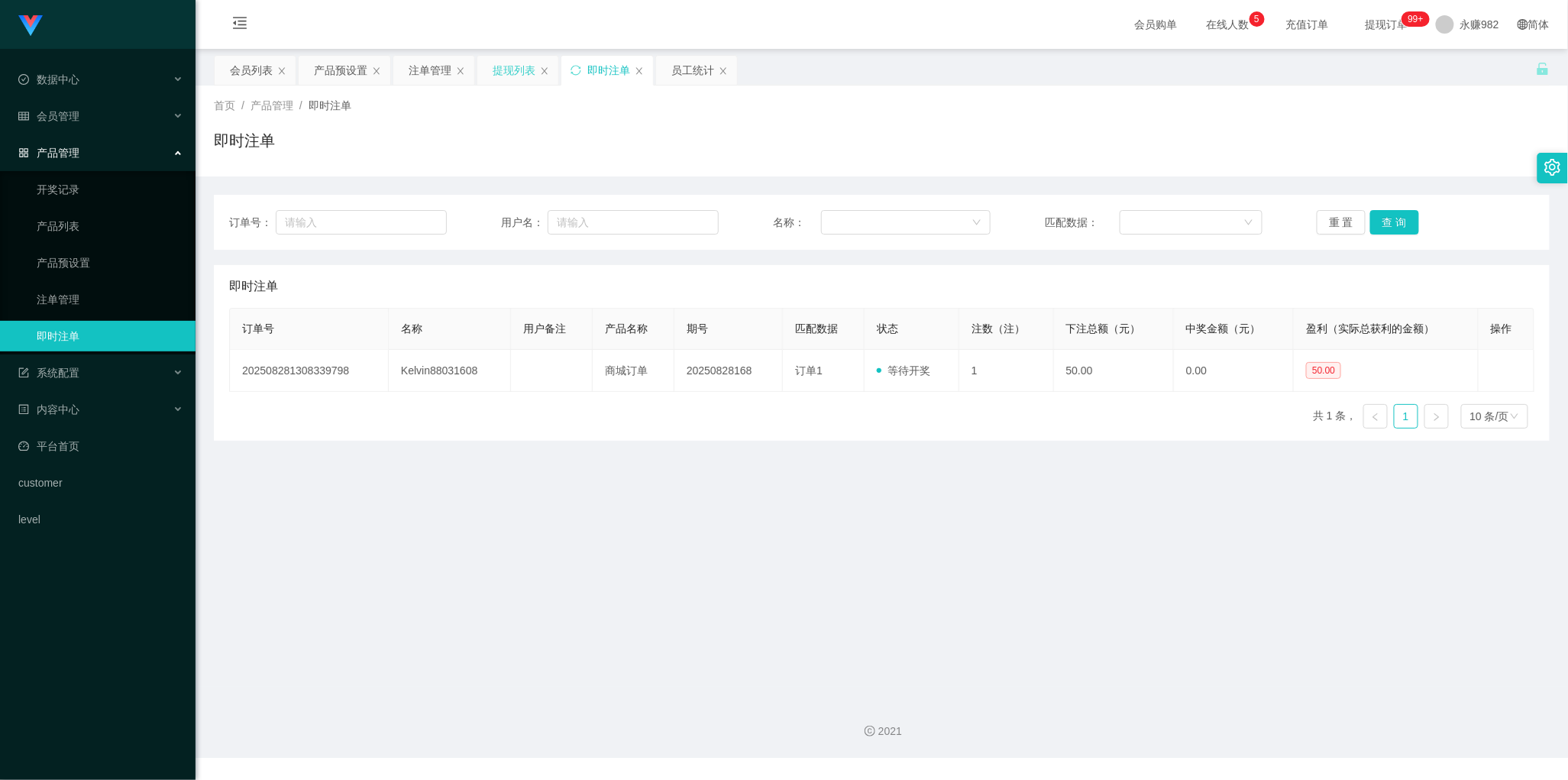
click at [493, 77] on div "提现列表" at bounding box center [513, 69] width 42 height 29
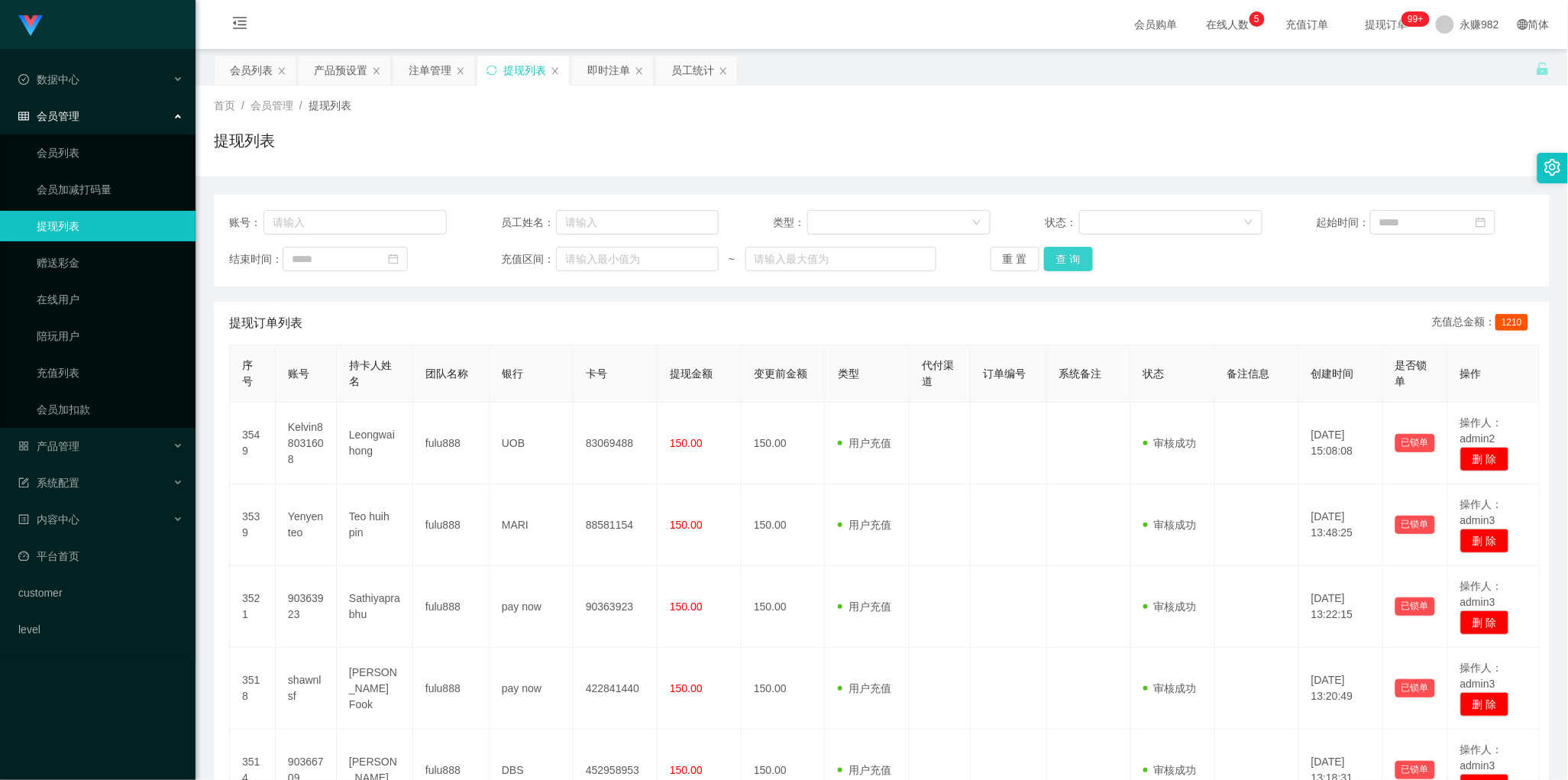
click at [1077, 258] on button "查 询" at bounding box center [1069, 259] width 49 height 24
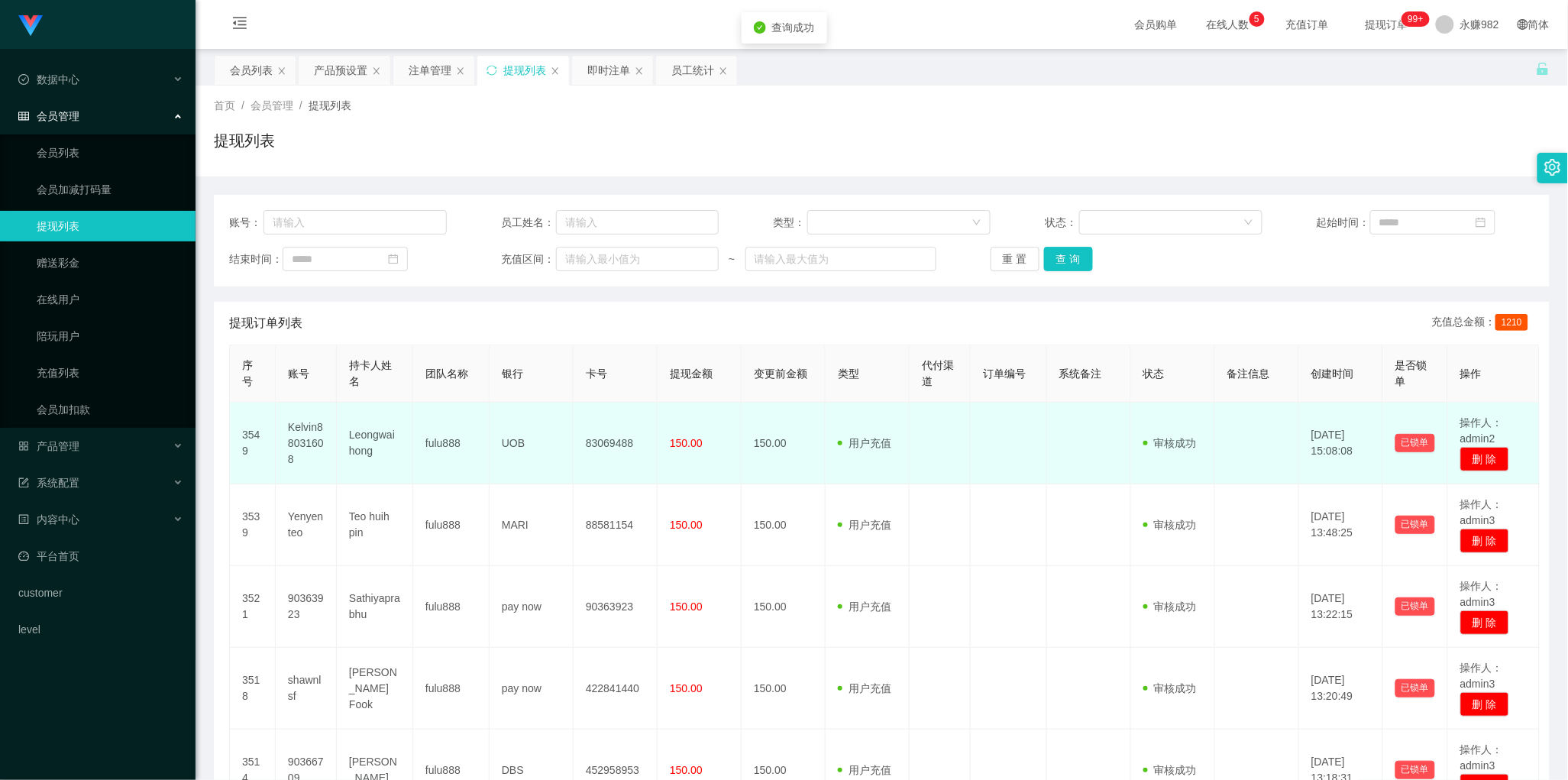
click at [296, 428] on td "Kelvin88031608" at bounding box center [306, 443] width 62 height 81
click at [295, 428] on td "Kelvin88031608" at bounding box center [306, 443] width 62 height 81
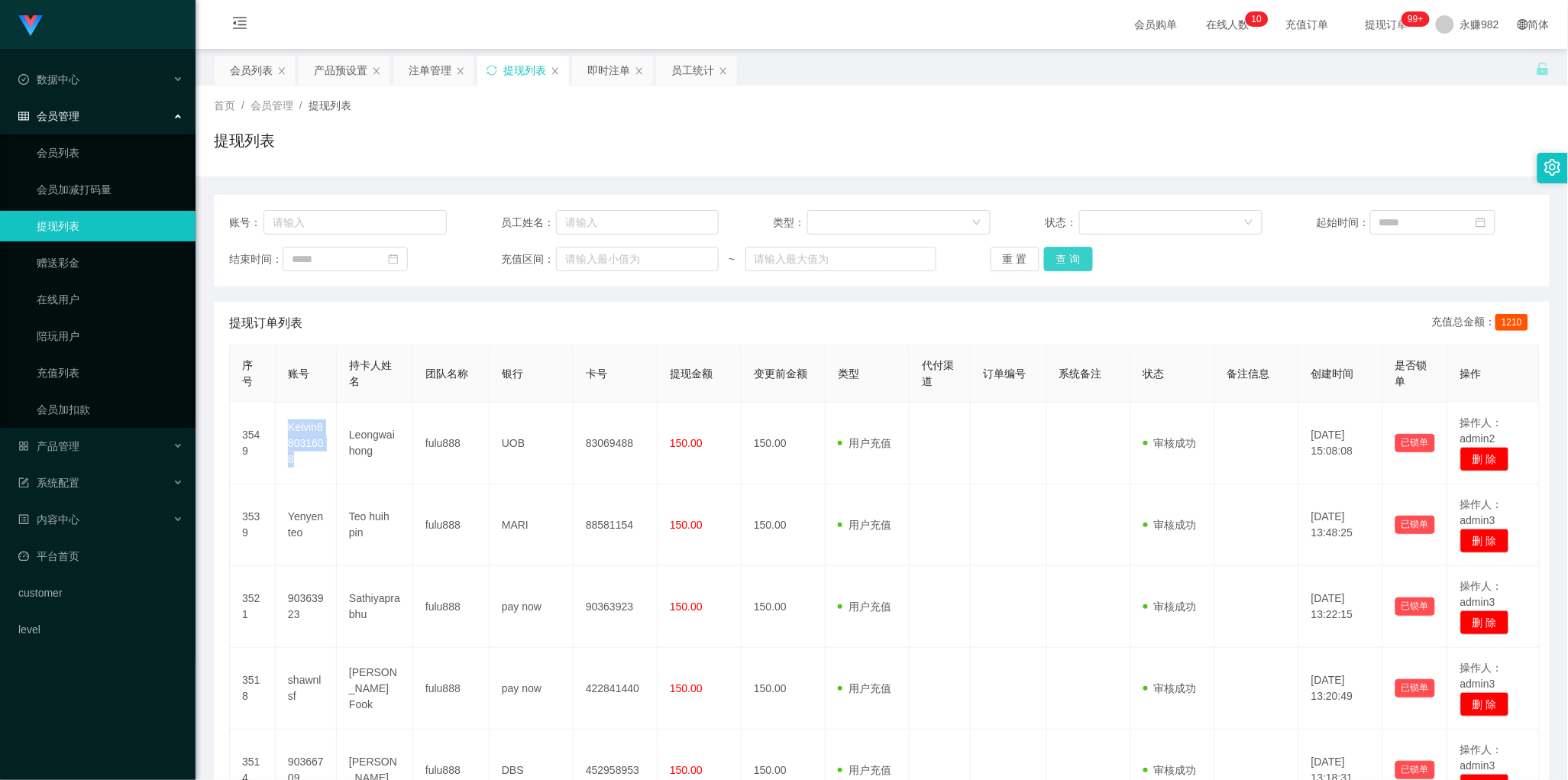
click at [1055, 266] on button "查 询" at bounding box center [1069, 259] width 49 height 24
click at [1074, 268] on button "查 询" at bounding box center [1069, 259] width 49 height 24
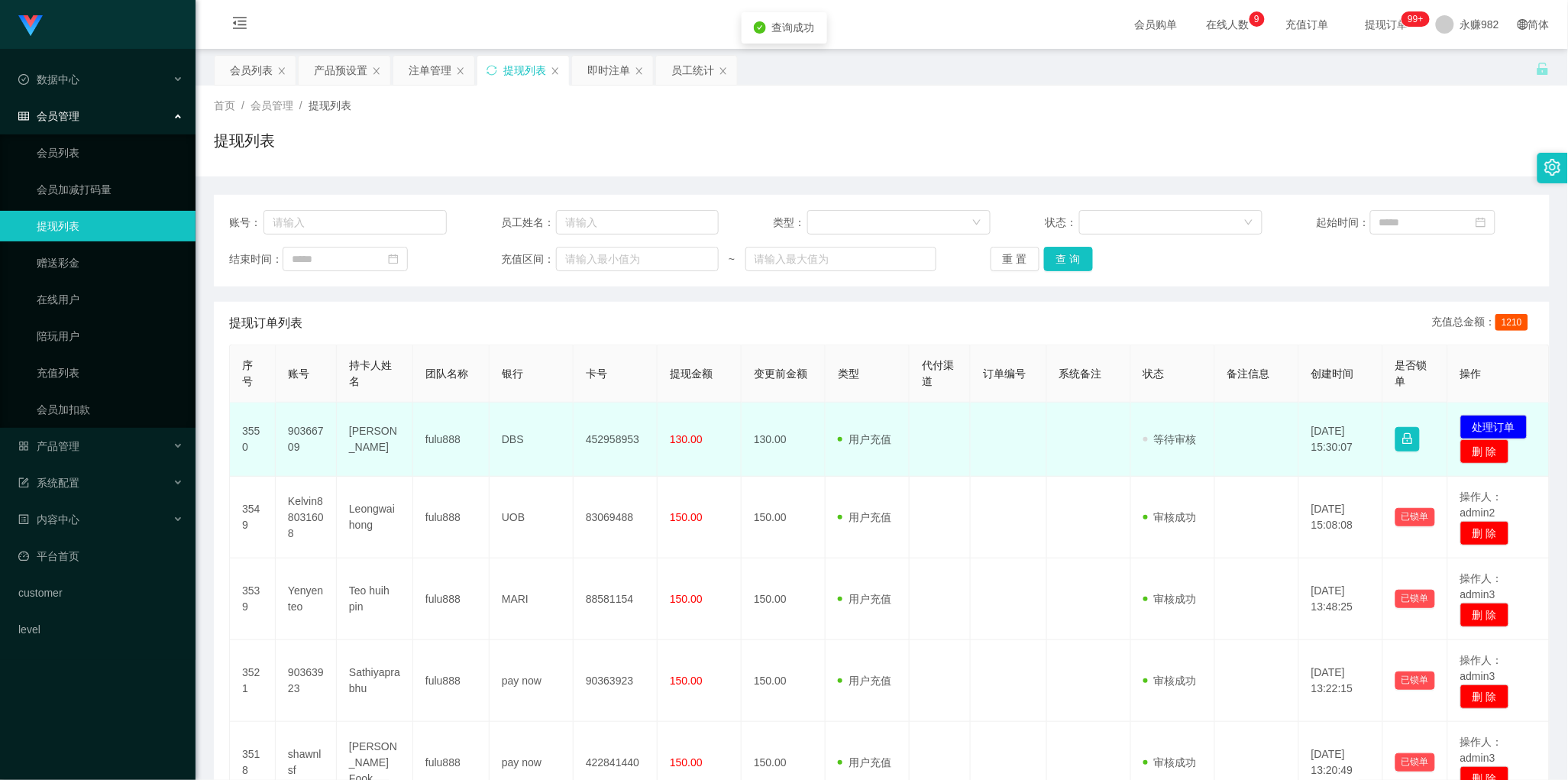
click at [302, 438] on td "90366709" at bounding box center [306, 439] width 62 height 74
click at [372, 448] on td "[PERSON_NAME]" at bounding box center [375, 439] width 76 height 74
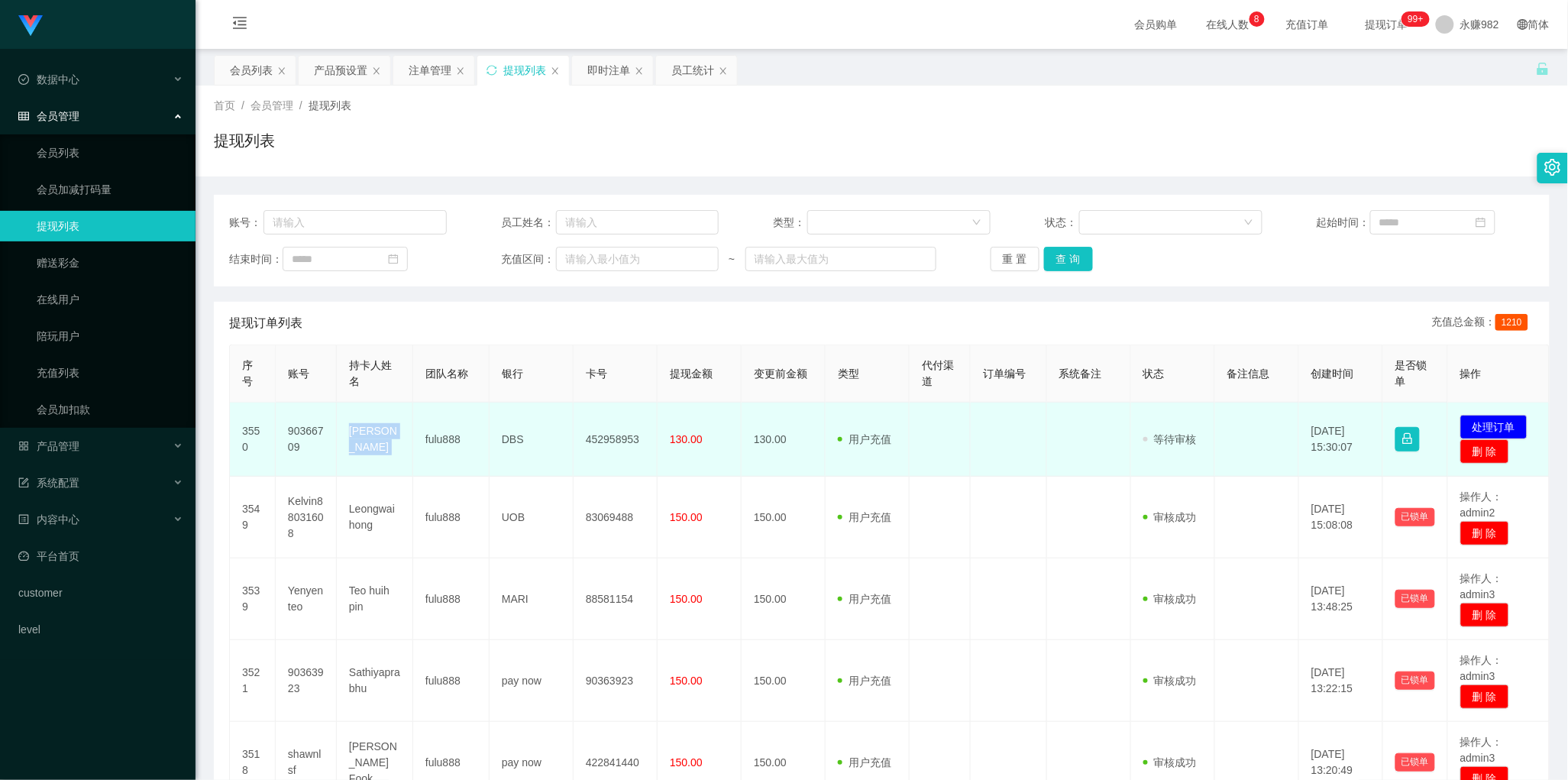
click at [372, 448] on td "[PERSON_NAME]" at bounding box center [375, 439] width 76 height 74
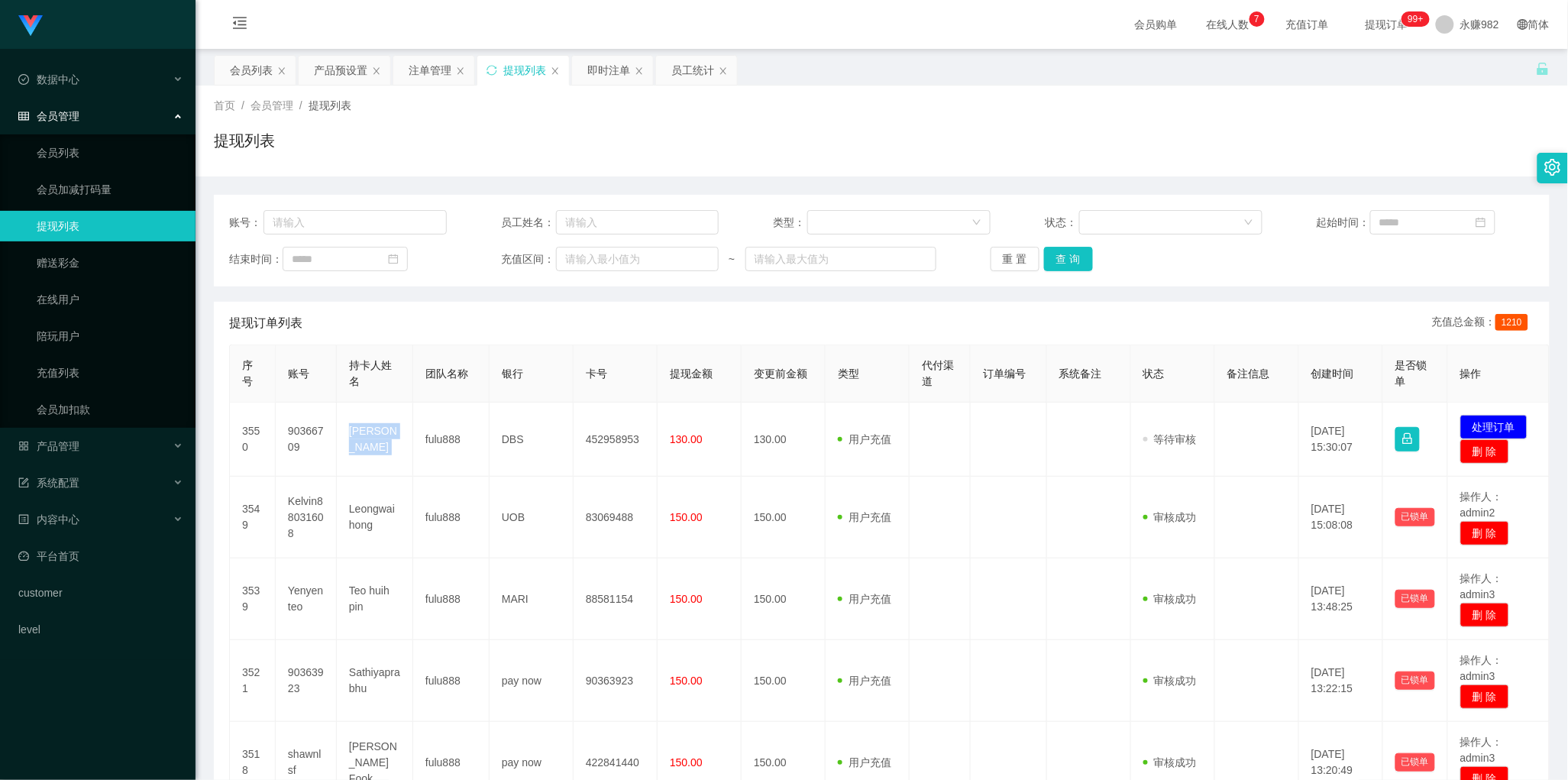
drag, startPoint x: 669, startPoint y: 327, endPoint x: 777, endPoint y: 328, distance: 108.0
click at [669, 327] on div "提现订单列表 充值总金额： 1210" at bounding box center [882, 322] width 1305 height 42
click at [1058, 258] on button "查 询" at bounding box center [1069, 259] width 49 height 24
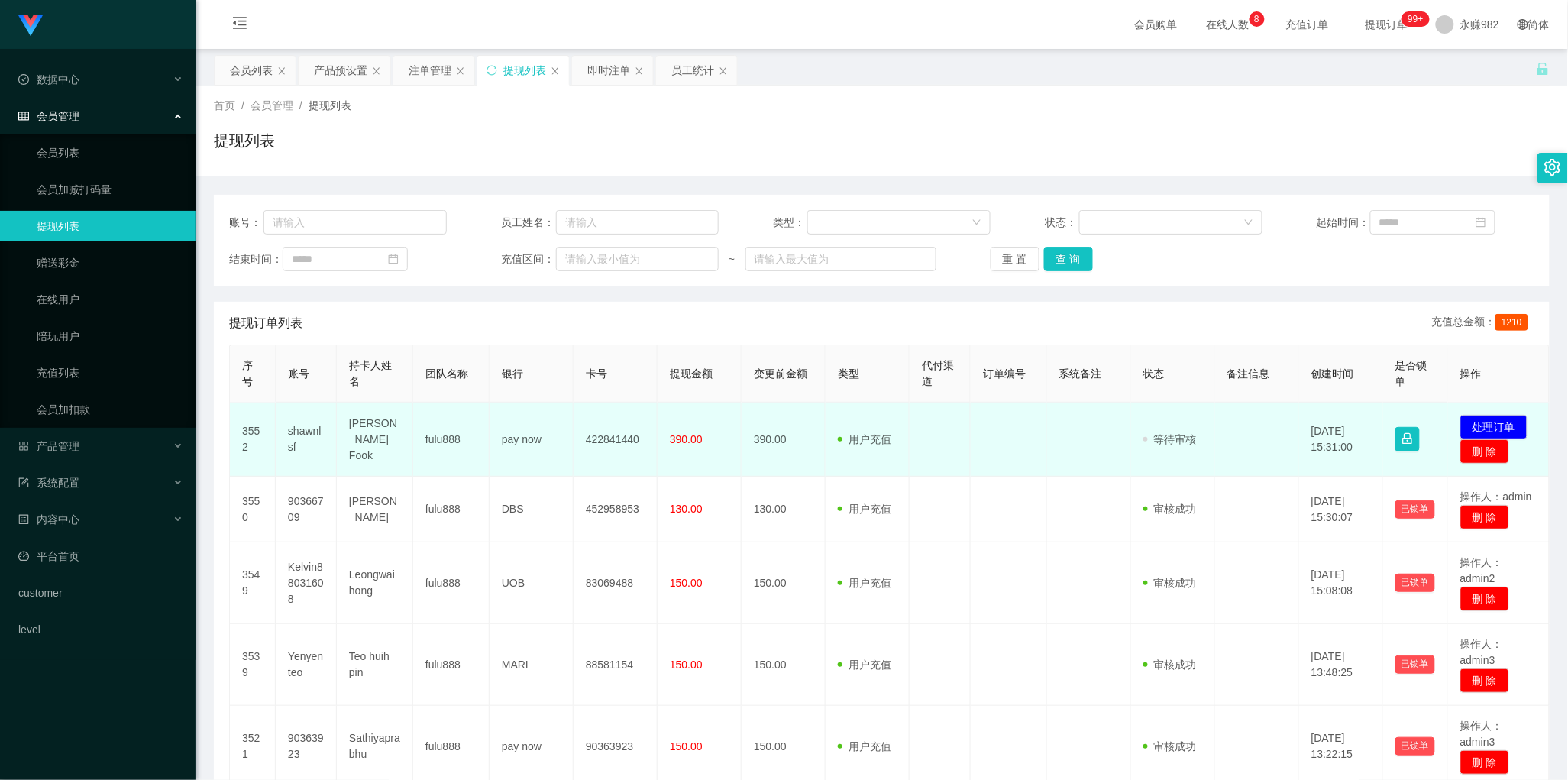
click at [627, 437] on td "422841440" at bounding box center [615, 439] width 84 height 74
click at [380, 440] on td "[PERSON_NAME] Fook" at bounding box center [375, 439] width 76 height 74
click at [372, 432] on td "[PERSON_NAME] Fook" at bounding box center [375, 439] width 76 height 74
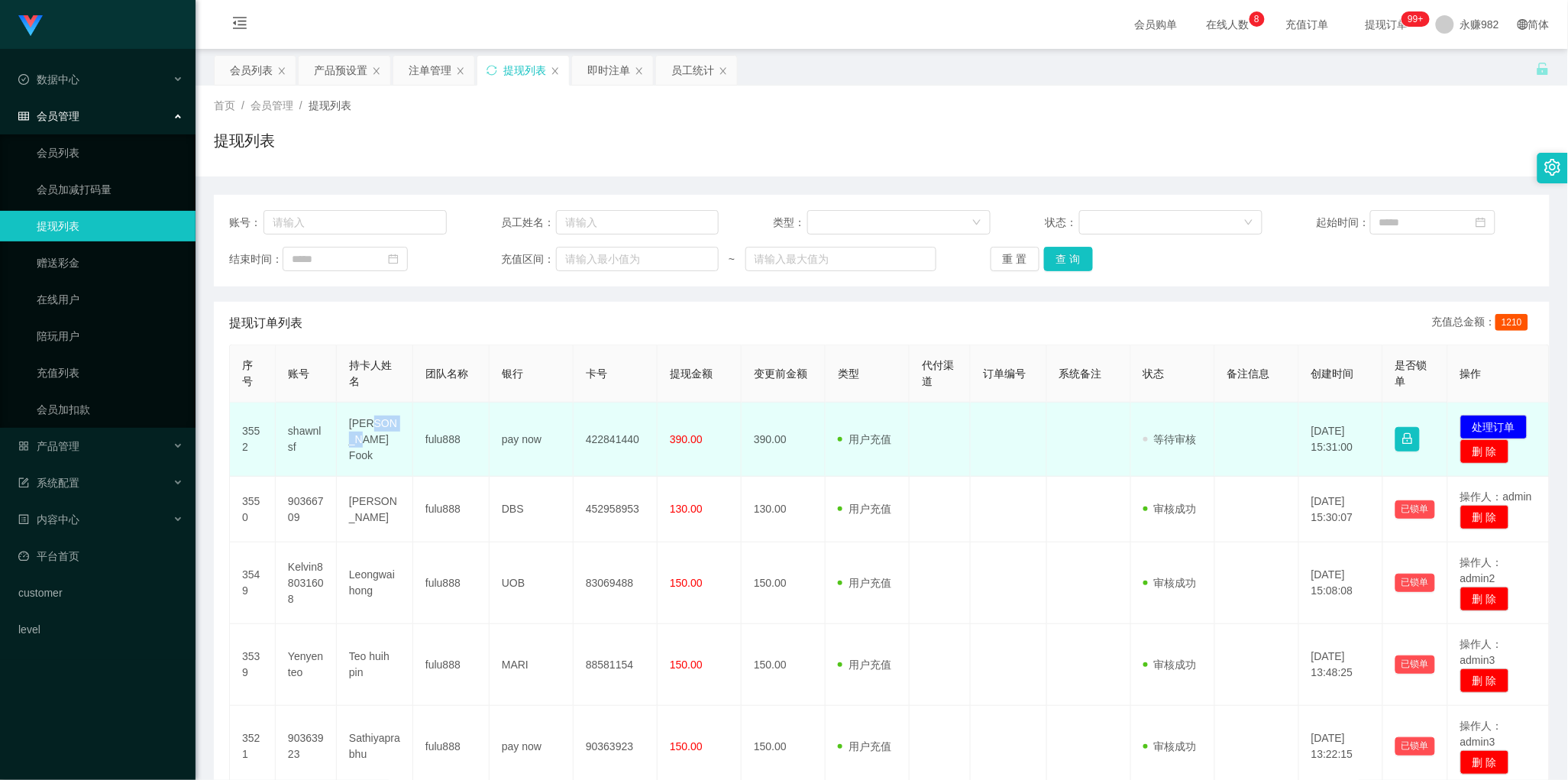
click at [372, 432] on td "[PERSON_NAME] Fook" at bounding box center [375, 439] width 76 height 74
click at [377, 439] on td "[PERSON_NAME] Fook" at bounding box center [375, 439] width 76 height 74
click at [296, 430] on td "shawnlsf" at bounding box center [306, 439] width 62 height 74
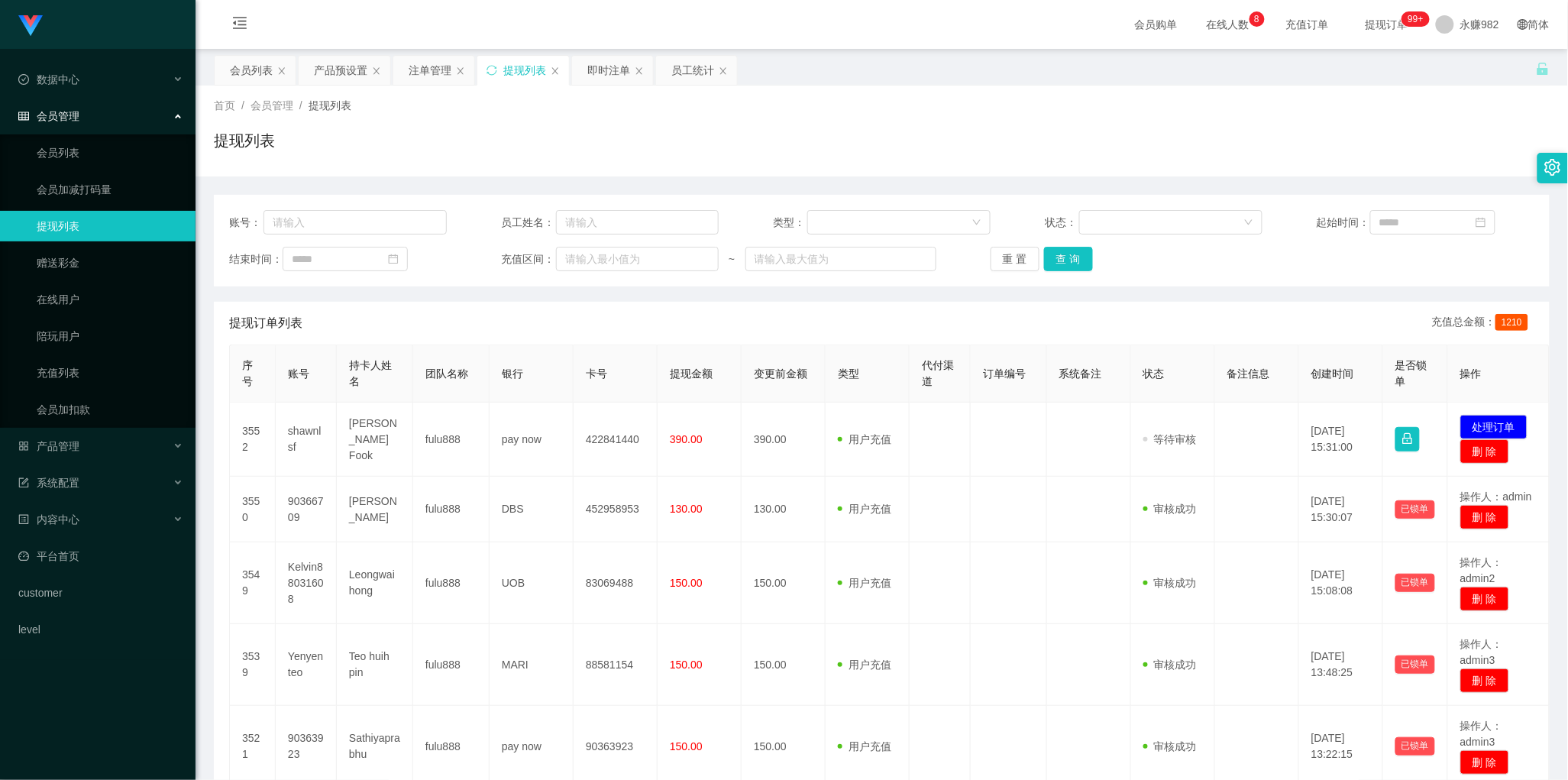
click at [468, 398] on th "团队名称" at bounding box center [452, 374] width 76 height 57
click at [1068, 250] on button "查 询" at bounding box center [1069, 259] width 49 height 24
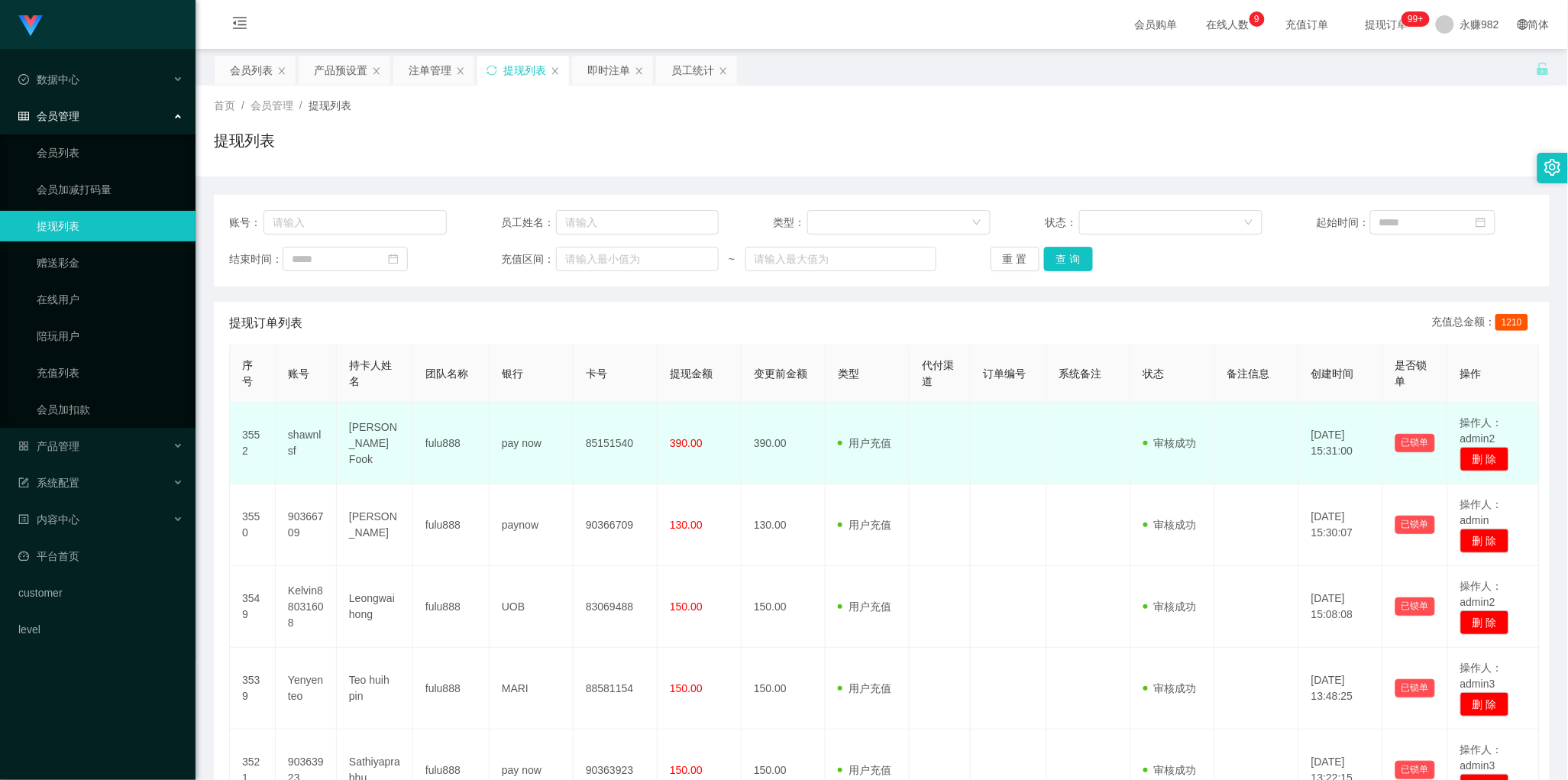
click at [498, 458] on td "pay now" at bounding box center [531, 443] width 84 height 81
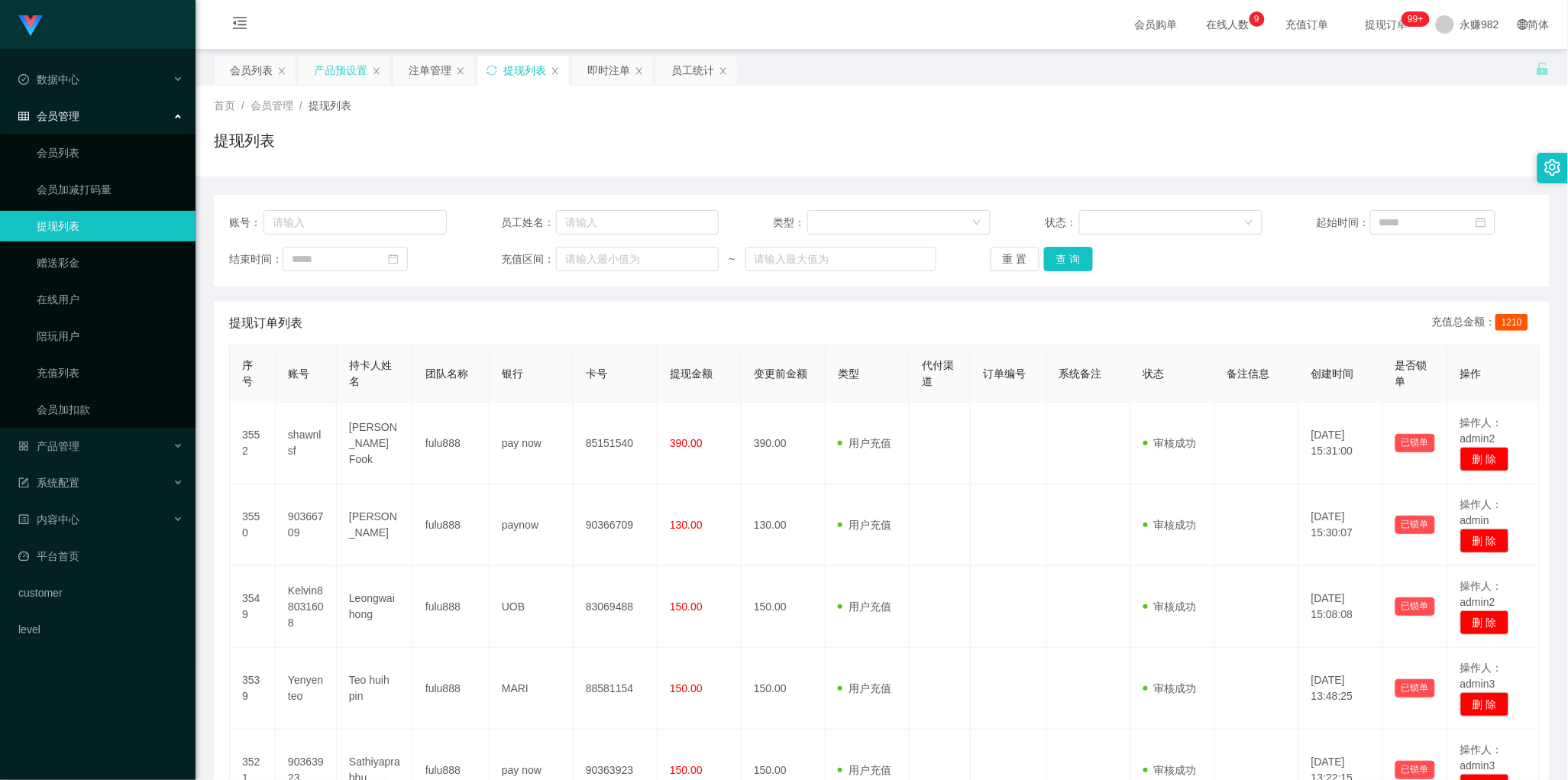
click at [355, 70] on div "产品预设置" at bounding box center [341, 69] width 54 height 29
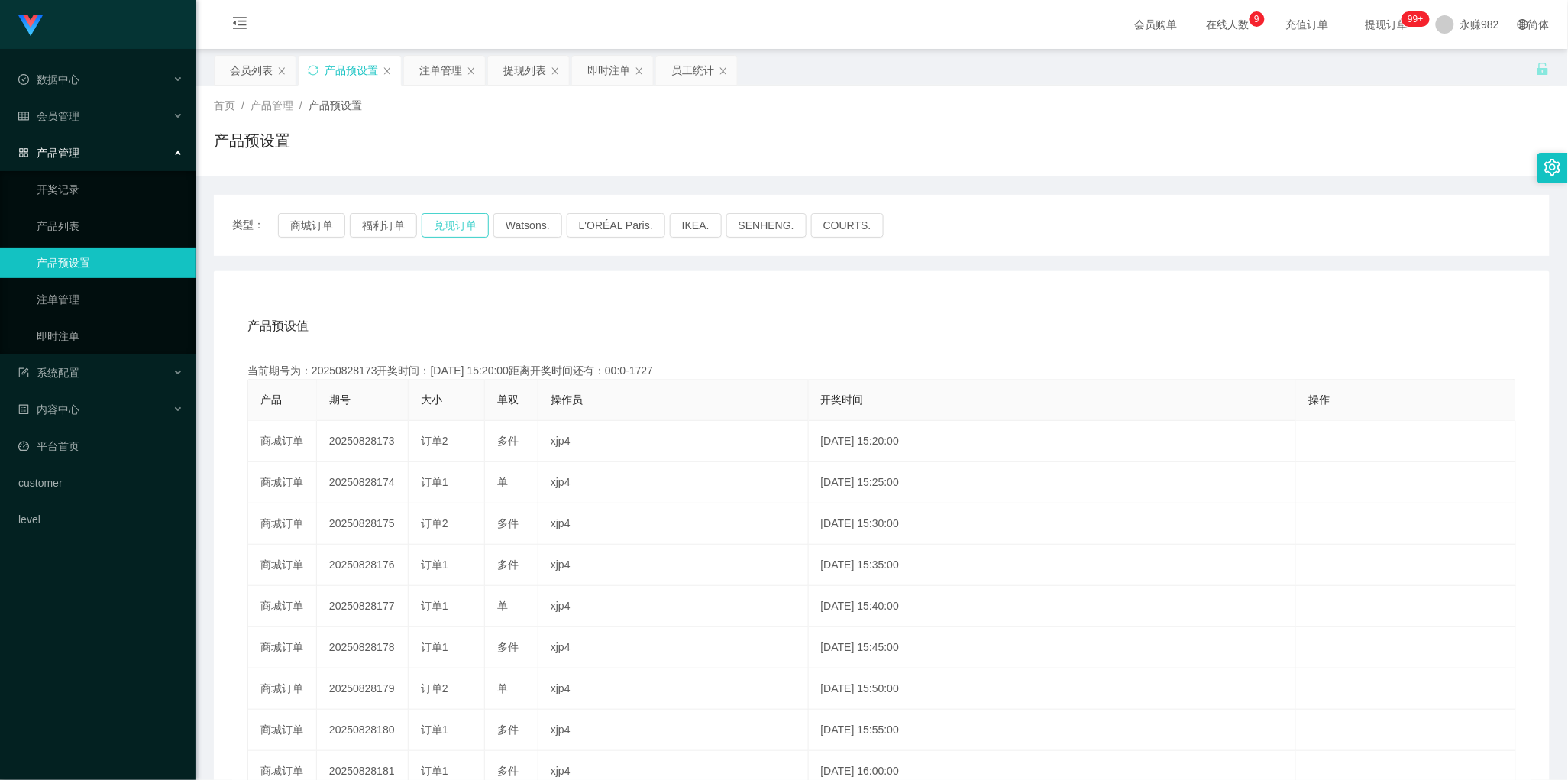
click at [441, 235] on button "兑现订单" at bounding box center [456, 225] width 68 height 24
click at [452, 228] on button "兑现订单" at bounding box center [456, 225] width 68 height 24
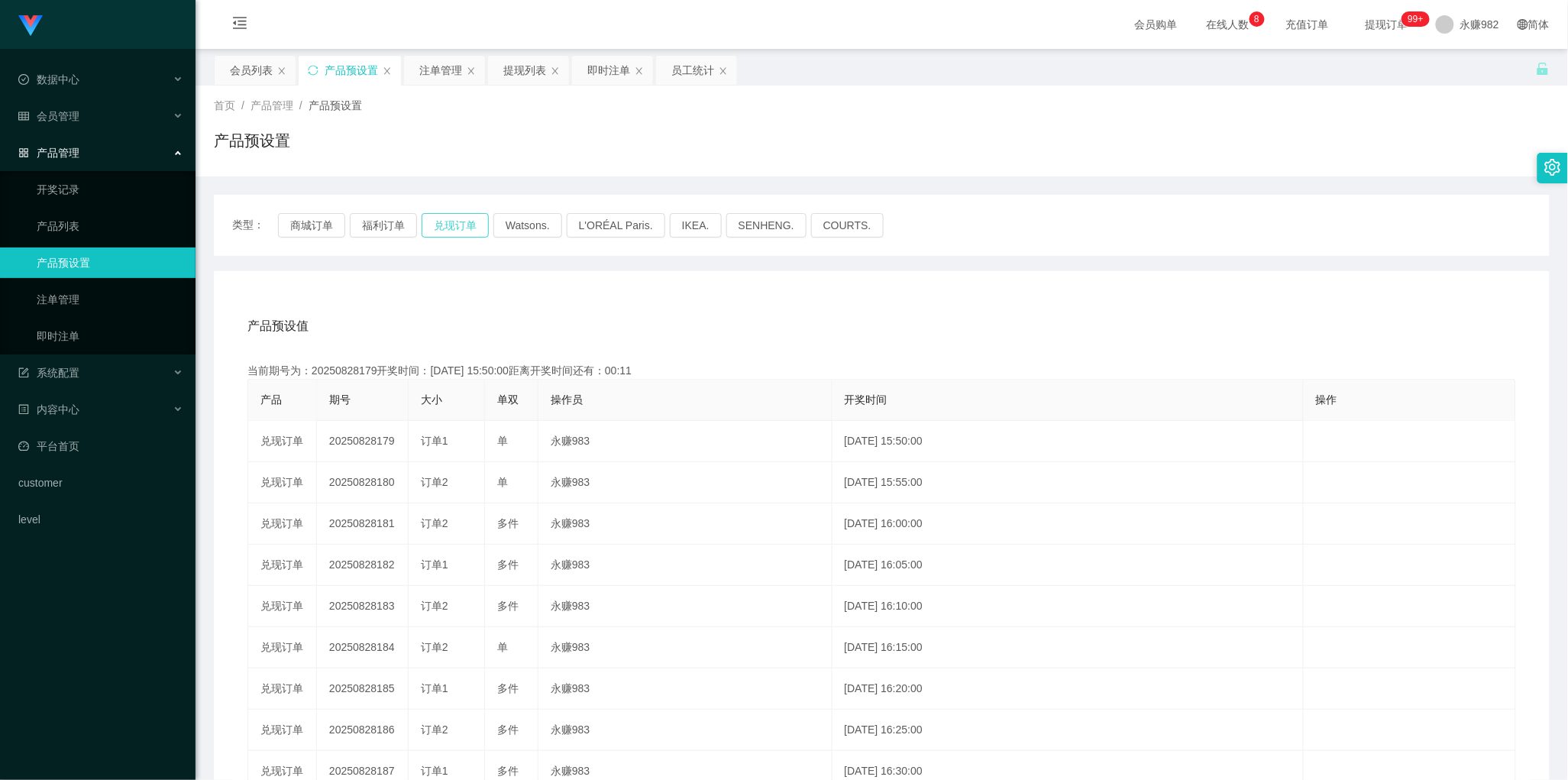
click at [462, 227] on button "兑现订单" at bounding box center [456, 225] width 68 height 24
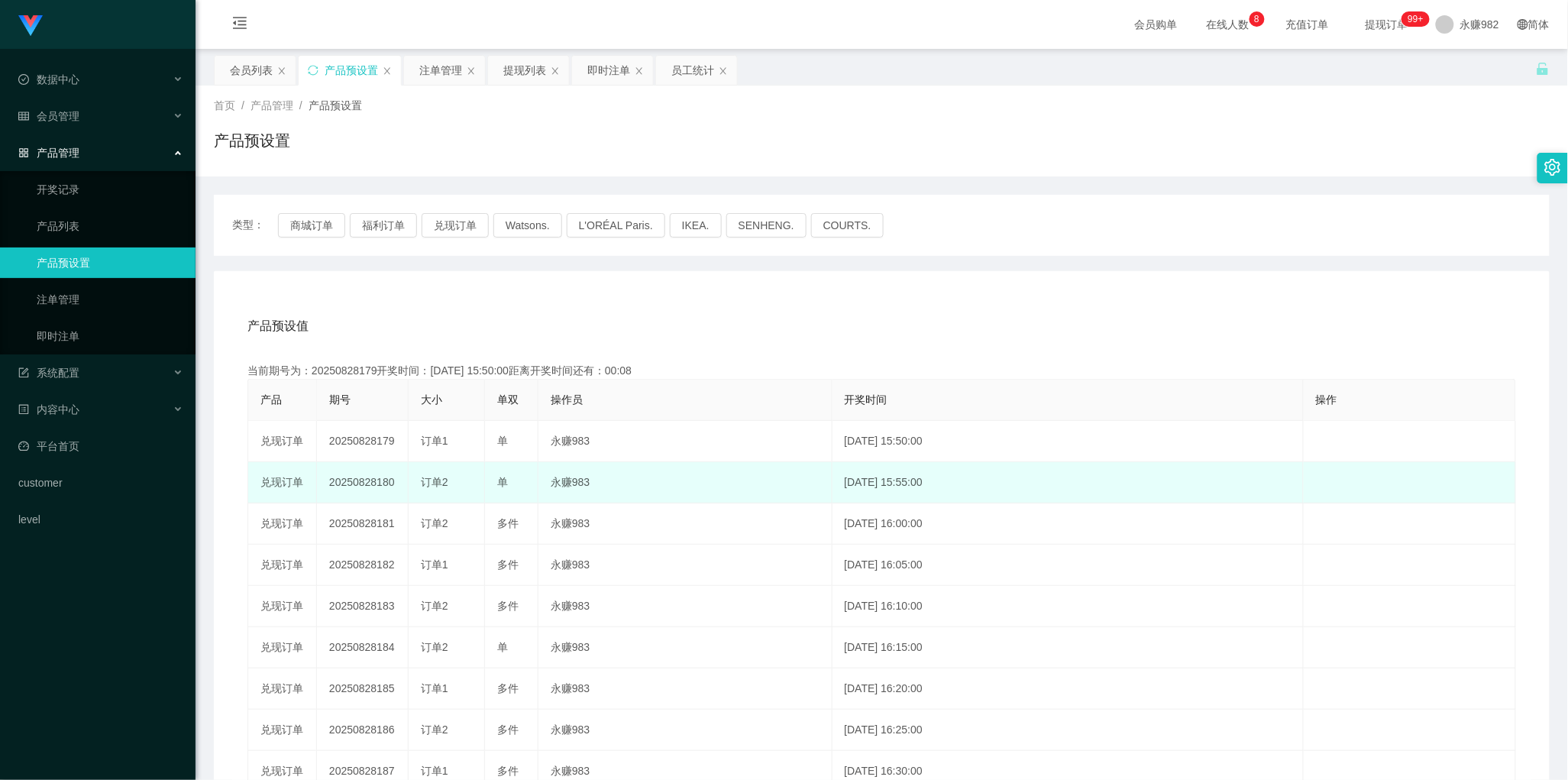
drag, startPoint x: 441, startPoint y: 481, endPoint x: 453, endPoint y: 485, distance: 12.6
click at [453, 485] on div "订单2" at bounding box center [446, 482] width 51 height 16
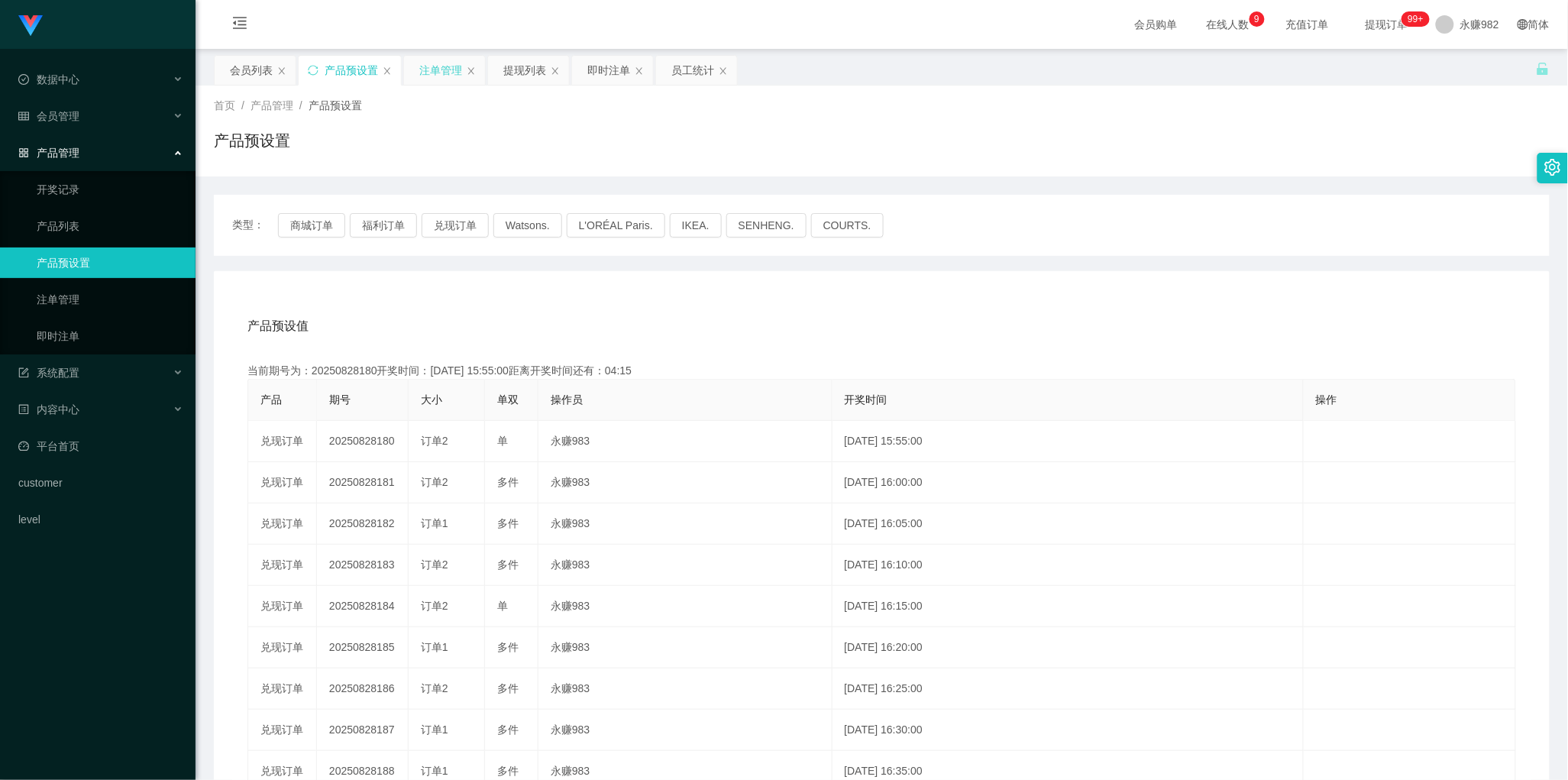
drag, startPoint x: 445, startPoint y: 71, endPoint x: 497, endPoint y: 101, distance: 60.0
click at [446, 71] on div "注单管理" at bounding box center [440, 69] width 42 height 29
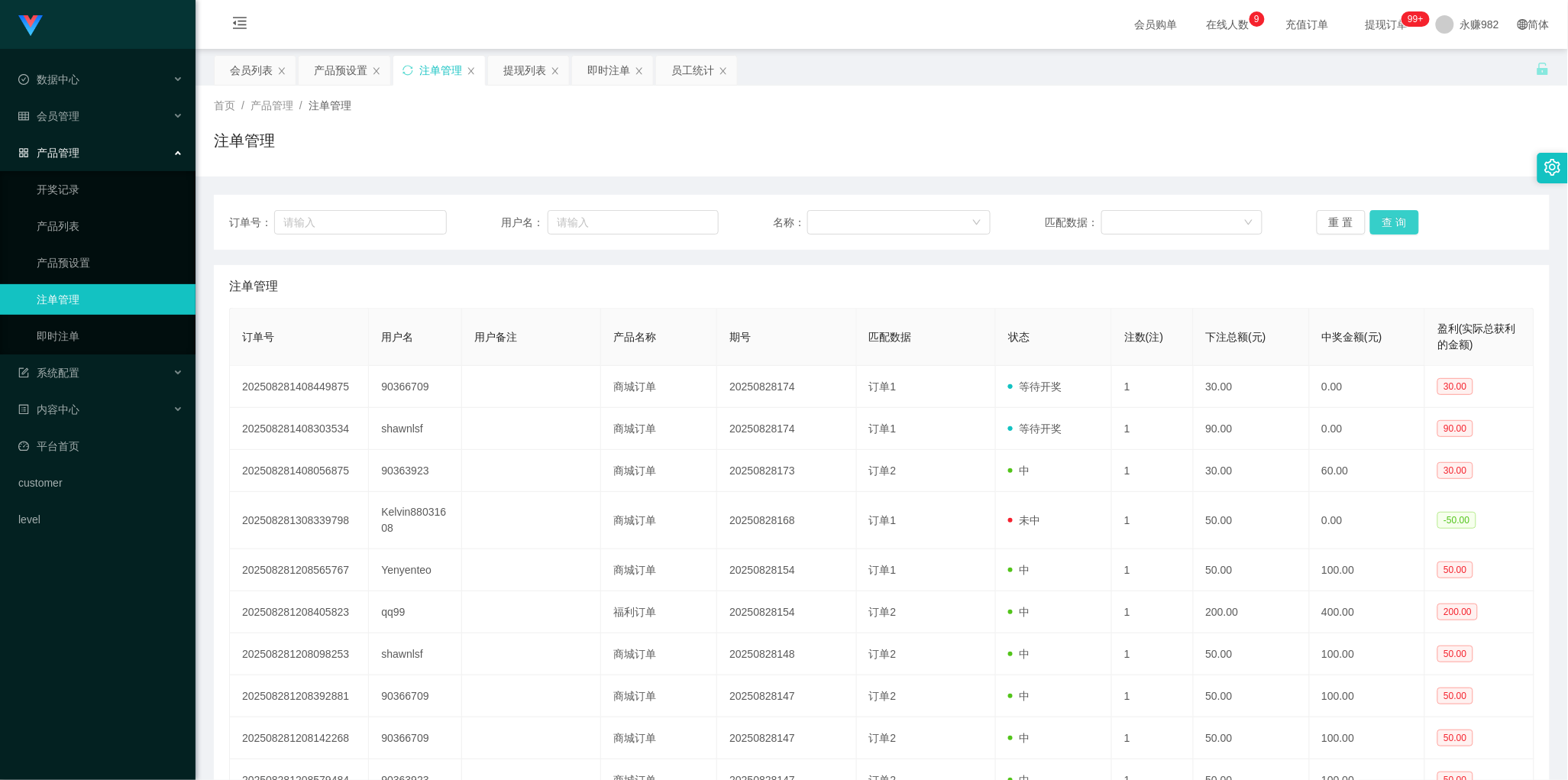
click at [1376, 215] on button "查 询" at bounding box center [1395, 222] width 49 height 24
click at [1379, 215] on button "查 询" at bounding box center [1395, 222] width 49 height 24
click at [1380, 215] on button "查 询" at bounding box center [1395, 222] width 49 height 24
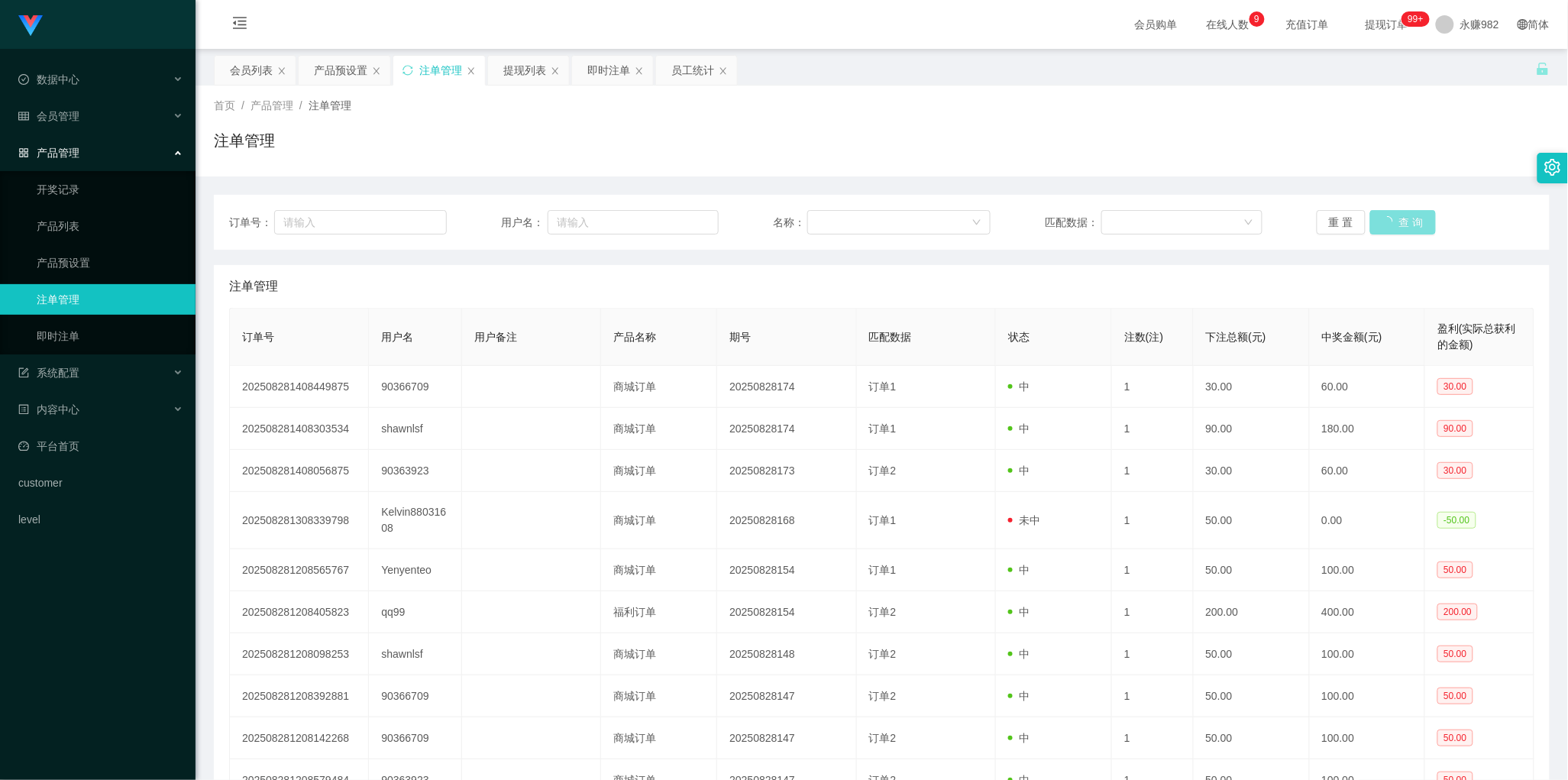
click at [1380, 215] on button "查 询" at bounding box center [1403, 222] width 66 height 24
click at [1392, 223] on button "查 询" at bounding box center [1395, 222] width 49 height 24
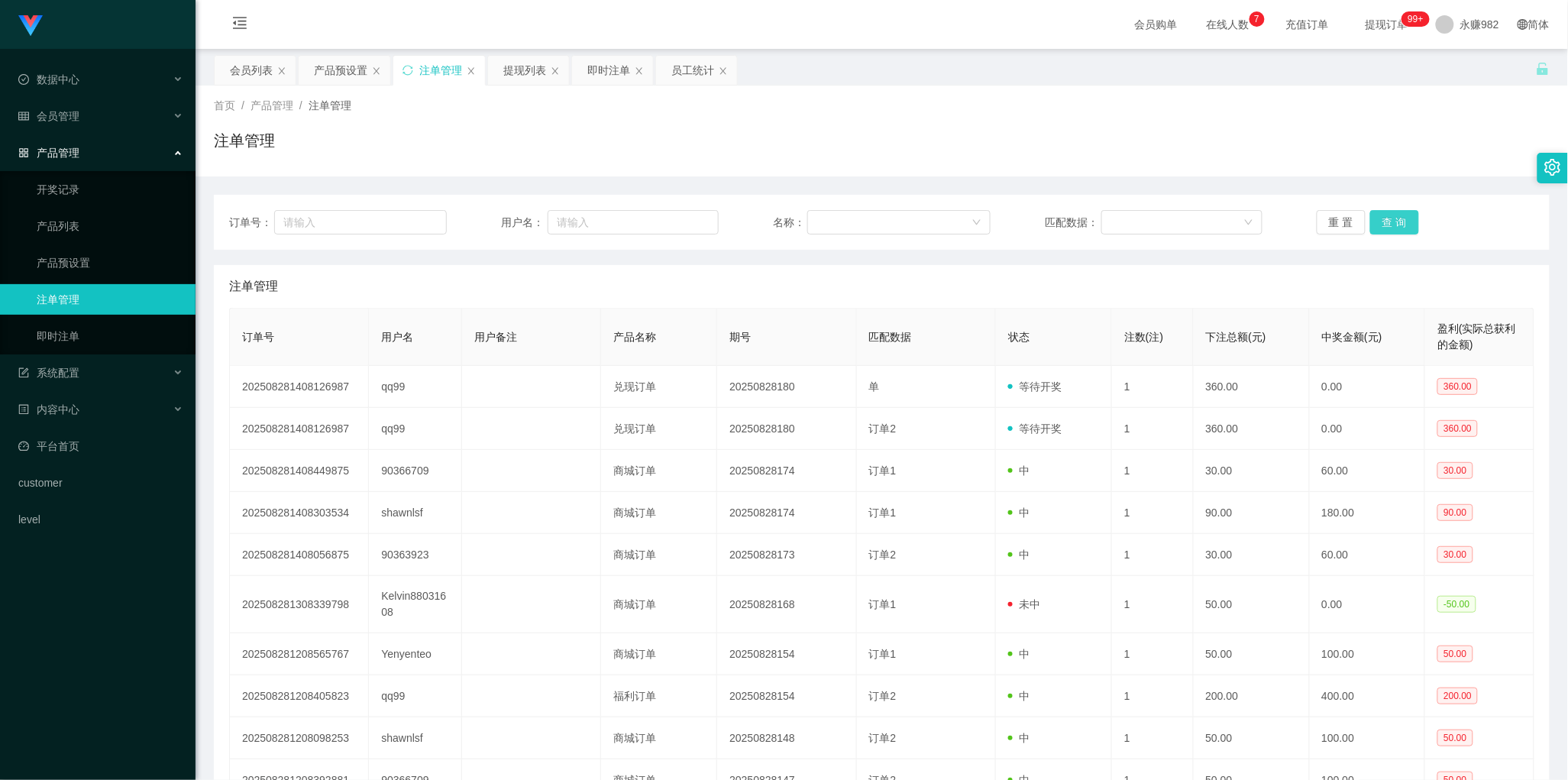
click at [1392, 223] on button "查 询" at bounding box center [1395, 222] width 49 height 24
click at [1403, 226] on button "查 询" at bounding box center [1395, 222] width 49 height 24
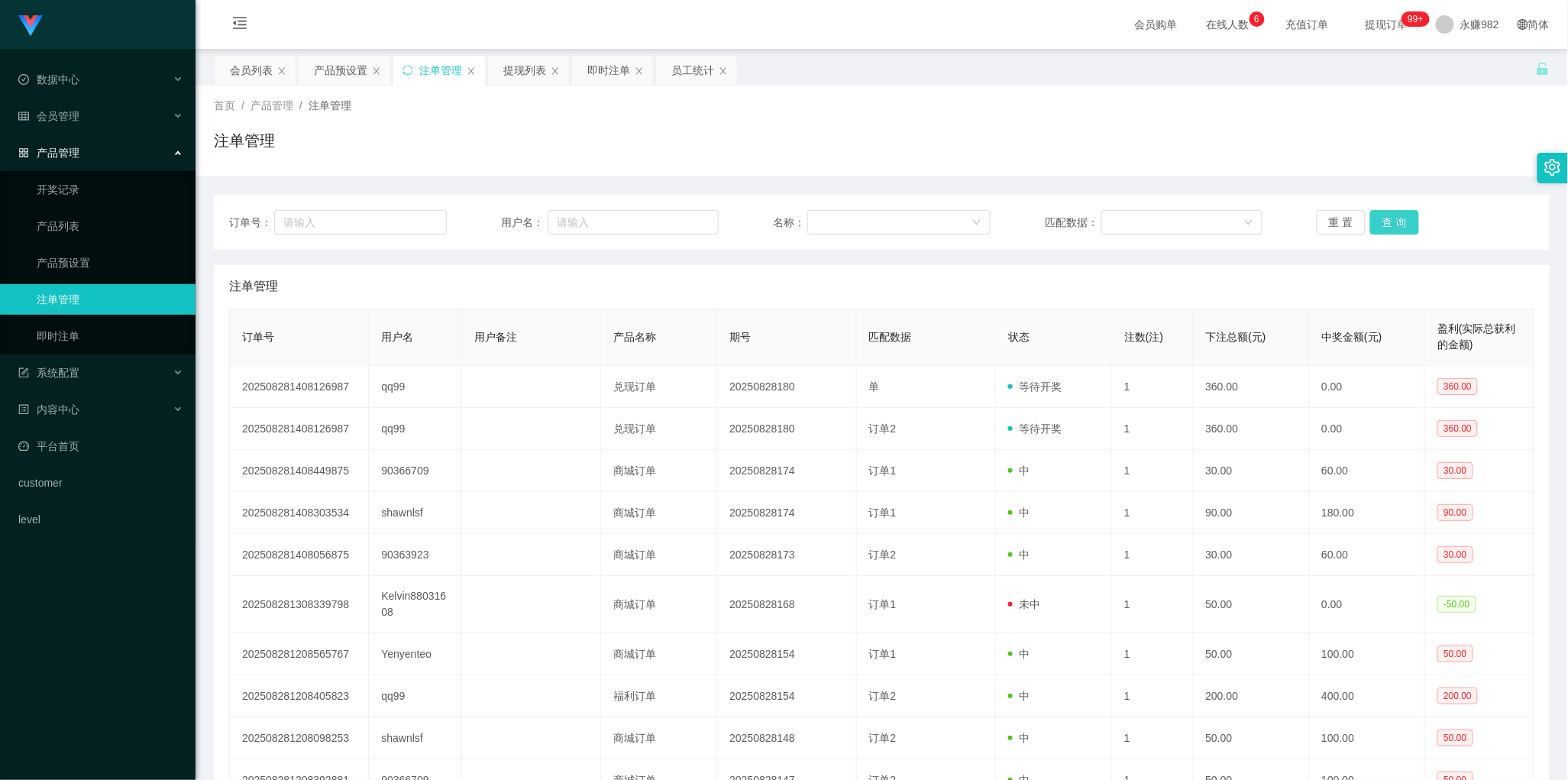
click at [1403, 226] on button "查 询" at bounding box center [1395, 222] width 49 height 24
click at [323, 68] on div "产品预设置" at bounding box center [341, 69] width 54 height 29
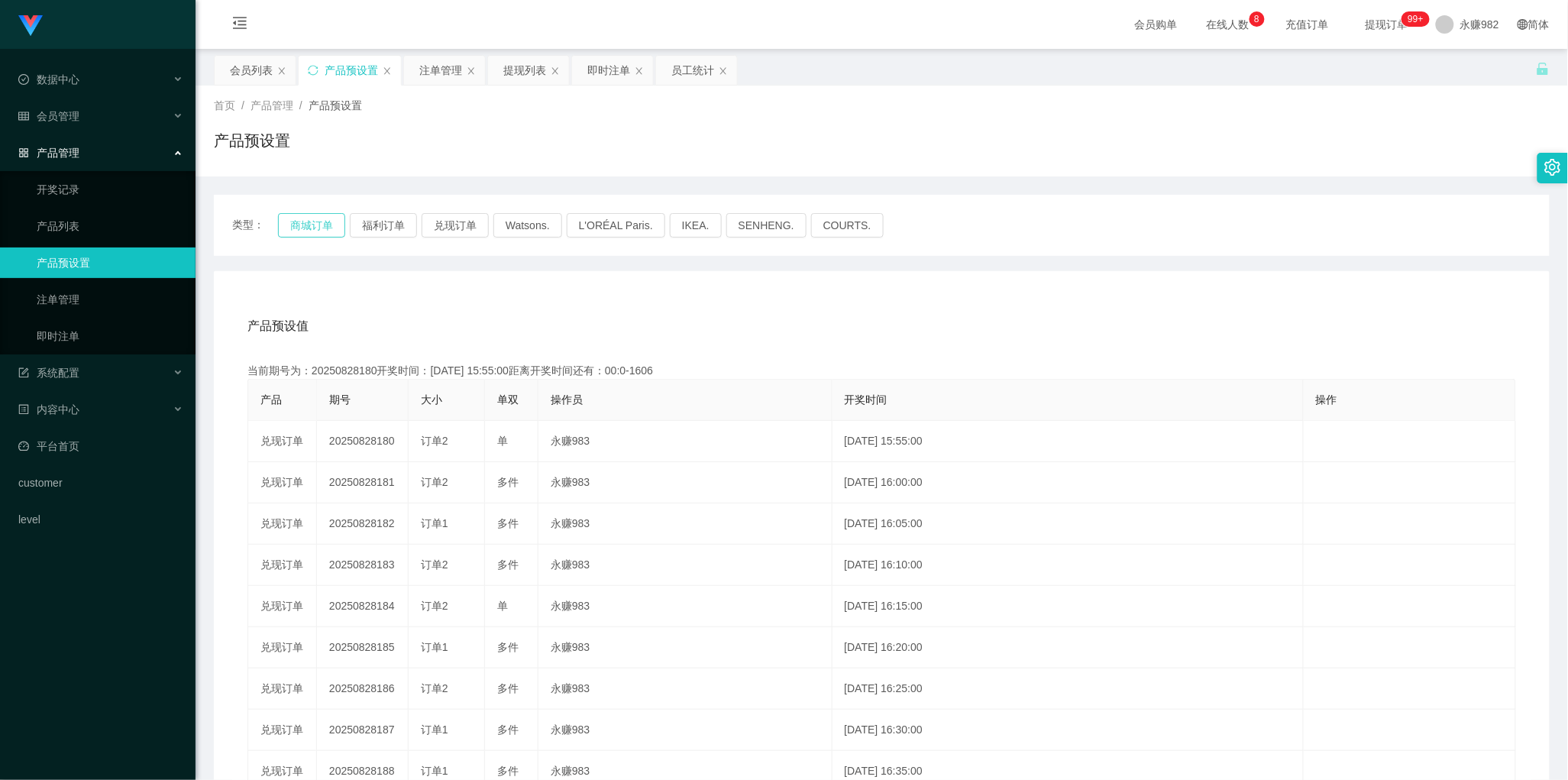
click at [313, 228] on button "商城订单" at bounding box center [312, 225] width 68 height 24
click at [426, 74] on div "注单管理" at bounding box center [440, 69] width 42 height 29
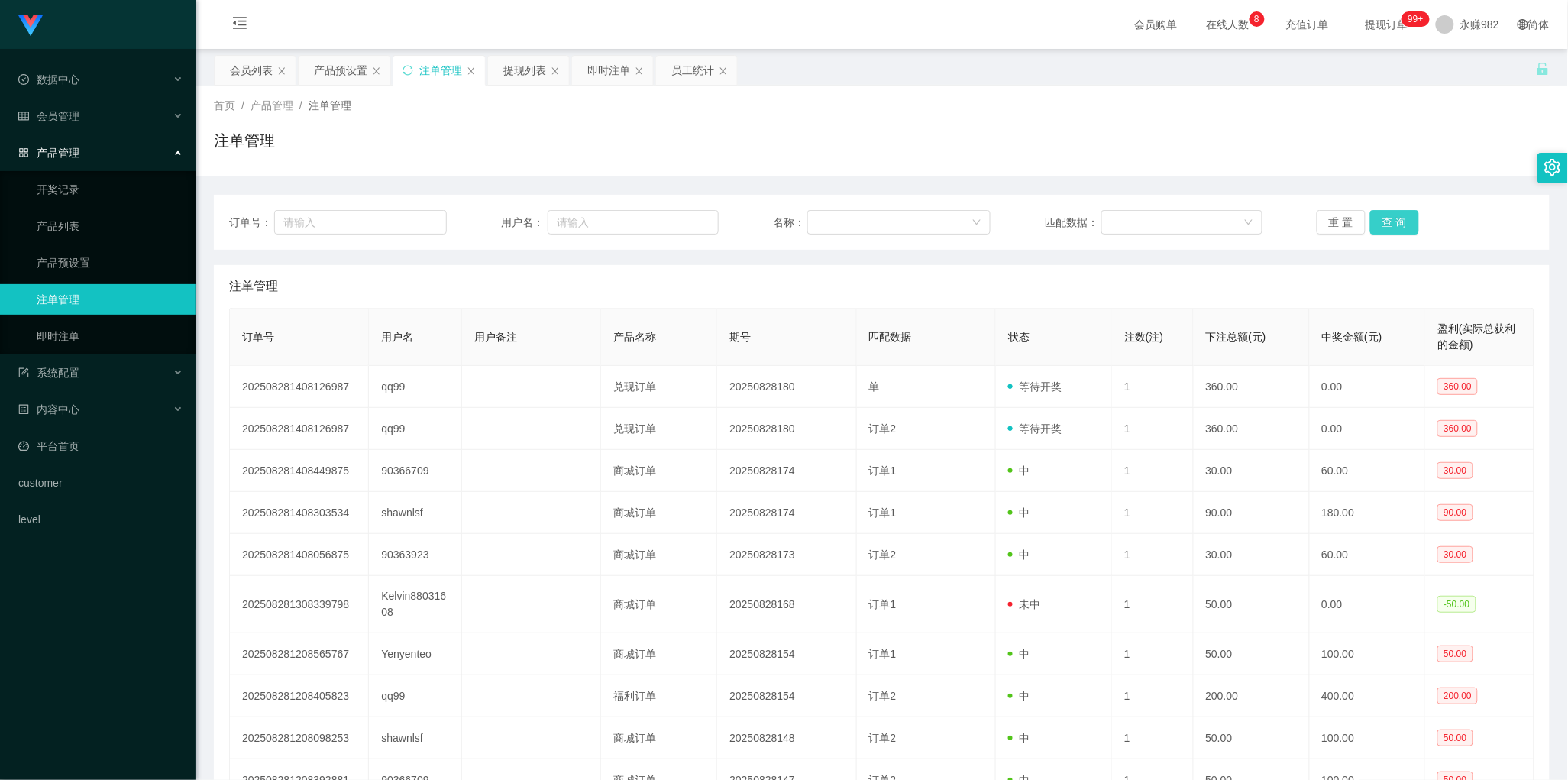
click at [1389, 218] on button "查 询" at bounding box center [1395, 222] width 49 height 24
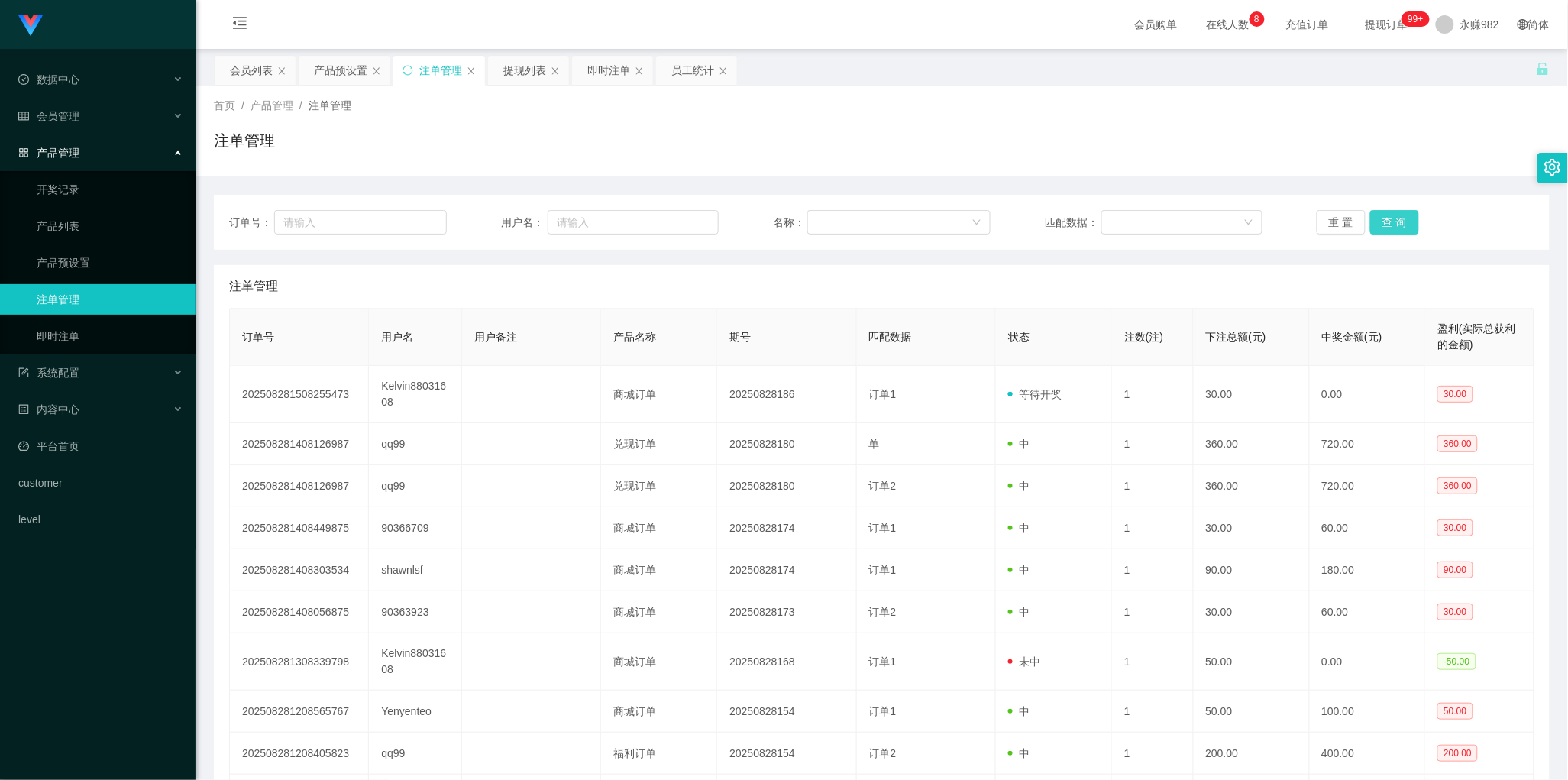
click at [1389, 218] on button "查 询" at bounding box center [1395, 222] width 49 height 24
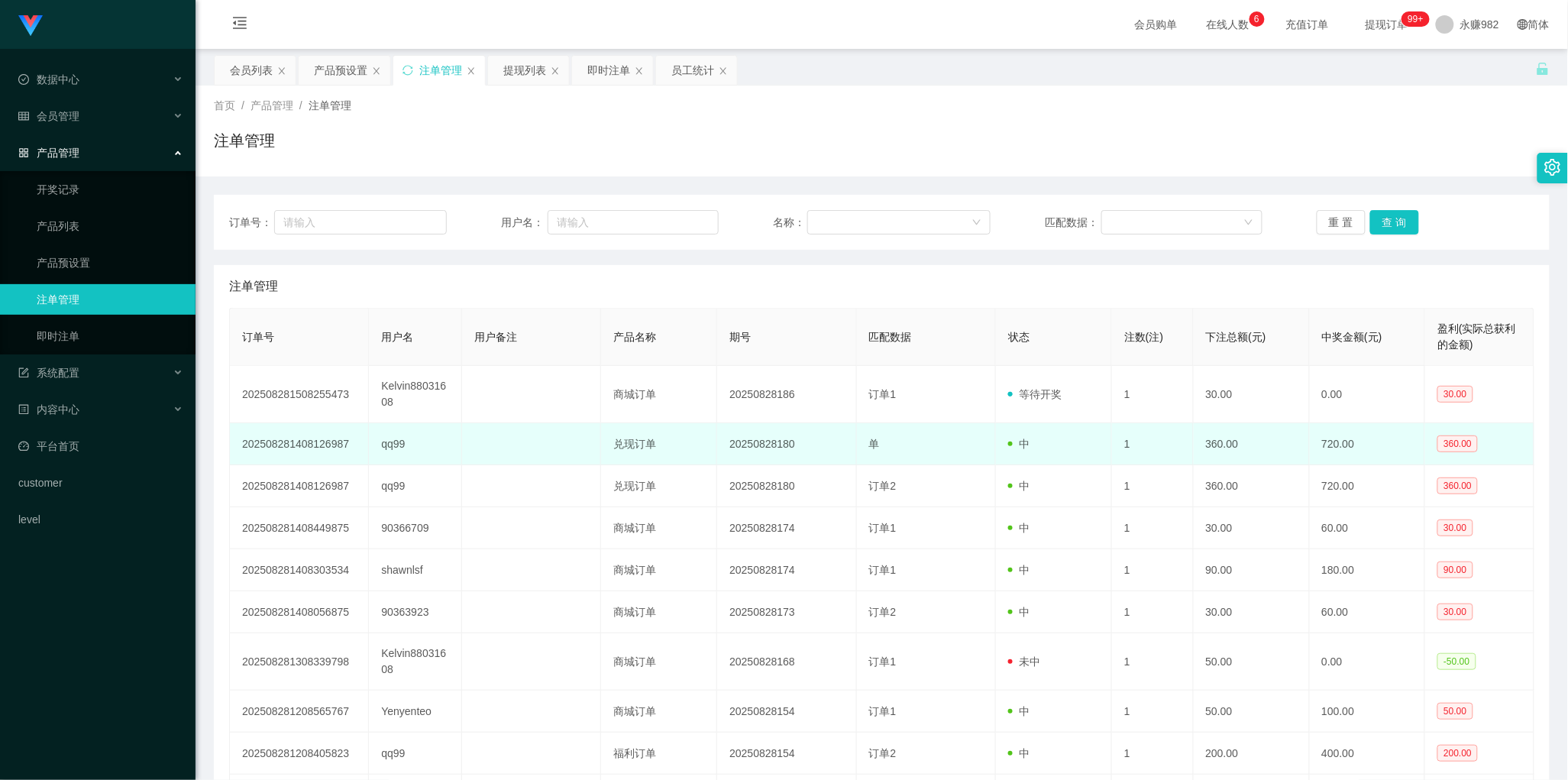
click at [924, 437] on td "单" at bounding box center [927, 444] width 139 height 42
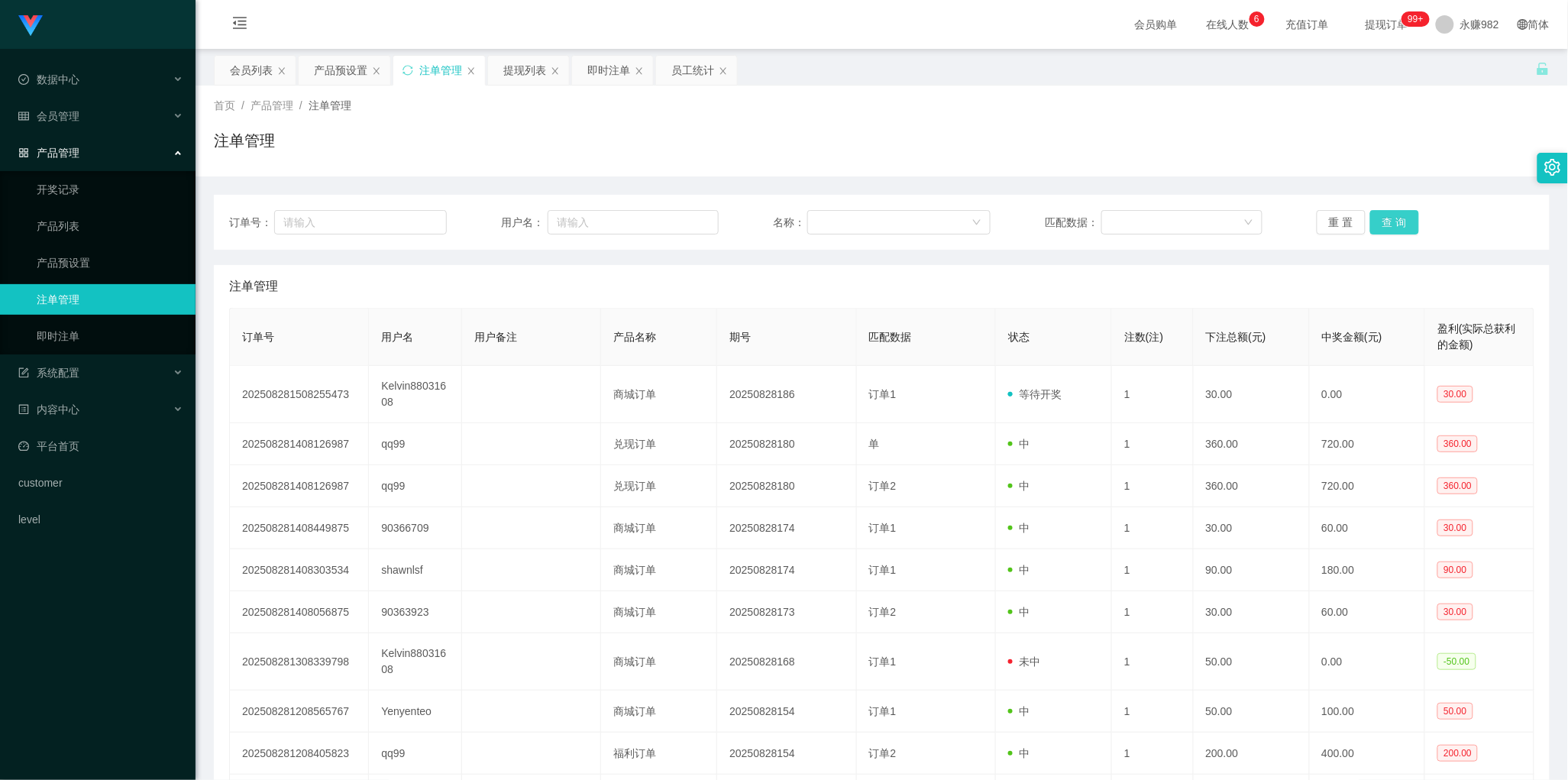
click at [1385, 220] on button "查 询" at bounding box center [1395, 222] width 49 height 24
drag, startPoint x: 890, startPoint y: 309, endPoint x: 1129, endPoint y: 256, distance: 244.8
click at [890, 309] on th "匹配数据" at bounding box center [927, 337] width 139 height 57
click at [1383, 222] on button "查 询" at bounding box center [1395, 222] width 49 height 24
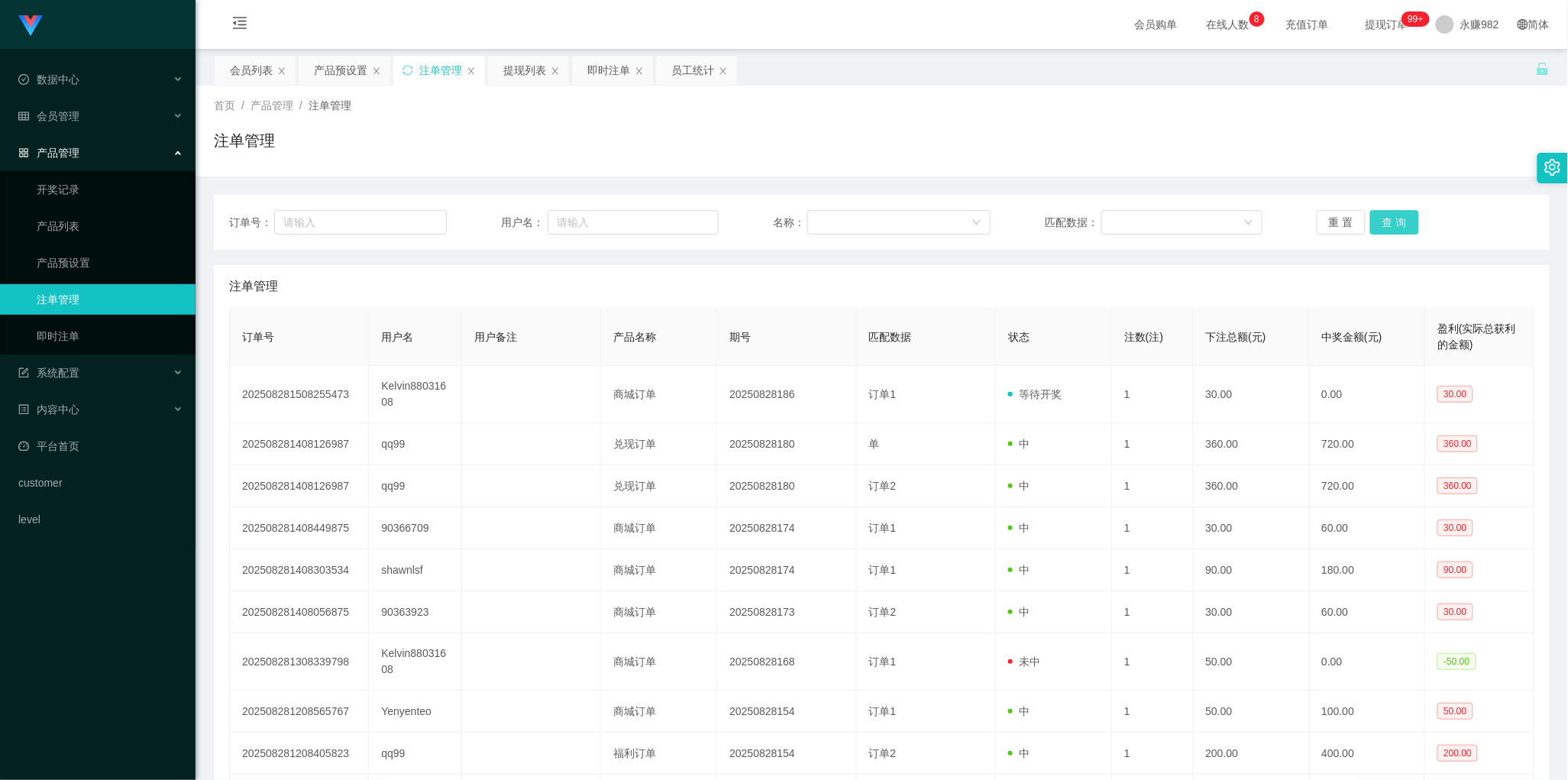
click at [1383, 222] on button "查 询" at bounding box center [1395, 222] width 49 height 24
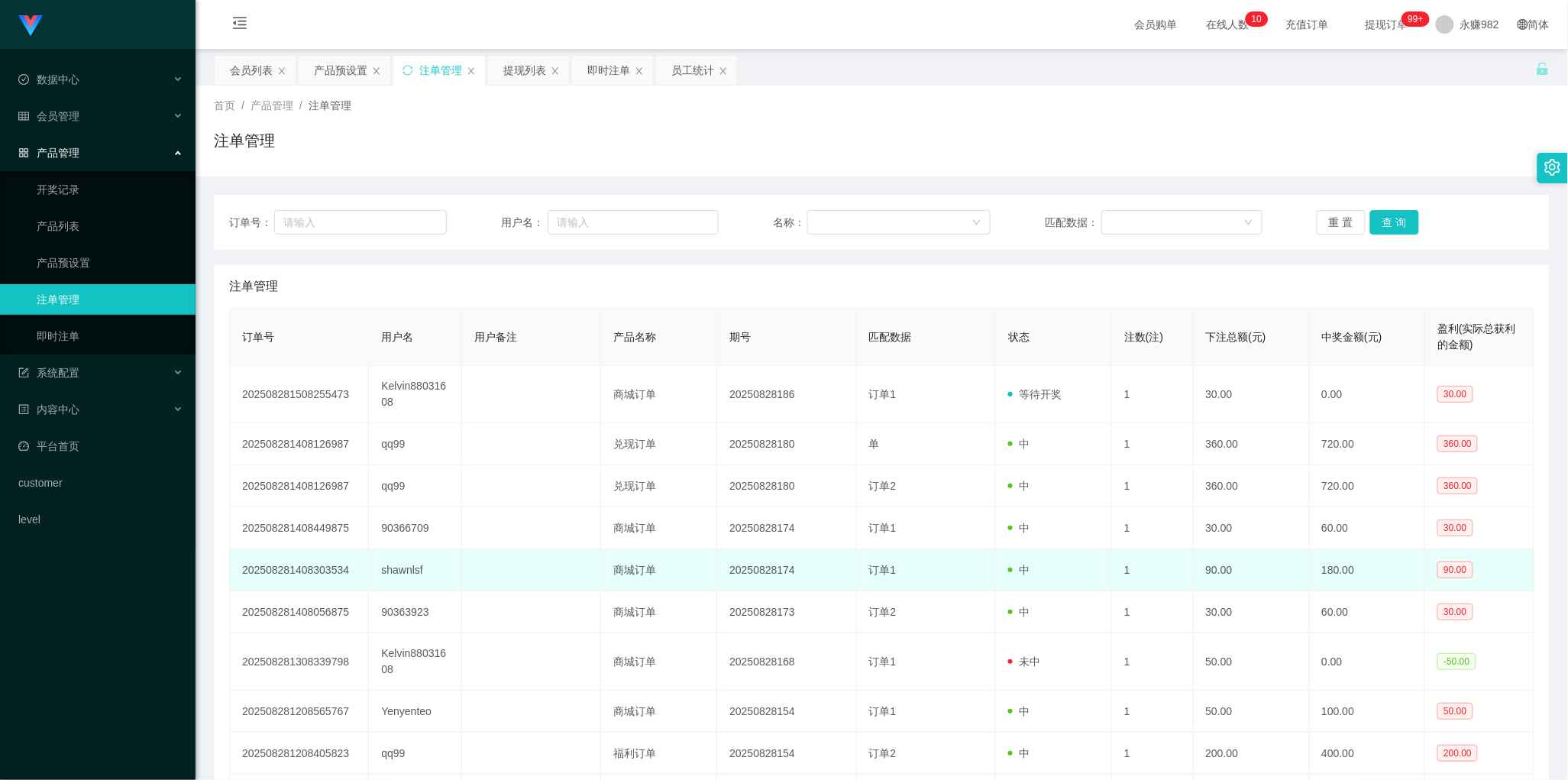
click at [1112, 552] on td "1" at bounding box center [1152, 570] width 81 height 42
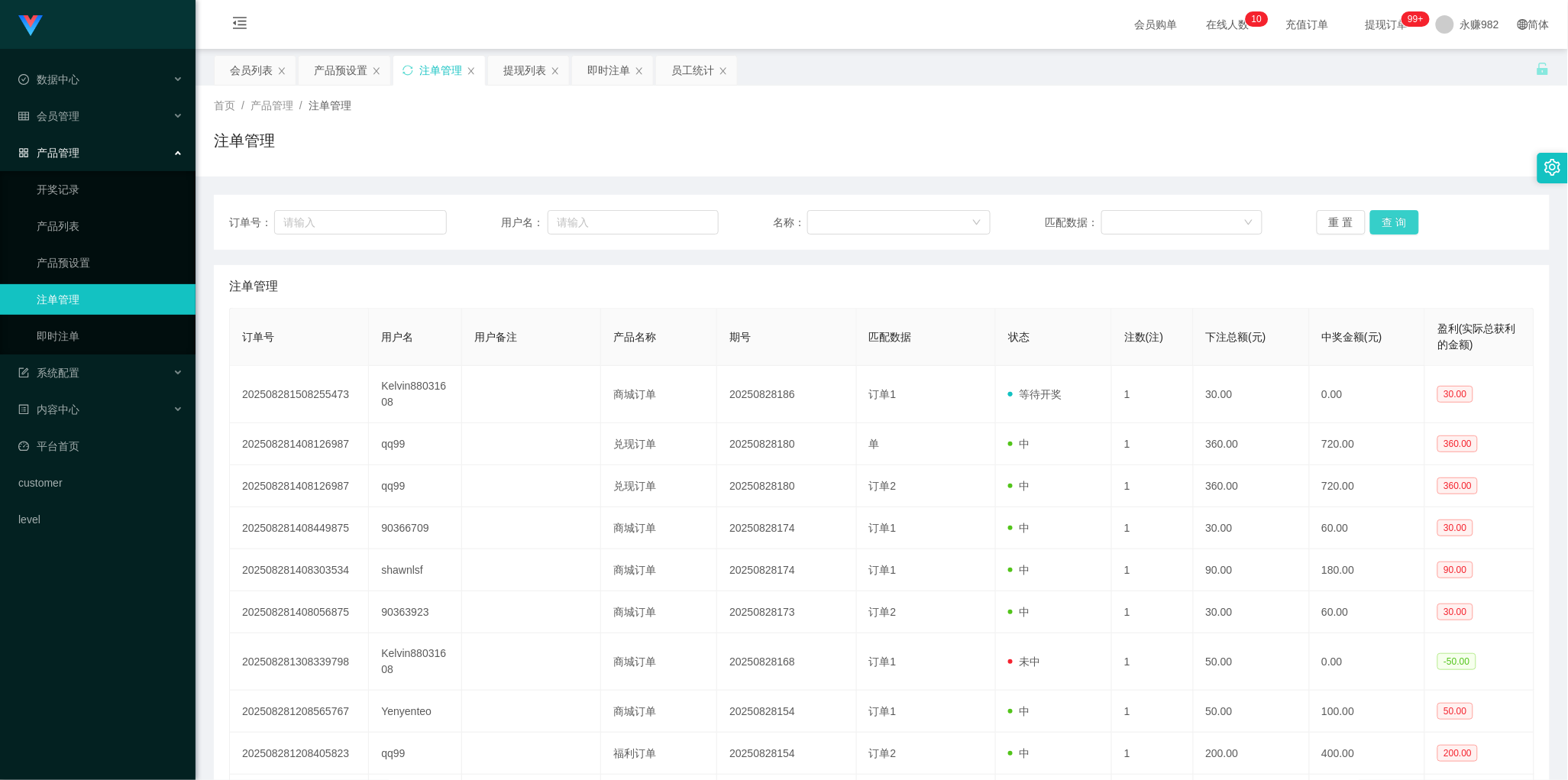
click at [1377, 220] on button "查 询" at bounding box center [1395, 222] width 49 height 24
click at [344, 67] on div "产品预设置" at bounding box center [341, 69] width 54 height 29
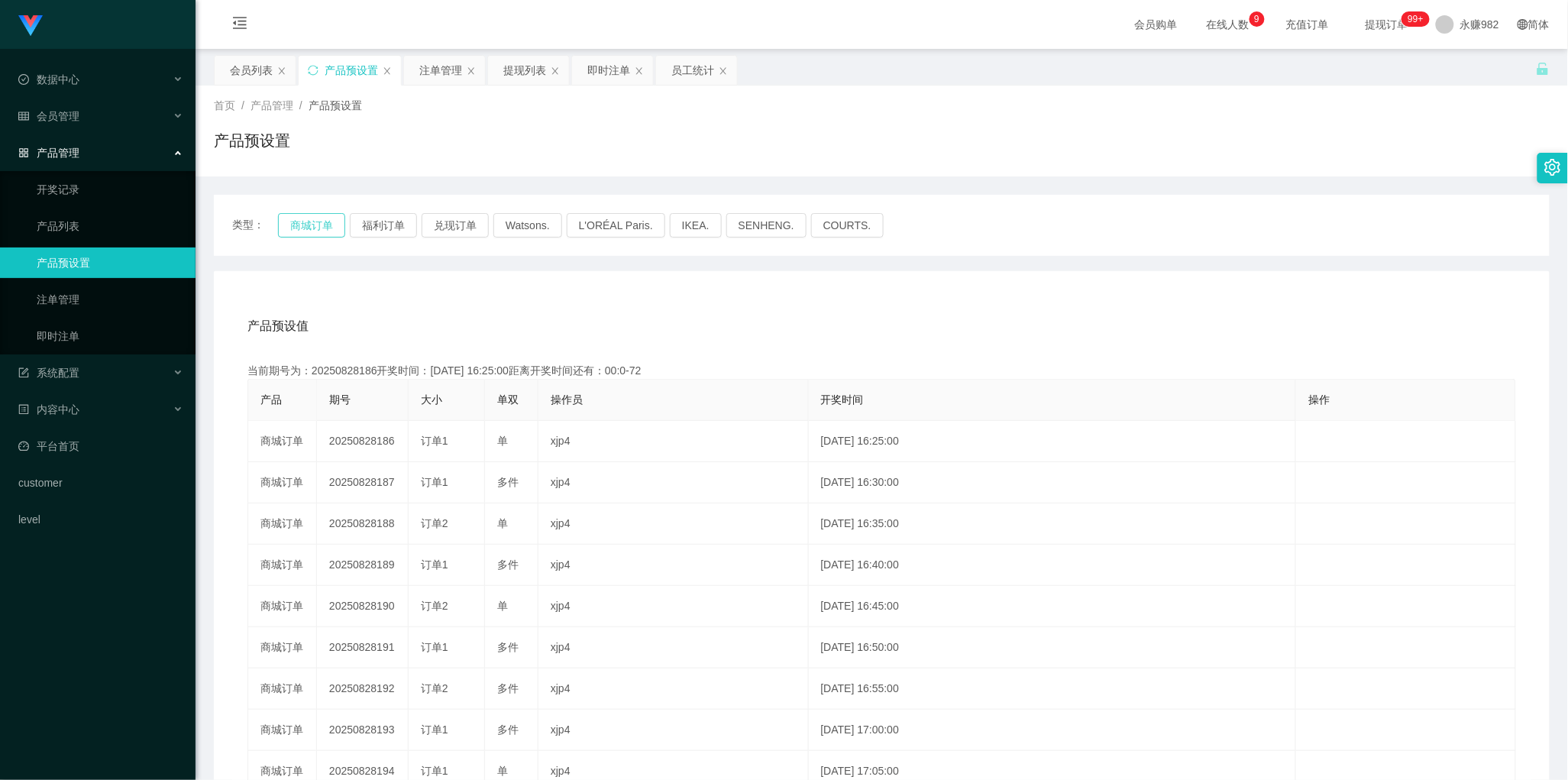
click at [326, 218] on button "商城订单" at bounding box center [312, 225] width 68 height 24
click at [975, 361] on div "产品预设值 添加期号 当前期号为：20250828187开奖时间：[DATE] 16:30:00距离开奖时间还有：03:28 产品 期号 大小 单双 操作员 …" at bounding box center [882, 594] width 1299 height 577
click at [439, 79] on div "注单管理" at bounding box center [440, 69] width 42 height 29
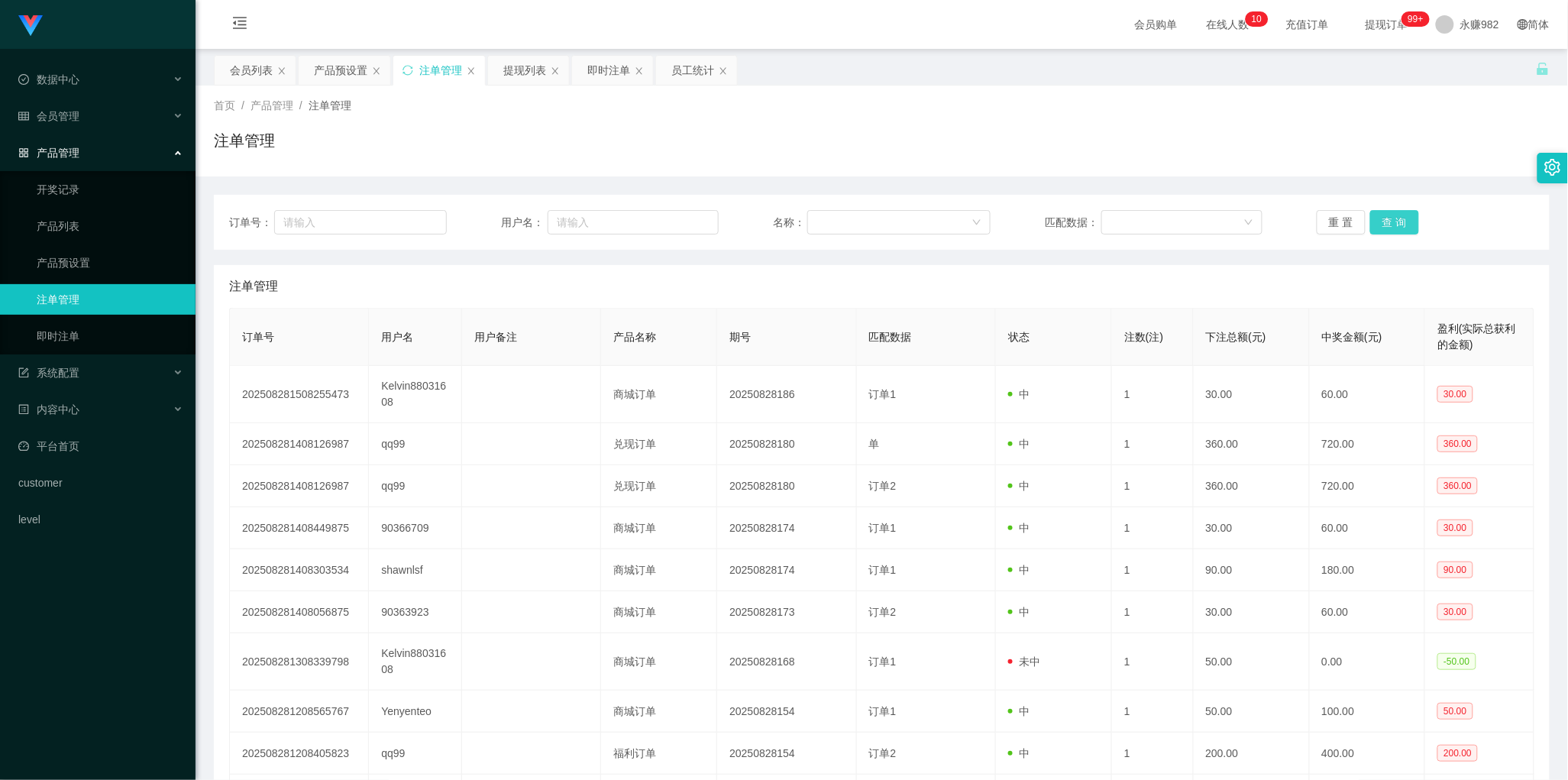
click at [1381, 225] on button "查 询" at bounding box center [1395, 222] width 49 height 24
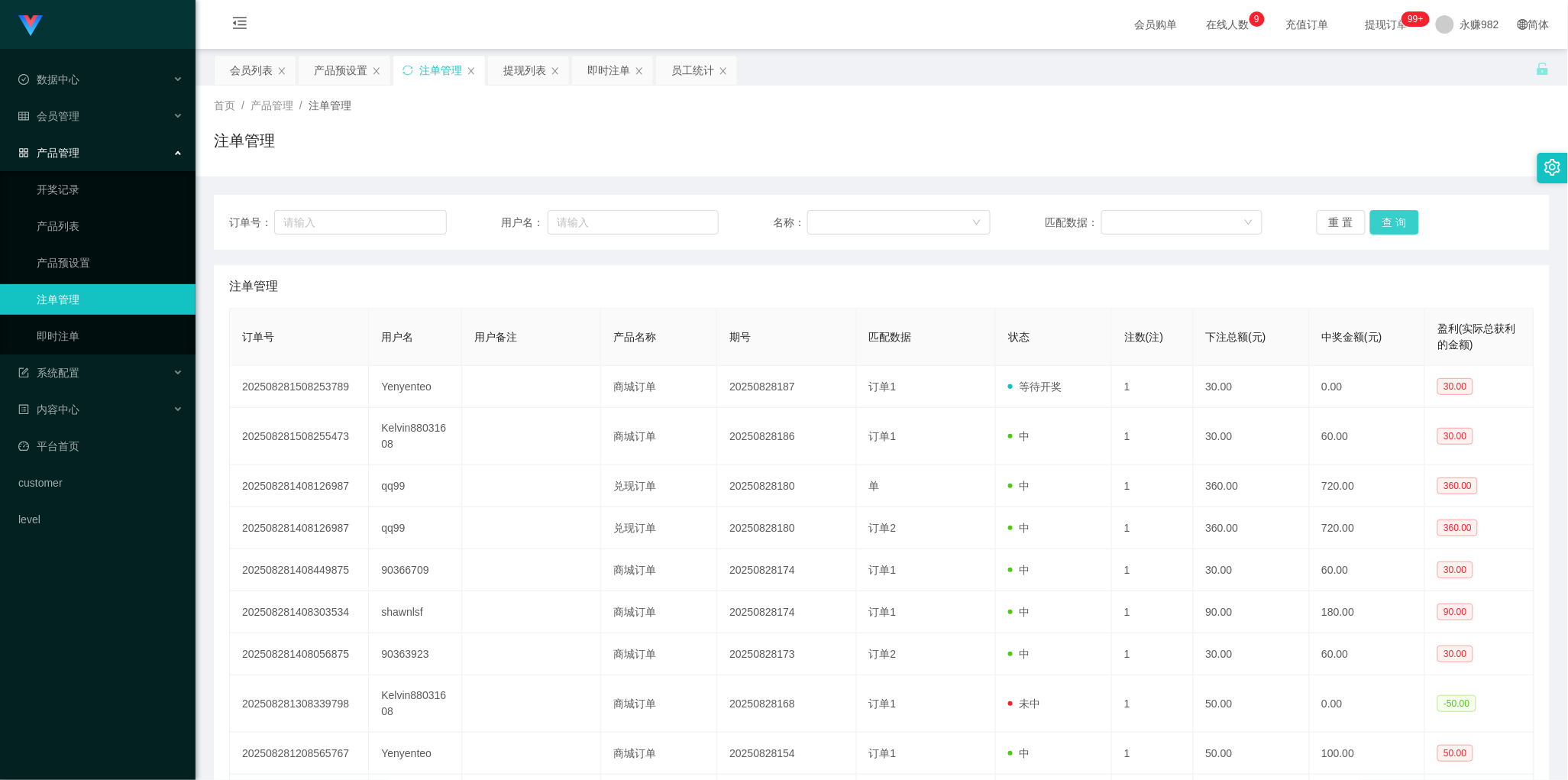
click at [1394, 222] on button "查 询" at bounding box center [1395, 222] width 49 height 24
click at [1394, 223] on button "查 询" at bounding box center [1395, 222] width 49 height 24
click at [615, 269] on div "注单管理" at bounding box center [882, 286] width 1305 height 42
click at [516, 69] on div "提现列表" at bounding box center [524, 69] width 42 height 29
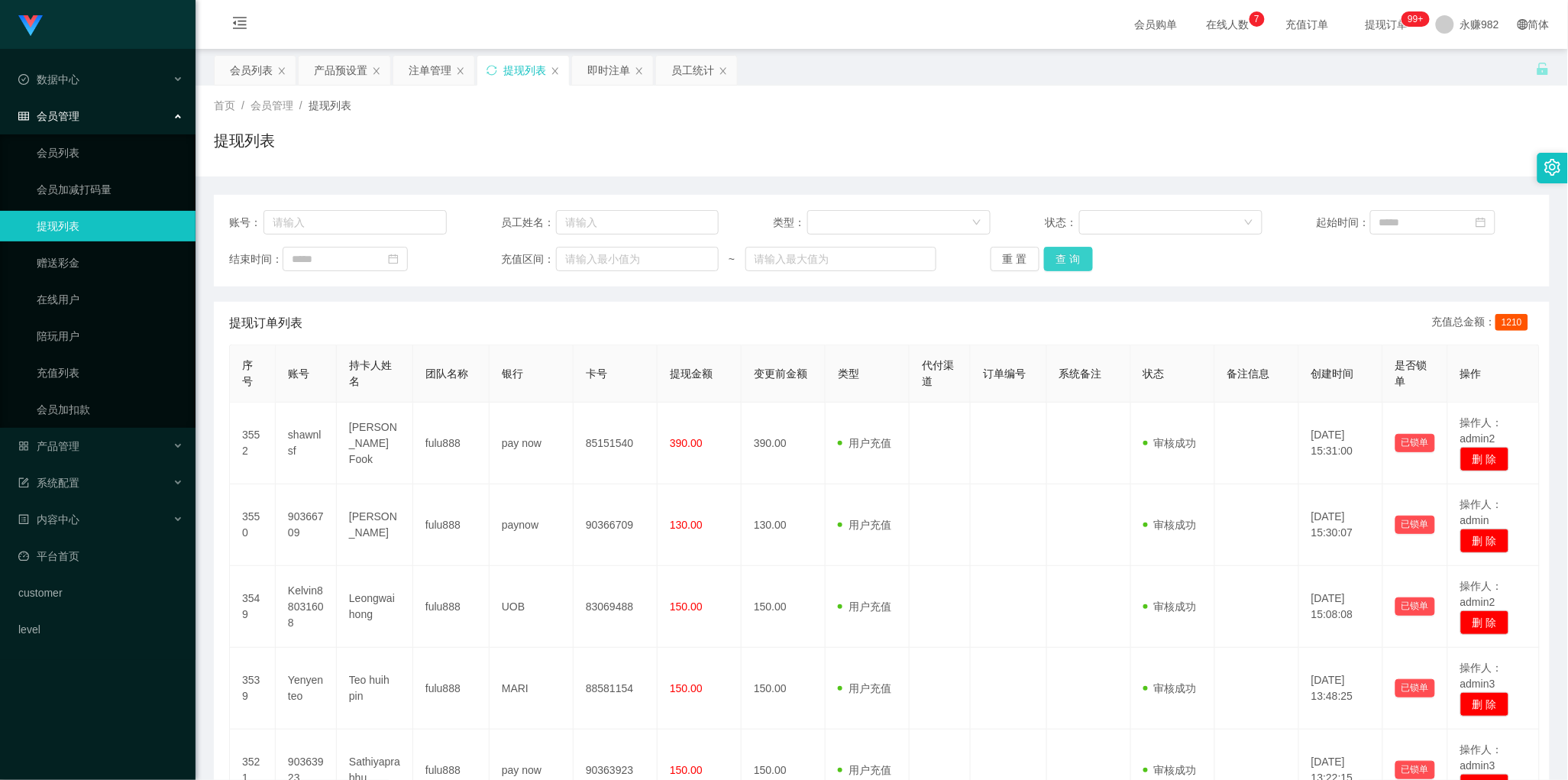
click at [1059, 262] on button "查 询" at bounding box center [1069, 259] width 49 height 24
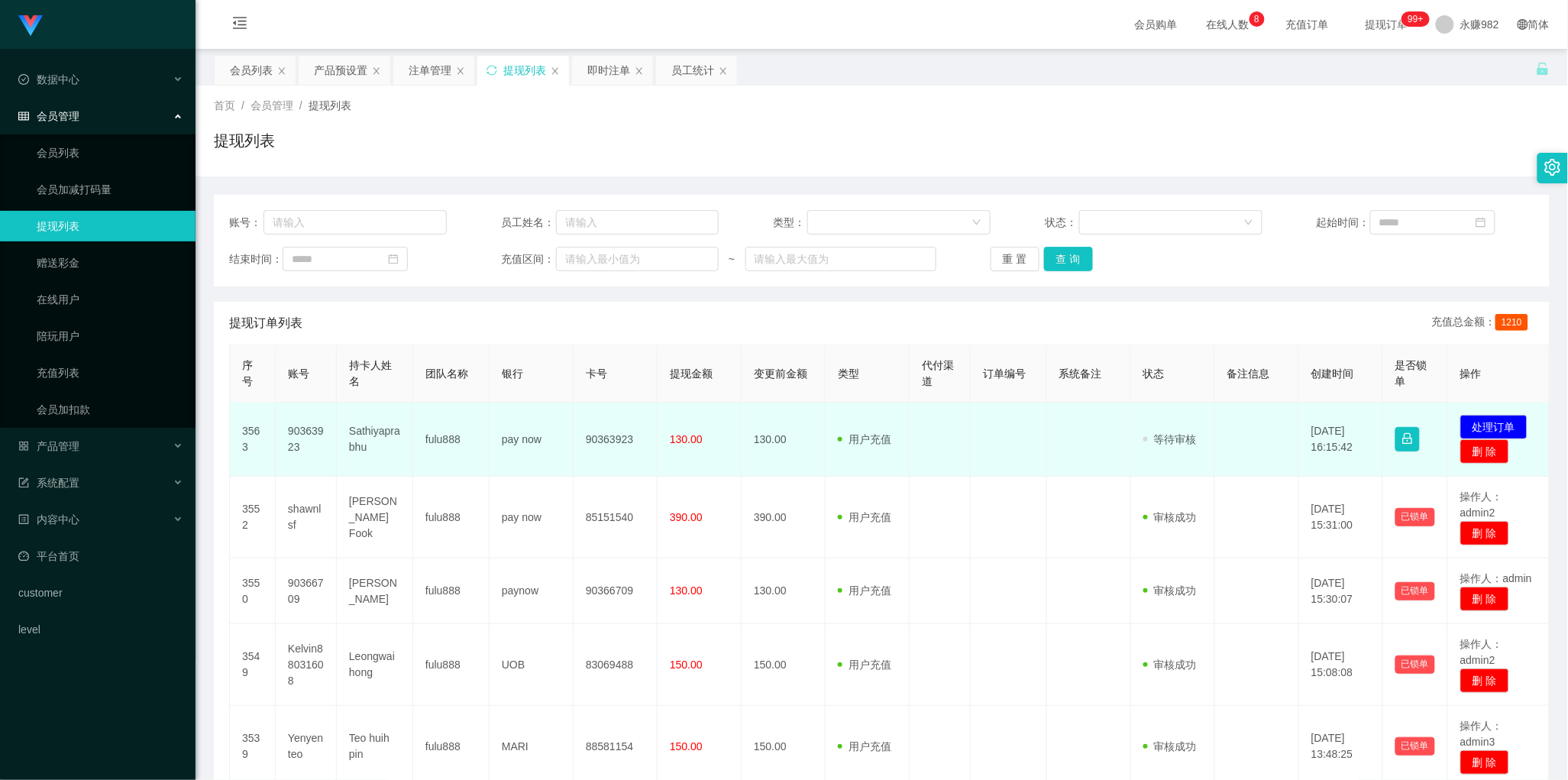
click at [494, 474] on td "pay now" at bounding box center [531, 439] width 84 height 74
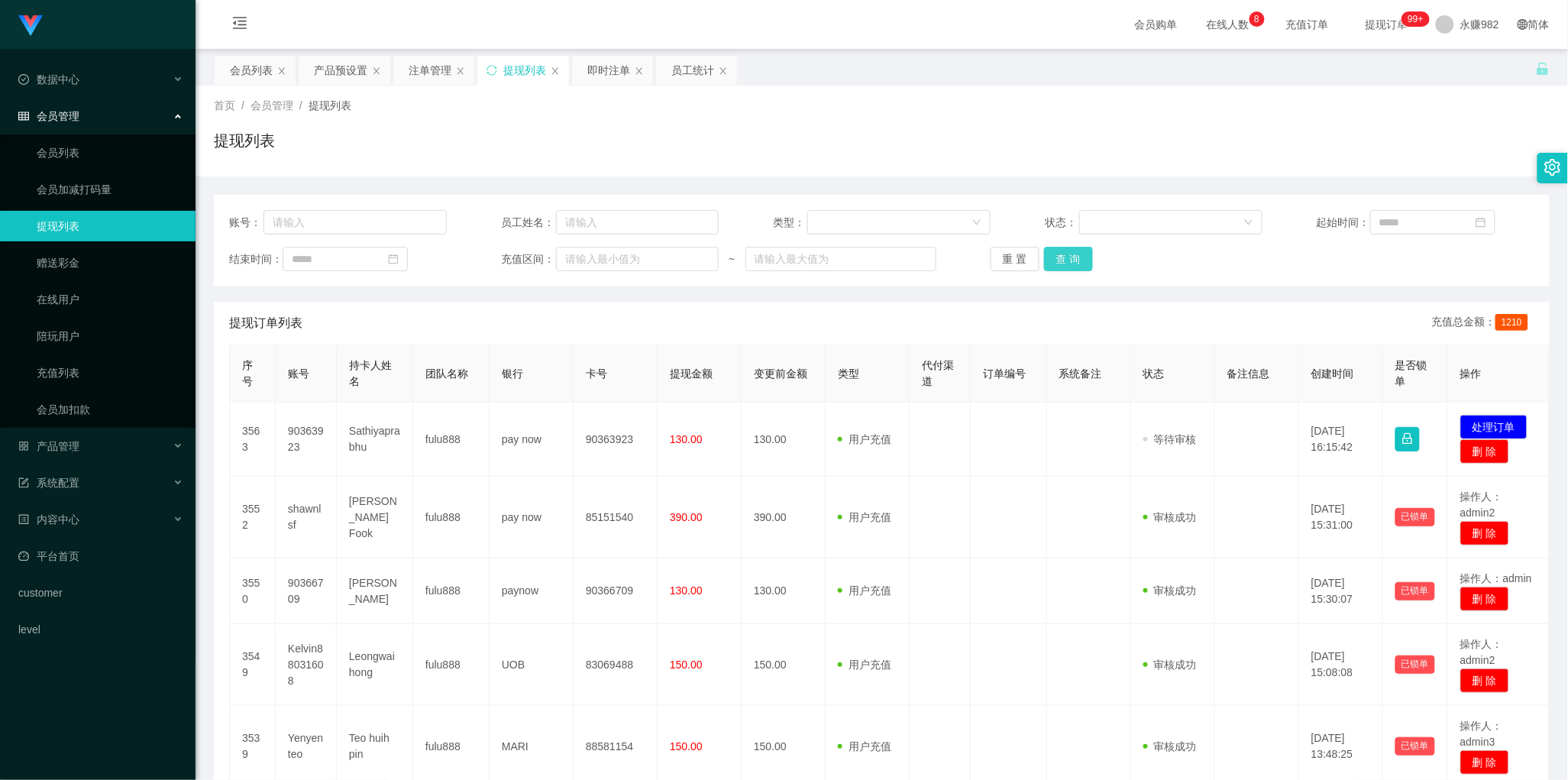
click at [1078, 269] on button "查 询" at bounding box center [1069, 259] width 49 height 24
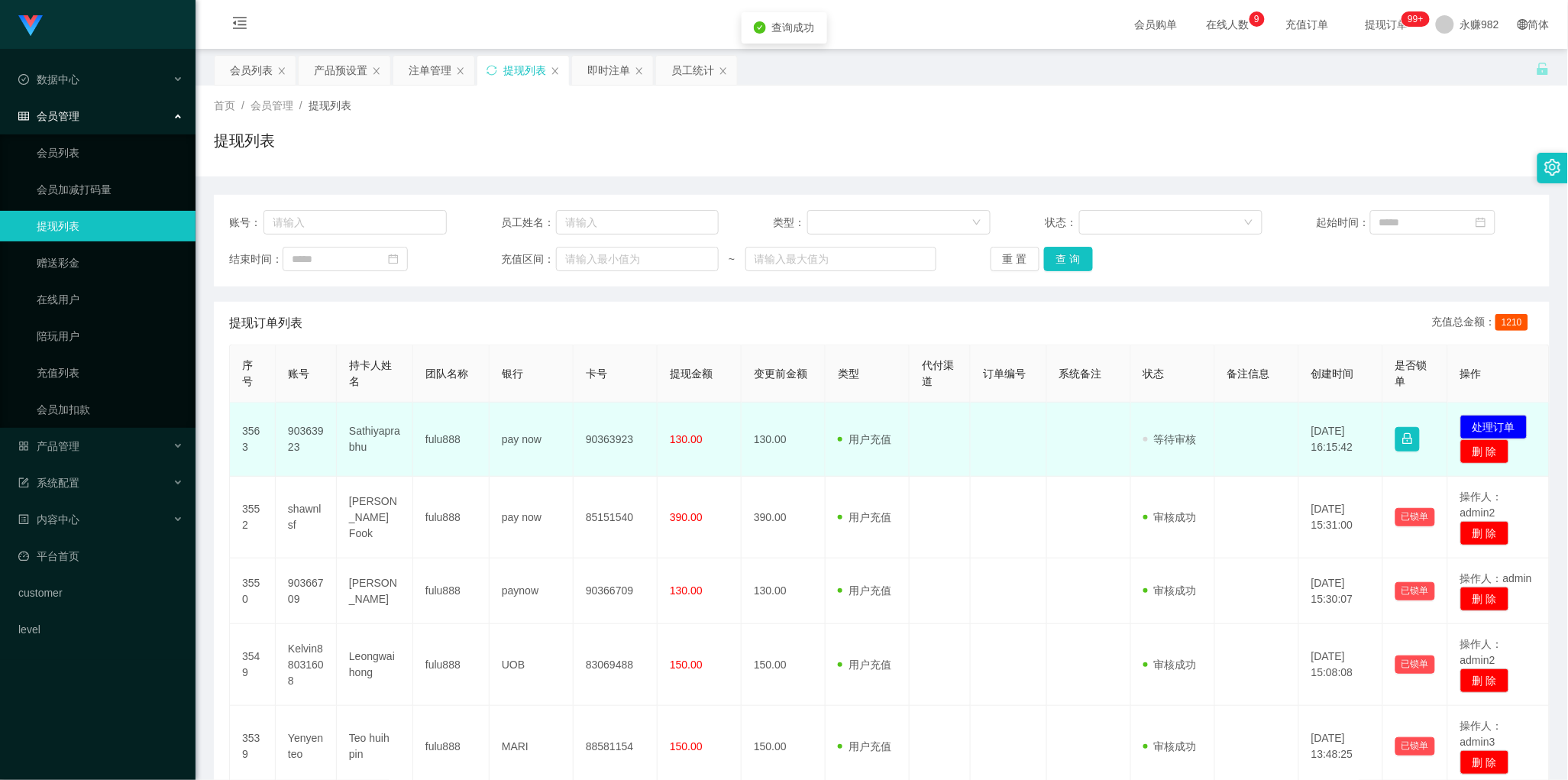
click at [310, 435] on td "90363923" at bounding box center [306, 439] width 62 height 74
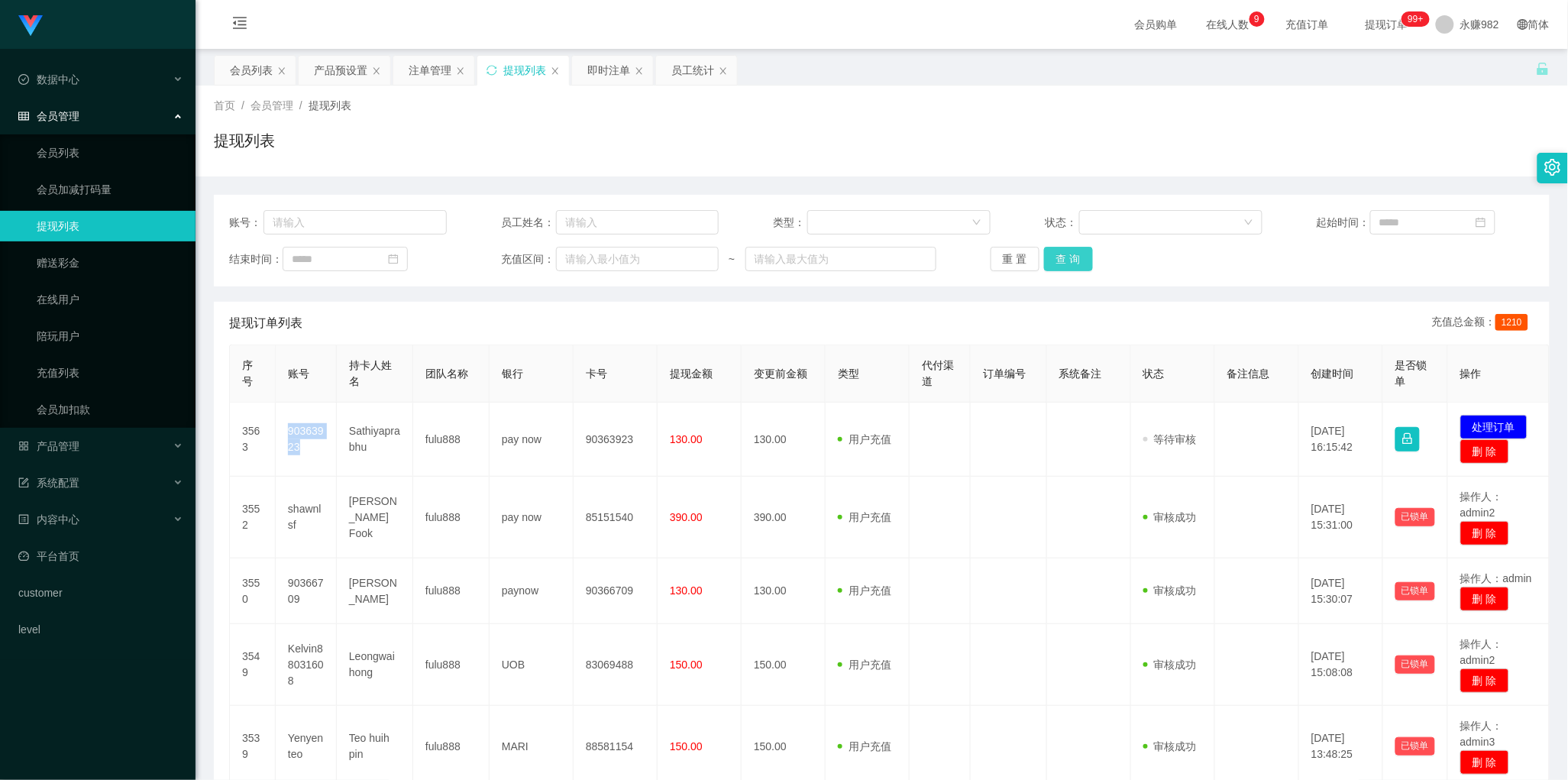
click at [1062, 257] on button "查 询" at bounding box center [1069, 259] width 49 height 24
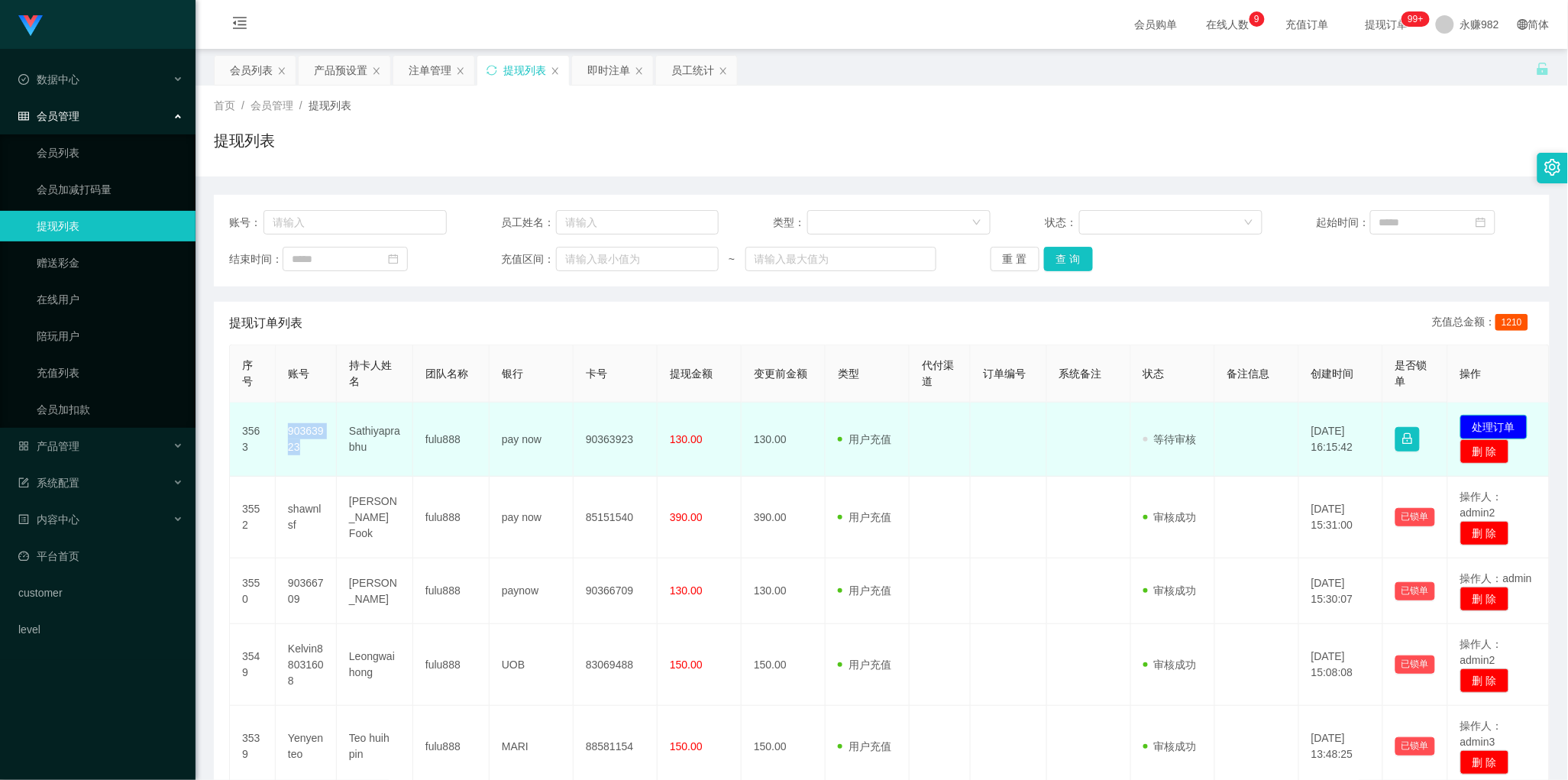
click at [1482, 420] on button "处理订单" at bounding box center [1494, 427] width 68 height 24
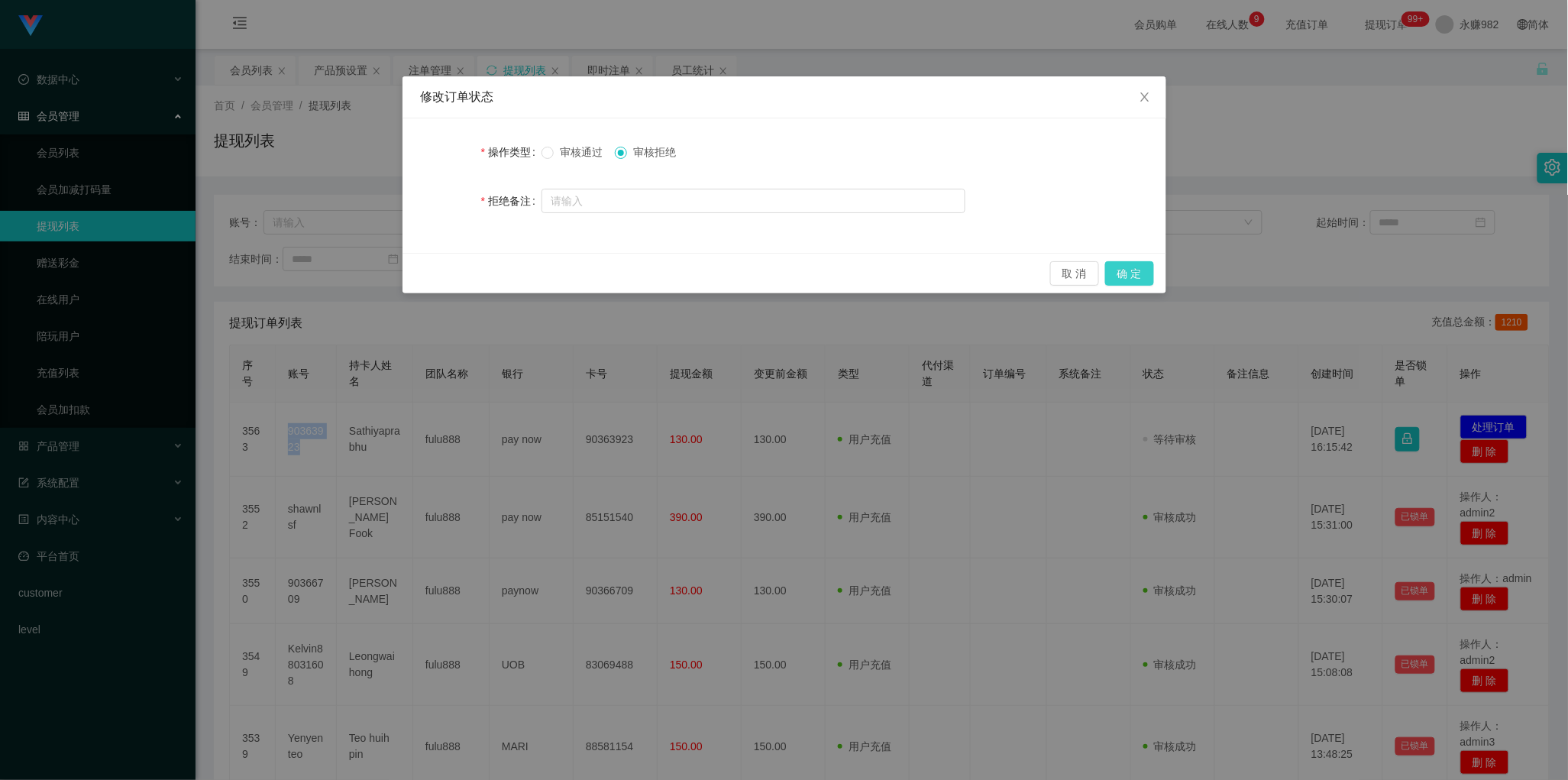
click at [1125, 266] on button "确 定" at bounding box center [1129, 273] width 49 height 24
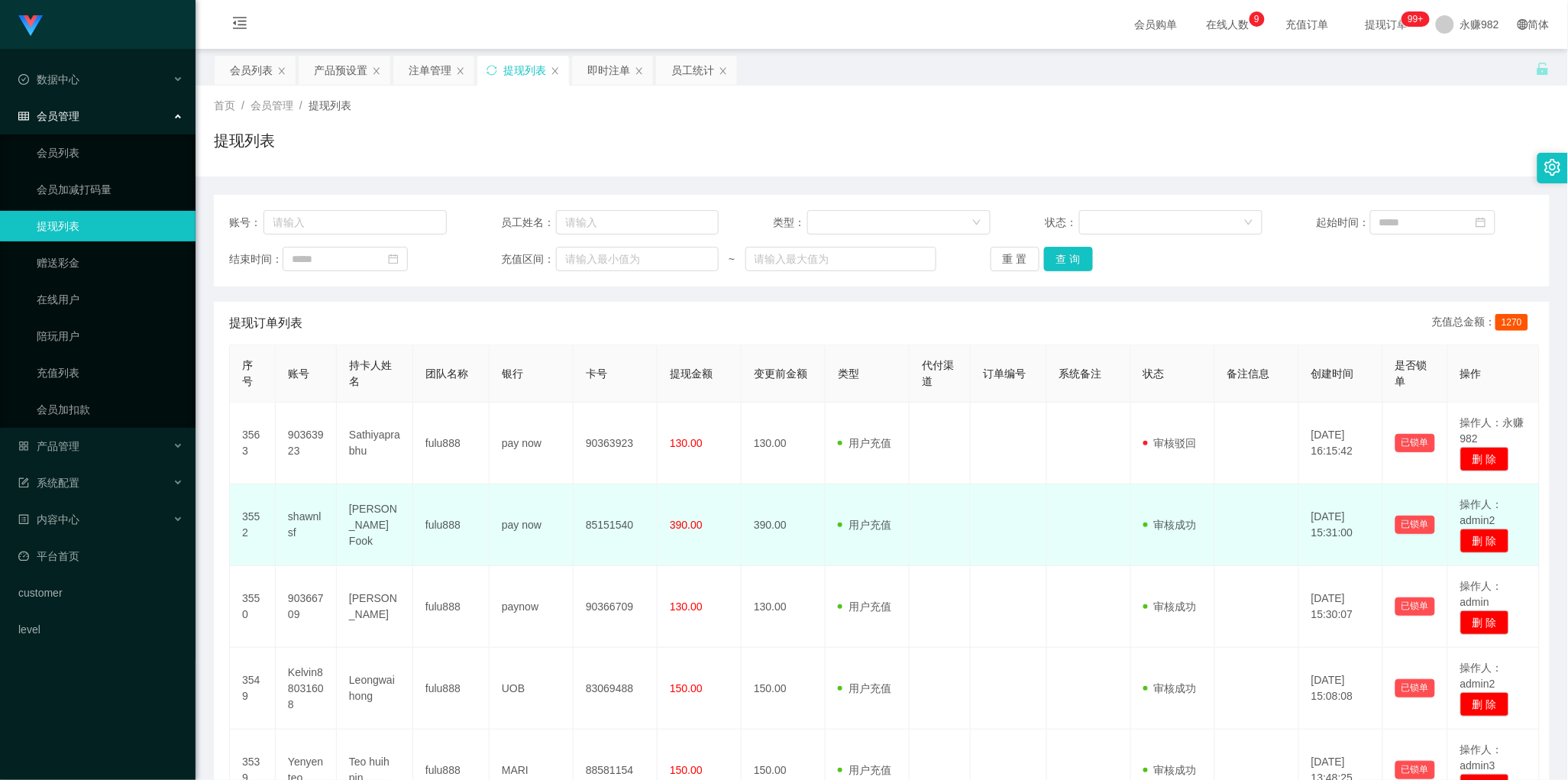
click at [1002, 495] on td at bounding box center [1009, 525] width 76 height 81
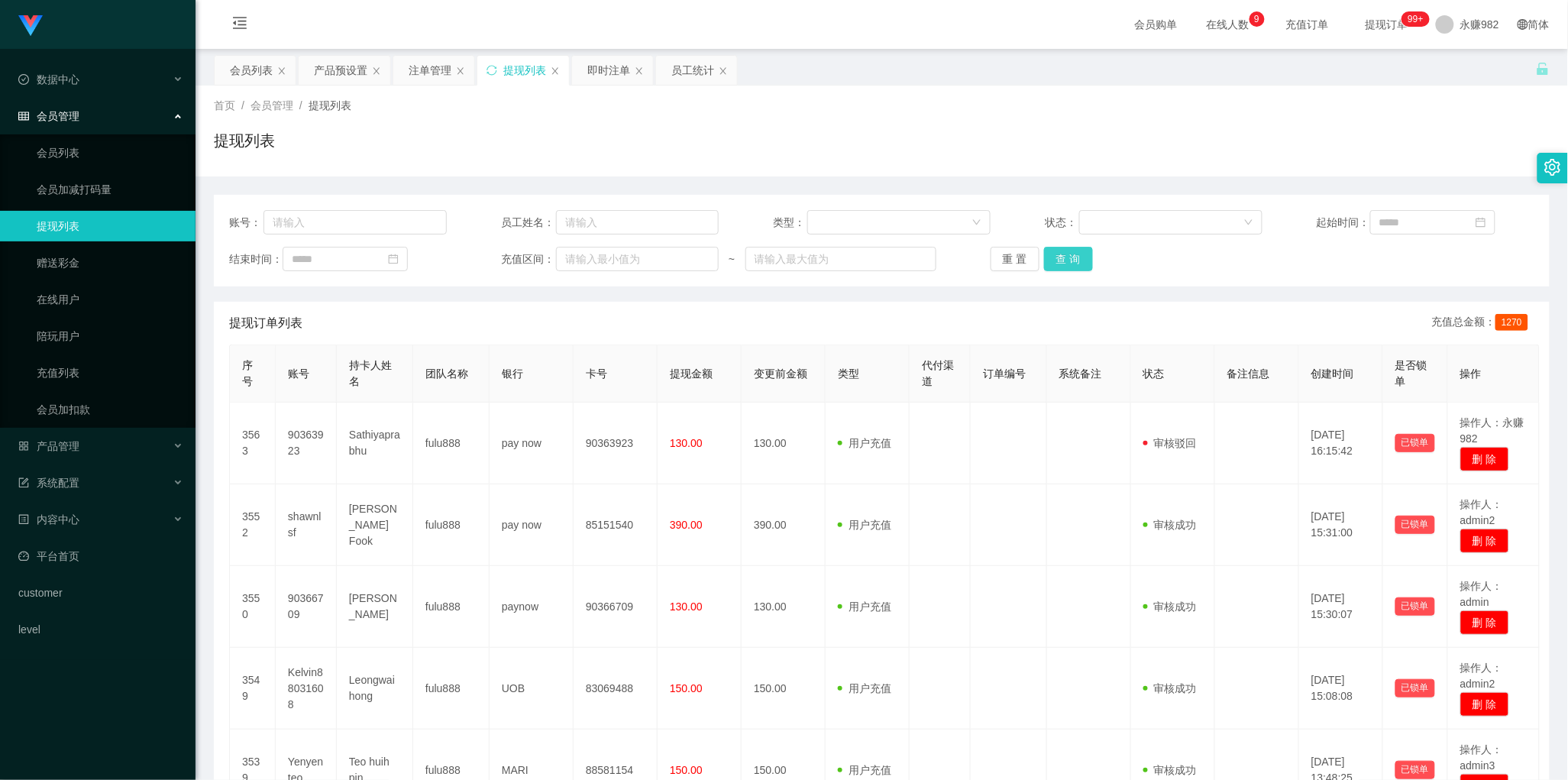
click at [1083, 264] on button "查 询" at bounding box center [1069, 259] width 49 height 24
click at [1068, 264] on button "查 询" at bounding box center [1069, 259] width 49 height 24
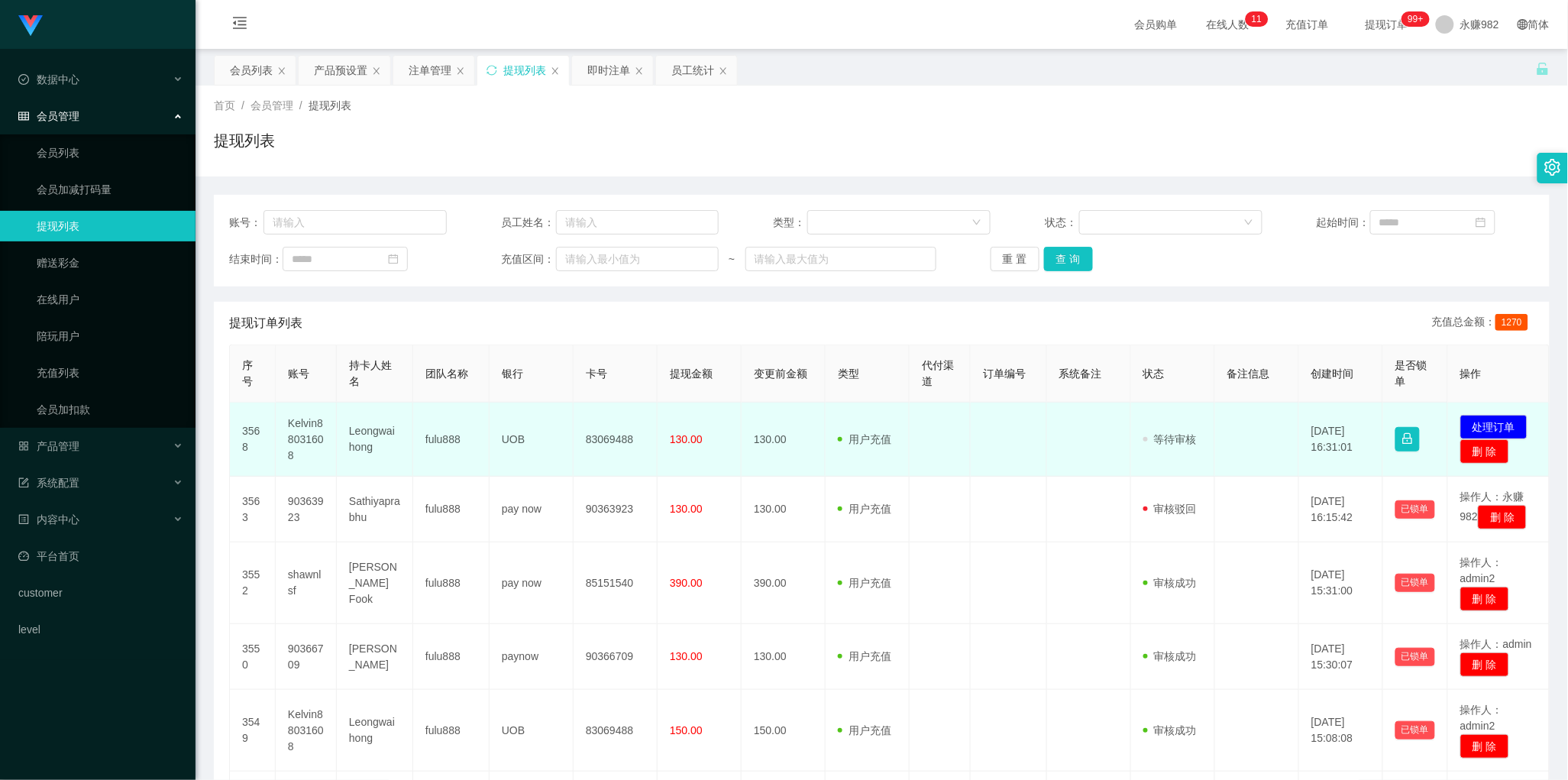
click at [611, 440] on td "83069488" at bounding box center [615, 439] width 84 height 74
click at [306, 432] on td "Kelvin88031608" at bounding box center [306, 439] width 62 height 74
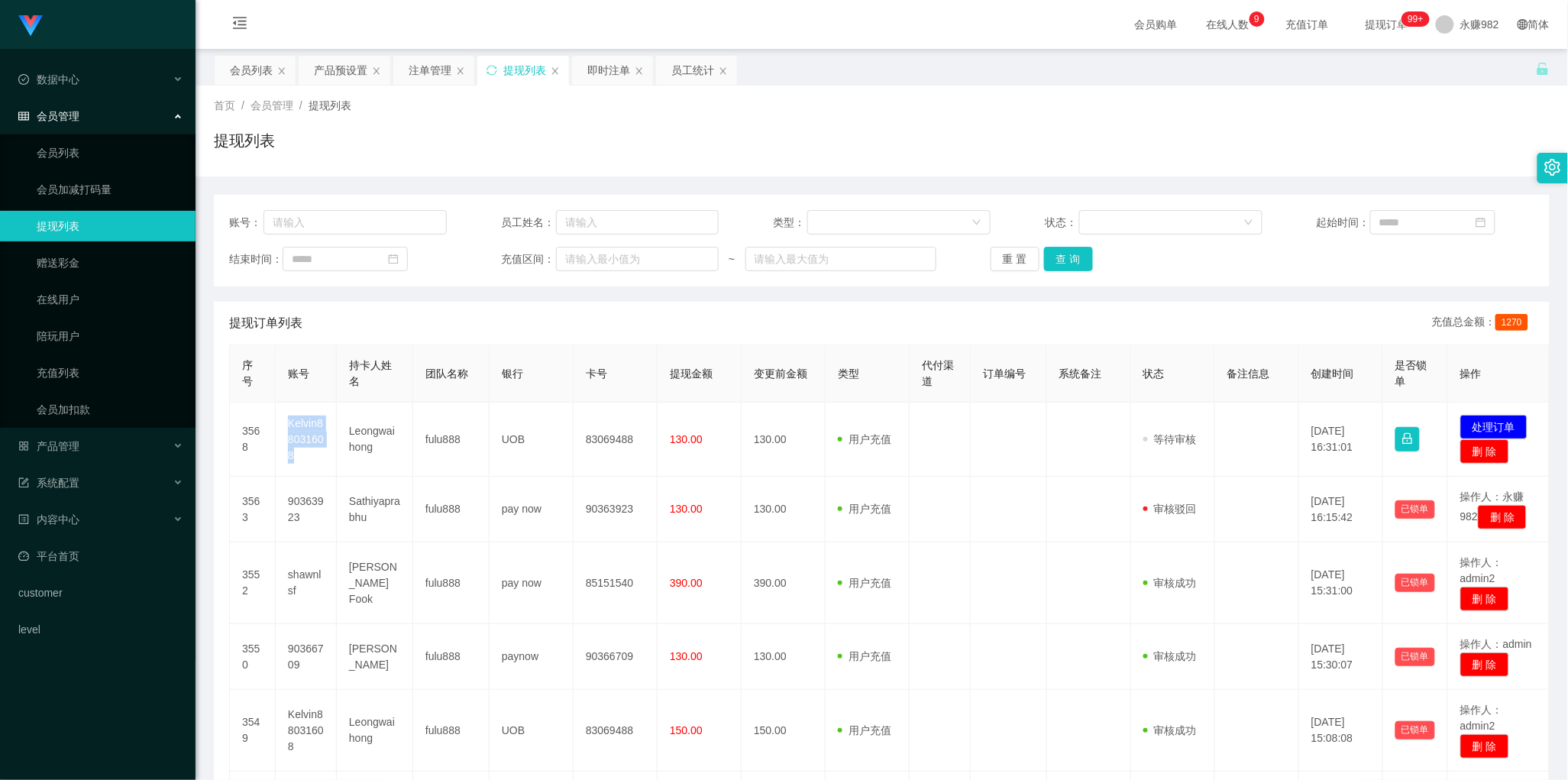
drag, startPoint x: 751, startPoint y: 325, endPoint x: 831, endPoint y: 308, distance: 81.8
click at [751, 323] on div "提现订单列表 充值总金额： 1270" at bounding box center [882, 322] width 1305 height 42
click at [1060, 258] on button "查 询" at bounding box center [1069, 259] width 49 height 24
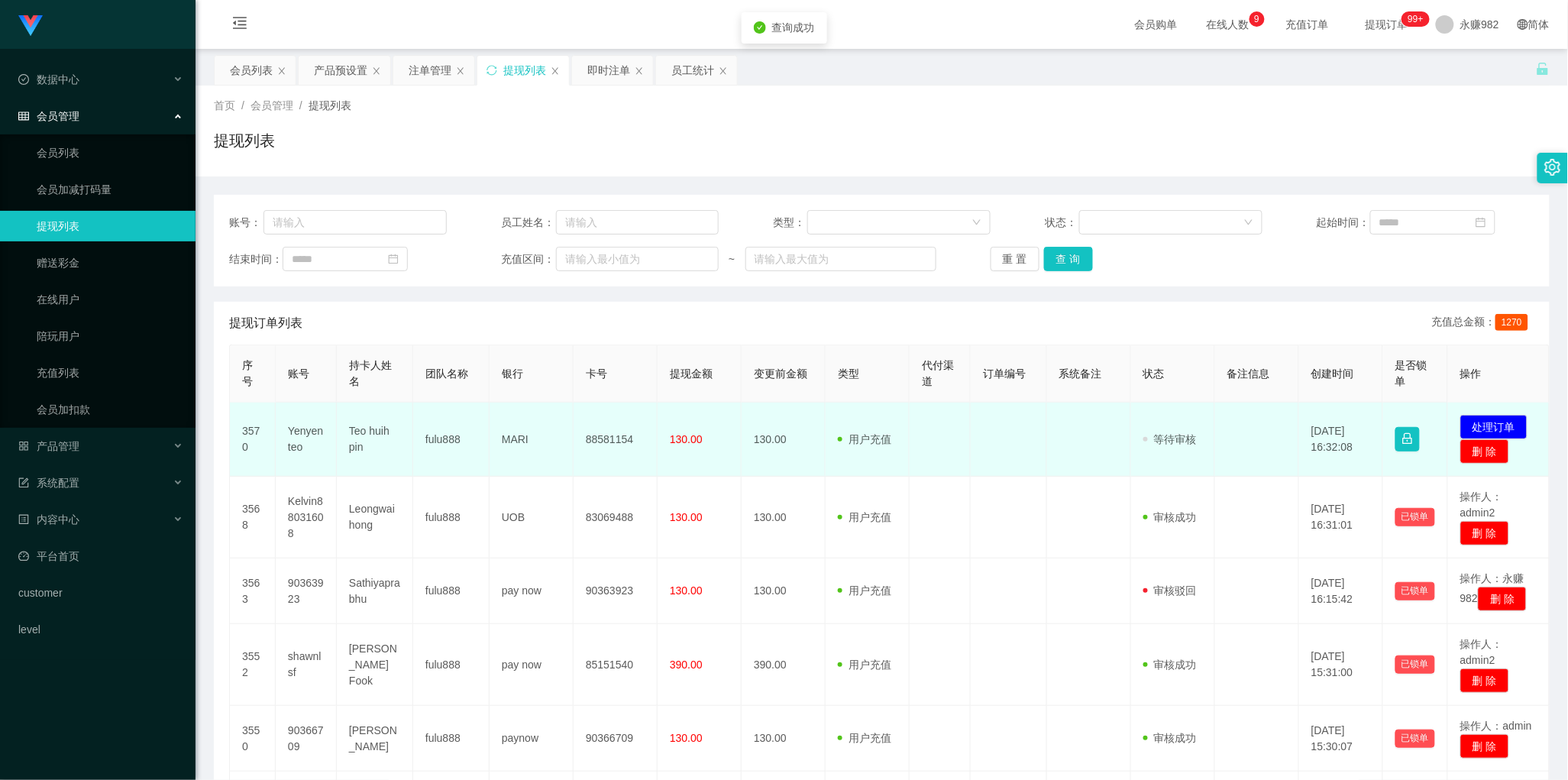
click at [613, 438] on td "88581154" at bounding box center [615, 439] width 84 height 74
click at [309, 432] on td "Yenyenteo" at bounding box center [306, 439] width 62 height 74
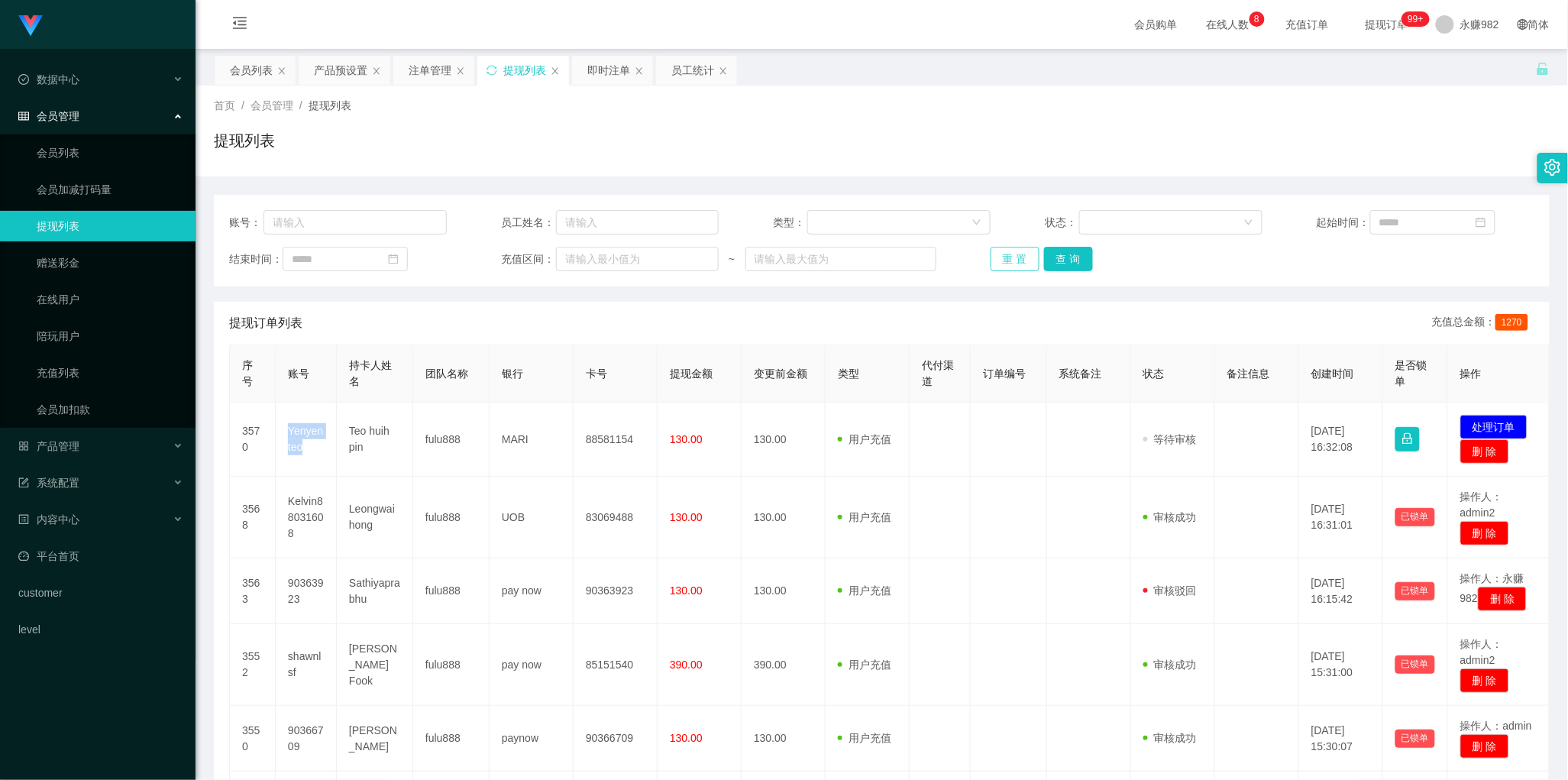
drag, startPoint x: 784, startPoint y: 315, endPoint x: 1009, endPoint y: 265, distance: 230.5
click at [787, 315] on div "提现订单列表 充值总金额： 1270" at bounding box center [882, 322] width 1305 height 42
click at [1060, 250] on button "查 询" at bounding box center [1069, 259] width 49 height 24
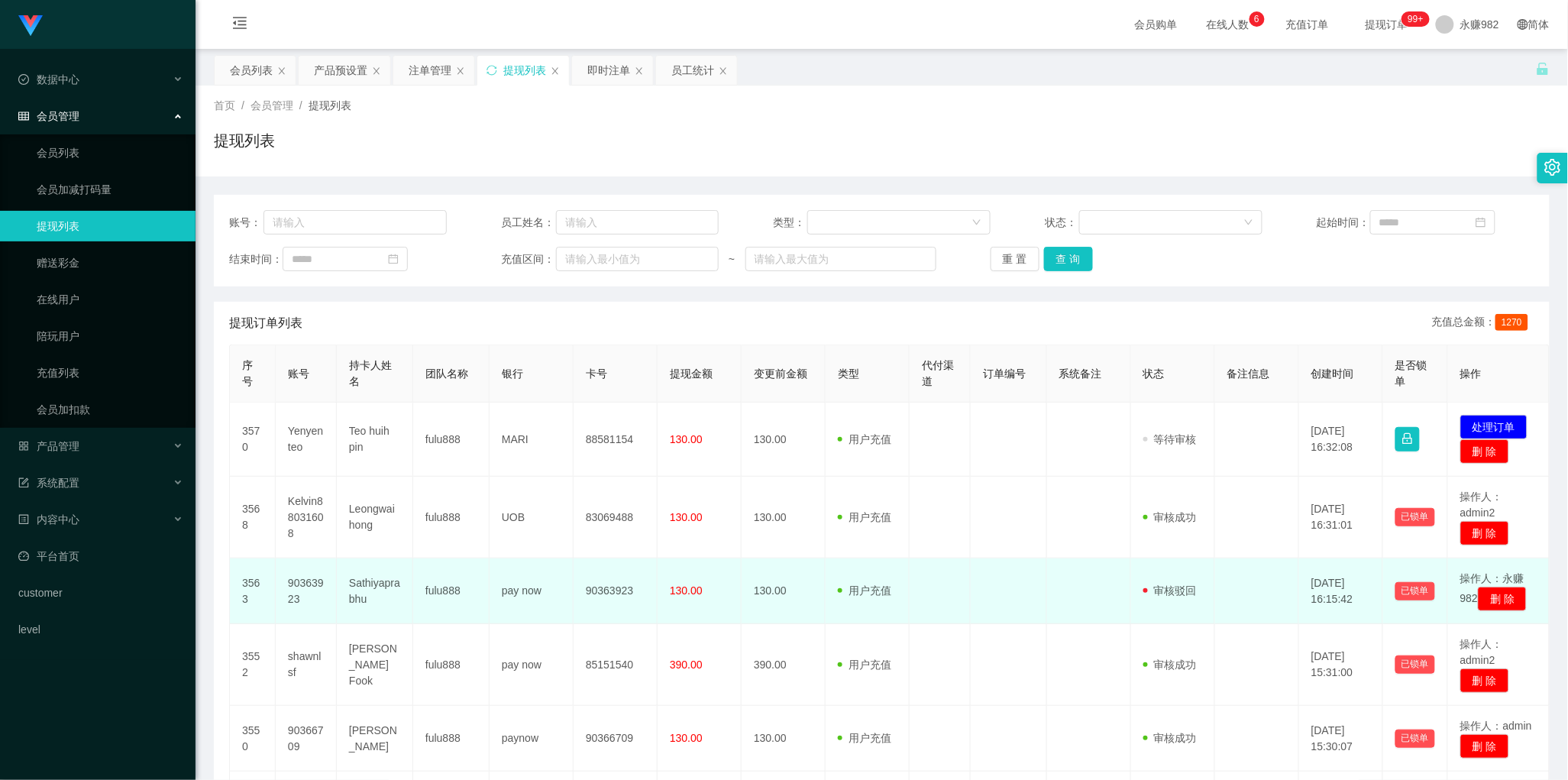
click at [1175, 569] on td "审核驳回 审核成功 等待审核" at bounding box center [1173, 591] width 84 height 66
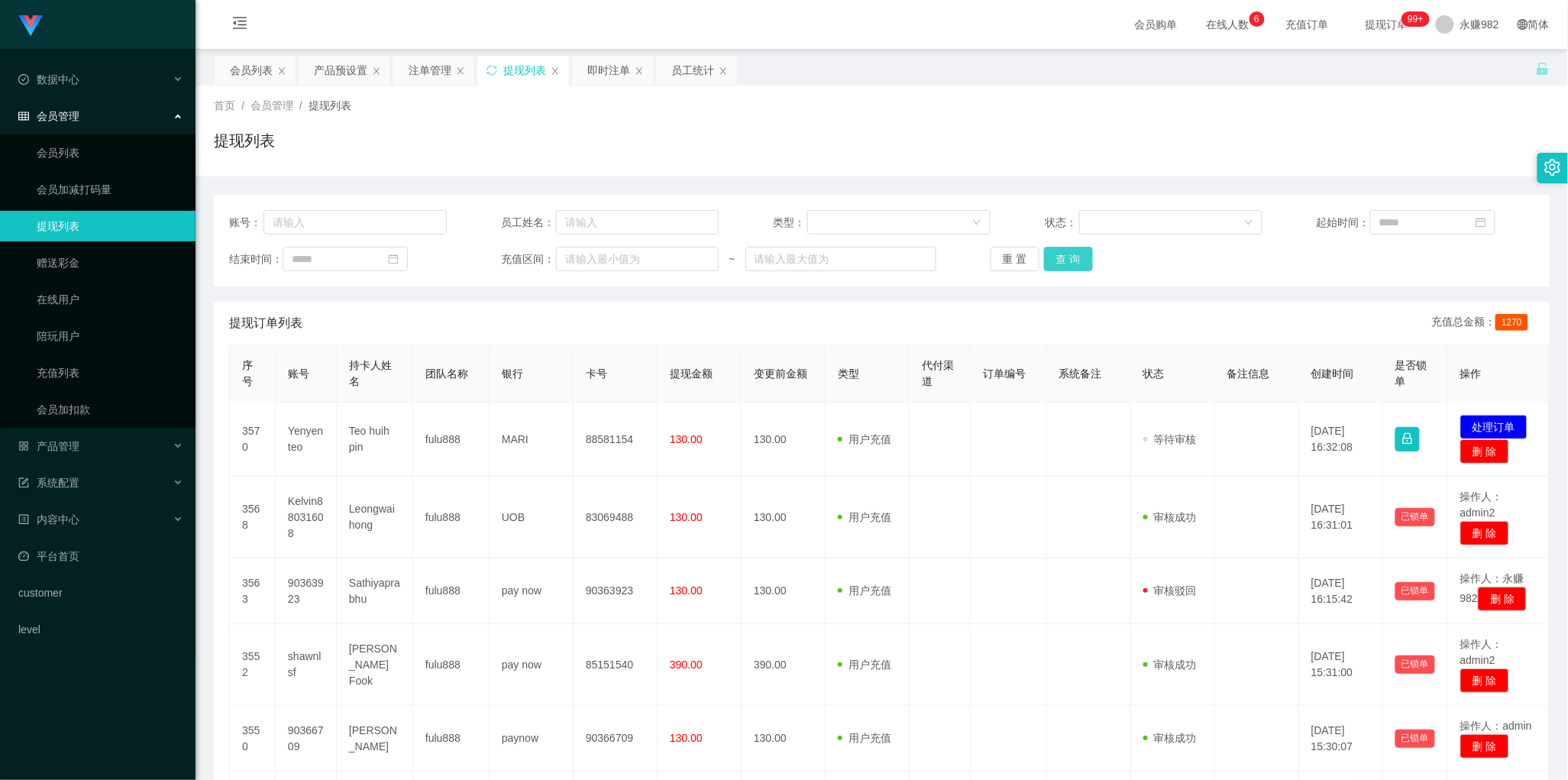
click at [1085, 263] on button "查 询" at bounding box center [1069, 259] width 49 height 24
